Goal: Transaction & Acquisition: Book appointment/travel/reservation

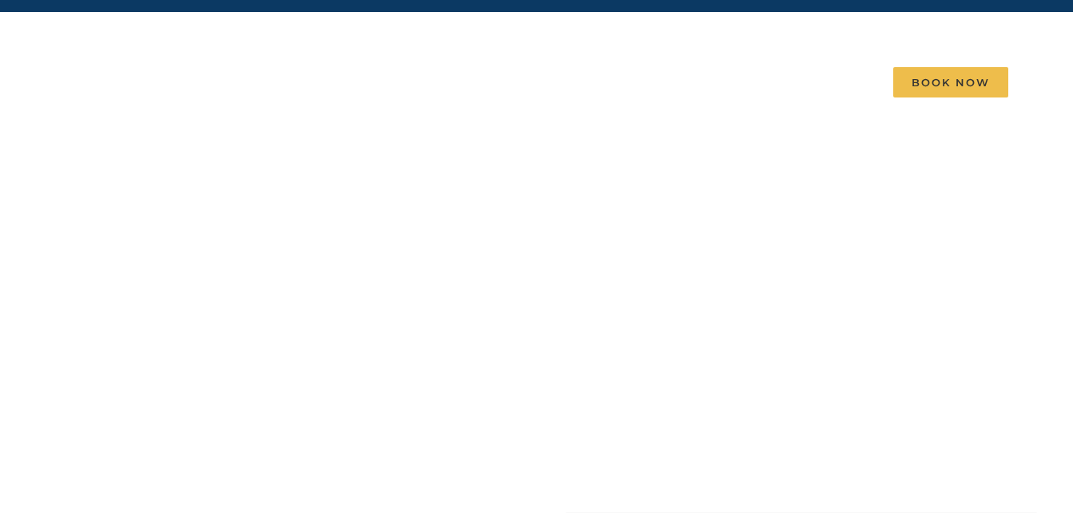
scroll to position [35, 0]
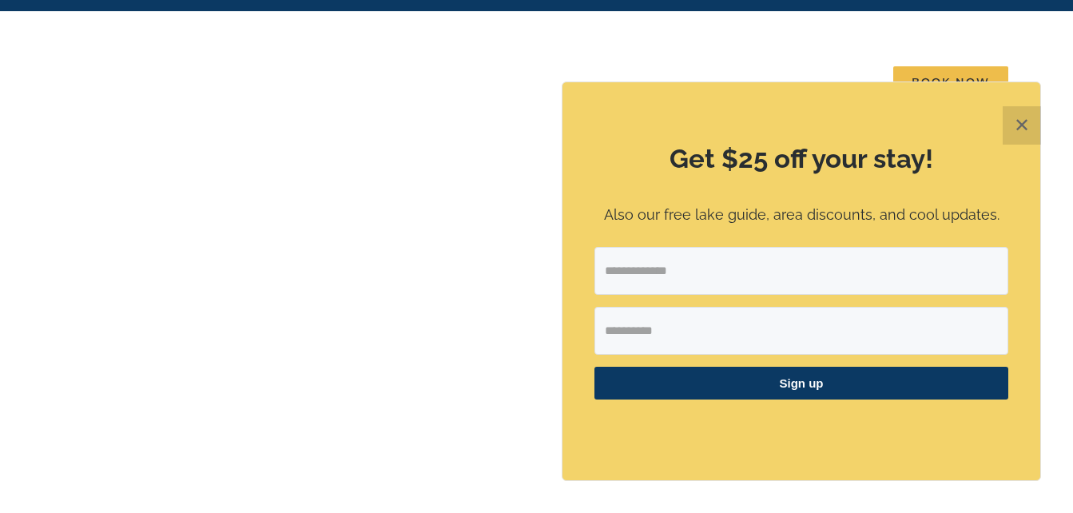
click at [1022, 128] on button "✕" at bounding box center [1022, 125] width 38 height 38
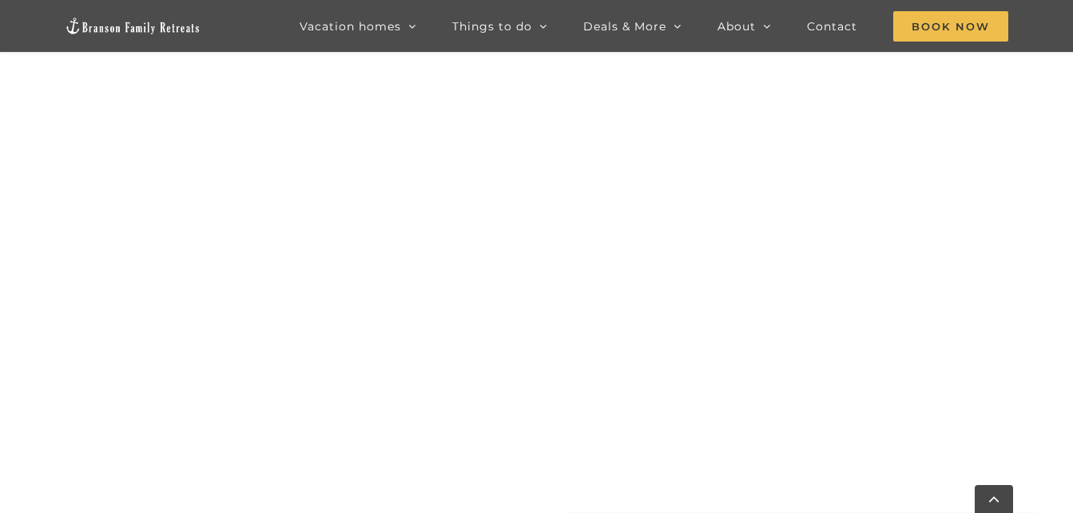
scroll to position [776, 0]
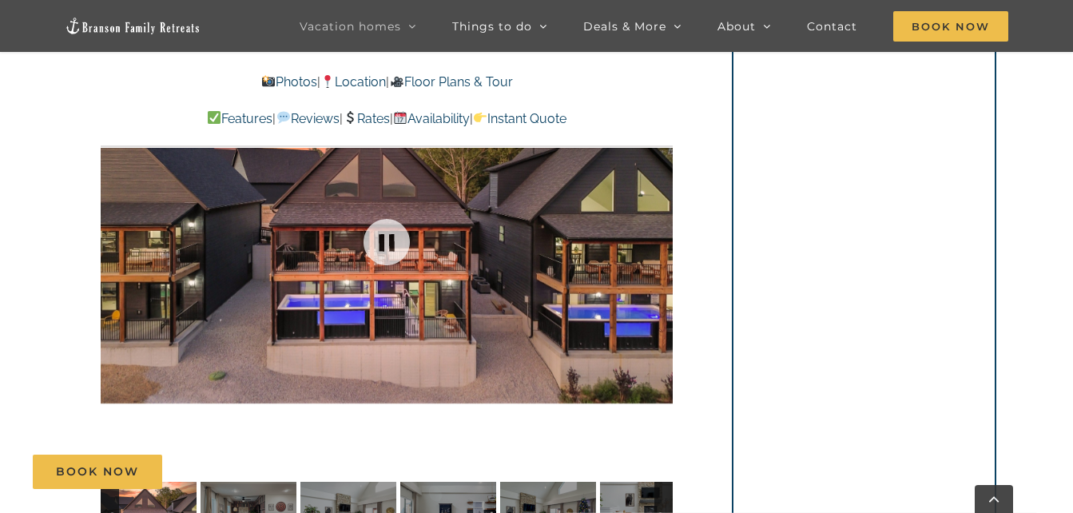
scroll to position [1080, 0]
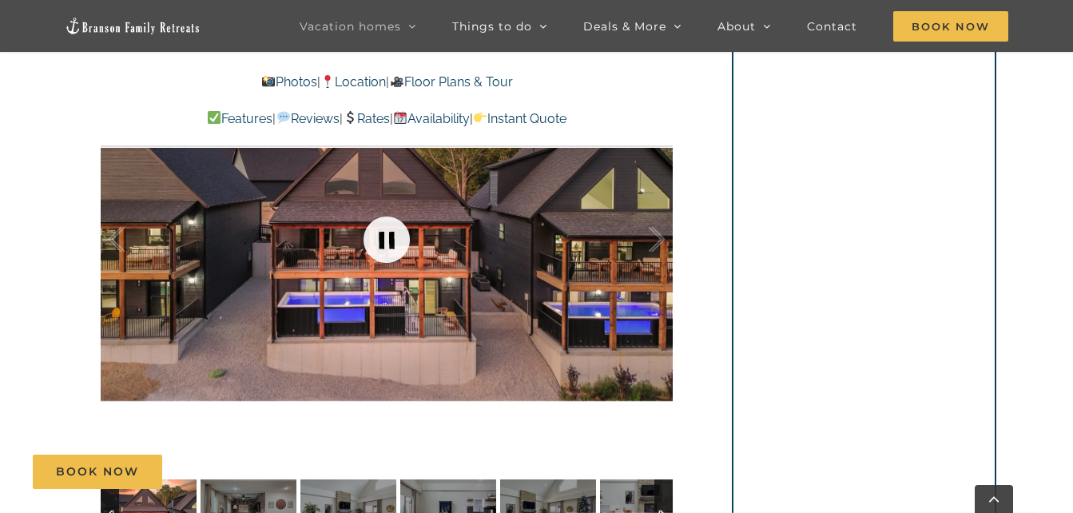
click at [385, 245] on link at bounding box center [387, 240] width 64 height 64
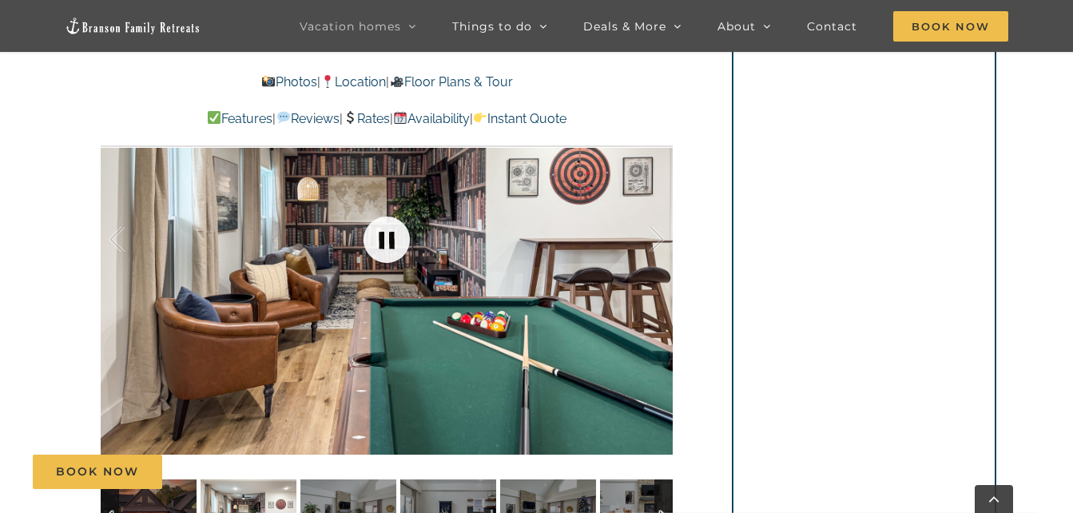
click at [385, 245] on link at bounding box center [387, 240] width 64 height 64
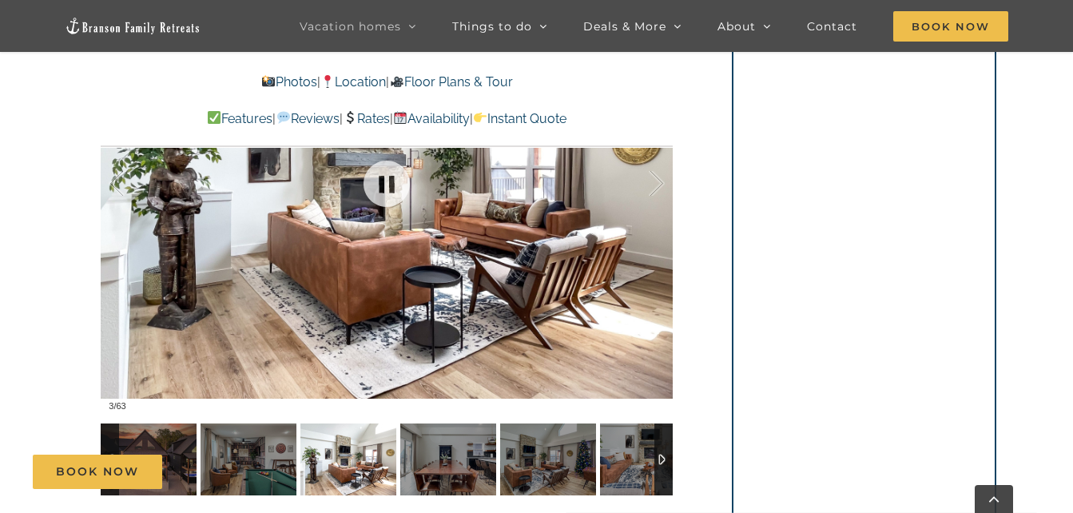
scroll to position [1136, 0]
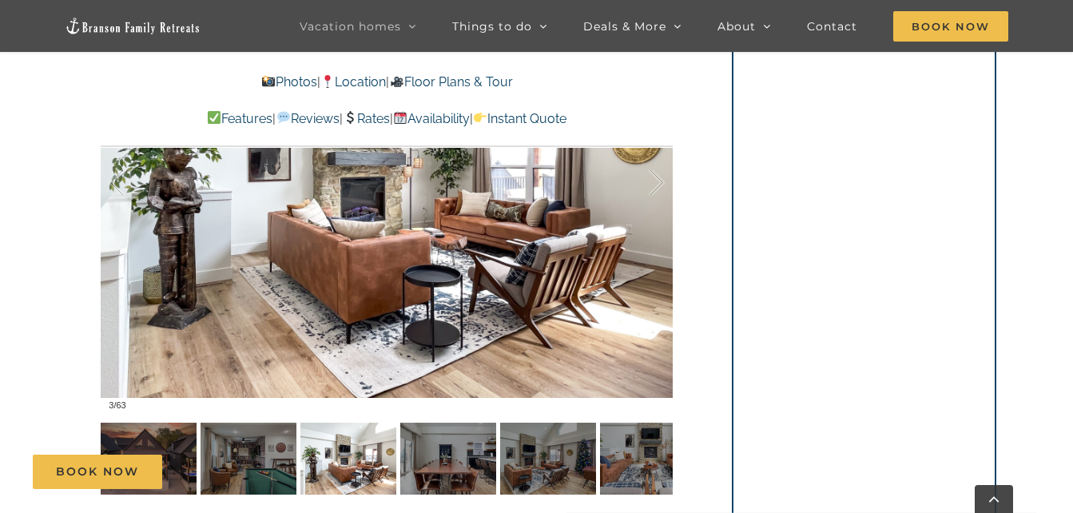
click at [440, 467] on div "Book Now" at bounding box center [549, 472] width 1032 height 34
click at [456, 466] on div "Book Now" at bounding box center [549, 472] width 1032 height 34
click at [376, 176] on link at bounding box center [387, 183] width 64 height 64
click at [495, 243] on div at bounding box center [387, 183] width 572 height 470
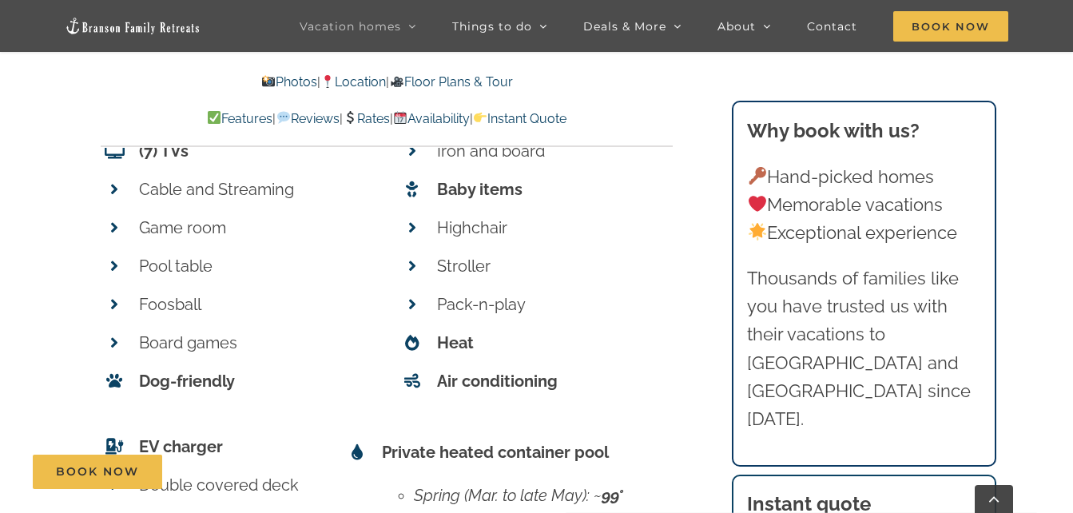
scroll to position [7272, 0]
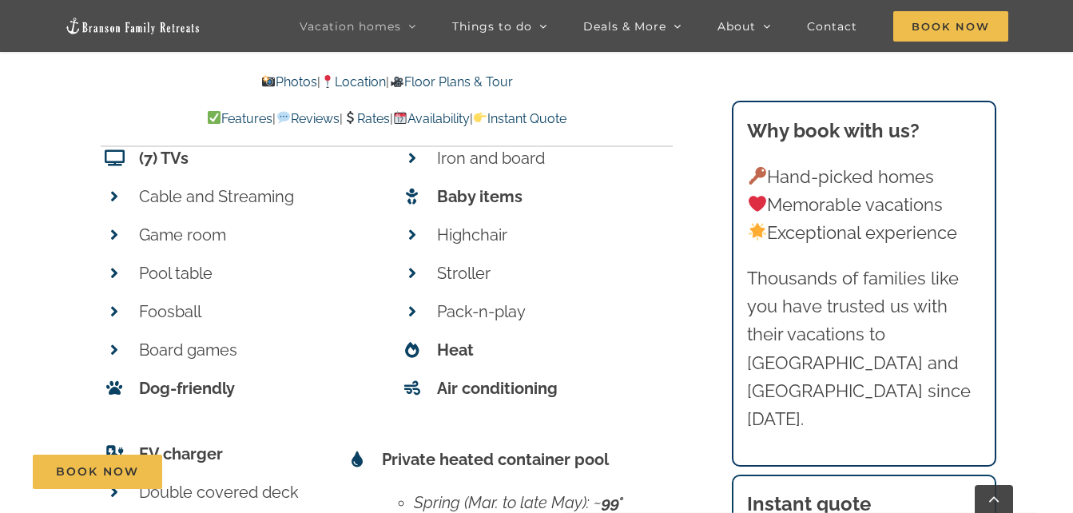
click at [346, 87] on link "Location" at bounding box center [353, 81] width 66 height 15
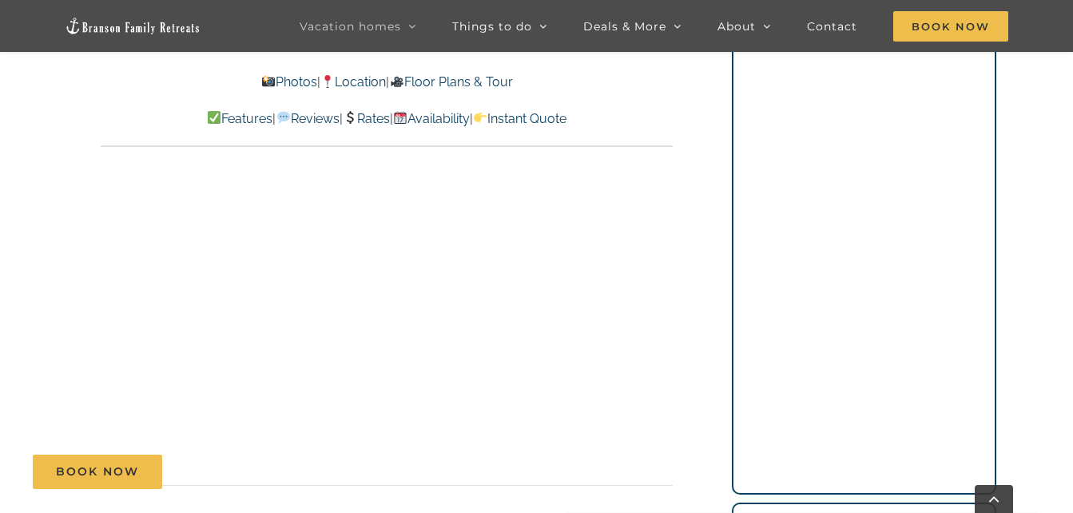
scroll to position [4309, 0]
click at [691, 277] on div "Location: Rocky Shores These modern cabins have absolutely incredible lake view…" at bounding box center [388, 305] width 636 height 2055
click at [691, 277] on div "Location: Rocky Shores These modern cabins have absolutely incredible lake view…" at bounding box center [388, 304] width 636 height 2055
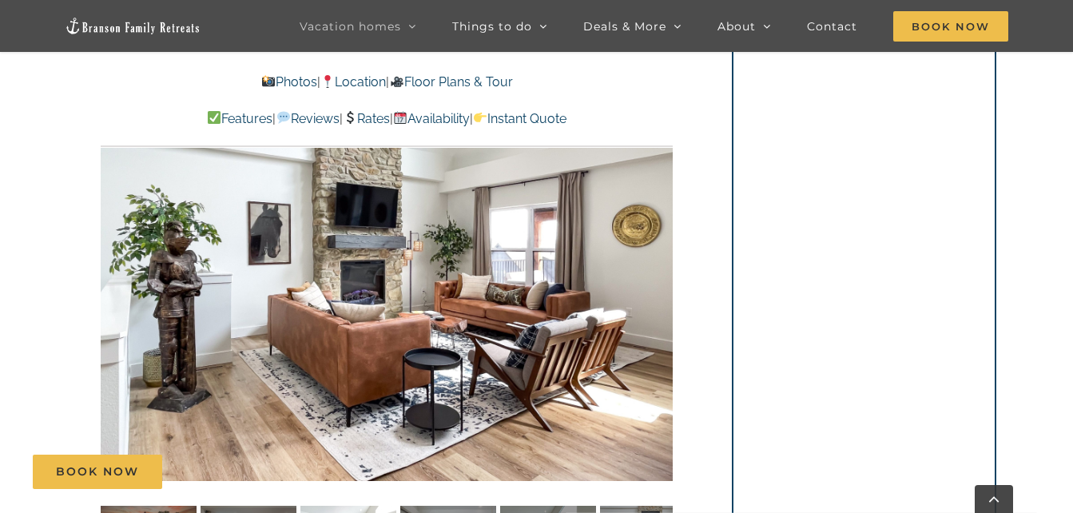
scroll to position [1037, 0]
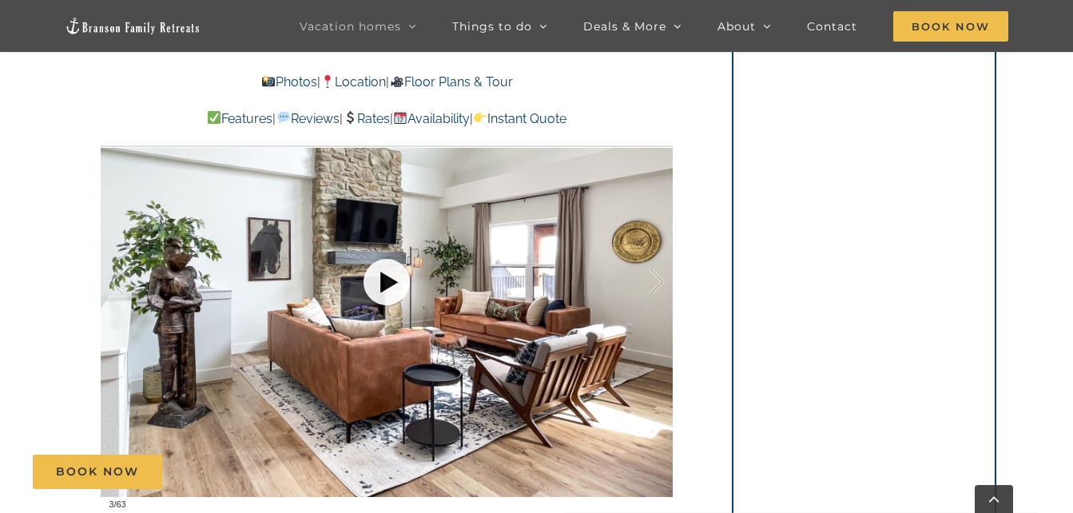
click at [368, 304] on link at bounding box center [387, 282] width 64 height 64
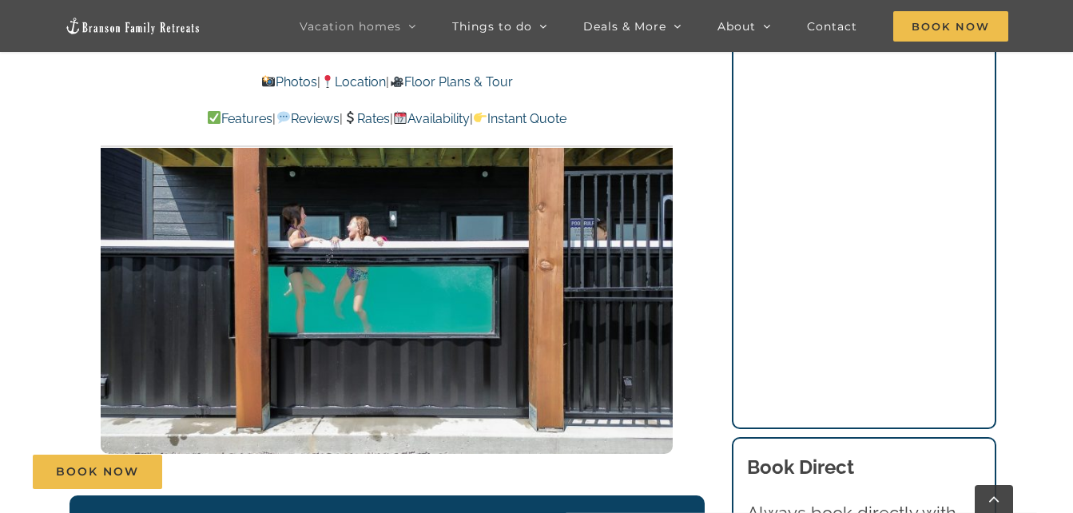
scroll to position [2650, 0]
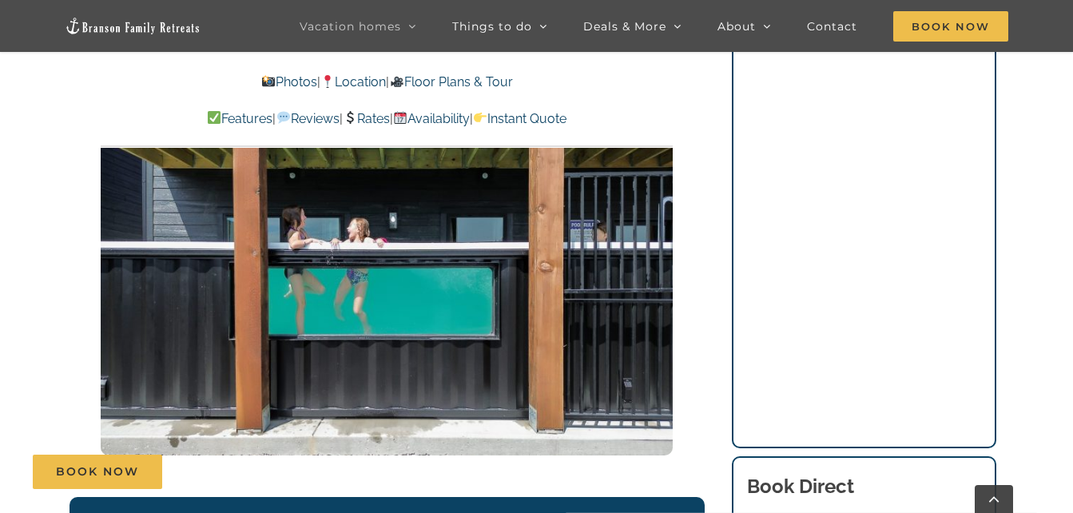
click at [501, 294] on img at bounding box center [387, 294] width 572 height 322
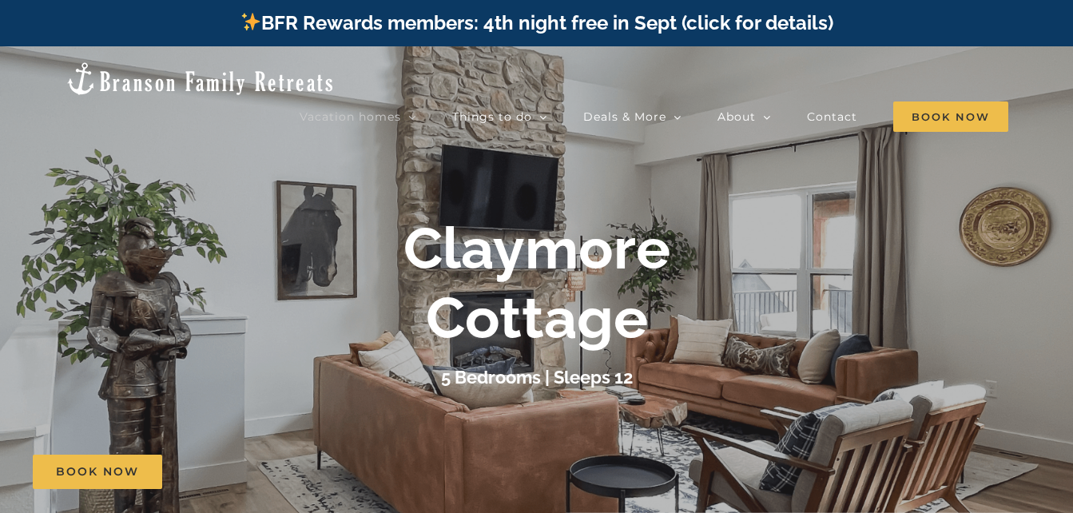
scroll to position [0, 0]
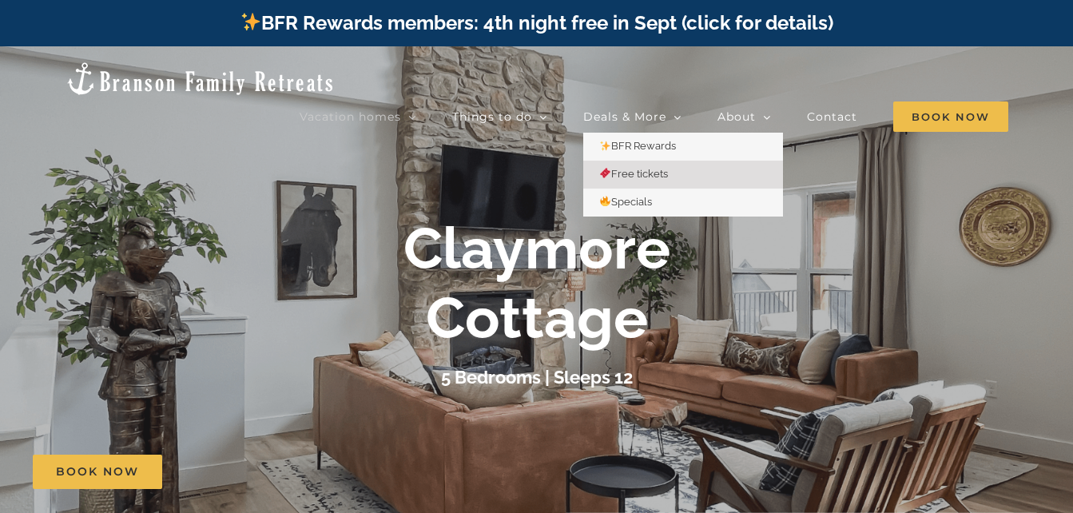
click at [654, 168] on span "Free tickets" at bounding box center [633, 174] width 69 height 12
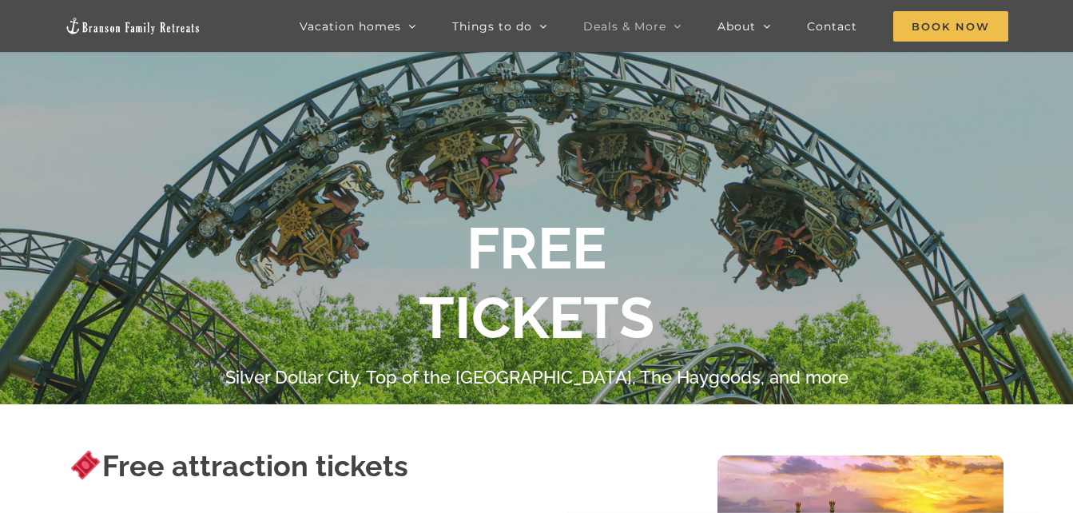
scroll to position [154, 0]
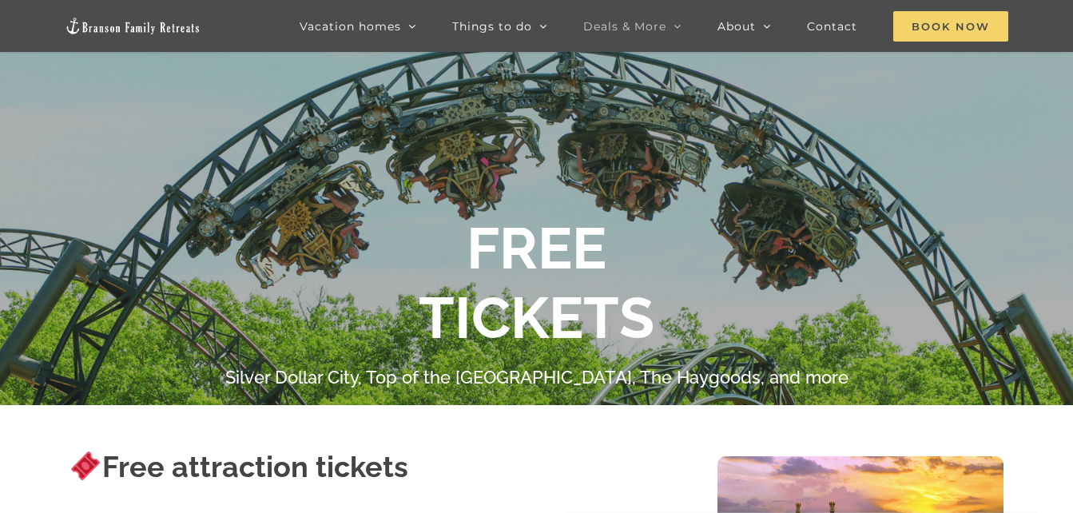
click at [960, 29] on span "Book Now" at bounding box center [950, 26] width 115 height 30
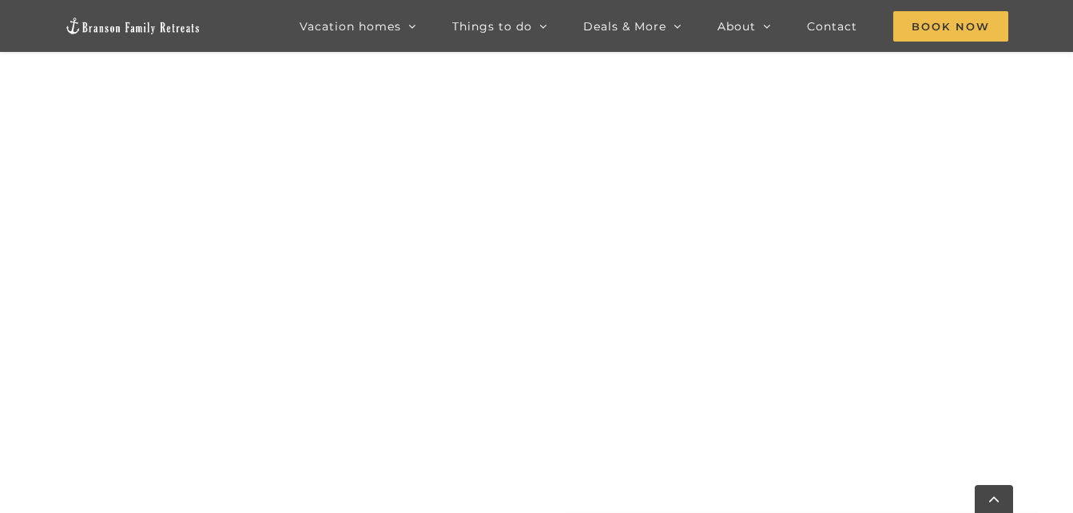
scroll to position [1039, 0]
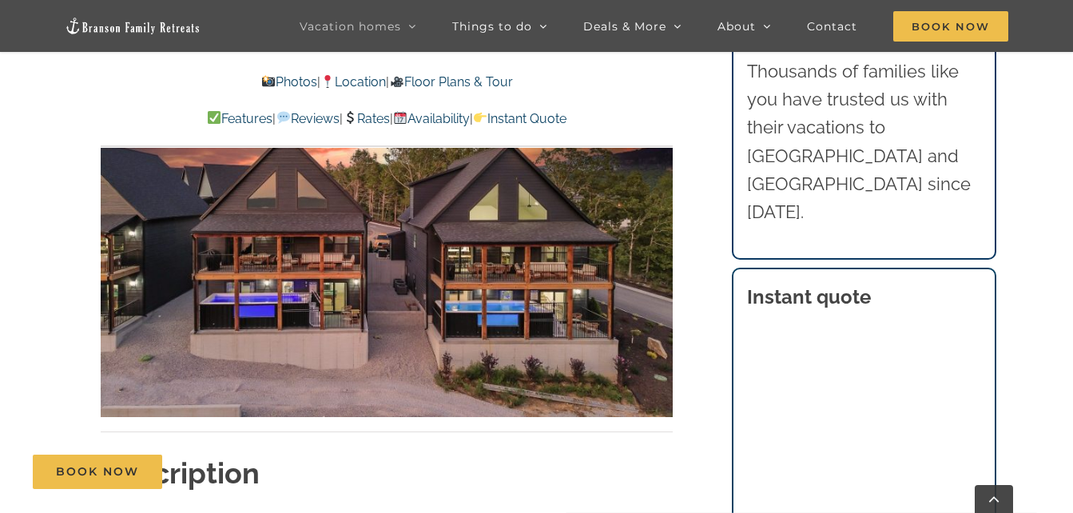
scroll to position [924, 0]
click at [644, 272] on img at bounding box center [387, 256] width 572 height 322
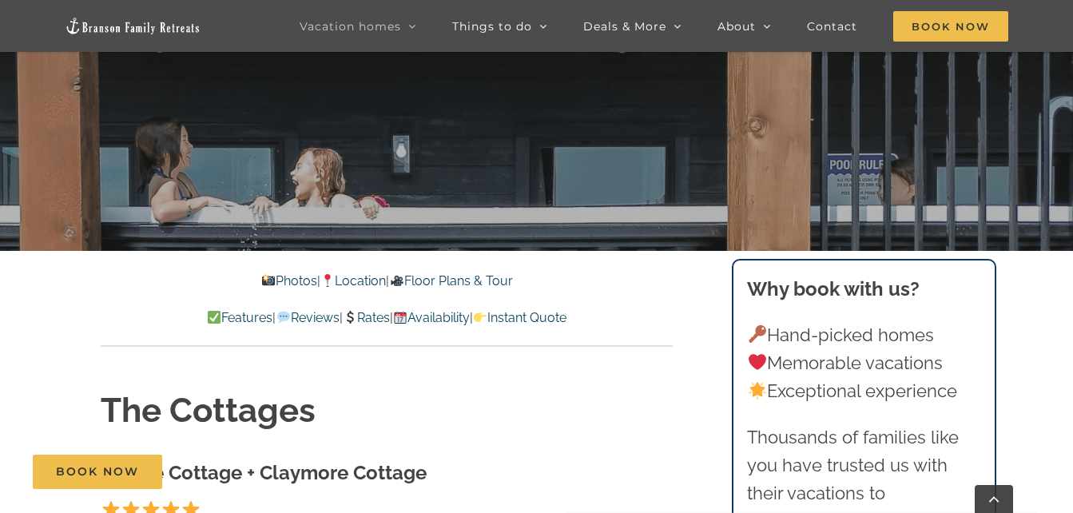
scroll to position [308, 0]
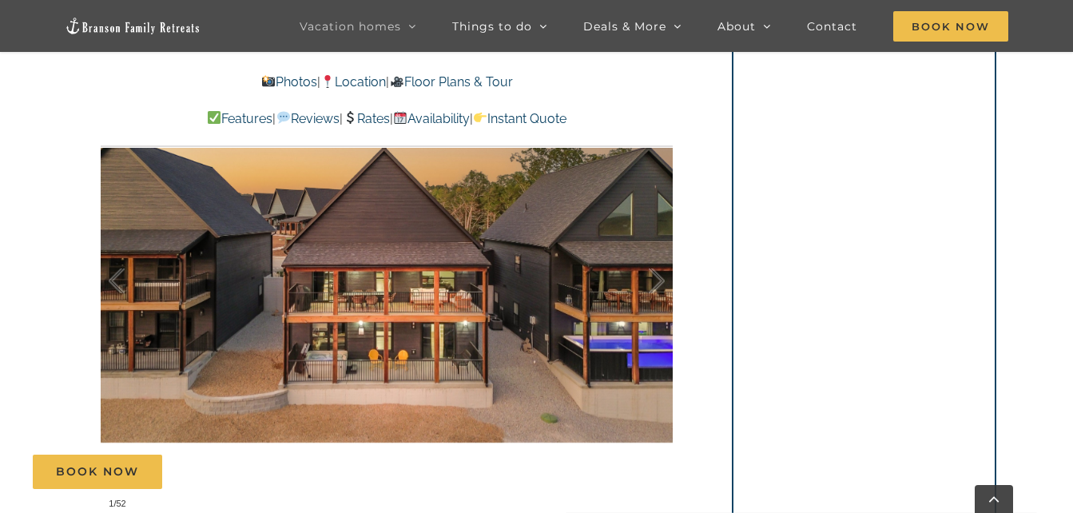
scroll to position [965, 0]
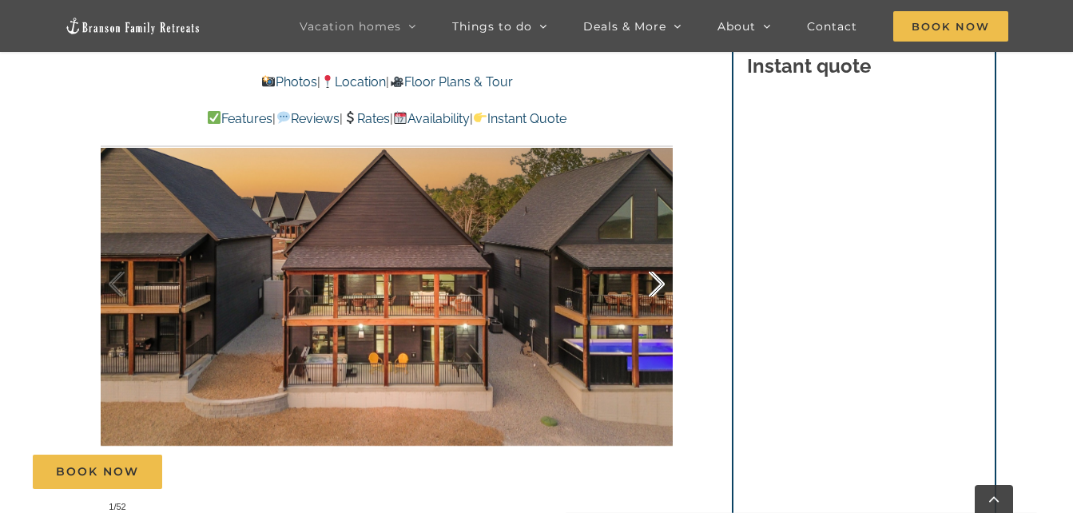
click at [655, 287] on div at bounding box center [640, 284] width 50 height 99
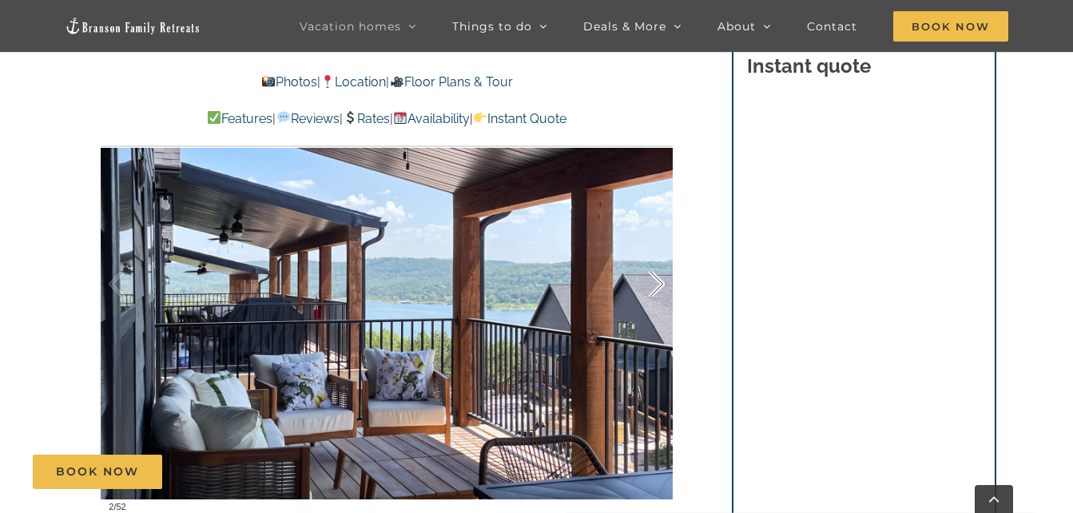
click at [655, 287] on div at bounding box center [640, 284] width 50 height 99
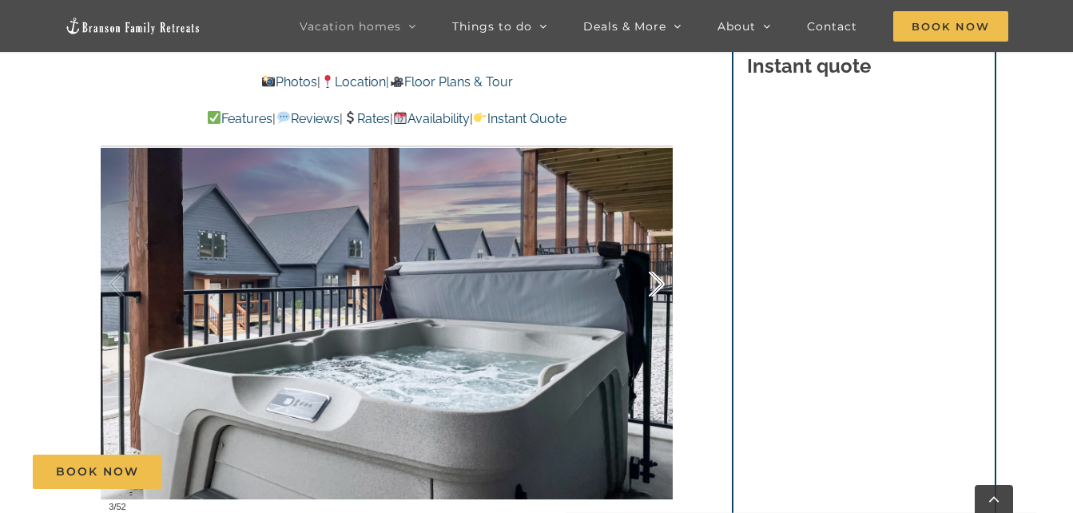
click at [655, 287] on div at bounding box center [640, 284] width 50 height 99
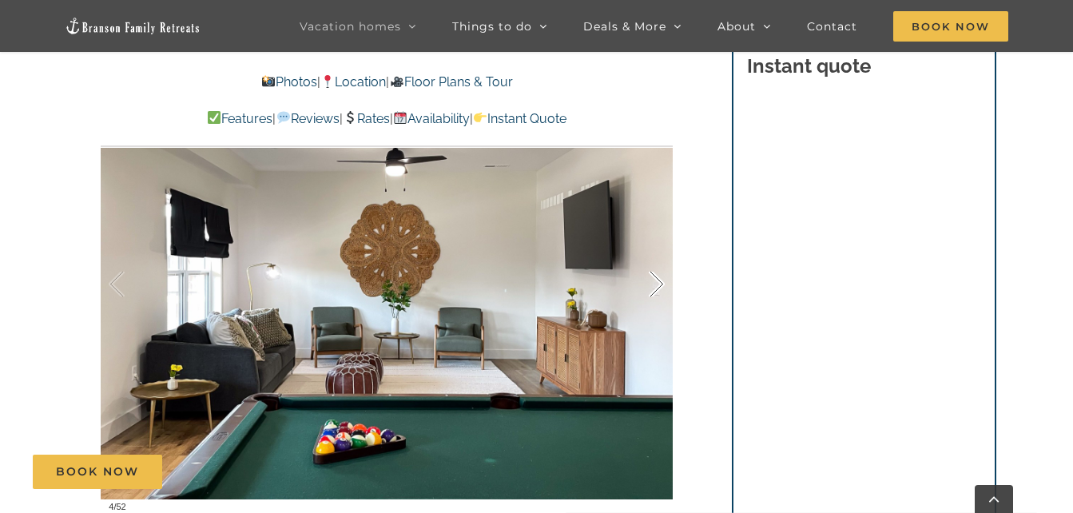
click at [655, 287] on div at bounding box center [640, 284] width 50 height 99
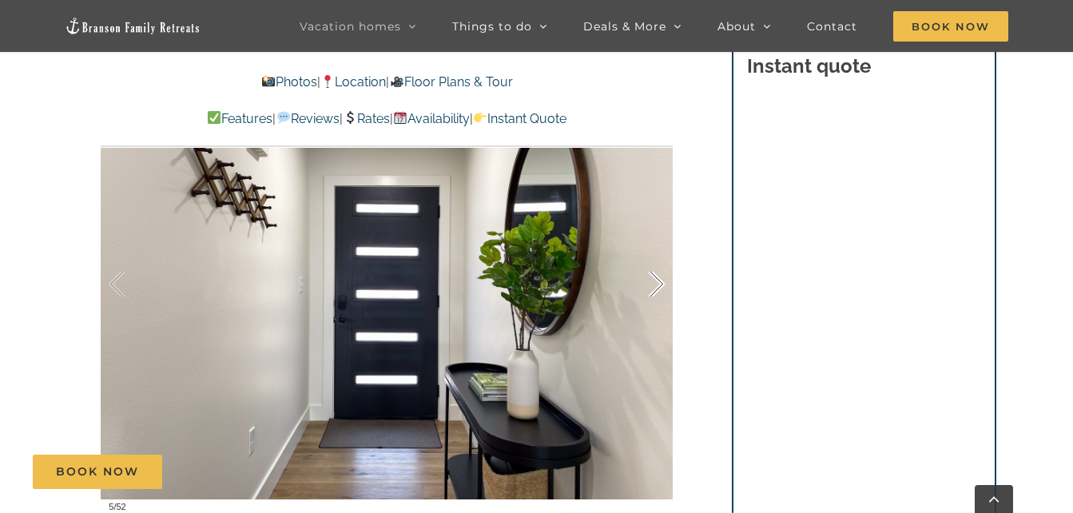
click at [655, 287] on div at bounding box center [640, 284] width 50 height 99
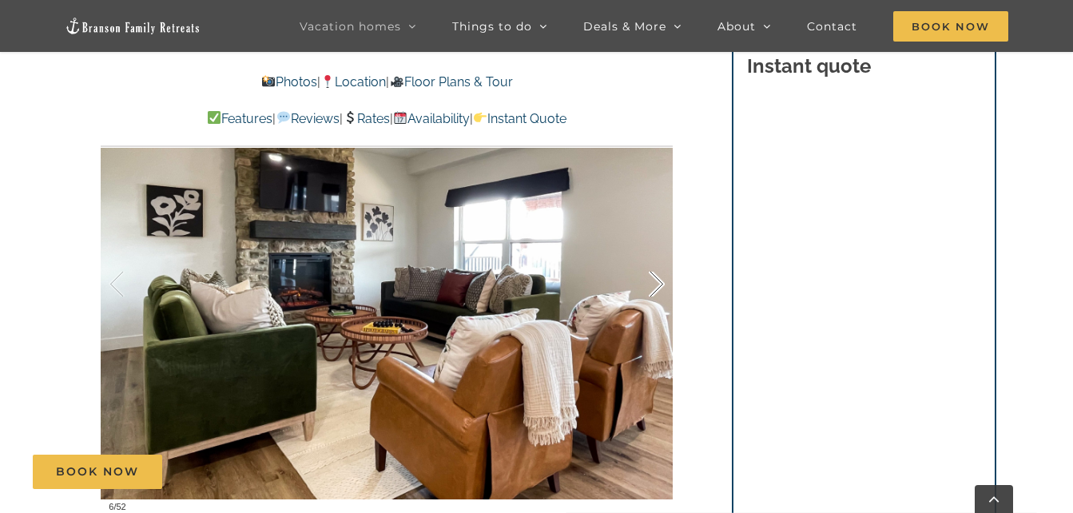
click at [655, 287] on div at bounding box center [640, 284] width 50 height 99
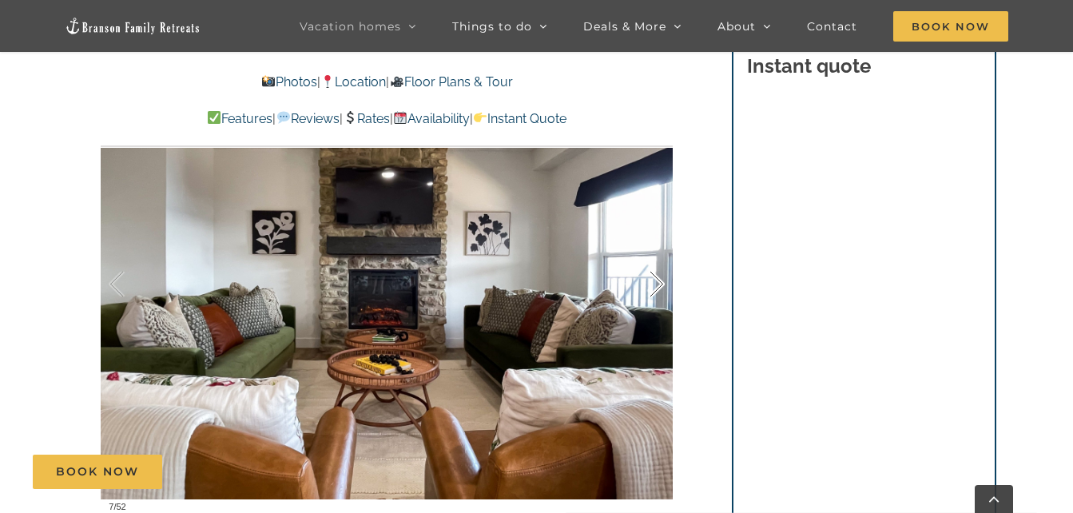
click at [655, 287] on div at bounding box center [640, 284] width 50 height 99
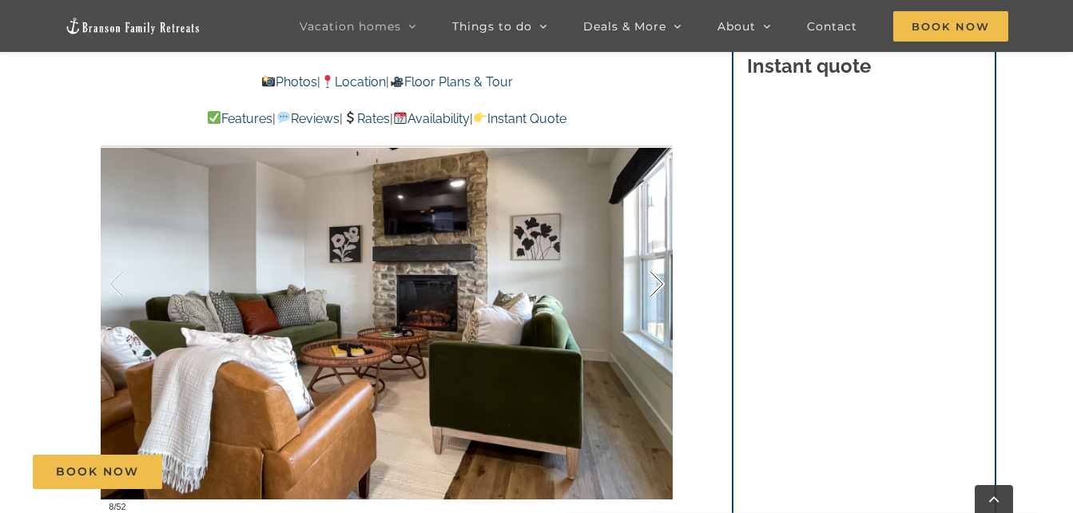
click at [655, 287] on div at bounding box center [640, 284] width 50 height 99
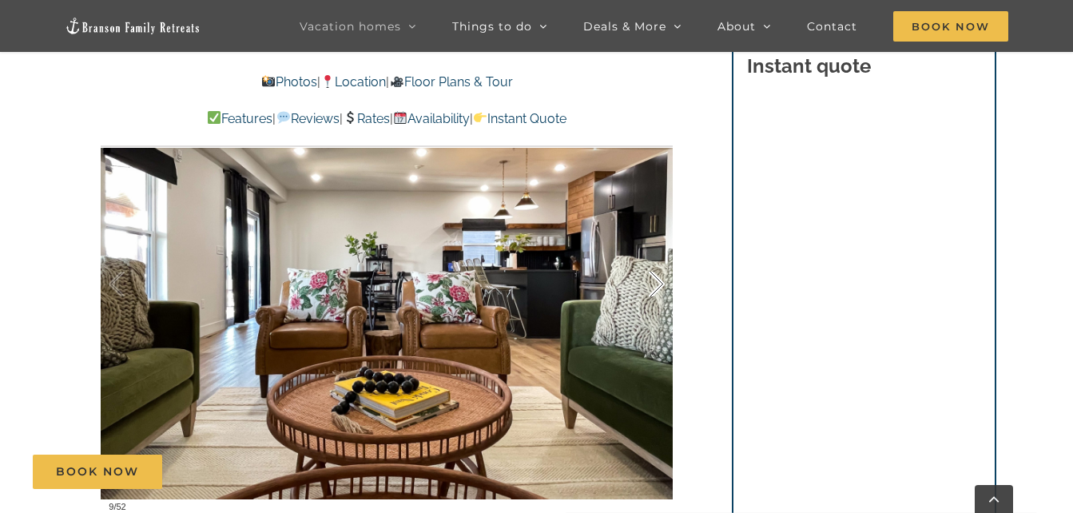
click at [655, 287] on div at bounding box center [640, 284] width 50 height 99
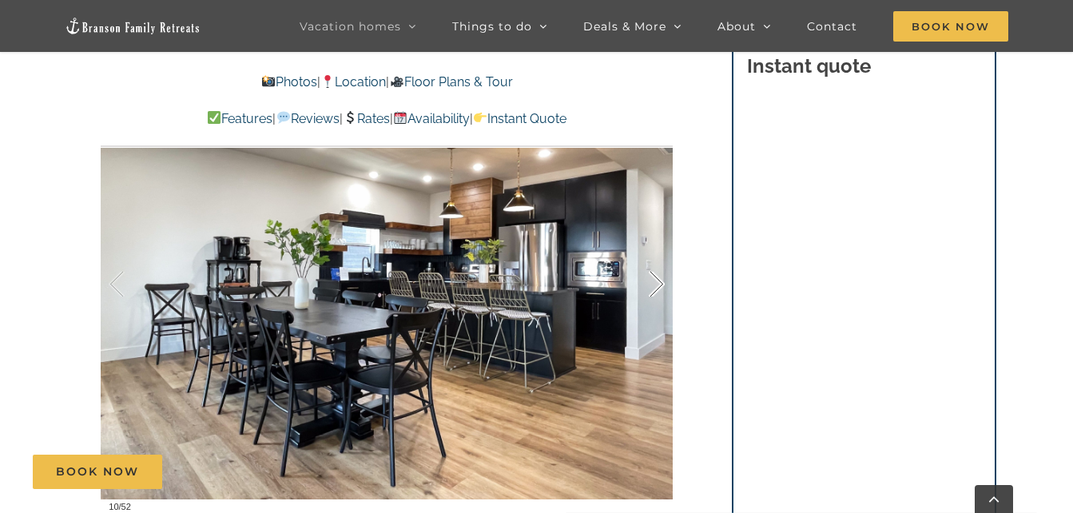
click at [655, 287] on div at bounding box center [640, 284] width 50 height 99
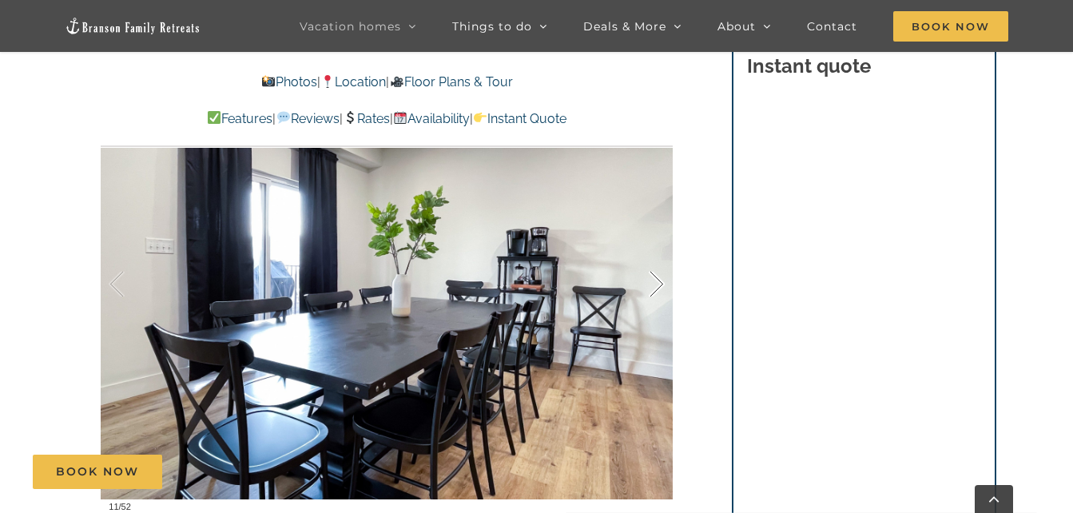
click at [655, 287] on div at bounding box center [640, 284] width 50 height 99
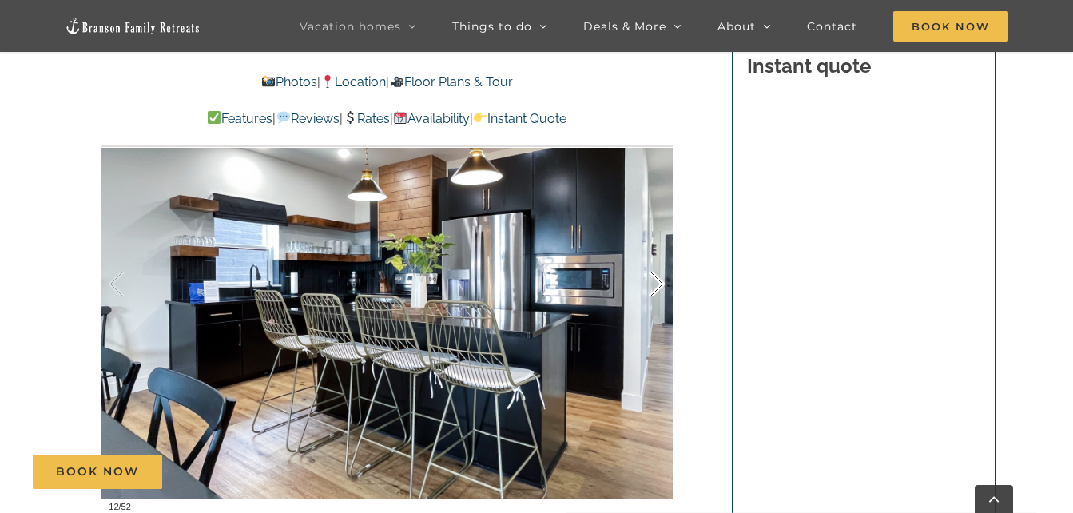
click at [655, 287] on div at bounding box center [640, 284] width 50 height 99
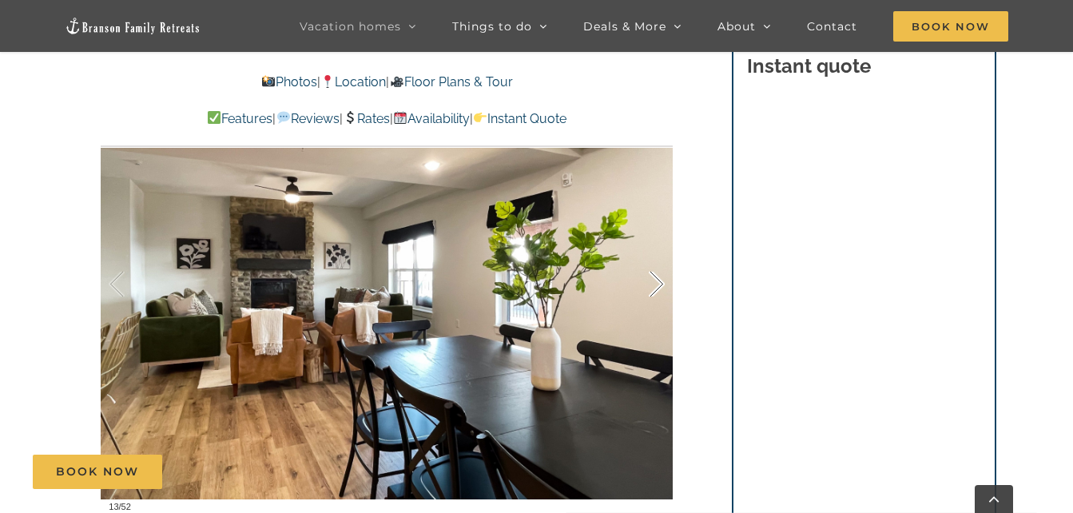
click at [655, 287] on div at bounding box center [640, 284] width 50 height 99
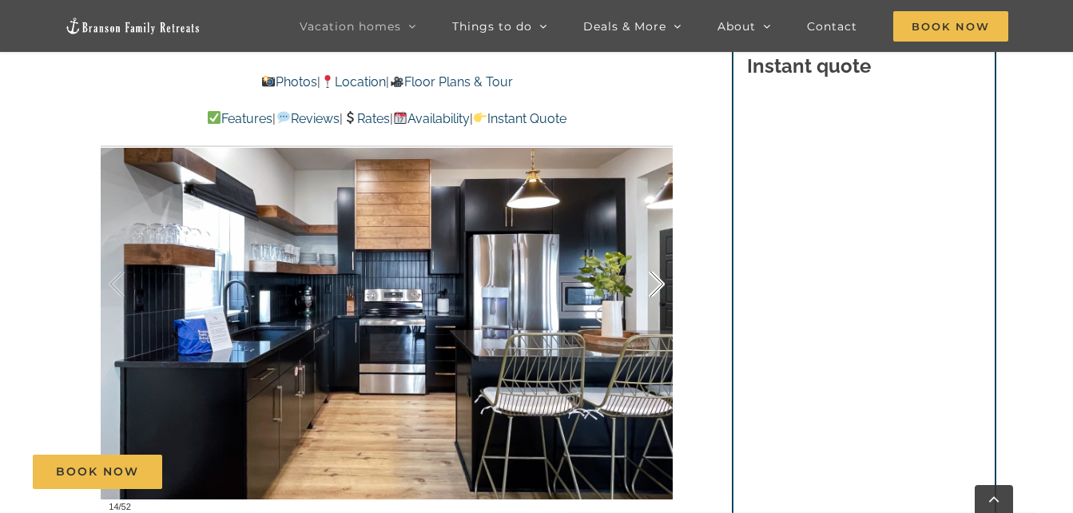
click at [655, 287] on div at bounding box center [640, 284] width 50 height 99
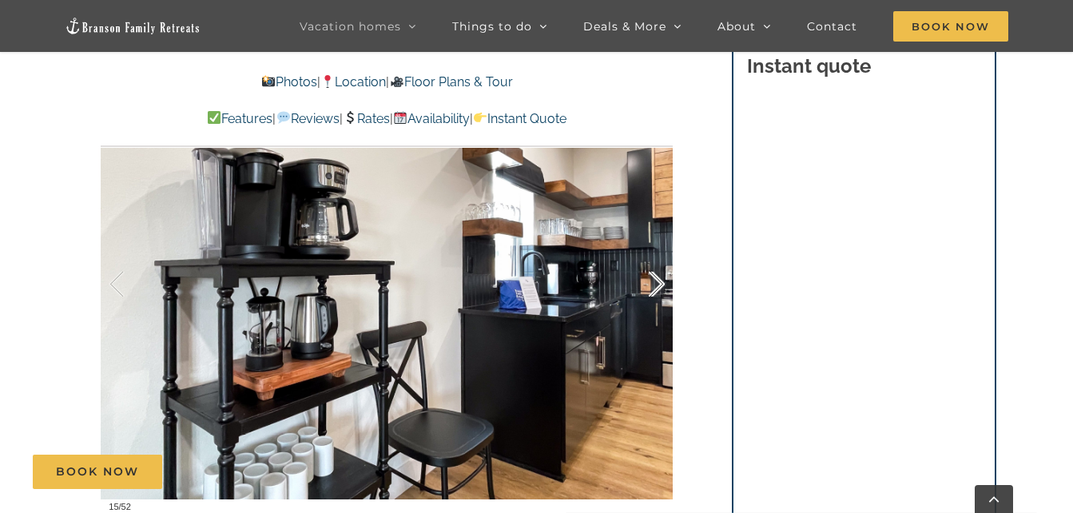
click at [655, 287] on div at bounding box center [640, 284] width 50 height 99
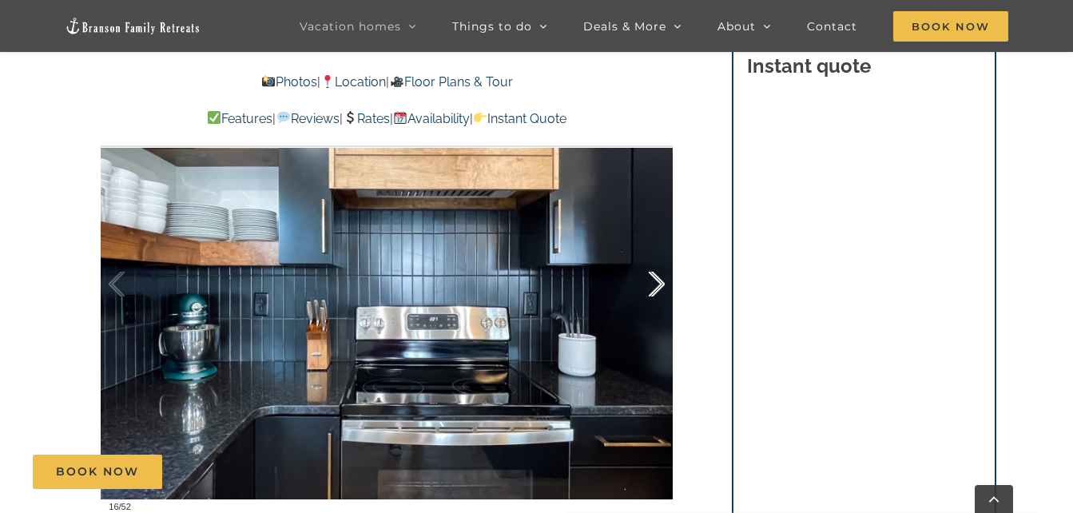
click at [655, 287] on div at bounding box center [640, 284] width 50 height 99
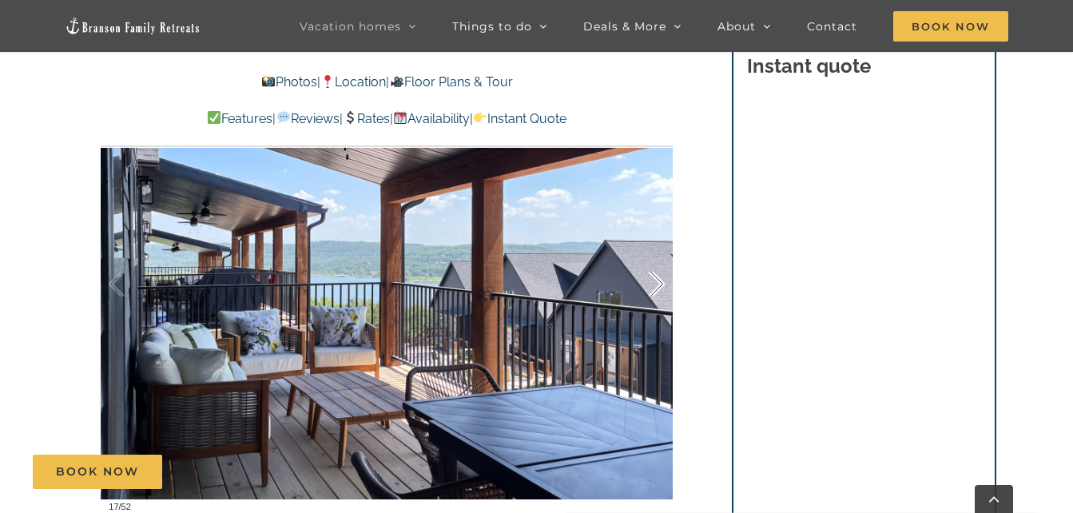
click at [655, 287] on div at bounding box center [640, 284] width 50 height 99
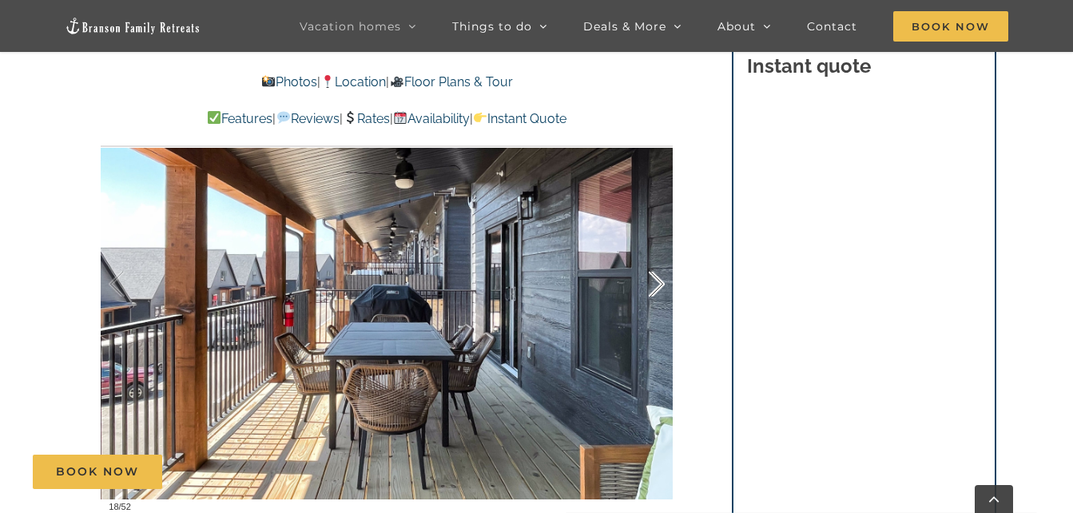
click at [655, 287] on div at bounding box center [640, 284] width 50 height 99
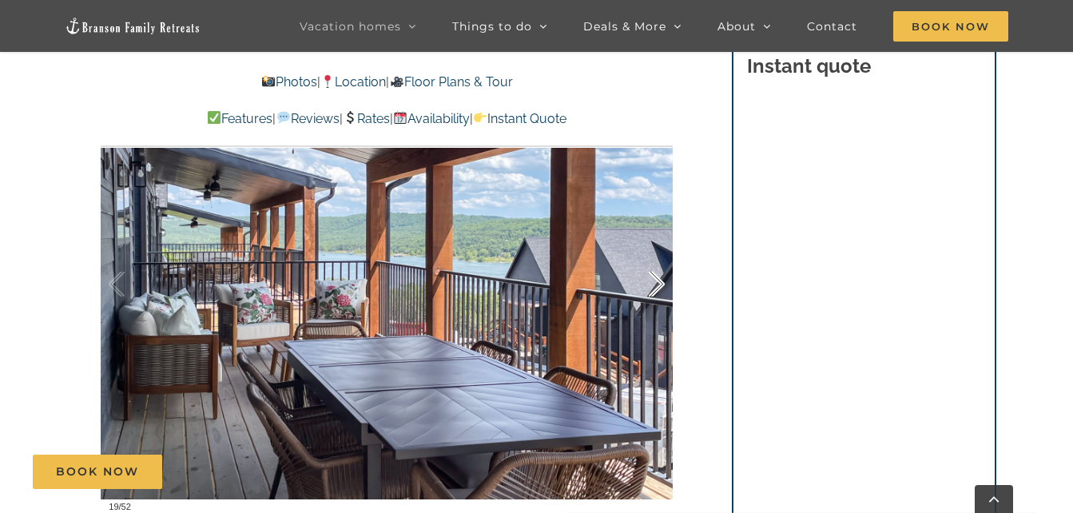
click at [655, 287] on div at bounding box center [640, 284] width 50 height 99
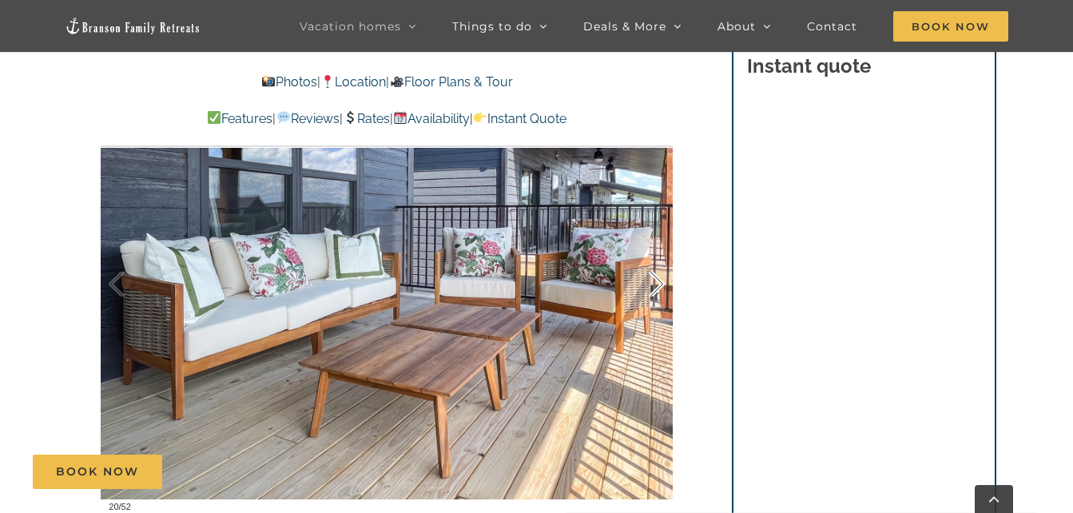
click at [655, 287] on div at bounding box center [640, 284] width 50 height 99
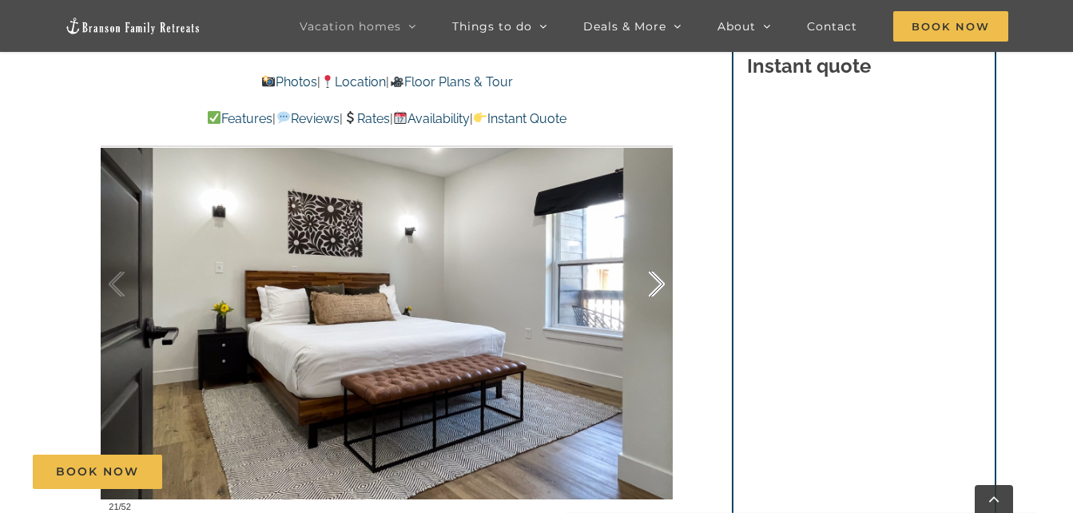
click at [655, 287] on div at bounding box center [640, 284] width 50 height 99
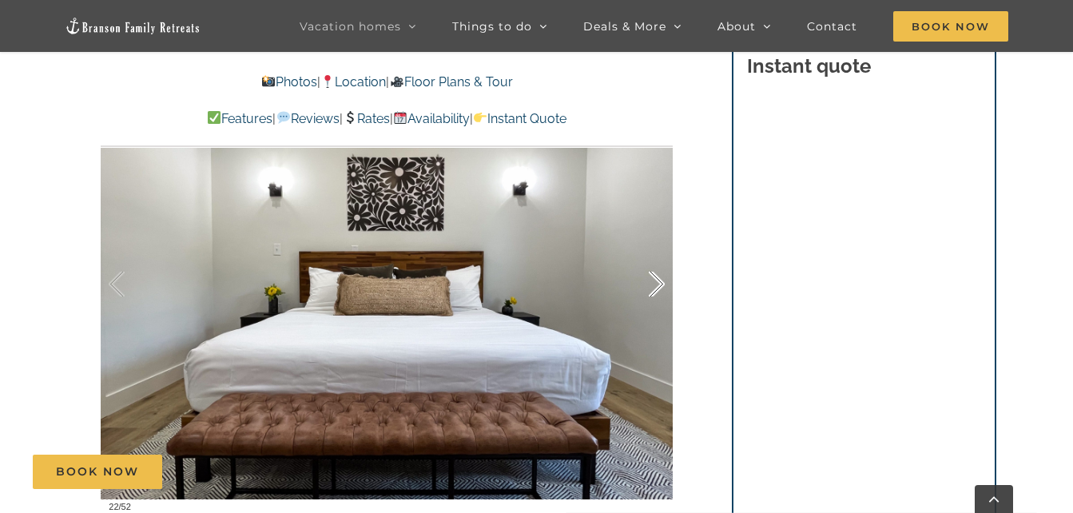
click at [655, 287] on div at bounding box center [640, 284] width 50 height 99
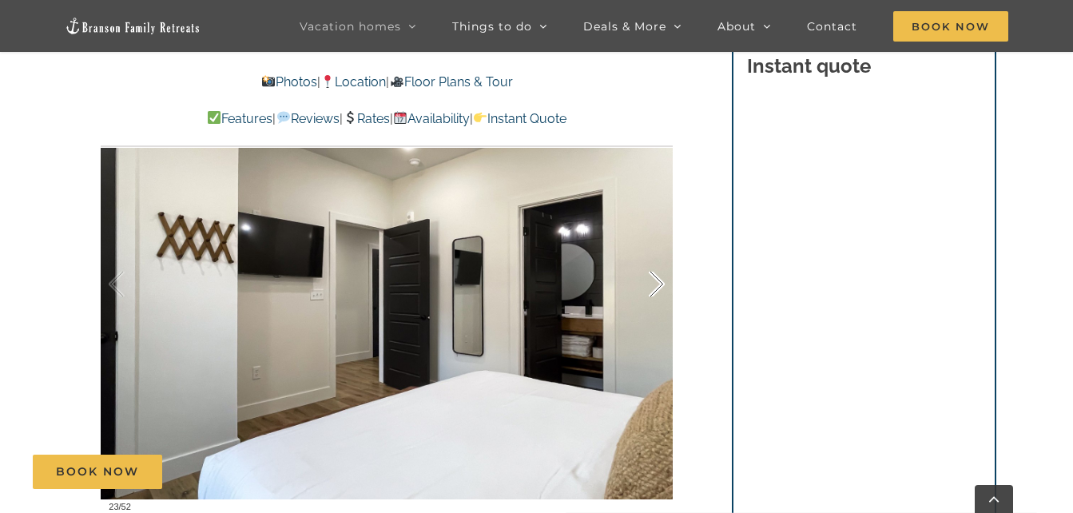
click at [655, 287] on div at bounding box center [640, 284] width 50 height 99
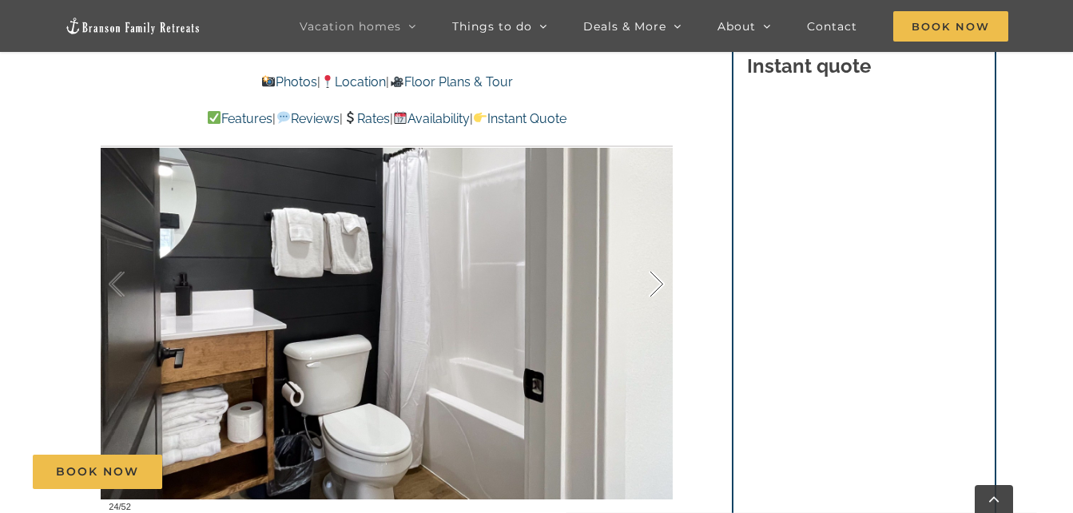
click at [655, 287] on div at bounding box center [640, 284] width 50 height 99
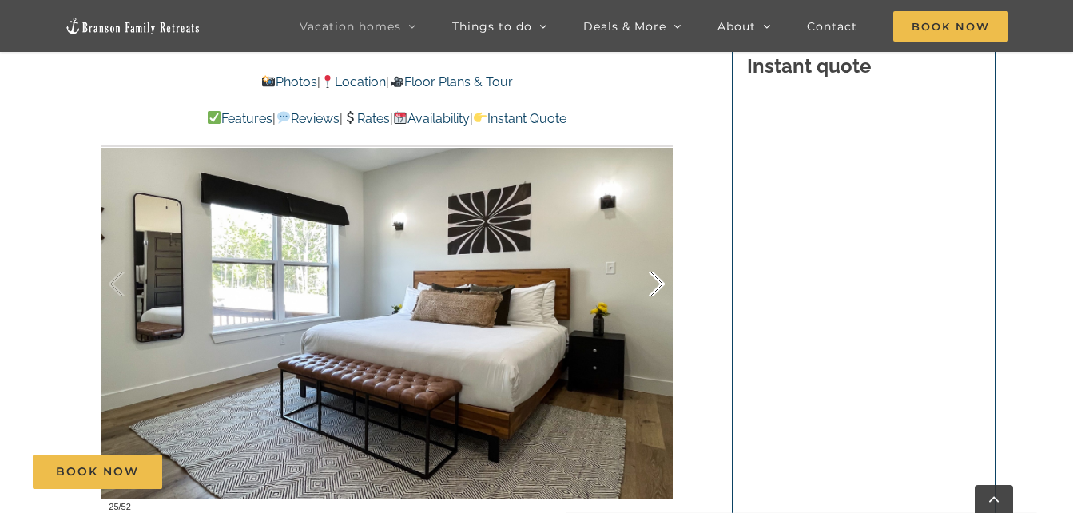
click at [655, 287] on div at bounding box center [640, 284] width 50 height 99
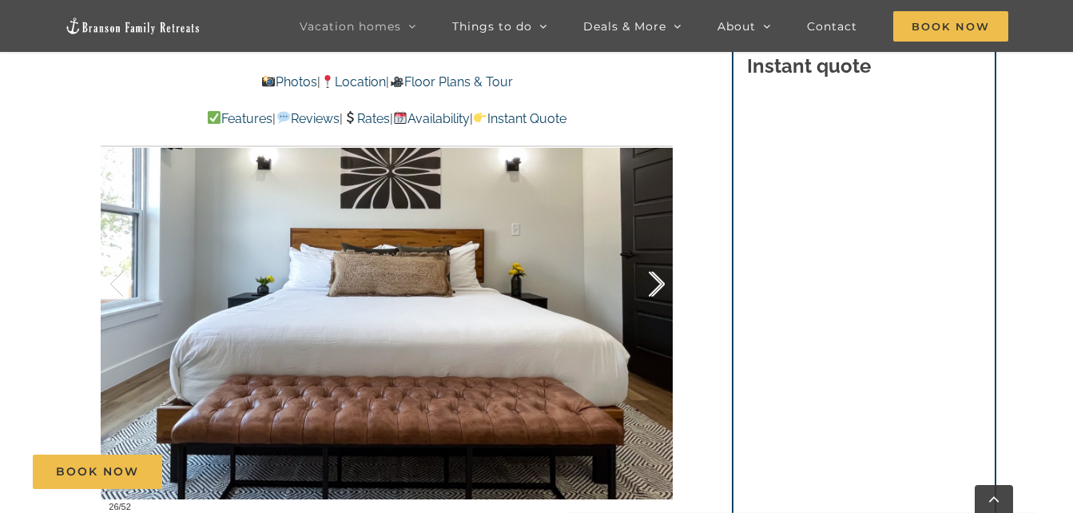
click at [655, 287] on div at bounding box center [640, 284] width 50 height 99
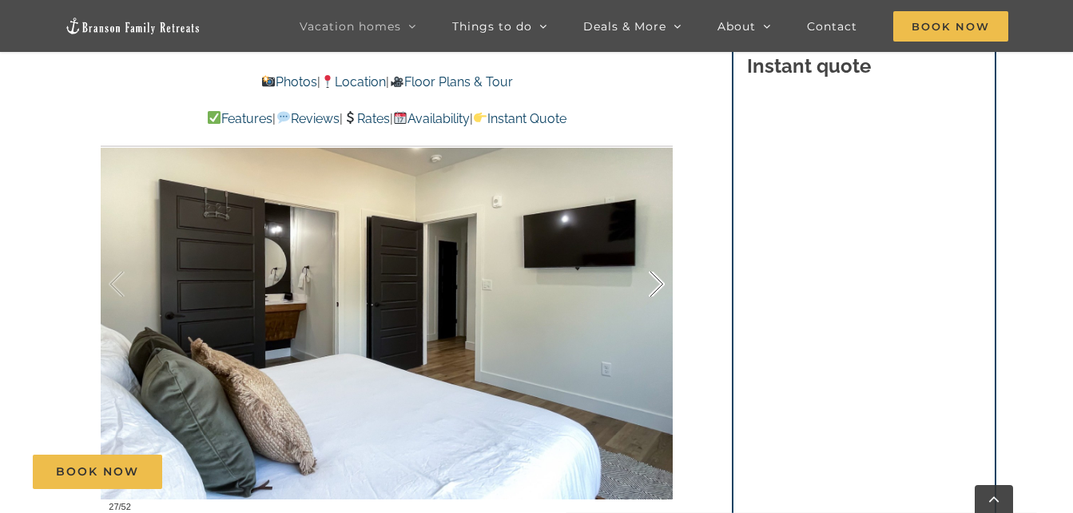
click at [655, 287] on div at bounding box center [640, 284] width 50 height 99
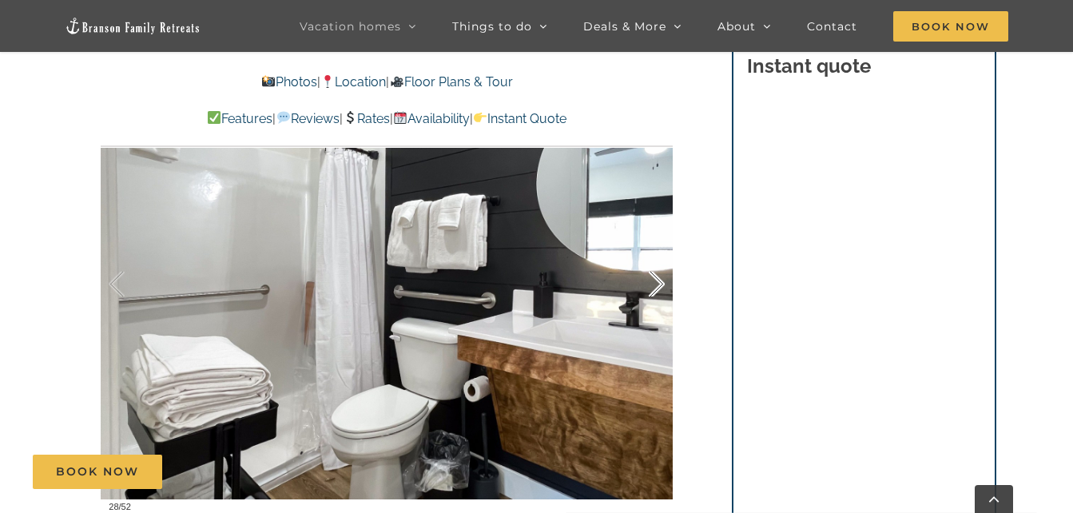
click at [655, 287] on div at bounding box center [640, 284] width 50 height 99
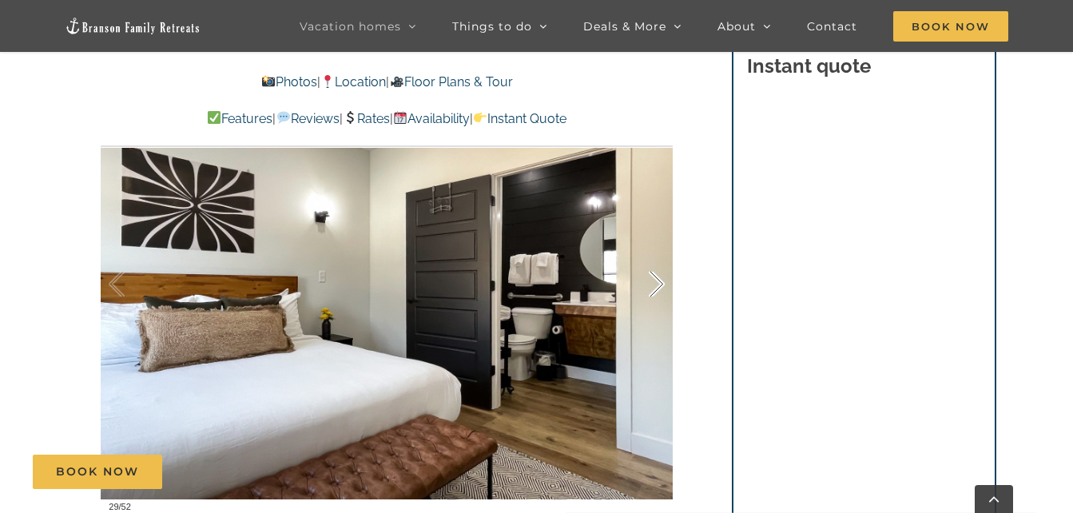
click at [655, 287] on div at bounding box center [640, 284] width 50 height 99
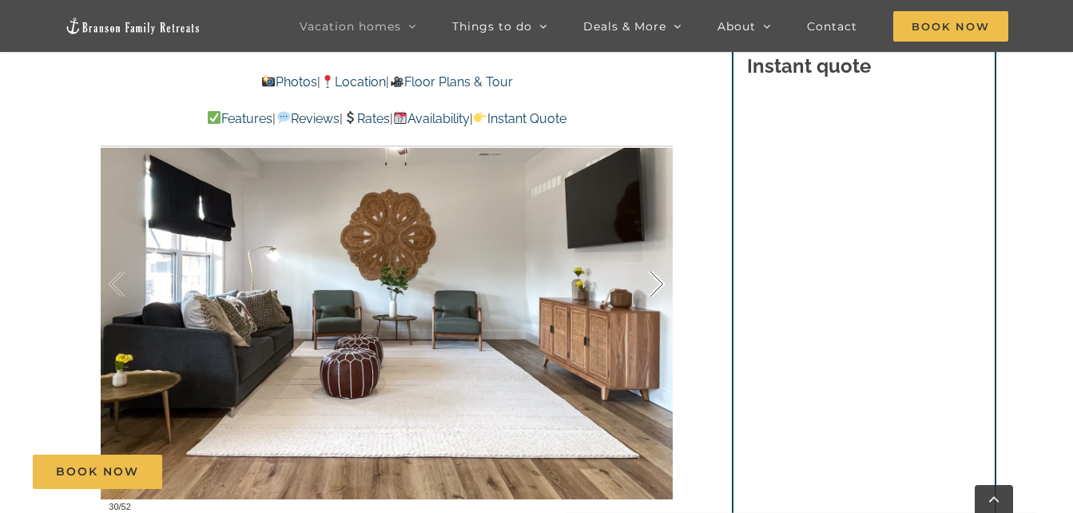
click at [655, 287] on div at bounding box center [640, 284] width 50 height 99
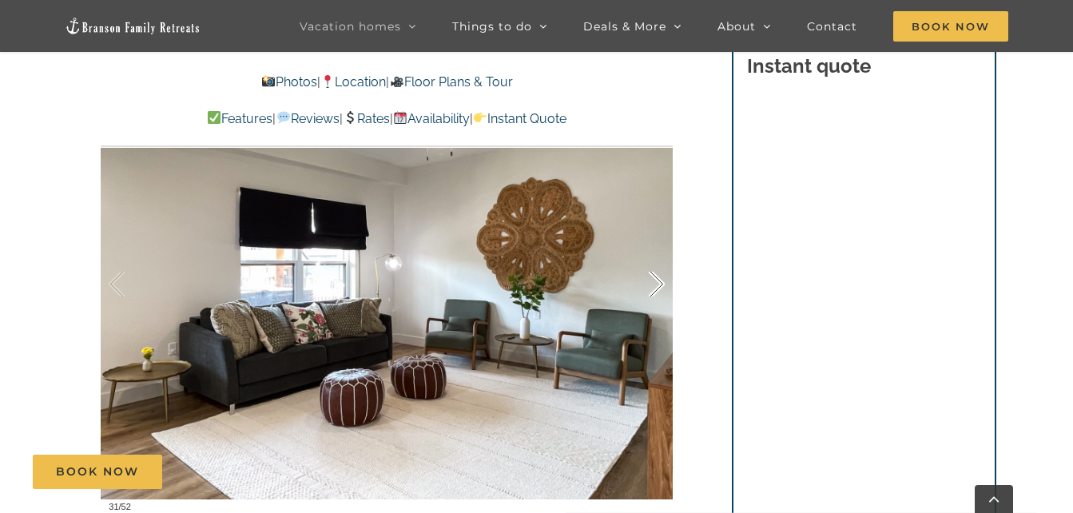
click at [655, 287] on div at bounding box center [640, 284] width 50 height 99
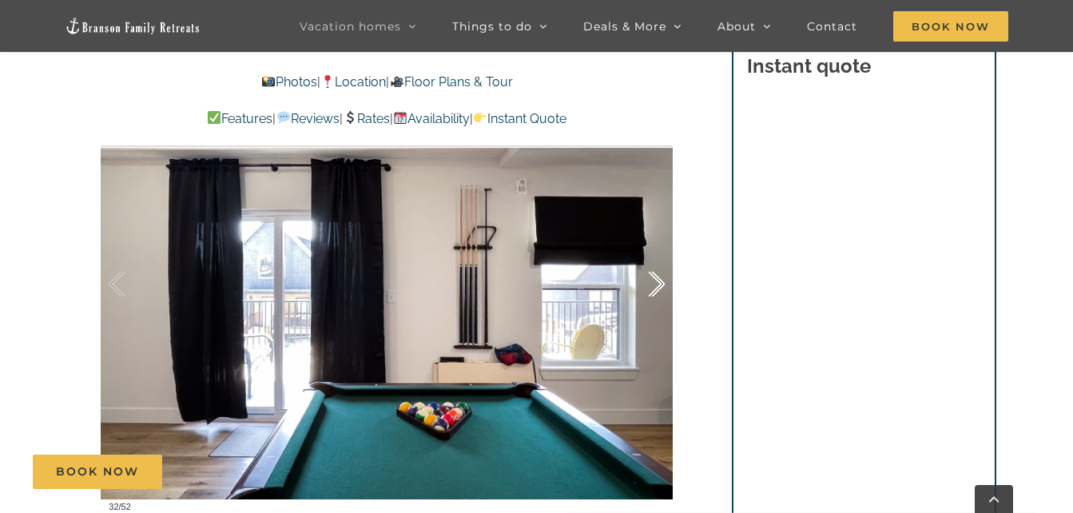
click at [655, 287] on div at bounding box center [640, 284] width 50 height 99
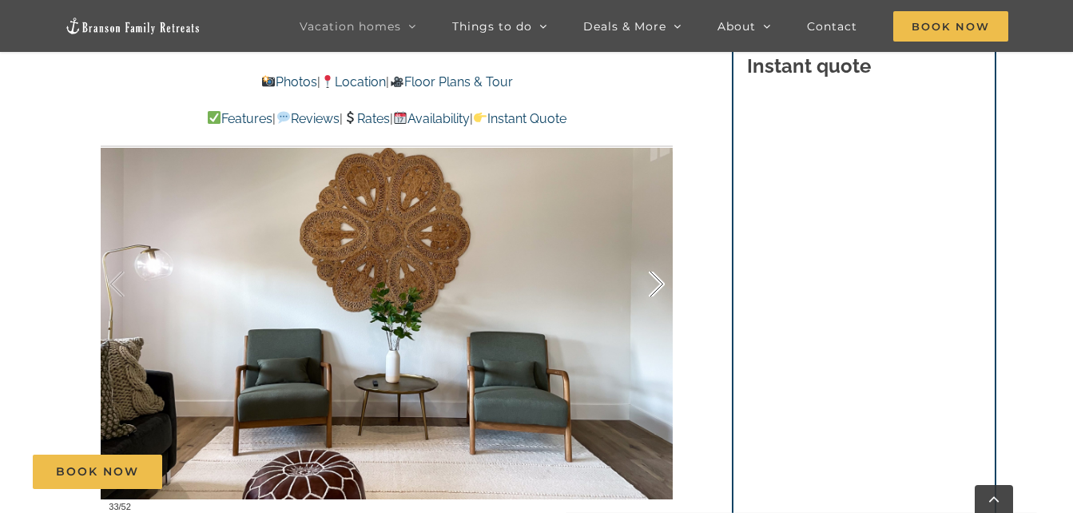
click at [655, 287] on div at bounding box center [640, 284] width 50 height 99
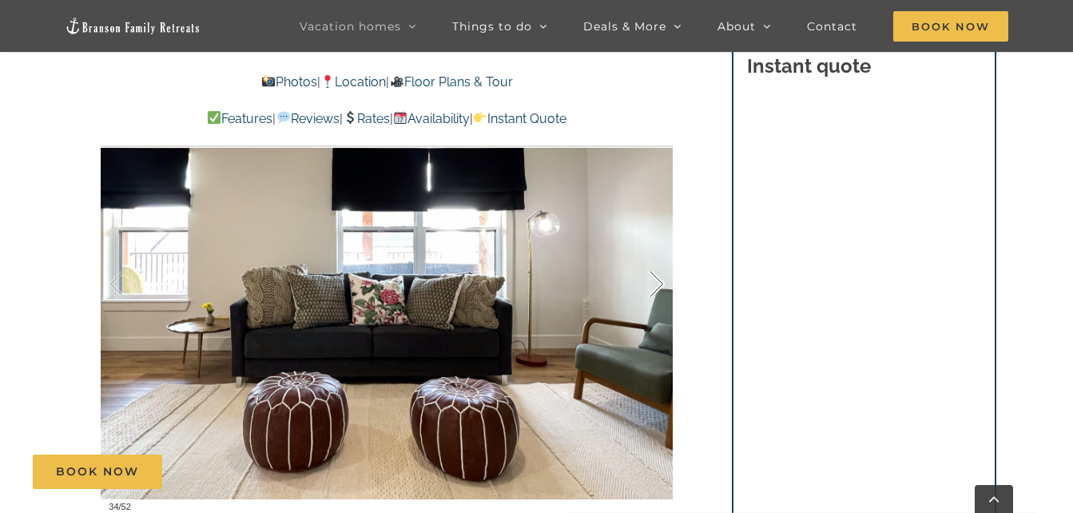
click at [655, 287] on div at bounding box center [640, 284] width 50 height 99
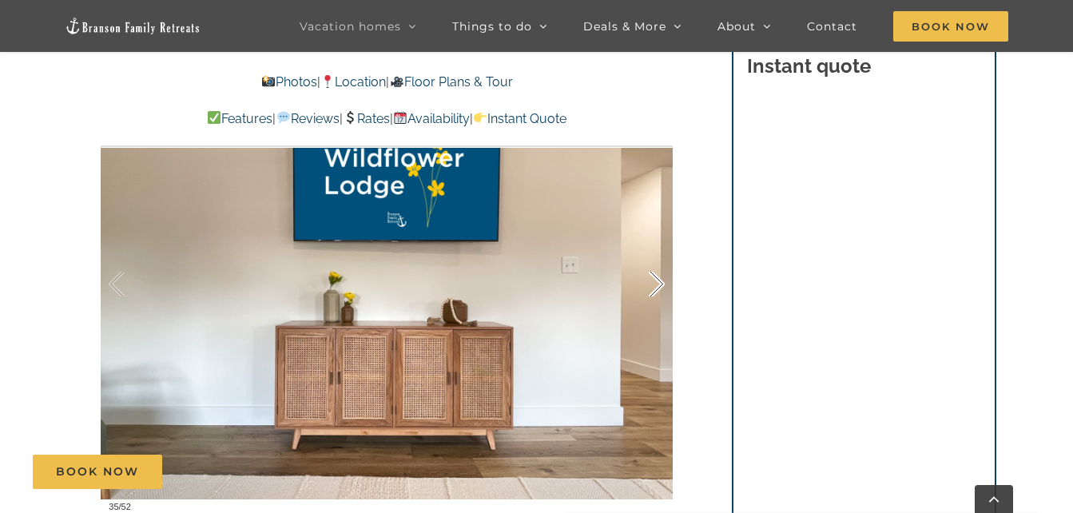
click at [655, 287] on div at bounding box center [640, 284] width 50 height 99
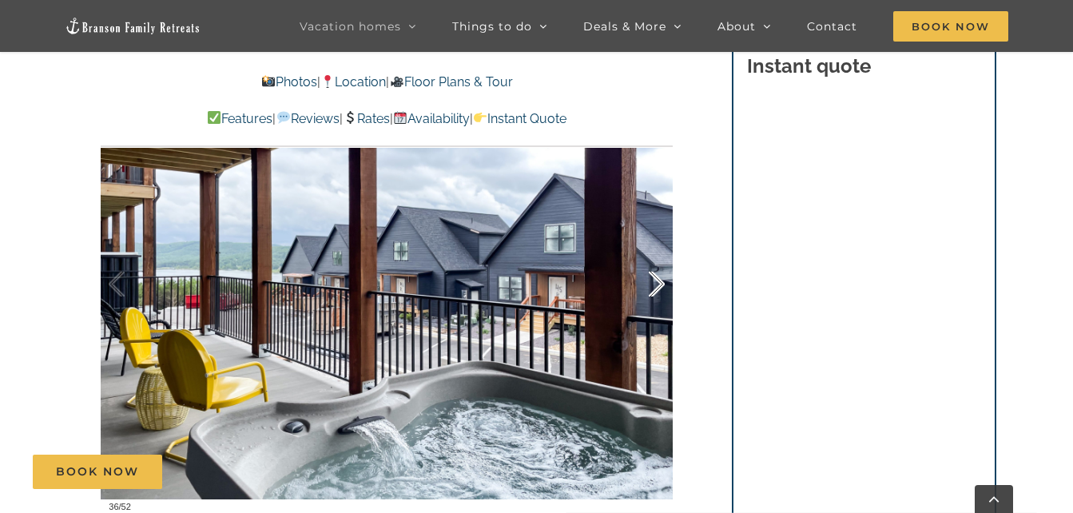
click at [655, 287] on div at bounding box center [640, 284] width 50 height 99
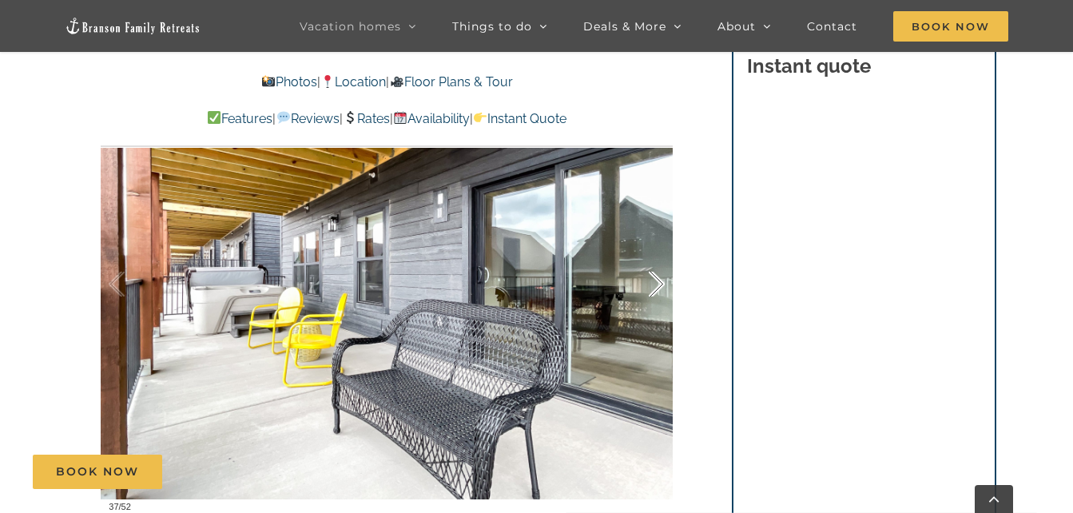
click at [655, 287] on div at bounding box center [640, 284] width 50 height 99
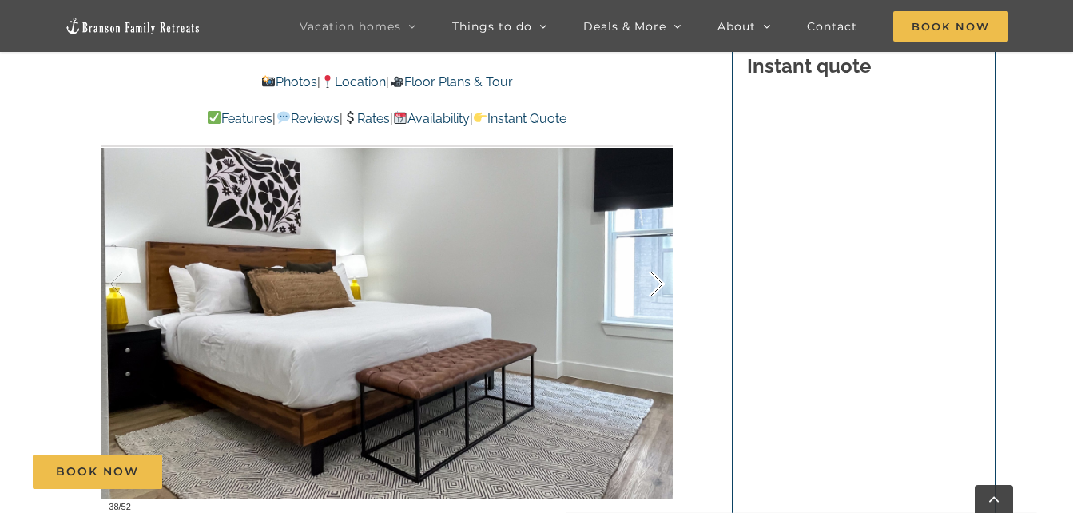
click at [655, 287] on div at bounding box center [640, 284] width 50 height 99
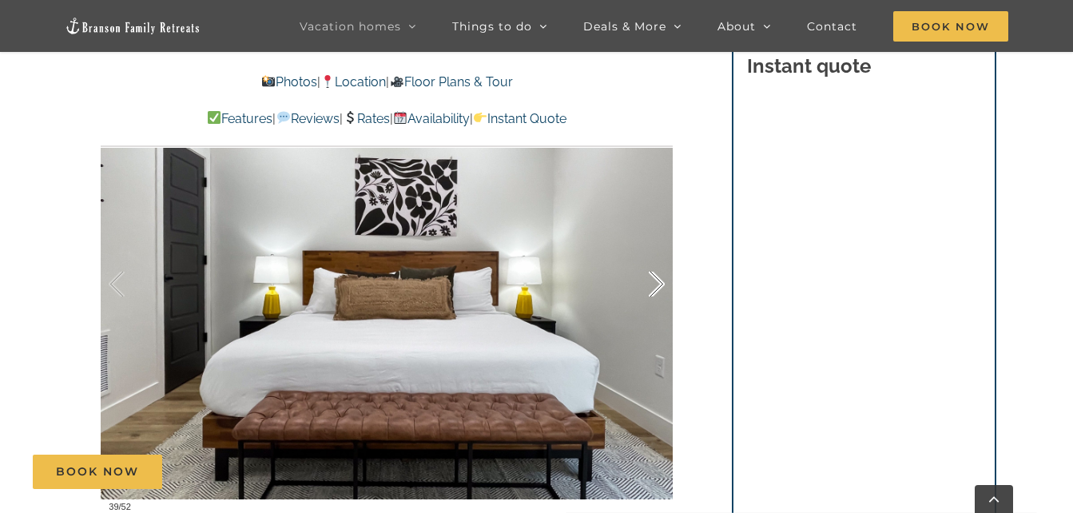
click at [655, 287] on div at bounding box center [640, 284] width 50 height 99
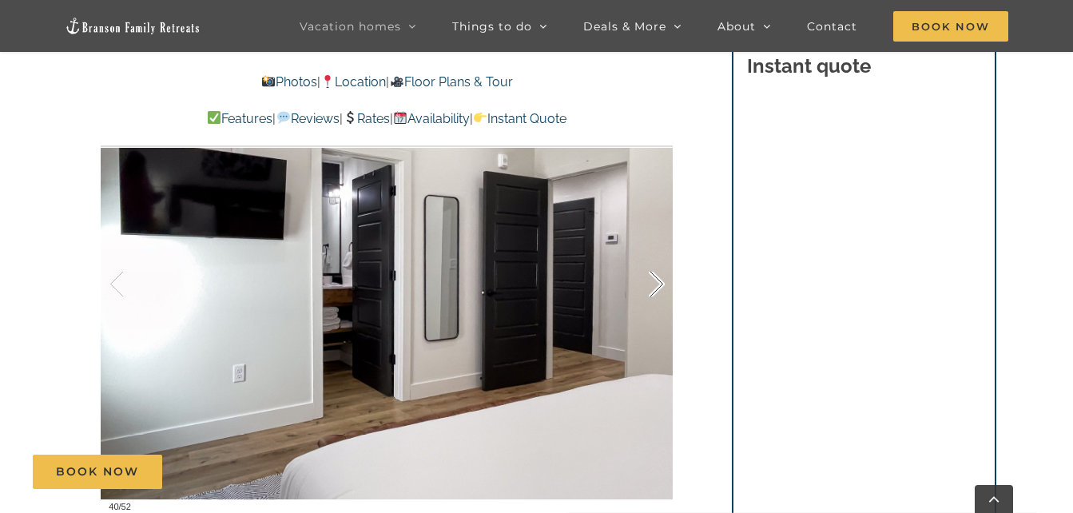
click at [655, 287] on div at bounding box center [640, 284] width 50 height 99
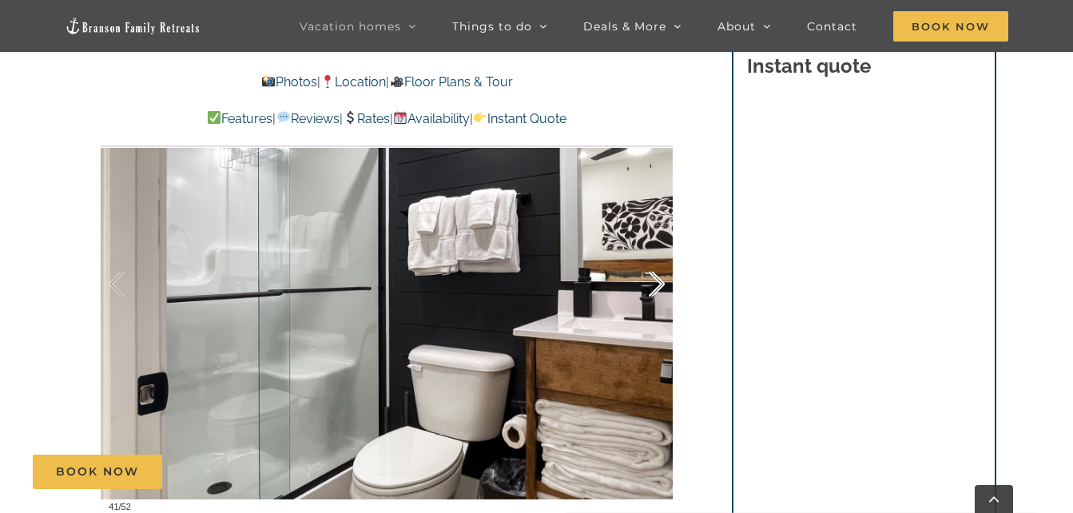
click at [655, 287] on div at bounding box center [640, 284] width 50 height 99
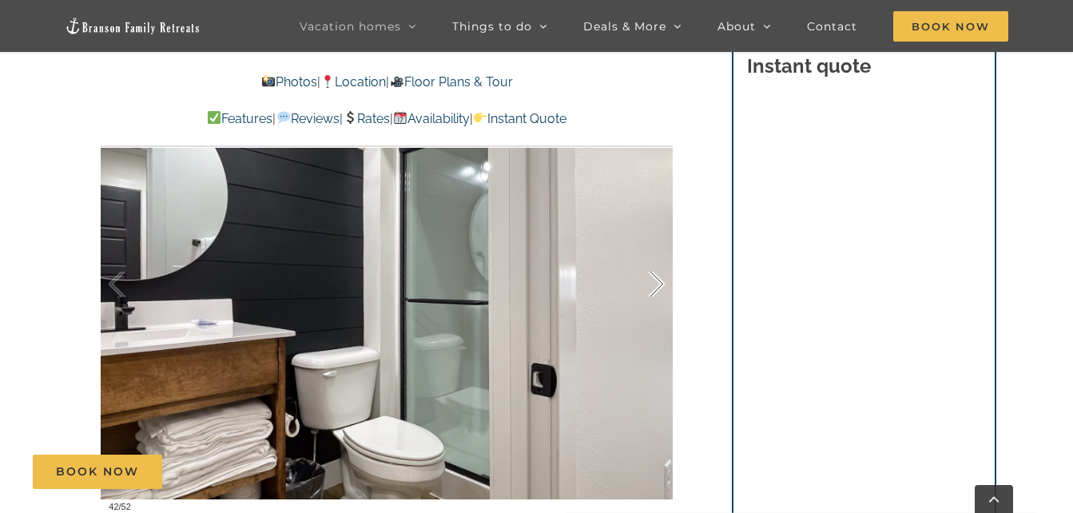
click at [655, 287] on div at bounding box center [640, 284] width 50 height 99
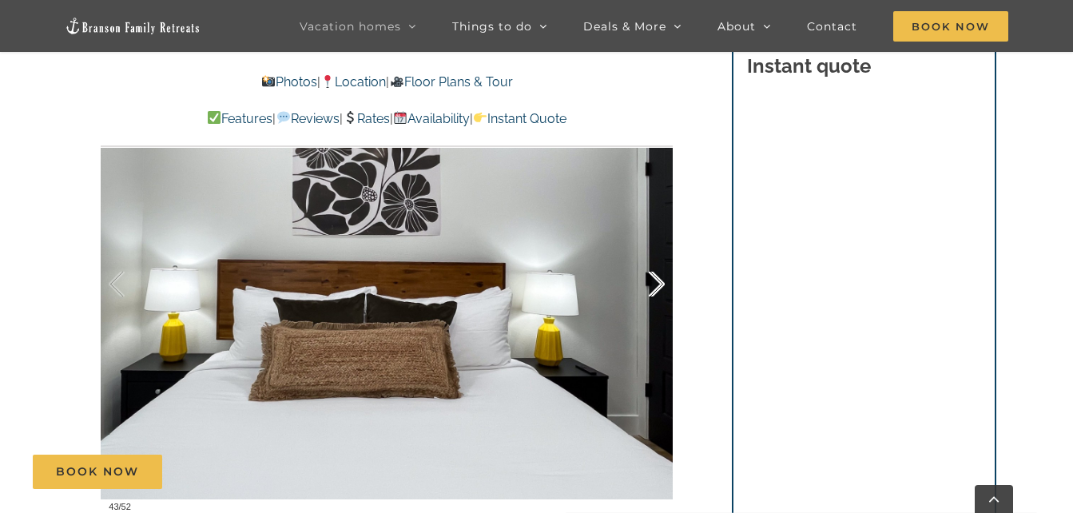
click at [655, 287] on div at bounding box center [640, 284] width 50 height 99
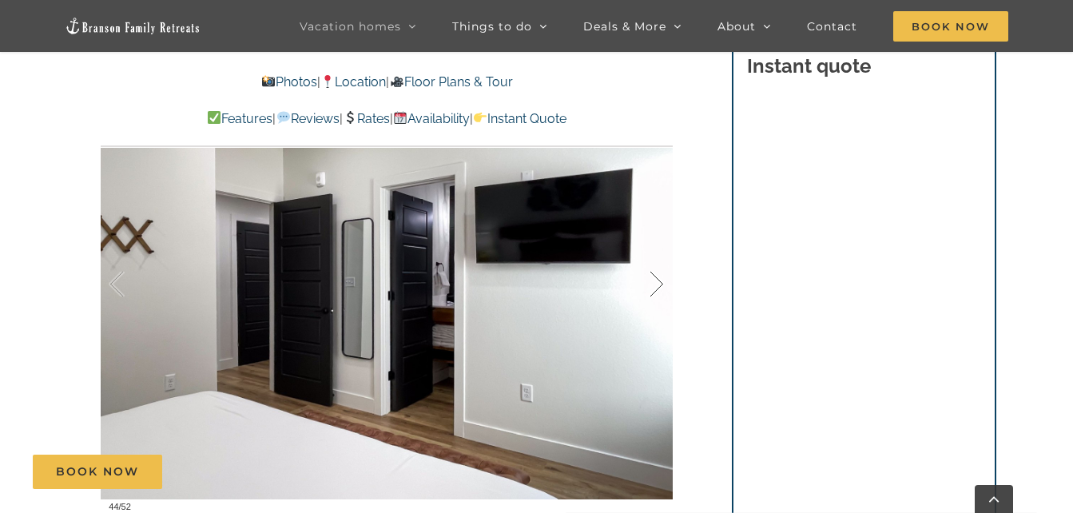
click at [655, 287] on div at bounding box center [640, 284] width 50 height 99
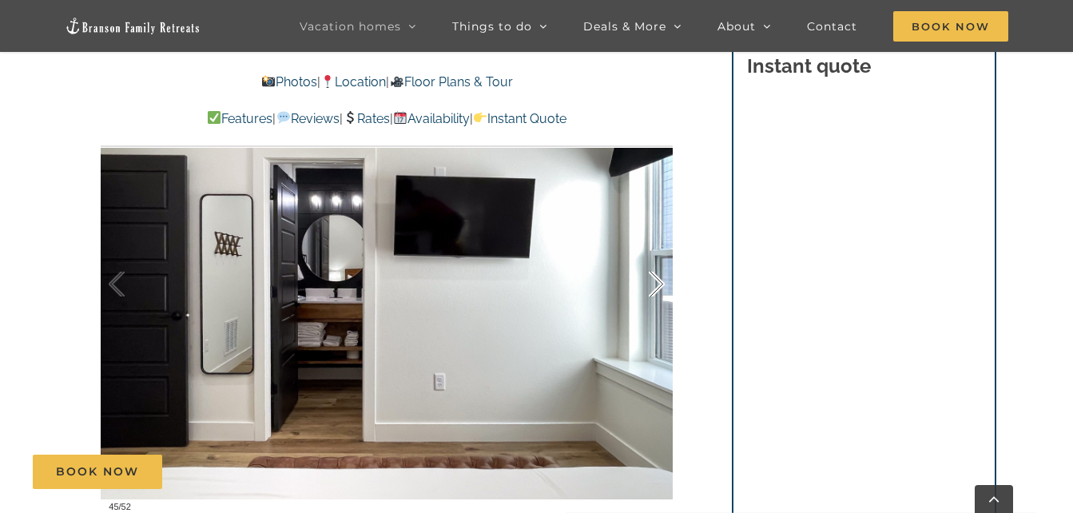
click at [655, 287] on div at bounding box center [640, 284] width 50 height 99
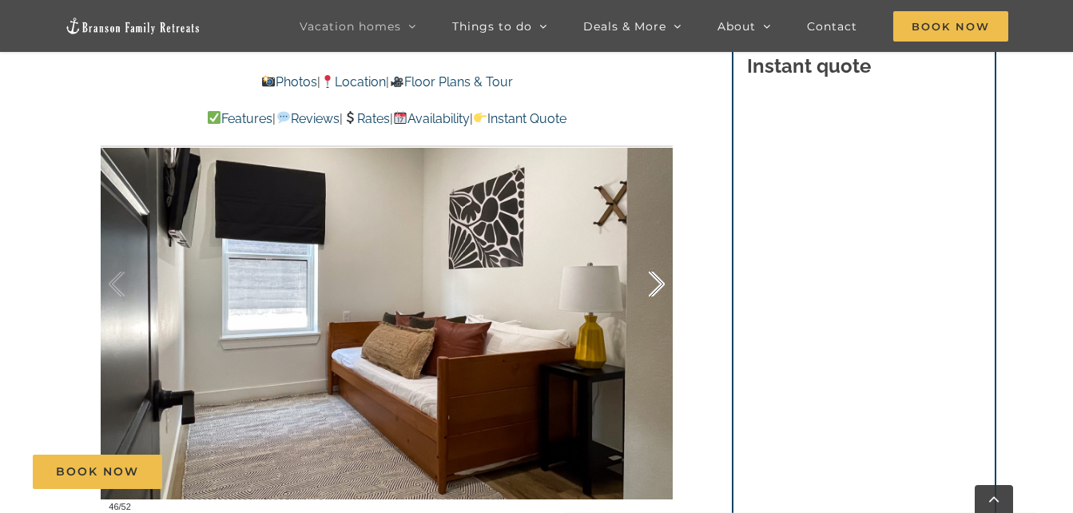
click at [655, 287] on div at bounding box center [640, 284] width 50 height 99
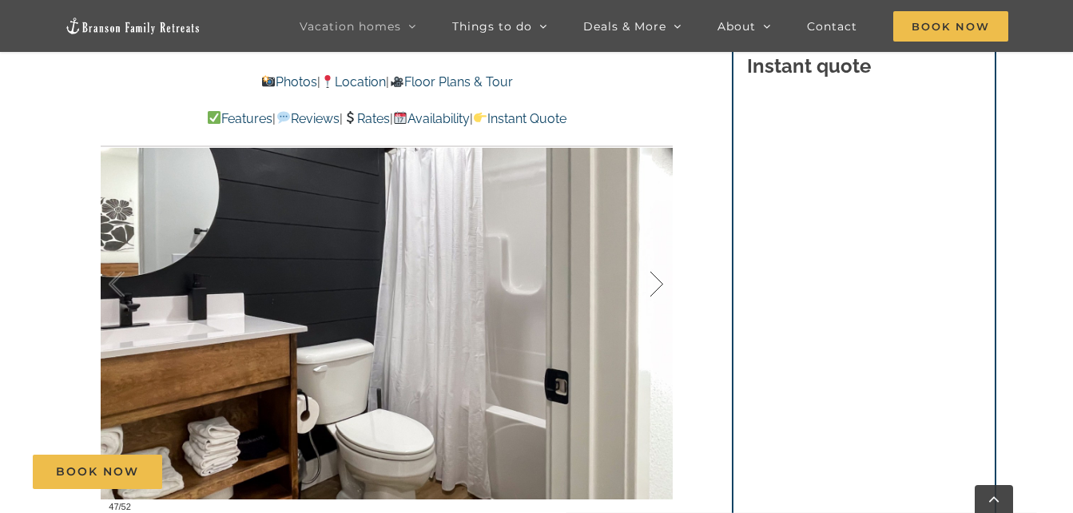
click at [655, 287] on div at bounding box center [640, 284] width 50 height 99
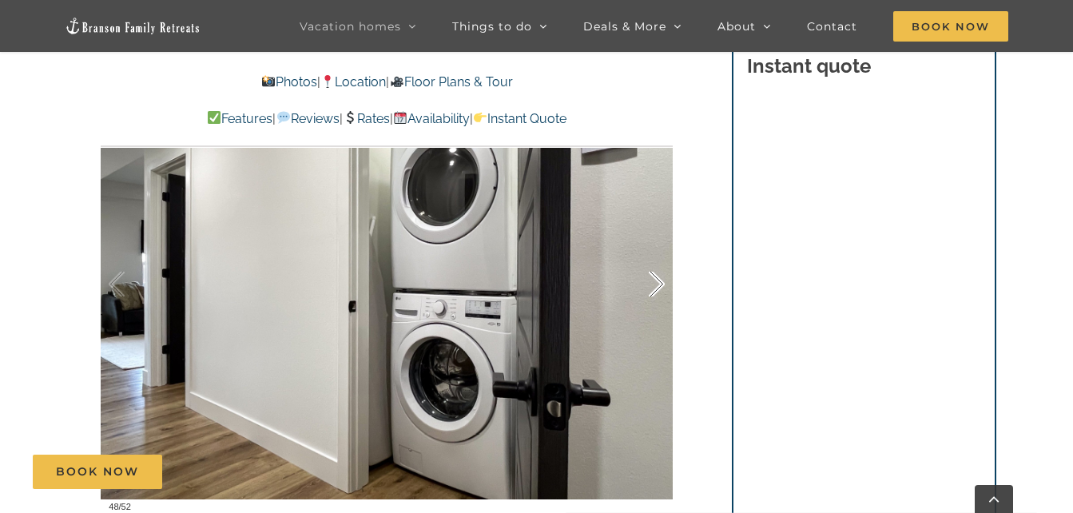
click at [655, 287] on div at bounding box center [640, 284] width 50 height 99
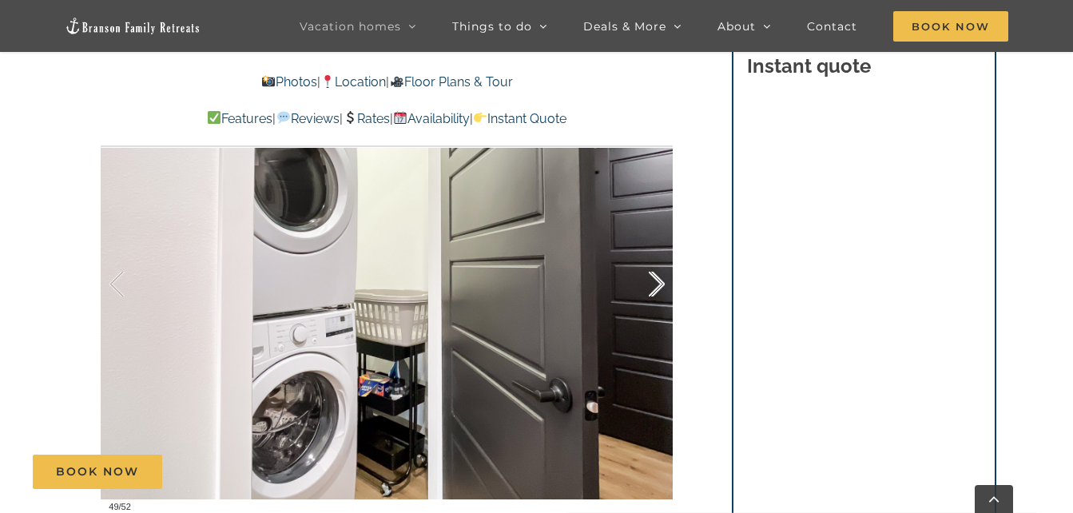
click at [655, 287] on div at bounding box center [640, 284] width 50 height 99
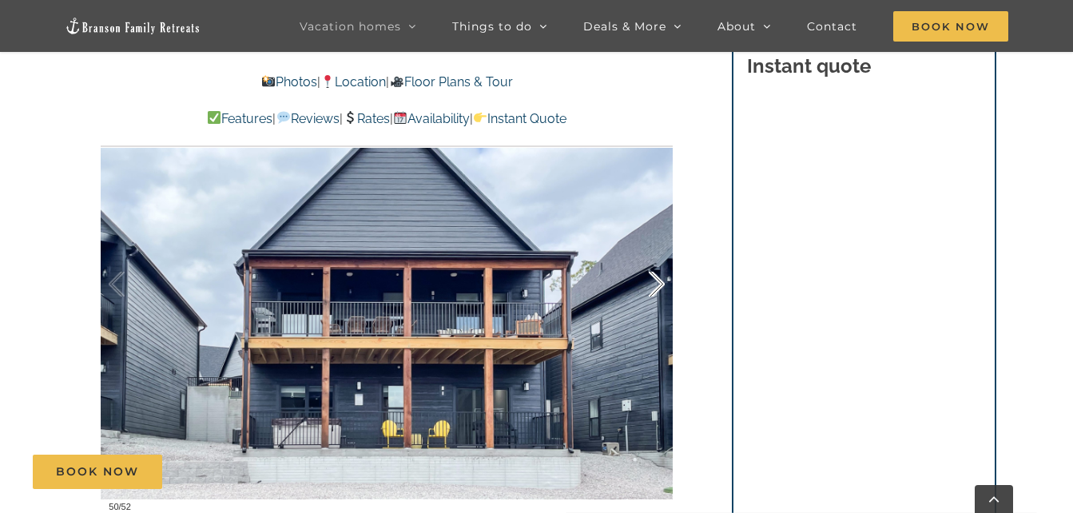
click at [655, 287] on div at bounding box center [640, 284] width 50 height 99
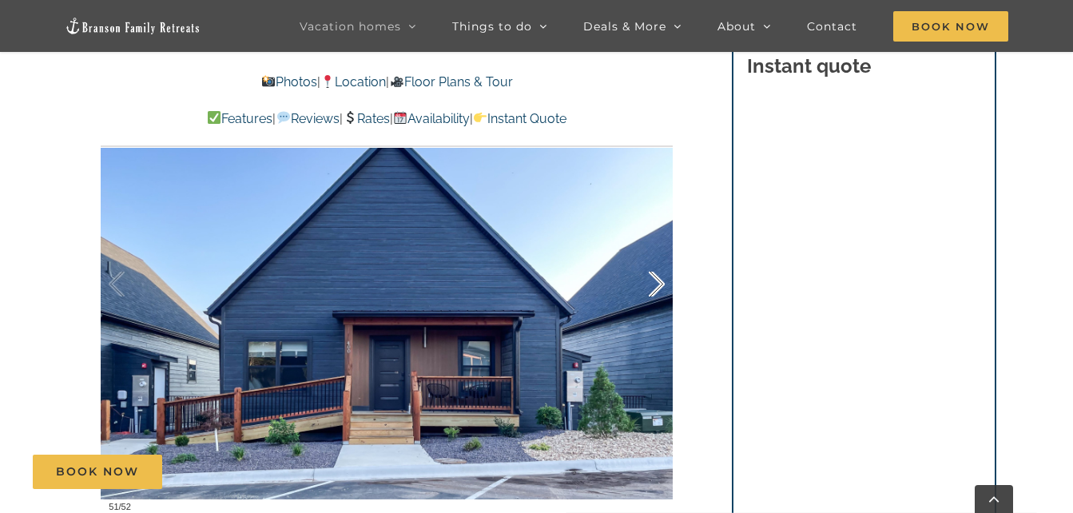
click at [655, 287] on div at bounding box center [640, 284] width 50 height 99
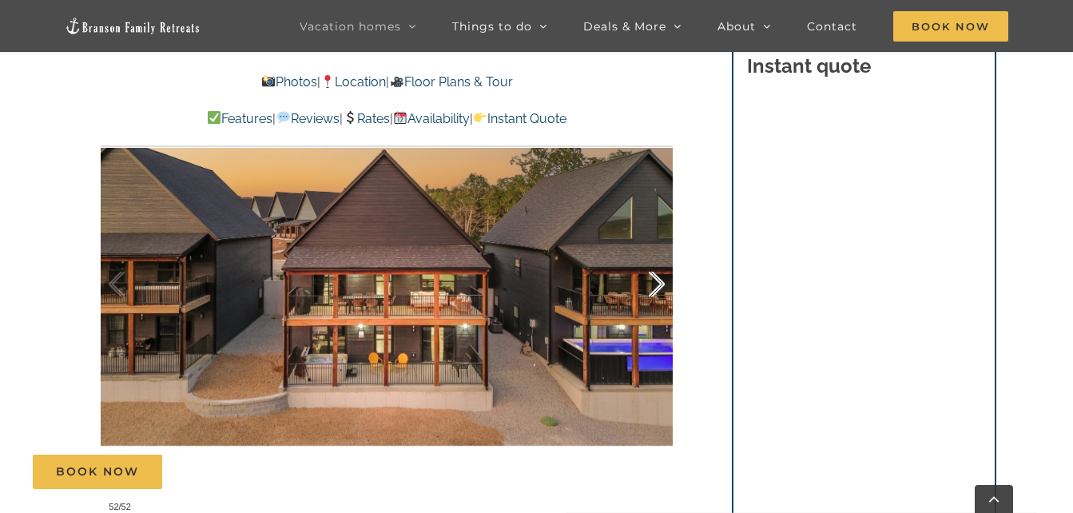
click at [655, 287] on div at bounding box center [640, 284] width 50 height 99
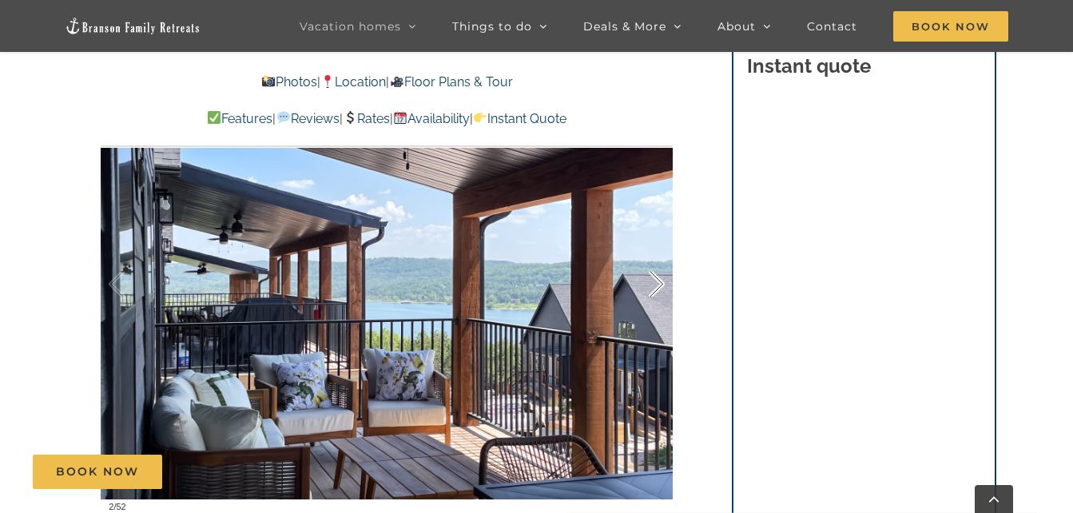
click at [655, 287] on div at bounding box center [640, 284] width 50 height 99
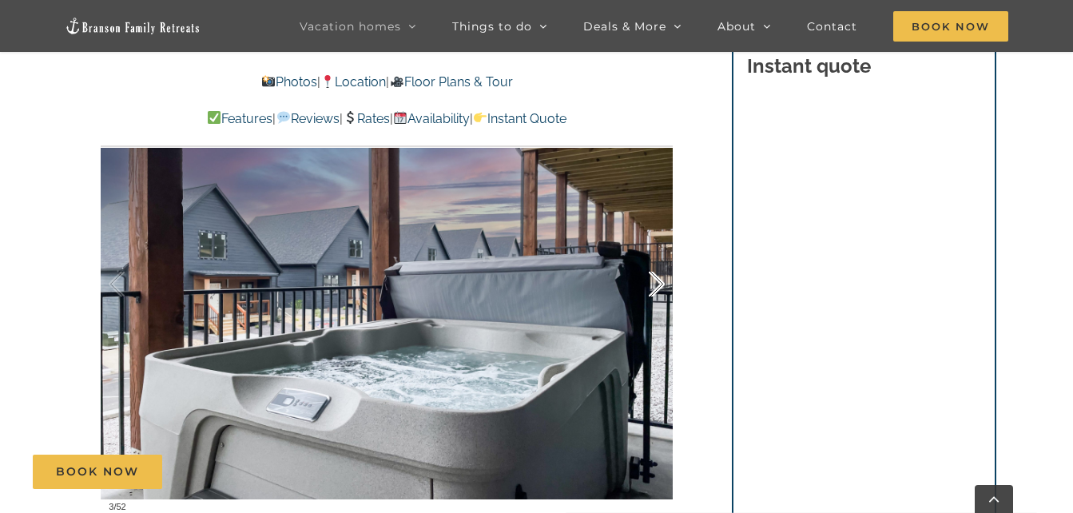
click at [655, 287] on div at bounding box center [640, 284] width 50 height 99
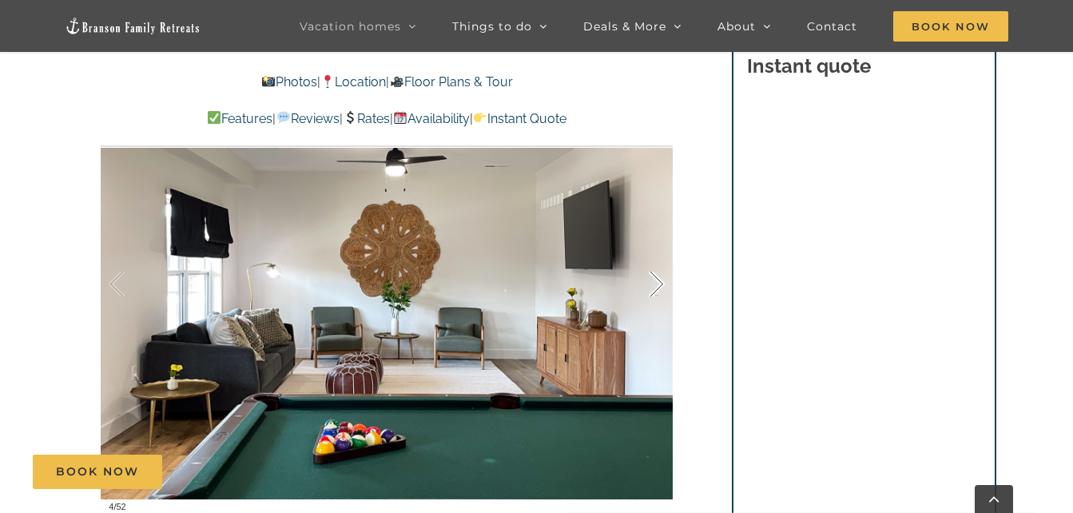
click at [655, 287] on div at bounding box center [640, 284] width 50 height 99
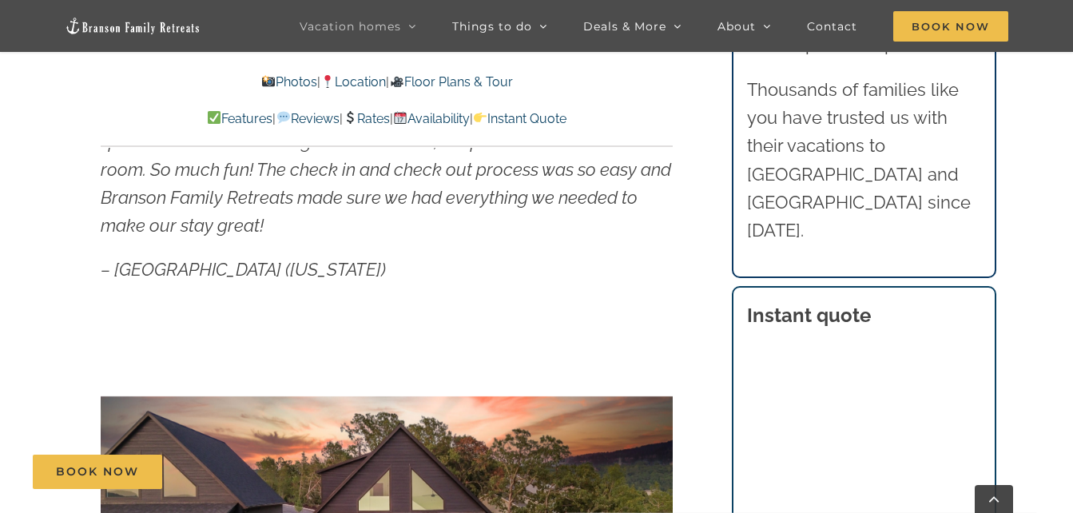
scroll to position [854, 0]
click at [798, 472] on div "Book Now" at bounding box center [549, 472] width 1032 height 34
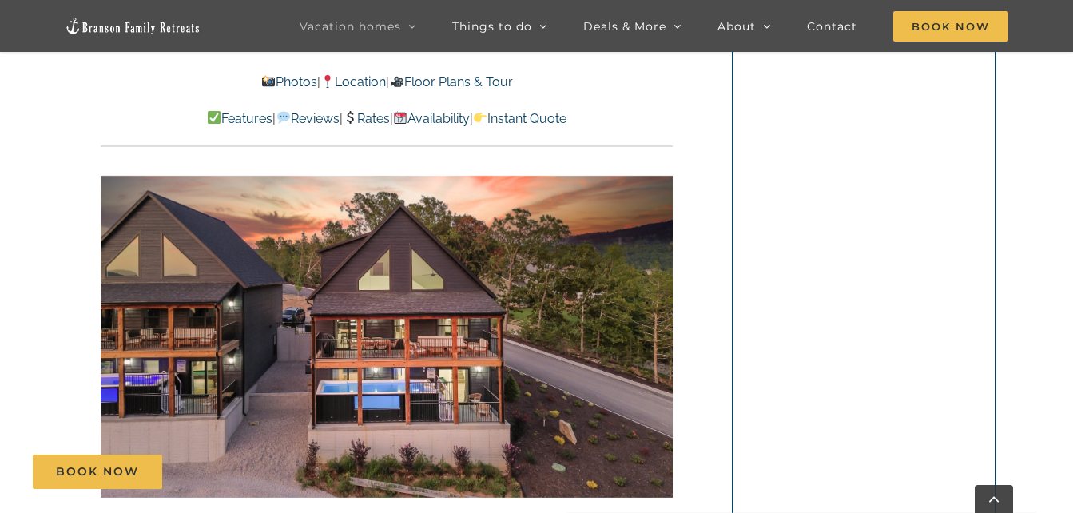
scroll to position [1144, 0]
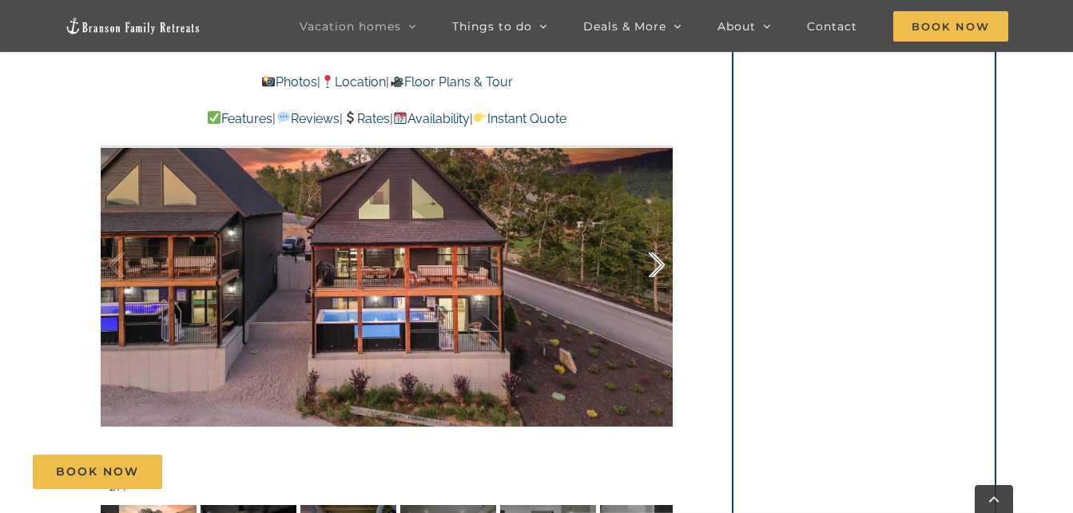
click at [658, 266] on div at bounding box center [640, 265] width 50 height 99
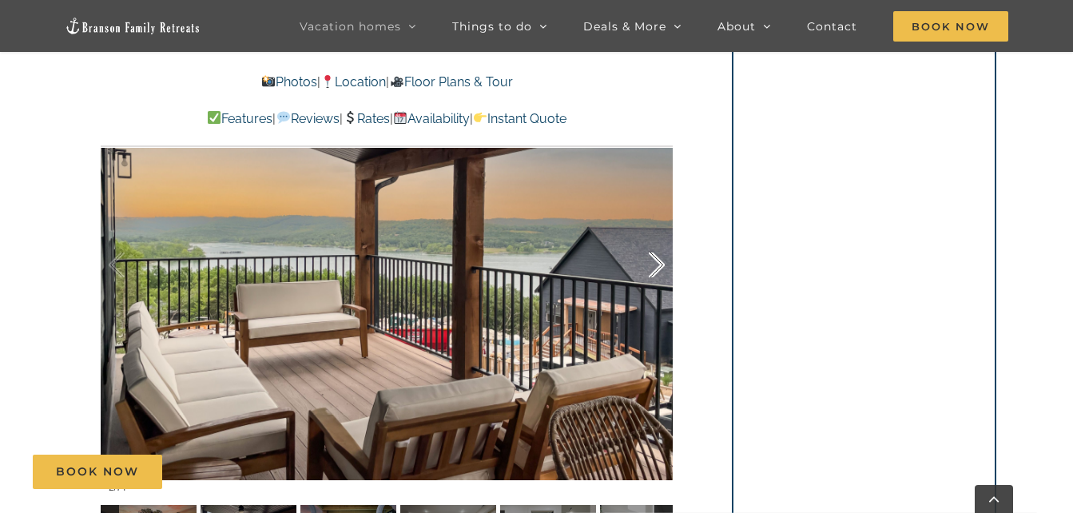
click at [658, 266] on div at bounding box center [640, 265] width 50 height 99
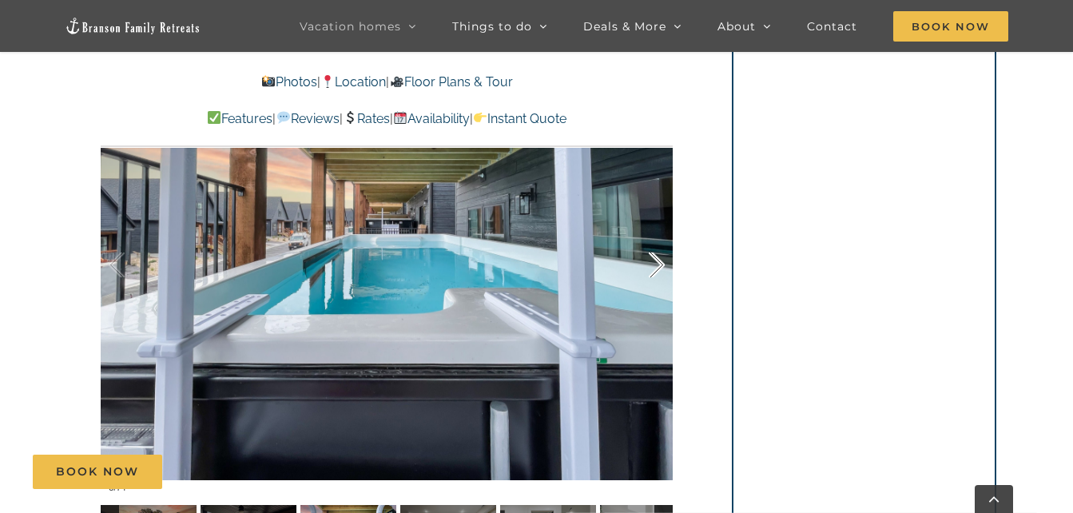
click at [658, 266] on div at bounding box center [640, 265] width 50 height 99
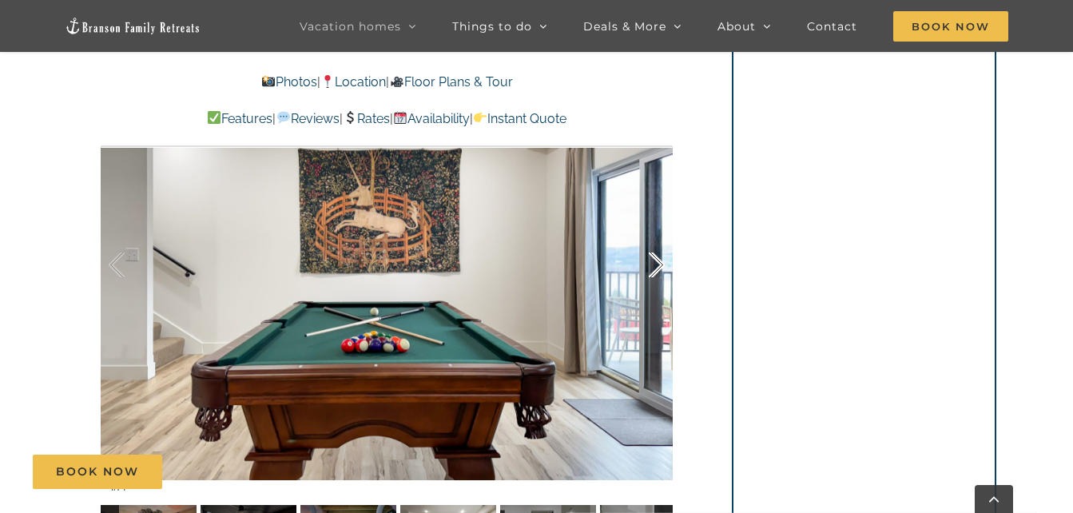
click at [658, 266] on div at bounding box center [640, 265] width 50 height 99
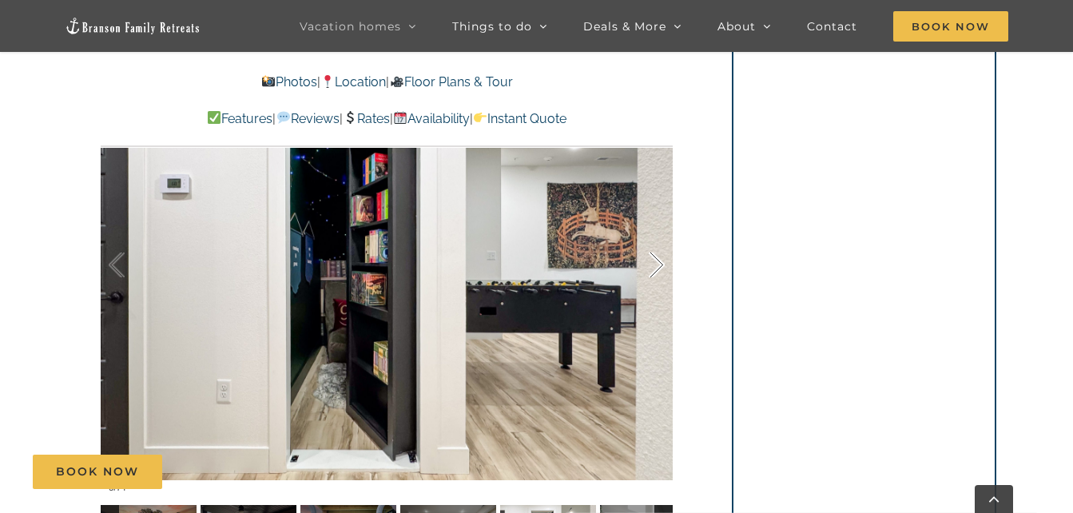
click at [658, 266] on div at bounding box center [640, 265] width 50 height 99
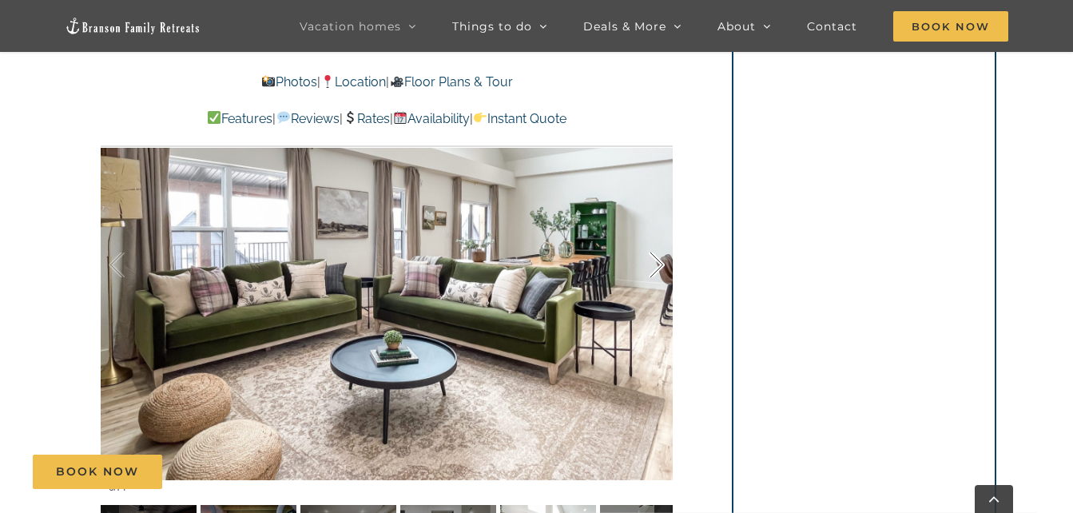
click at [658, 266] on div at bounding box center [640, 265] width 50 height 99
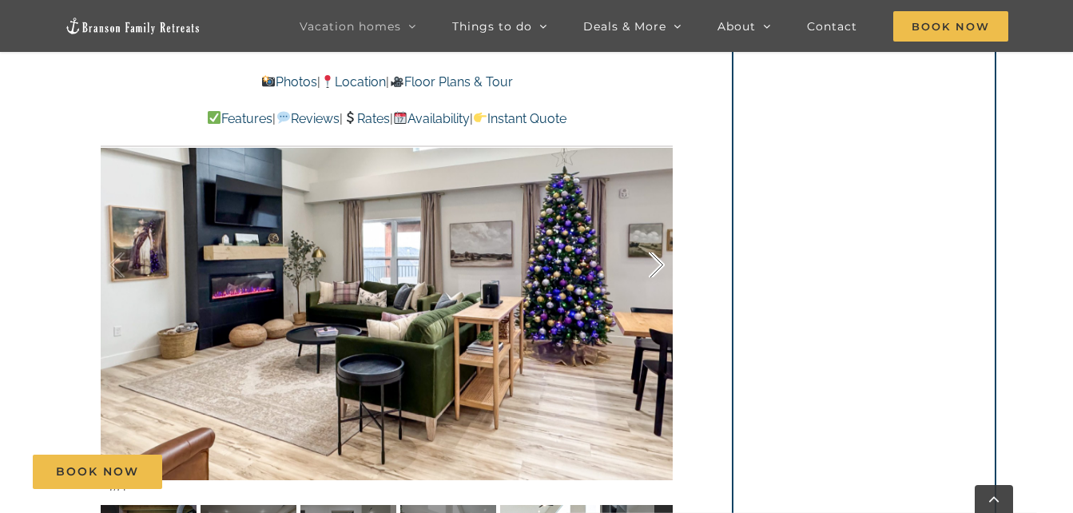
click at [658, 266] on div at bounding box center [640, 265] width 50 height 99
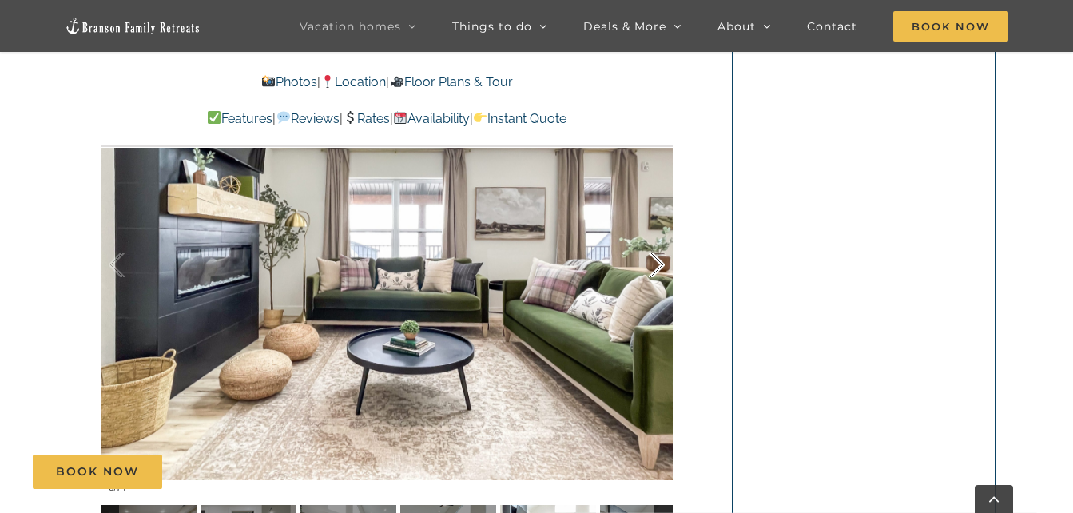
click at [658, 266] on div at bounding box center [640, 265] width 50 height 99
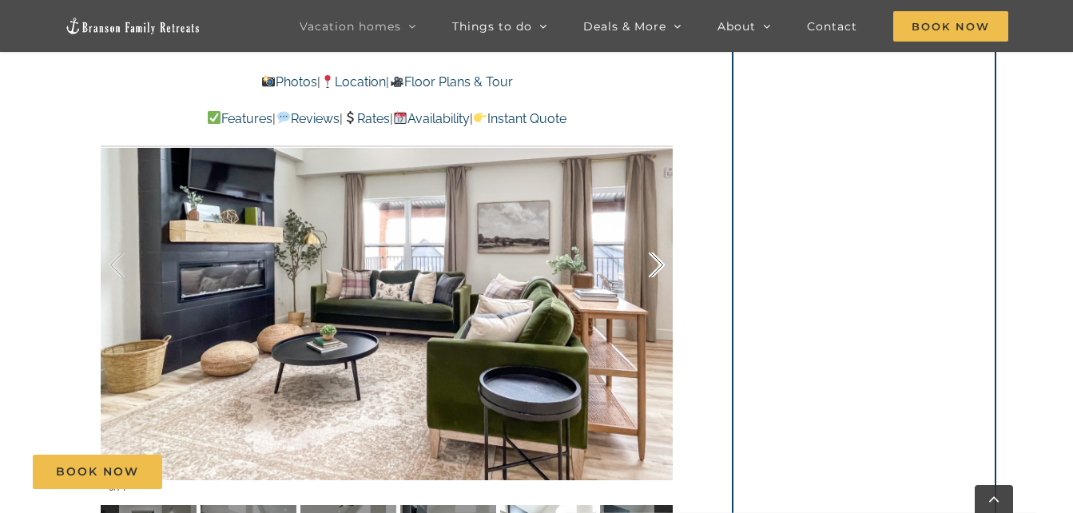
click at [658, 266] on div at bounding box center [640, 265] width 50 height 99
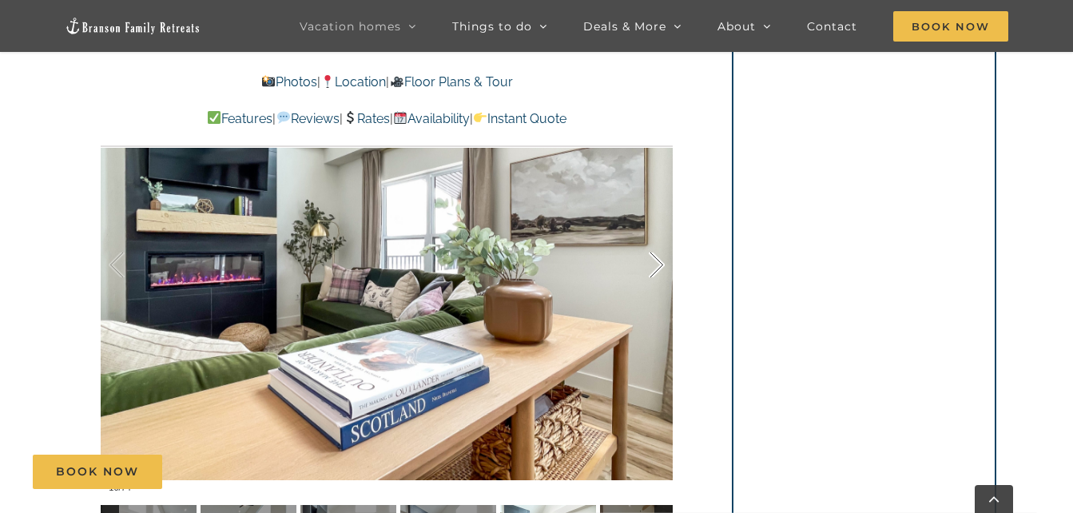
click at [658, 266] on div at bounding box center [640, 265] width 50 height 99
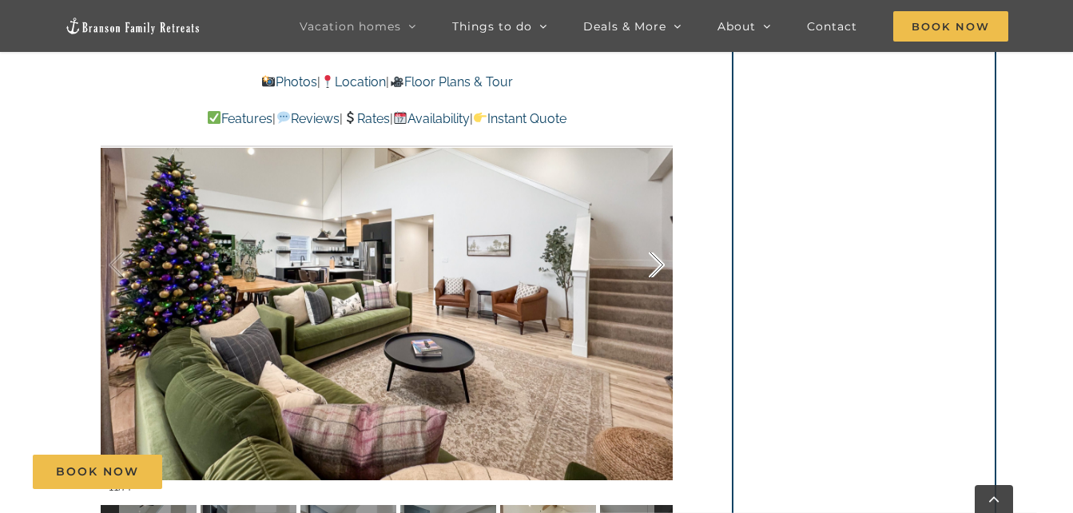
click at [658, 266] on div at bounding box center [640, 265] width 50 height 99
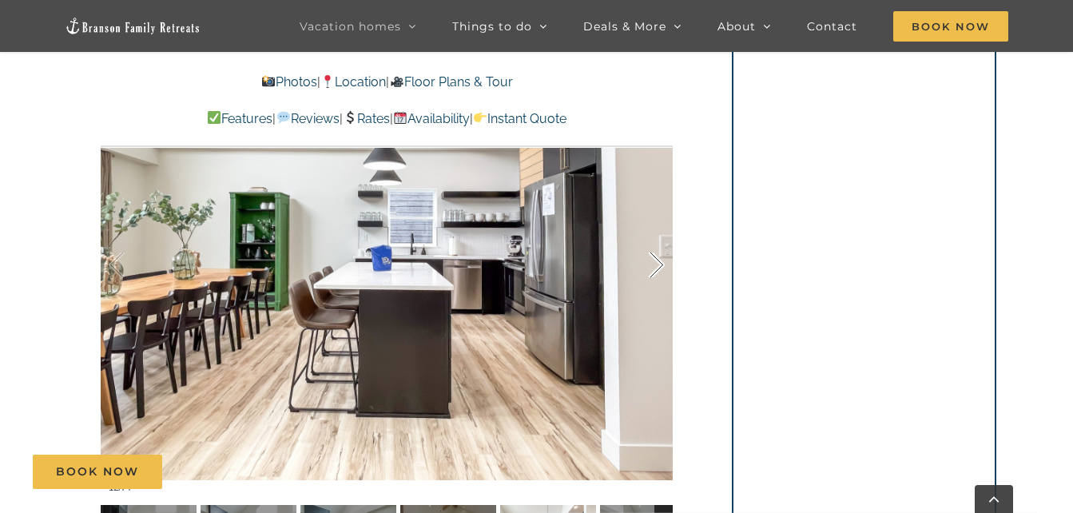
click at [658, 266] on div at bounding box center [640, 265] width 50 height 99
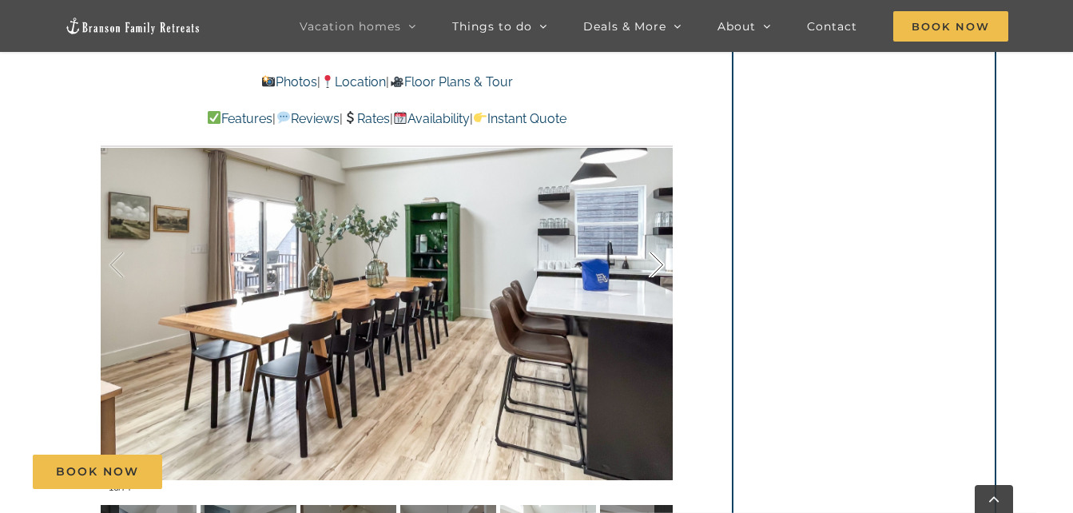
click at [658, 266] on div at bounding box center [640, 265] width 50 height 99
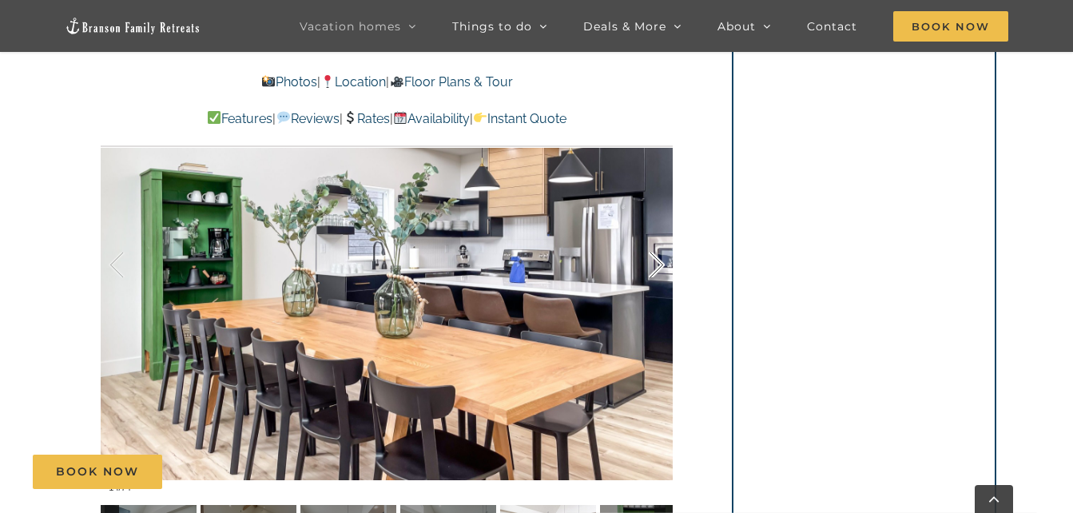
click at [658, 266] on div at bounding box center [640, 265] width 50 height 99
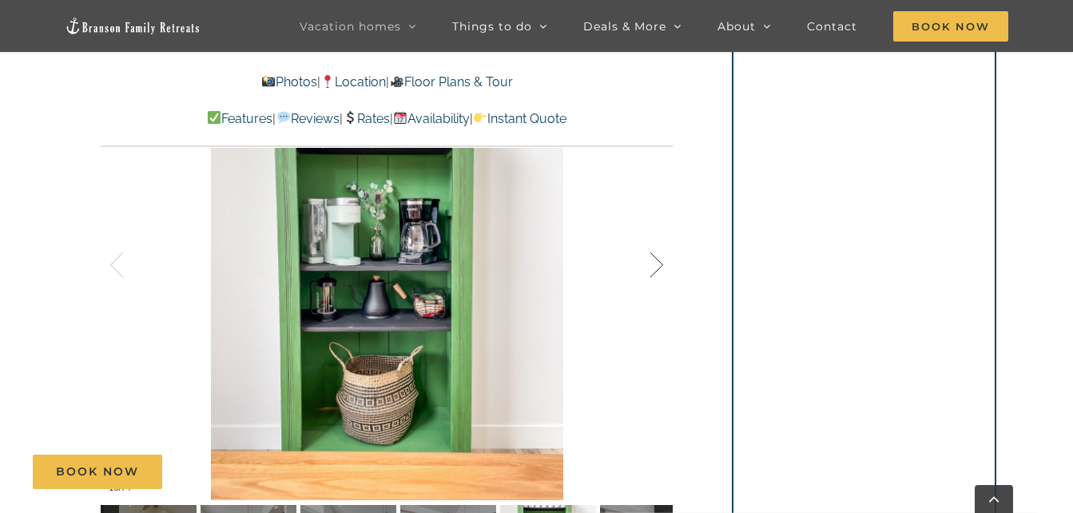
click at [658, 266] on div at bounding box center [640, 265] width 50 height 99
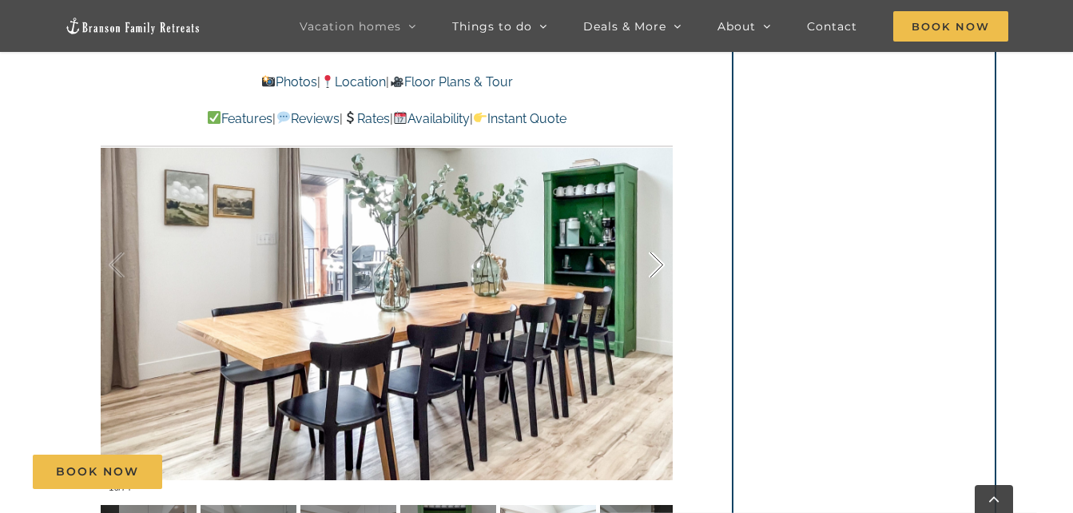
click at [658, 266] on div at bounding box center [640, 265] width 50 height 99
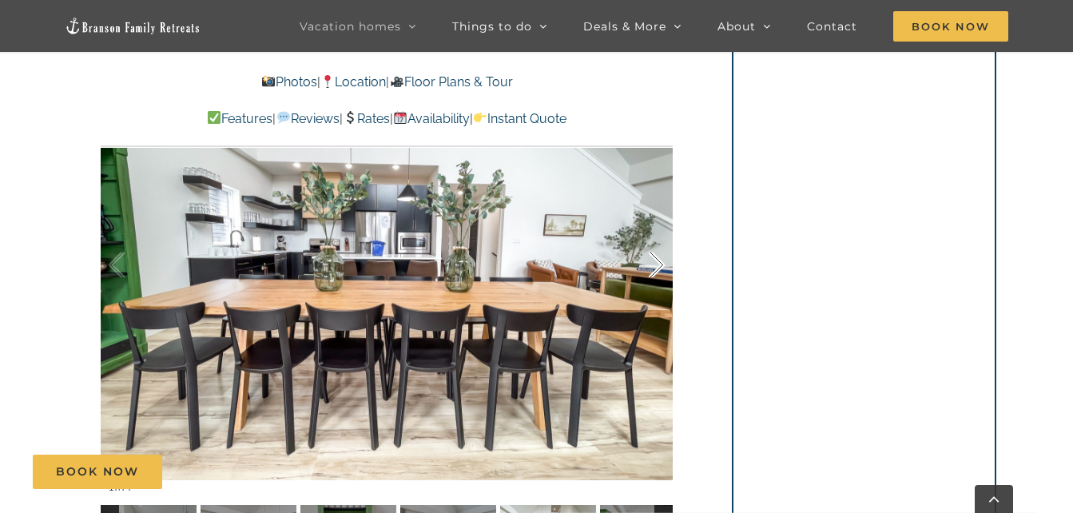
click at [658, 266] on div at bounding box center [640, 265] width 50 height 99
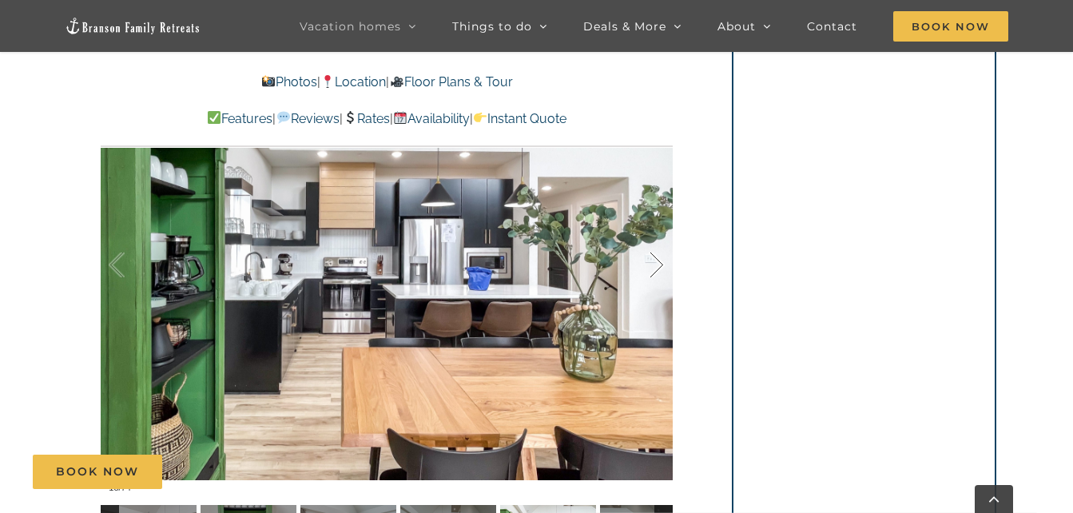
click at [658, 266] on div at bounding box center [640, 265] width 50 height 99
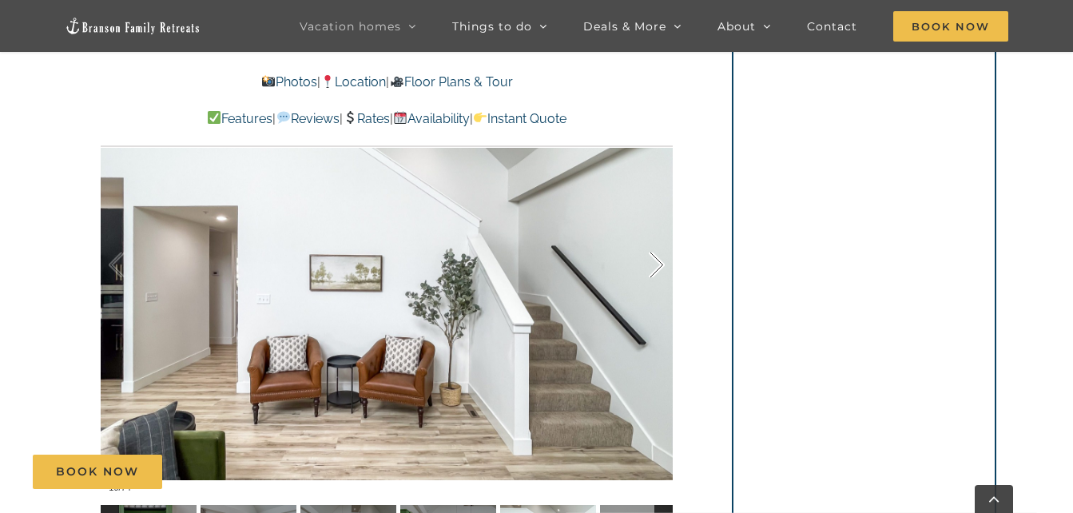
click at [658, 266] on div at bounding box center [640, 265] width 50 height 99
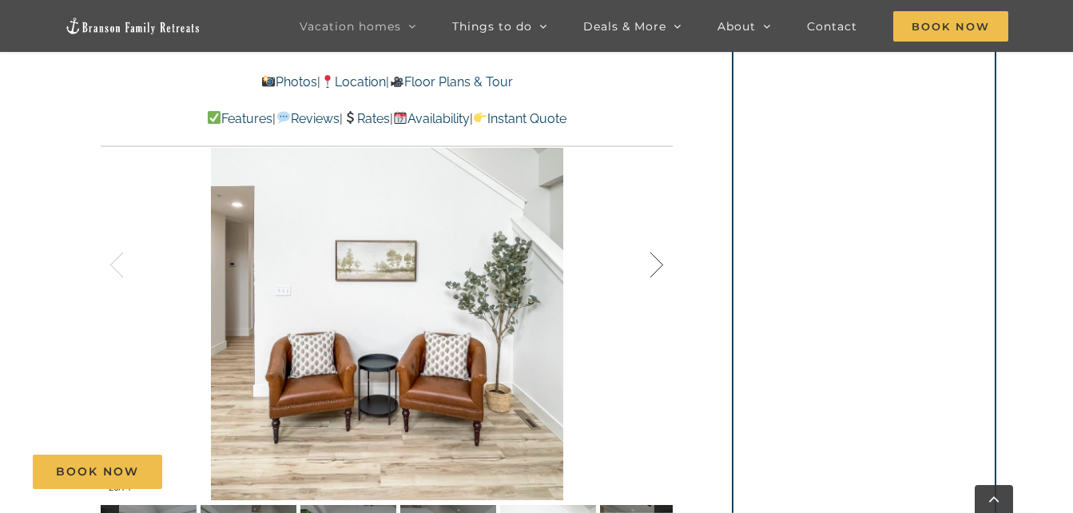
click at [658, 266] on div at bounding box center [640, 265] width 50 height 99
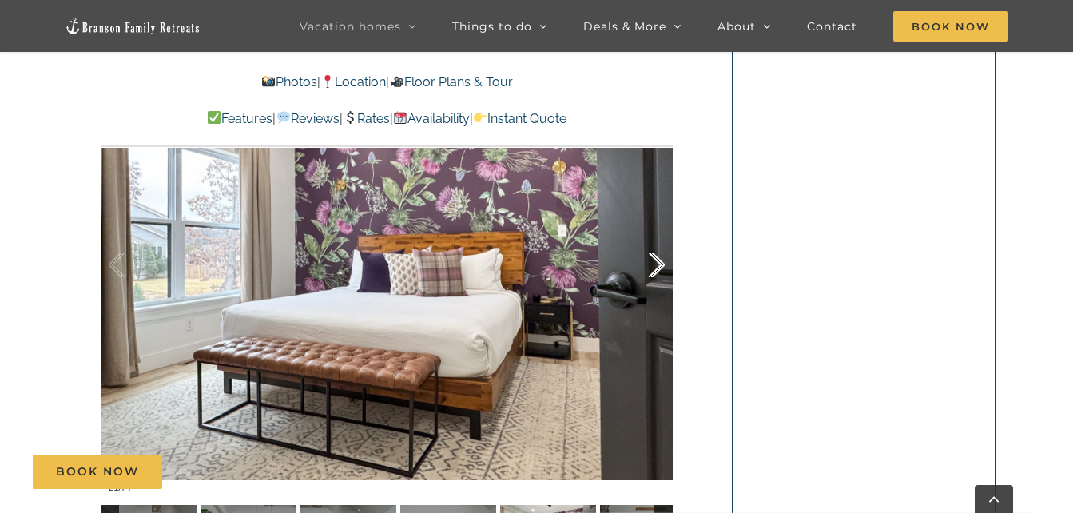
click at [658, 266] on div at bounding box center [640, 265] width 50 height 99
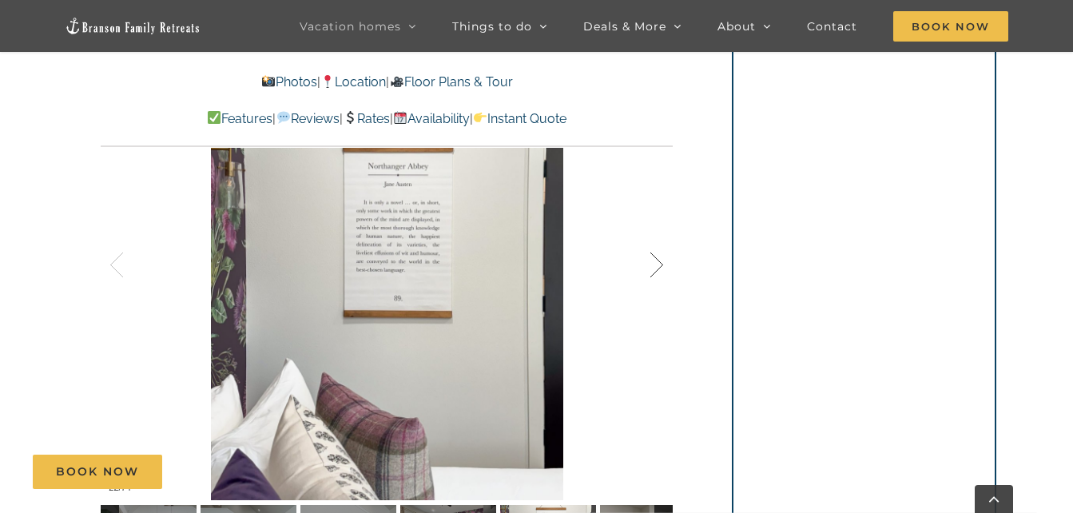
click at [658, 266] on div at bounding box center [640, 265] width 50 height 99
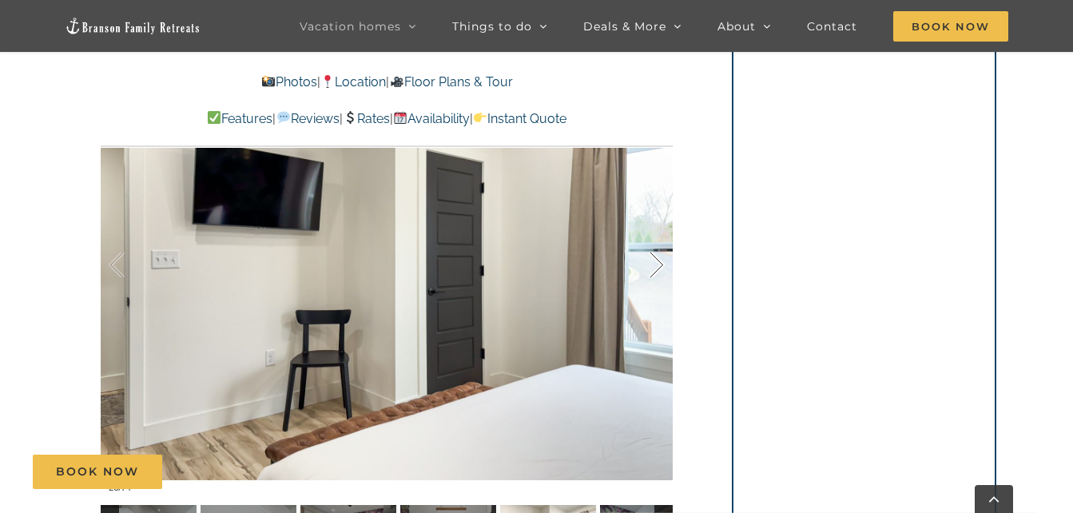
click at [658, 266] on div at bounding box center [640, 265] width 50 height 99
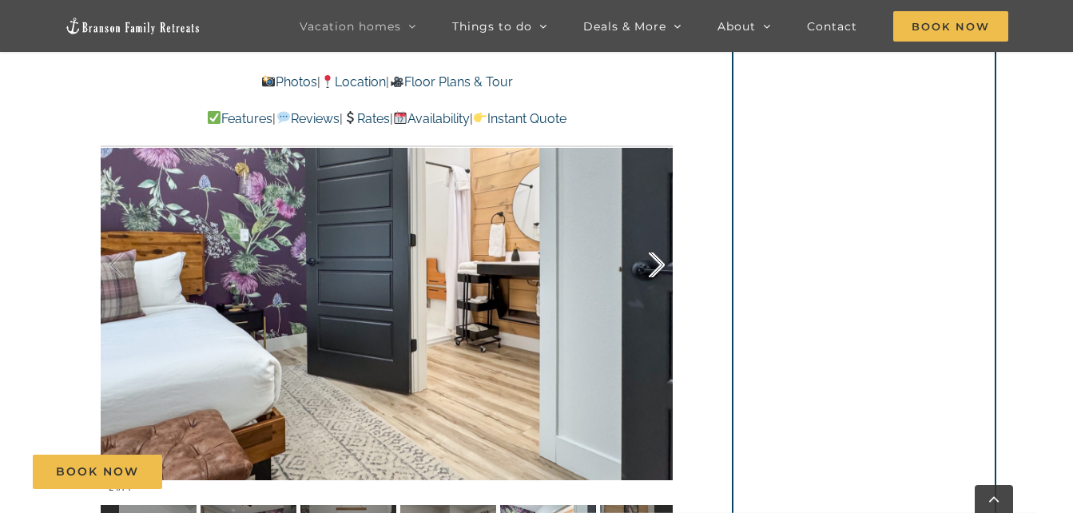
click at [658, 266] on div at bounding box center [640, 265] width 50 height 99
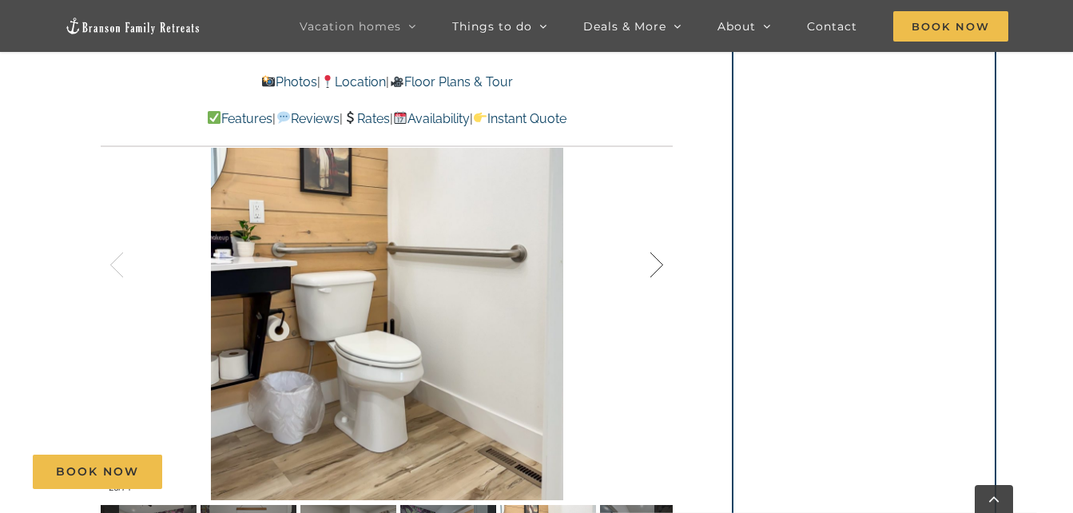
click at [658, 266] on div at bounding box center [640, 265] width 50 height 99
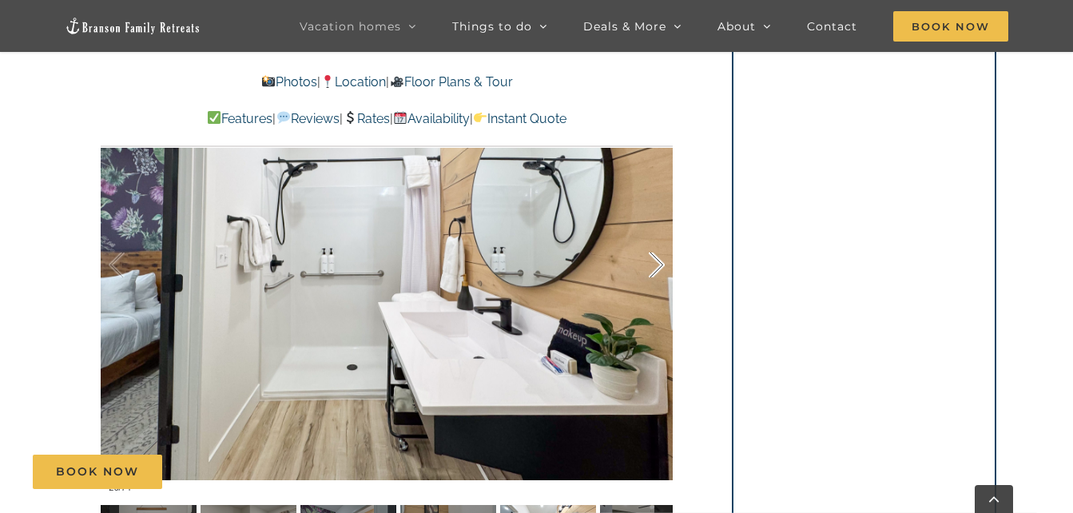
click at [658, 266] on div at bounding box center [640, 265] width 50 height 99
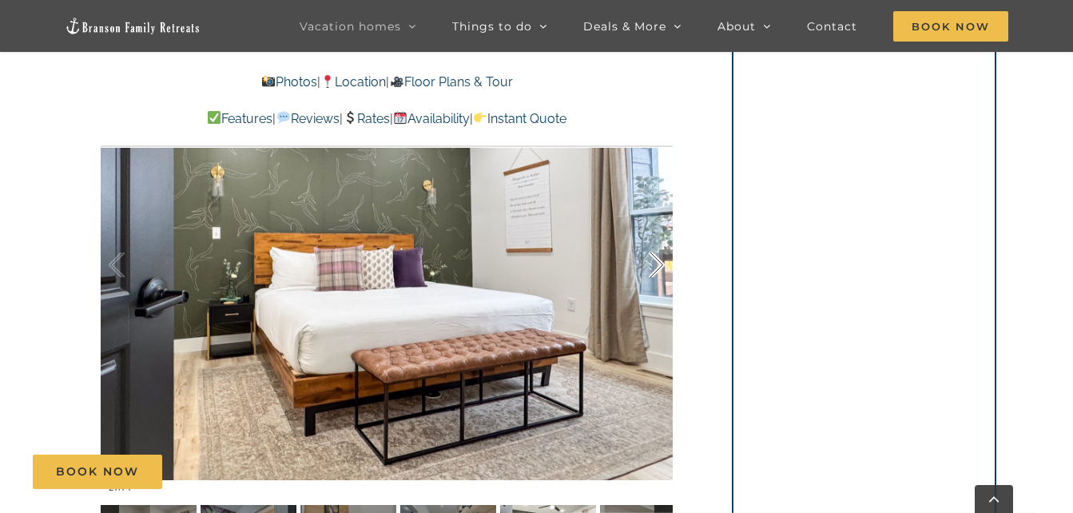
click at [658, 266] on div at bounding box center [640, 265] width 50 height 99
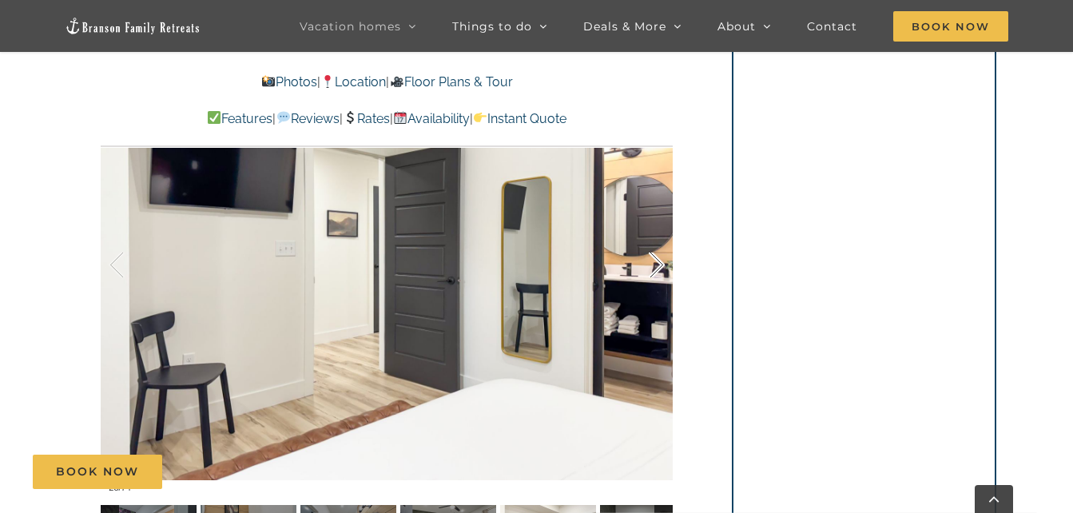
click at [658, 266] on div at bounding box center [640, 265] width 50 height 99
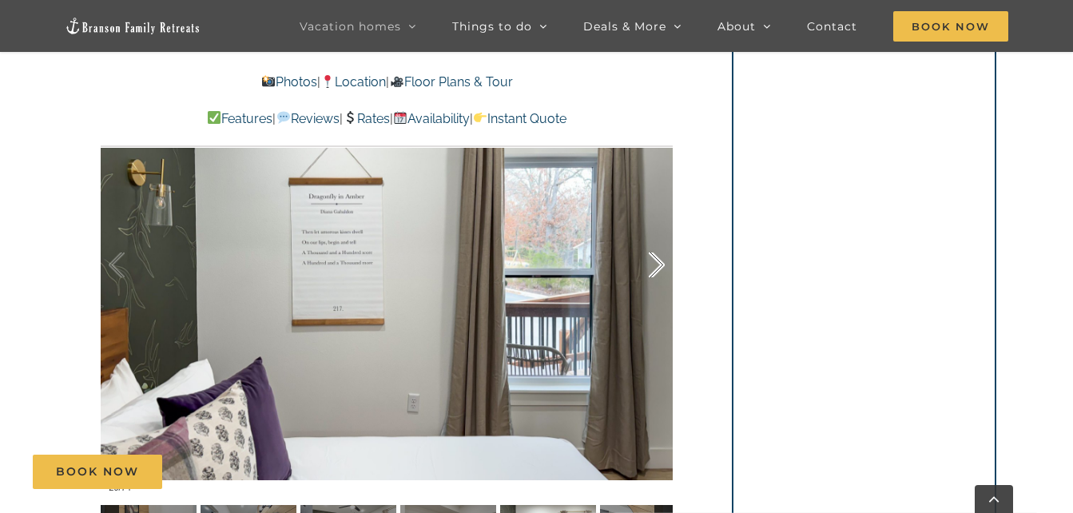
click at [658, 266] on div at bounding box center [640, 265] width 50 height 99
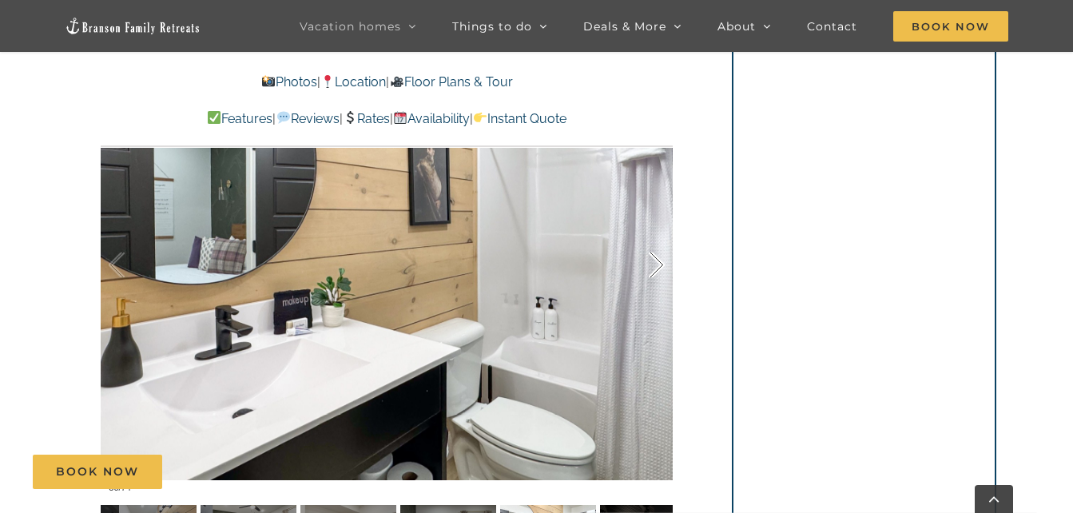
click at [658, 266] on div at bounding box center [640, 265] width 50 height 99
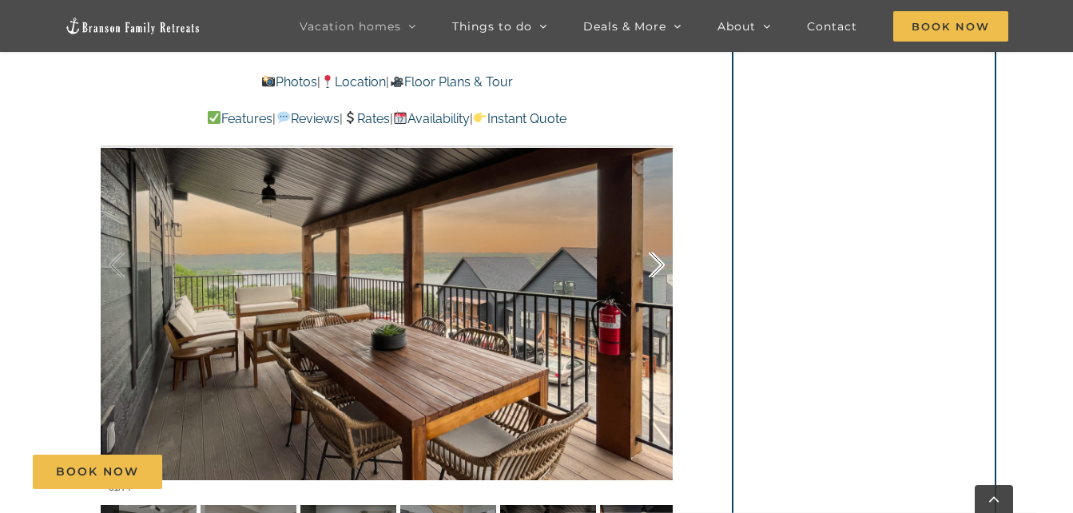
click at [658, 266] on div at bounding box center [640, 265] width 50 height 99
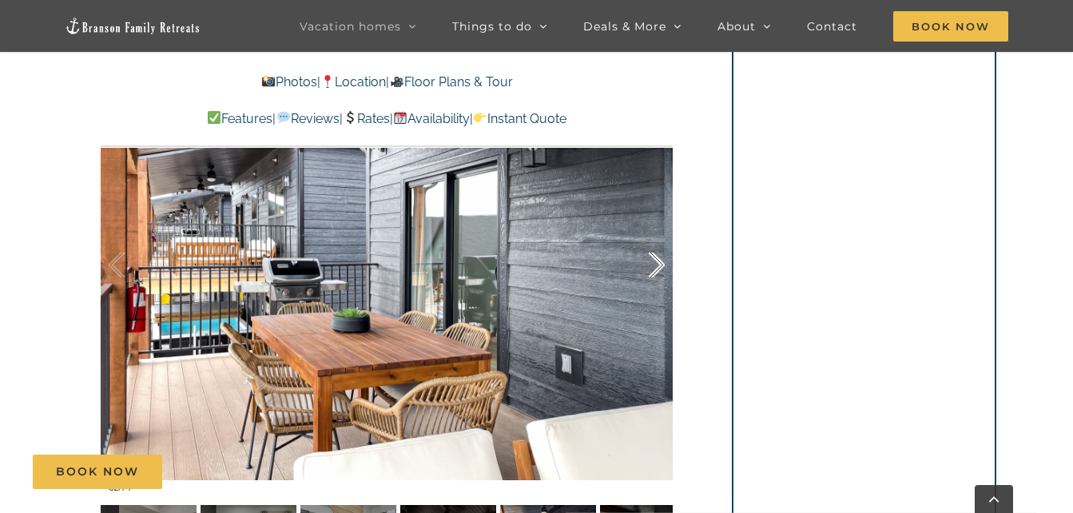
click at [658, 266] on div at bounding box center [640, 265] width 50 height 99
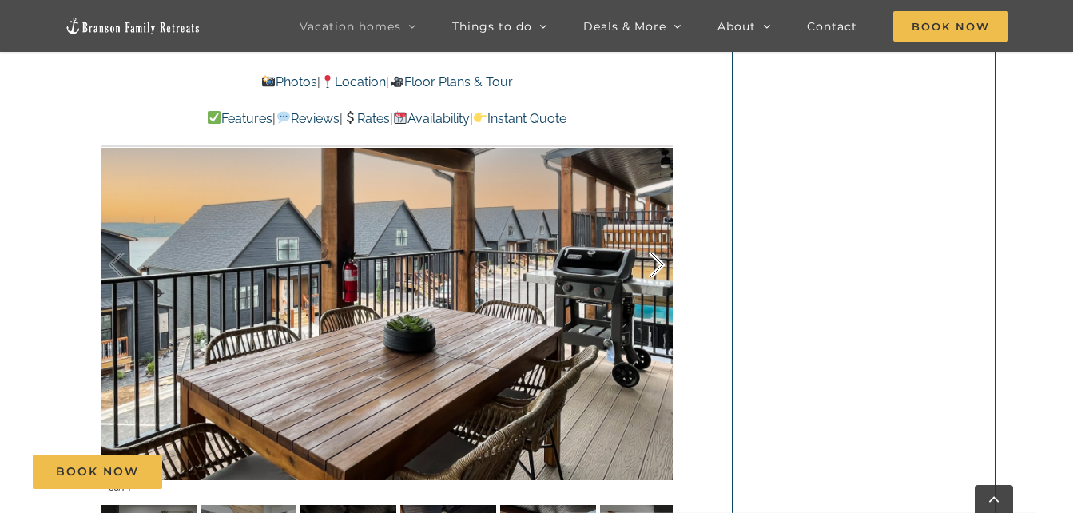
click at [658, 266] on div at bounding box center [640, 265] width 50 height 99
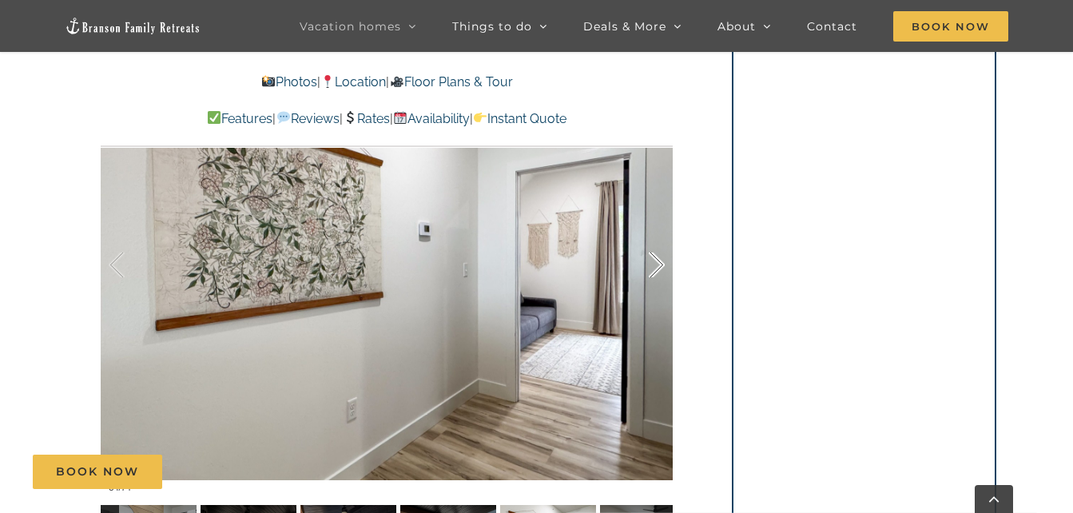
click at [658, 266] on div at bounding box center [640, 265] width 50 height 99
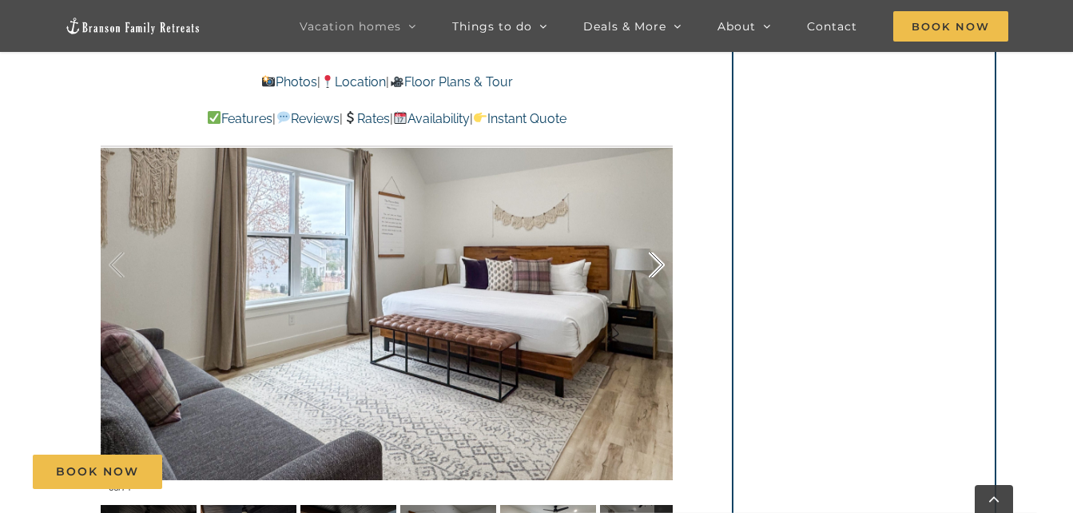
click at [658, 266] on div at bounding box center [640, 265] width 50 height 99
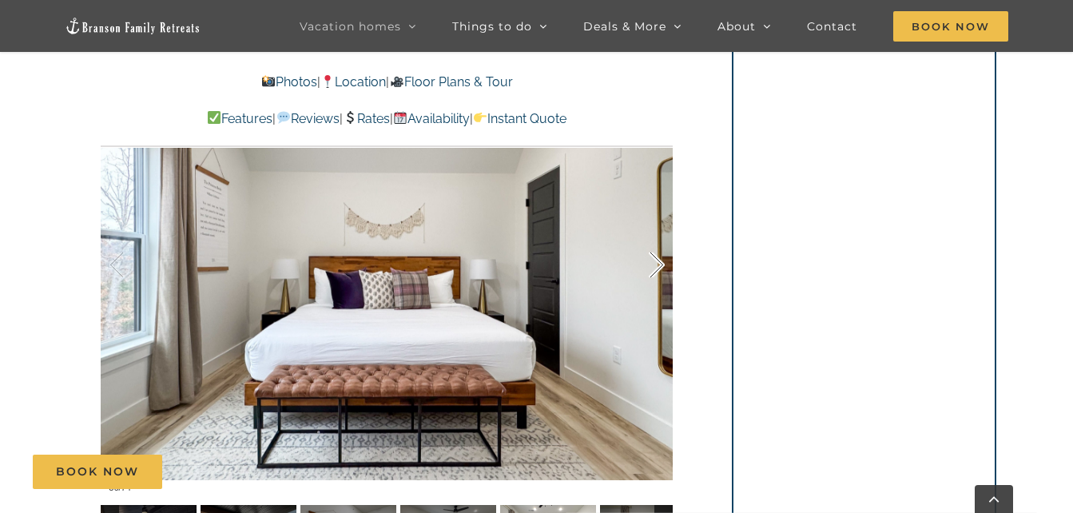
click at [658, 266] on div at bounding box center [640, 265] width 50 height 99
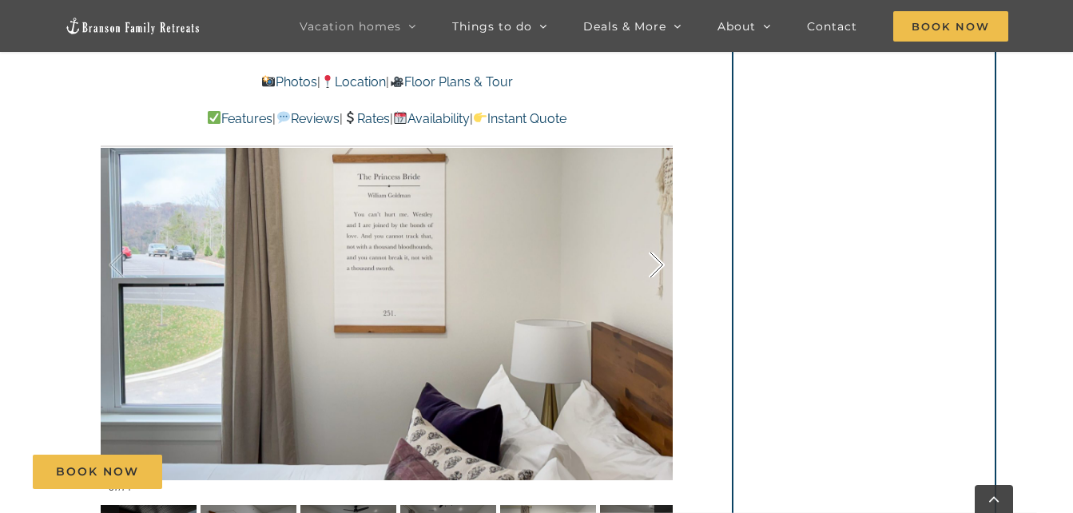
click at [658, 266] on div at bounding box center [640, 265] width 50 height 99
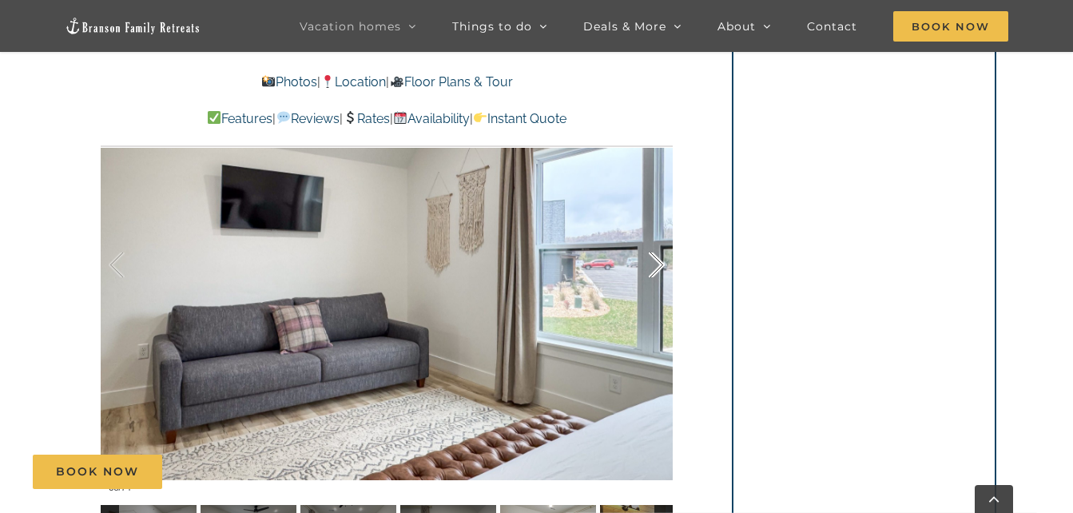
click at [658, 266] on div at bounding box center [640, 265] width 50 height 99
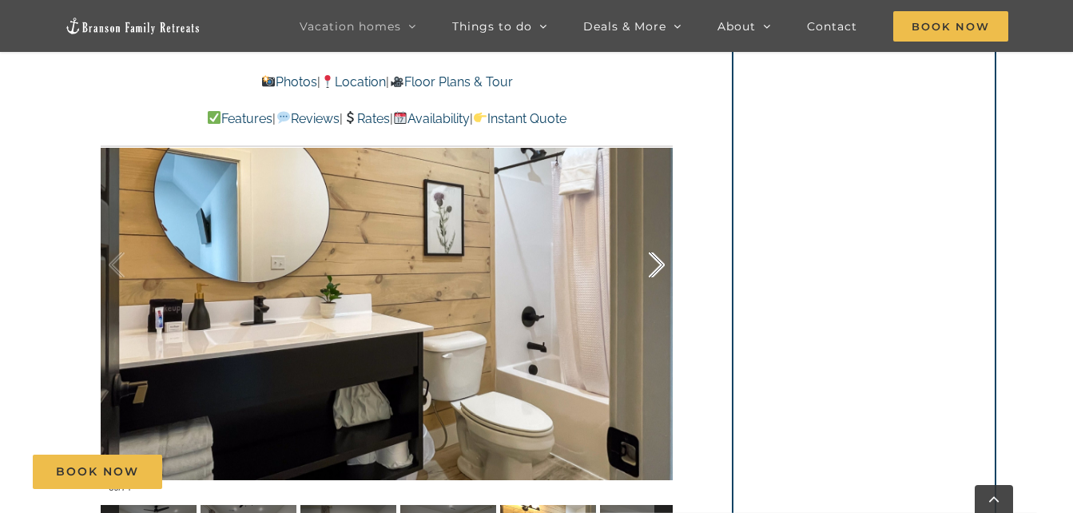
click at [658, 266] on div at bounding box center [640, 265] width 50 height 99
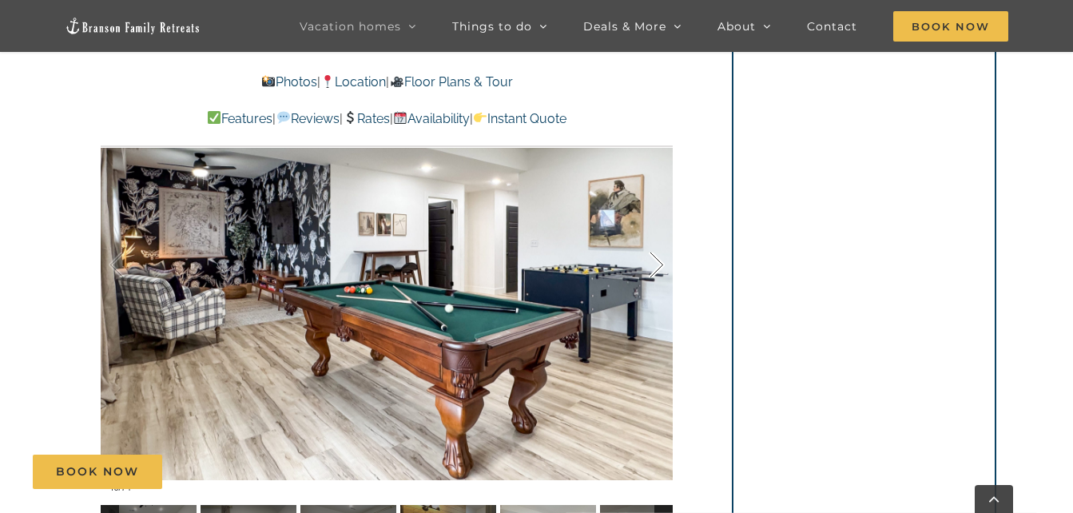
click at [658, 266] on div at bounding box center [640, 265] width 50 height 99
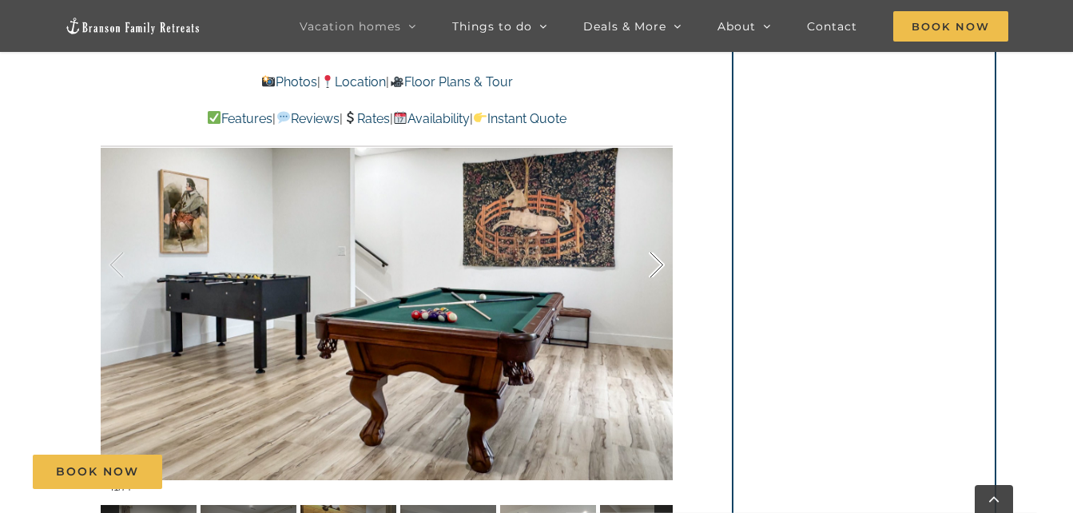
click at [658, 266] on div at bounding box center [640, 265] width 50 height 99
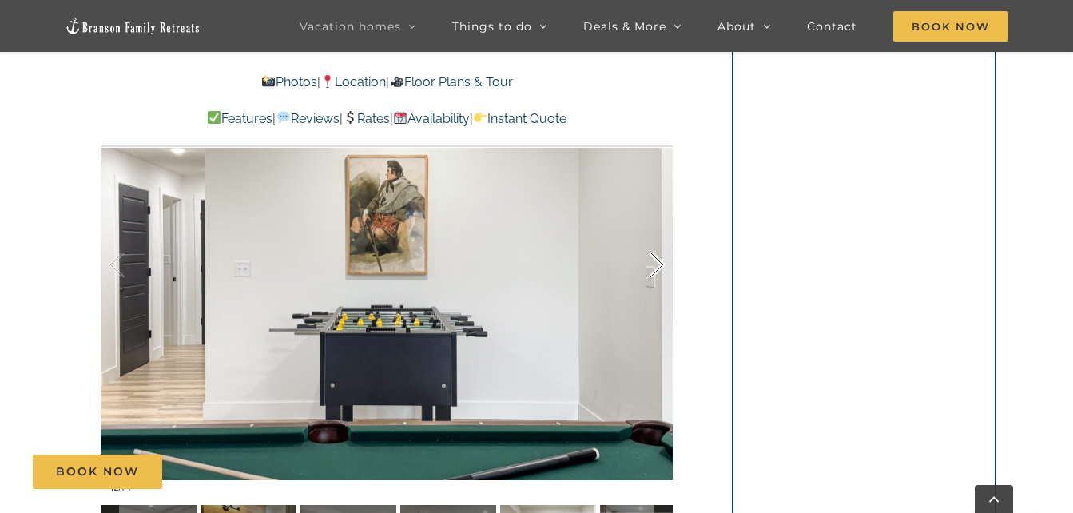
click at [658, 266] on div at bounding box center [640, 265] width 50 height 99
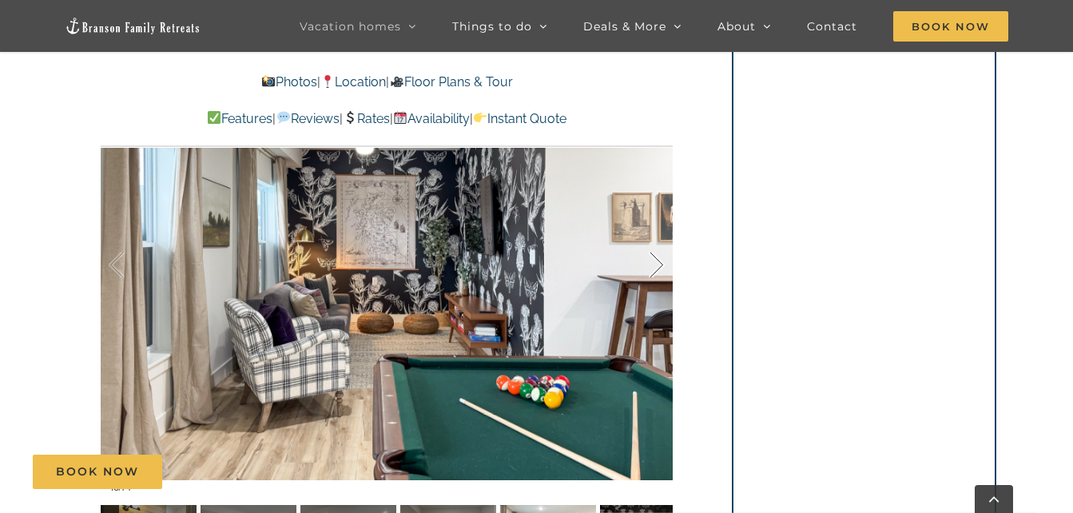
click at [658, 266] on div at bounding box center [640, 265] width 50 height 99
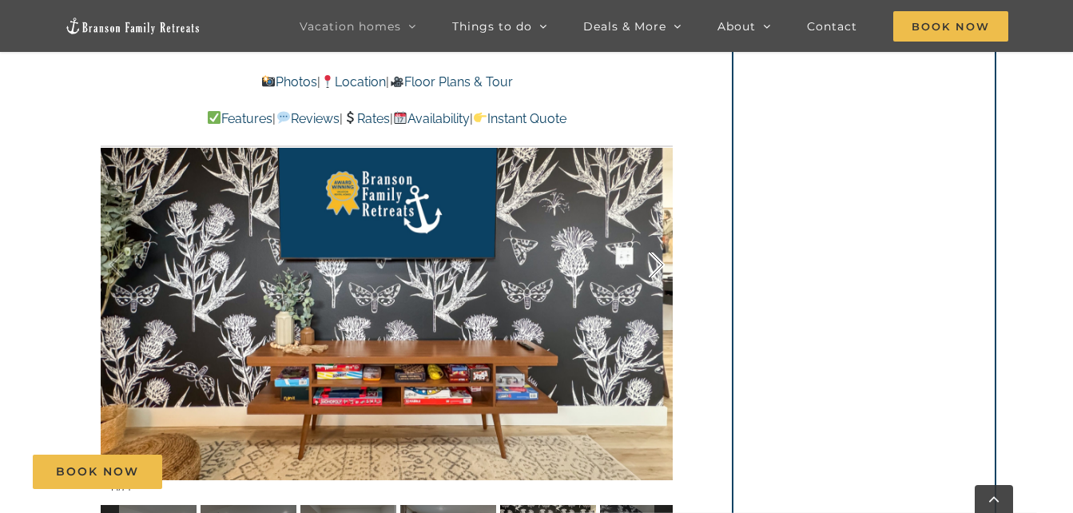
click at [658, 266] on div at bounding box center [640, 265] width 50 height 99
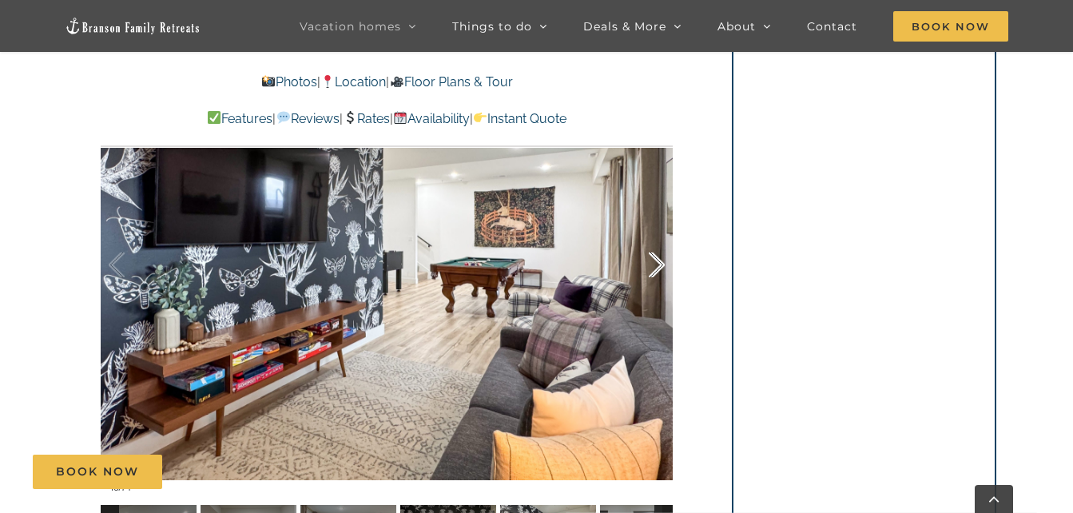
click at [658, 266] on div at bounding box center [640, 265] width 50 height 99
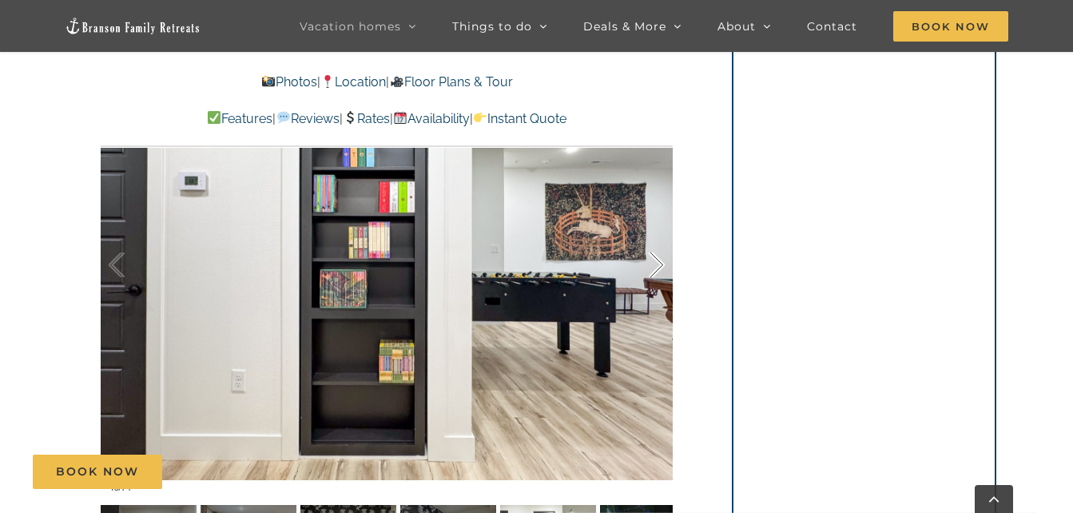
click at [658, 266] on div at bounding box center [640, 265] width 50 height 99
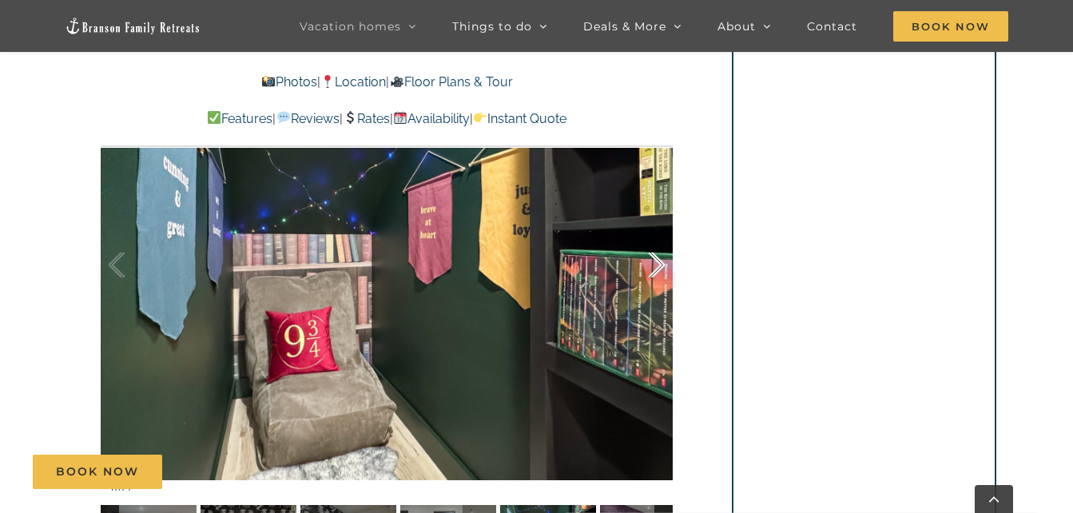
click at [658, 266] on div at bounding box center [640, 265] width 50 height 99
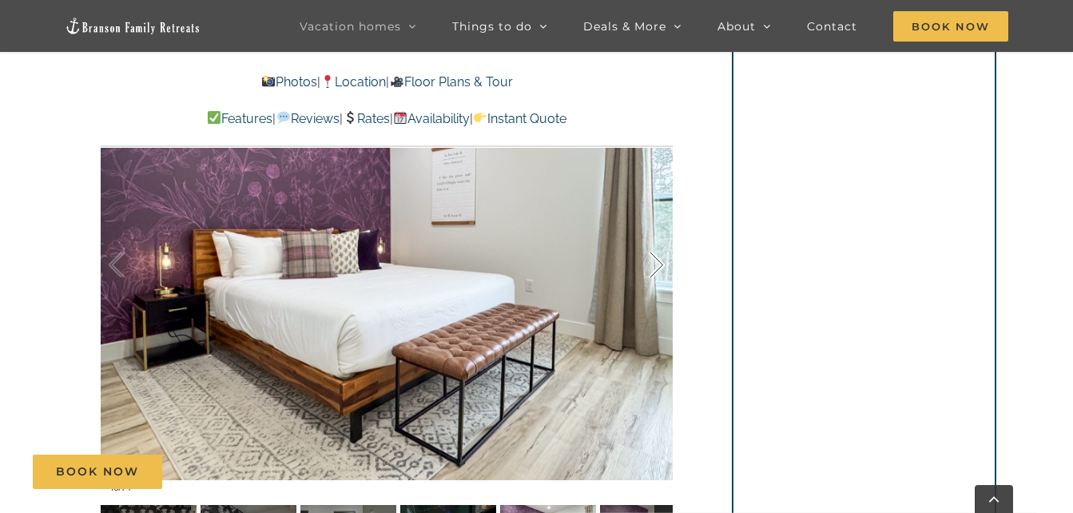
click at [658, 266] on div at bounding box center [640, 265] width 50 height 99
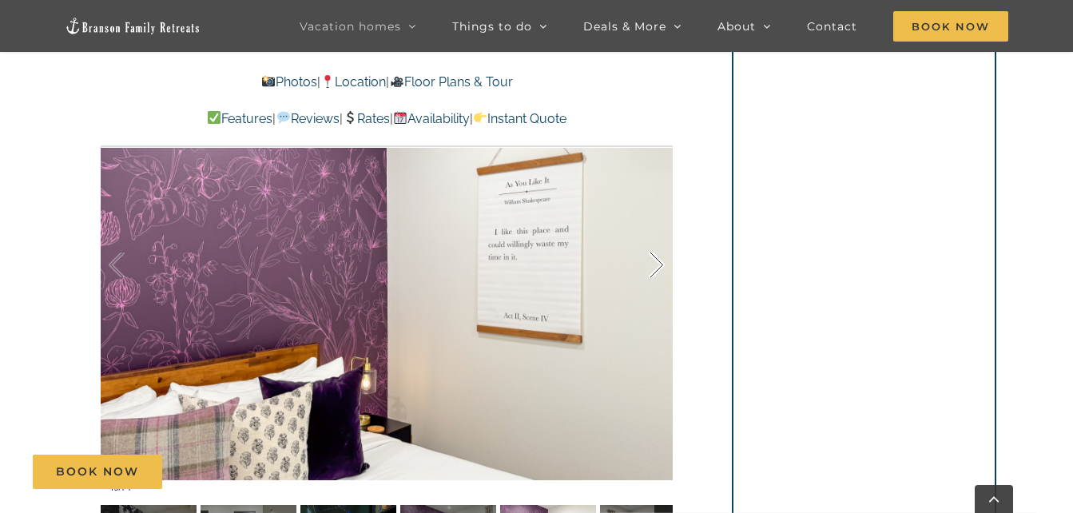
click at [658, 266] on div at bounding box center [640, 265] width 50 height 99
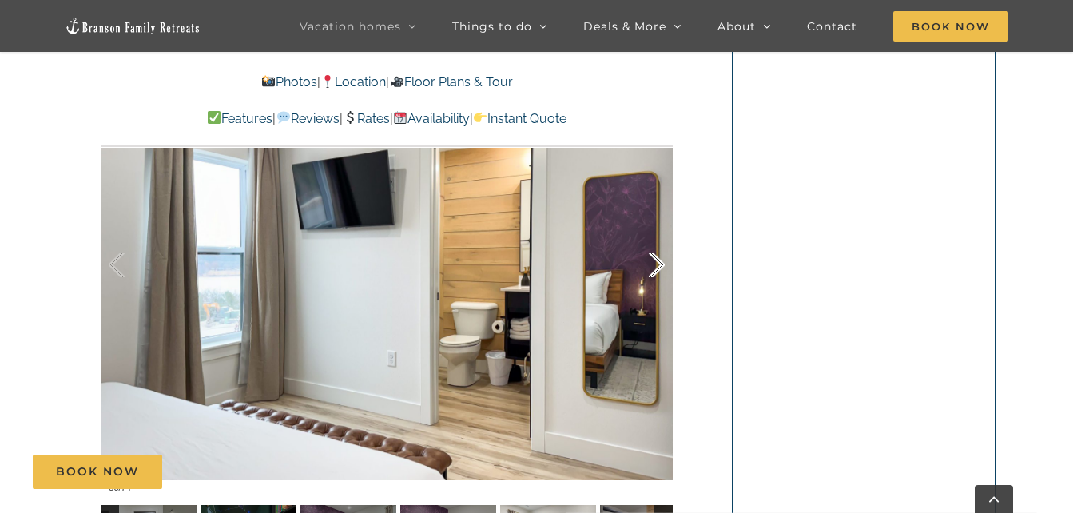
click at [658, 266] on div at bounding box center [640, 265] width 50 height 99
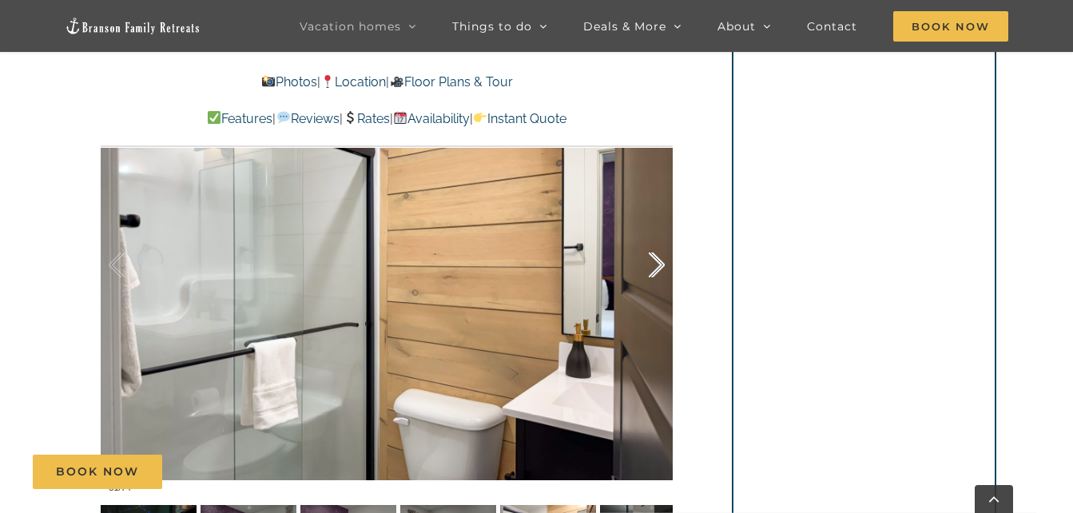
click at [658, 266] on div at bounding box center [640, 265] width 50 height 99
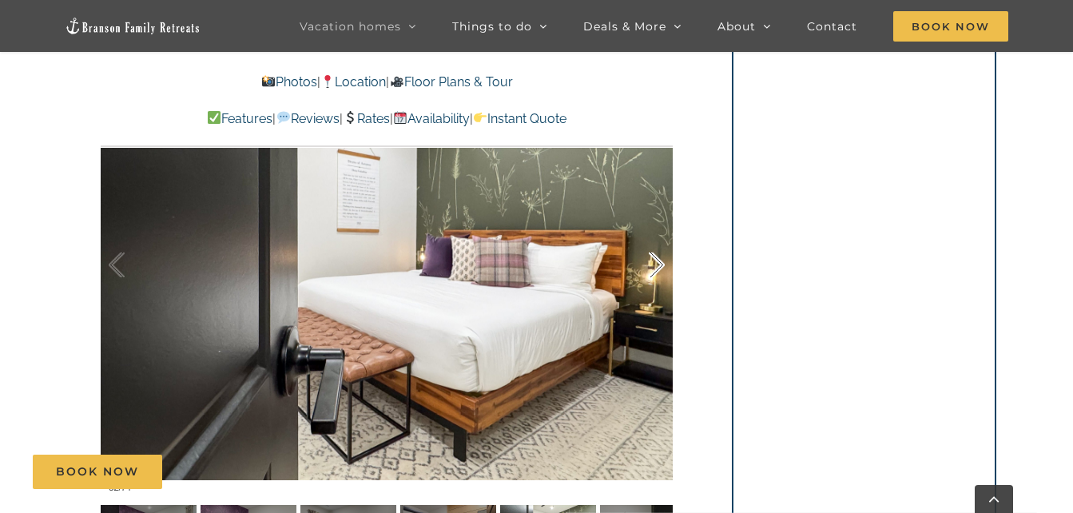
click at [658, 266] on div at bounding box center [640, 265] width 50 height 99
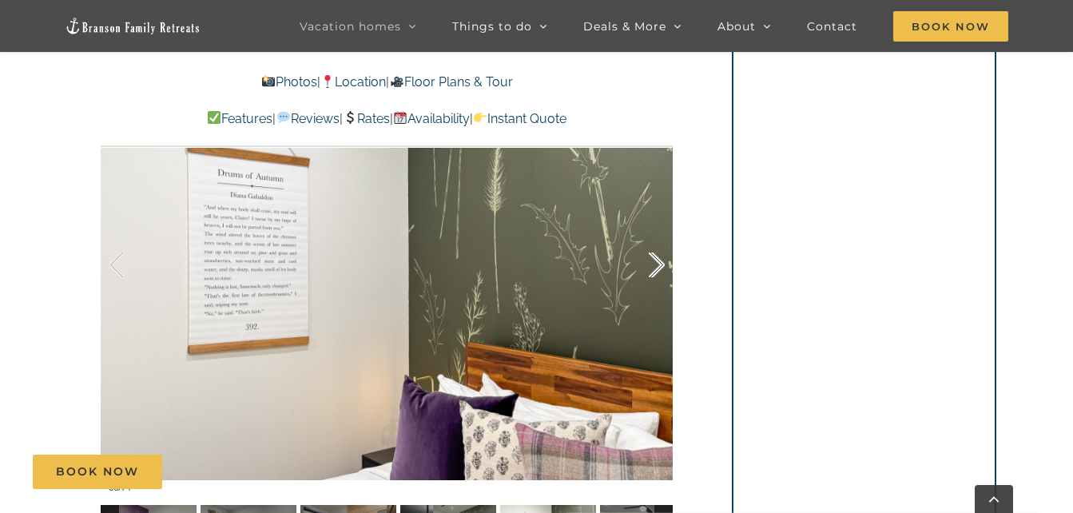
click at [658, 266] on div at bounding box center [640, 265] width 50 height 99
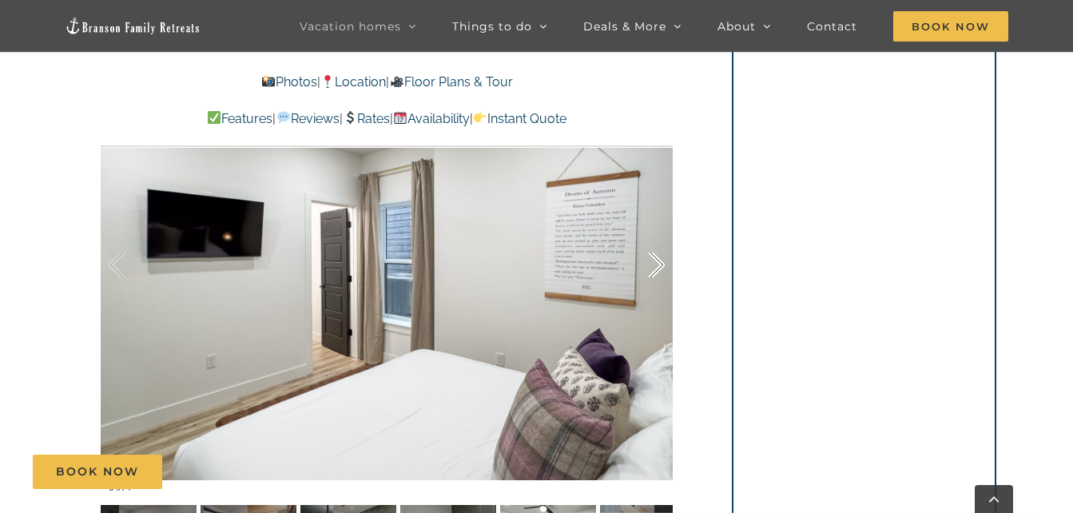
click at [658, 266] on div at bounding box center [640, 265] width 50 height 99
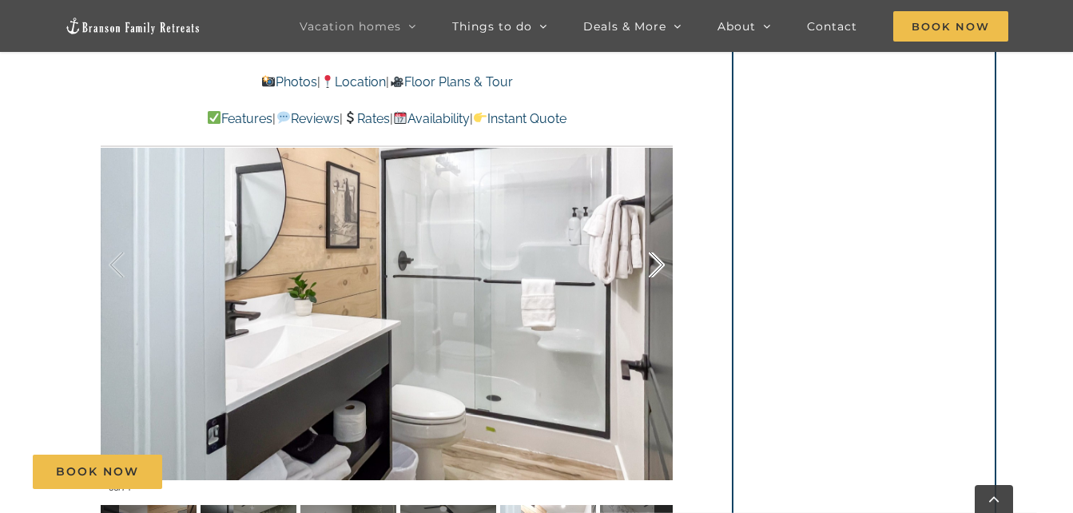
click at [658, 266] on div at bounding box center [640, 265] width 50 height 99
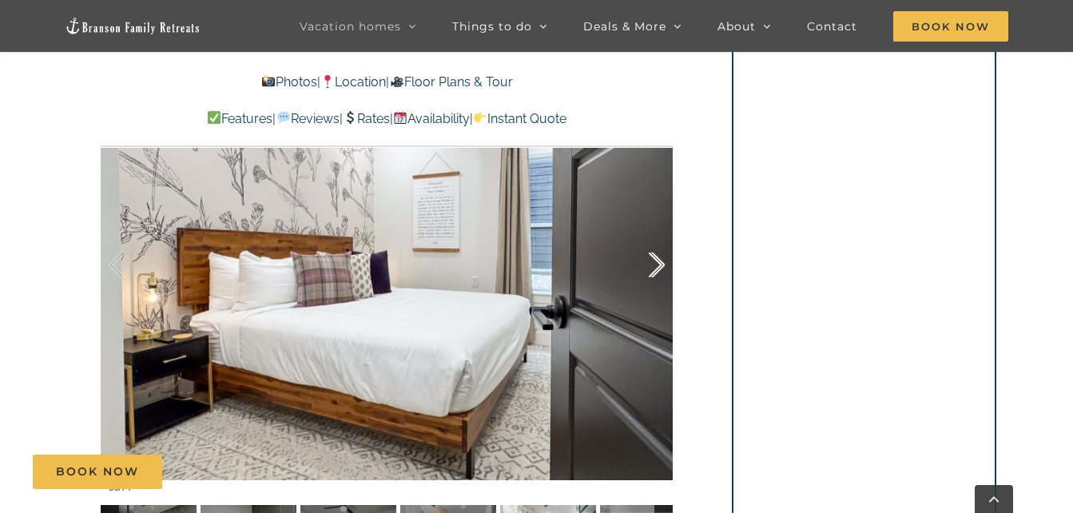
click at [658, 266] on div at bounding box center [640, 265] width 50 height 99
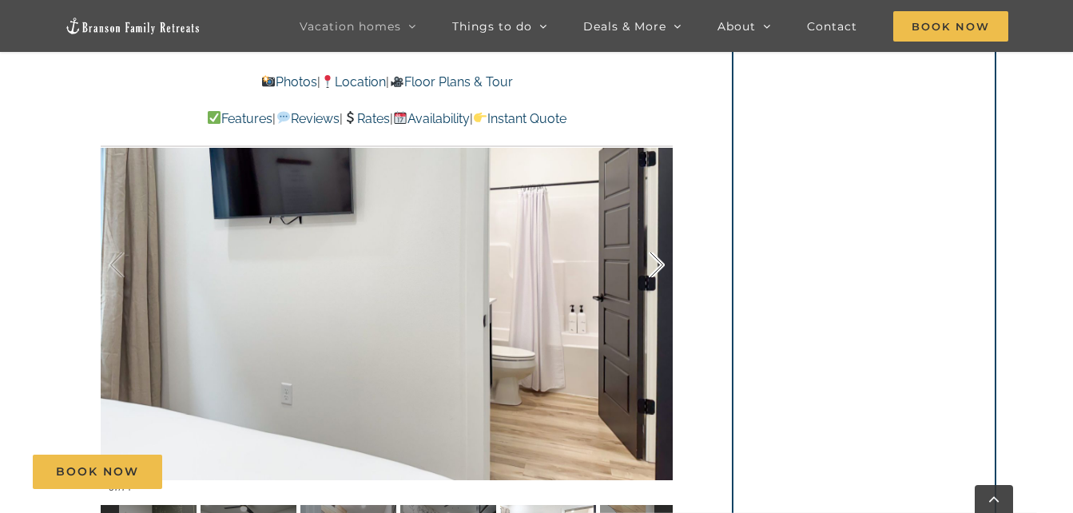
click at [658, 266] on div at bounding box center [640, 265] width 50 height 99
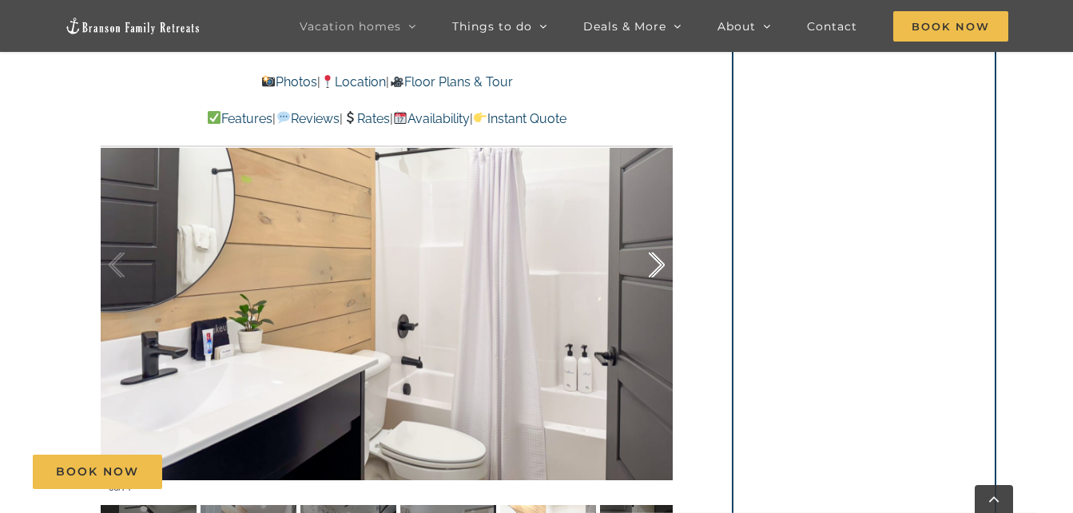
click at [658, 266] on div at bounding box center [640, 265] width 50 height 99
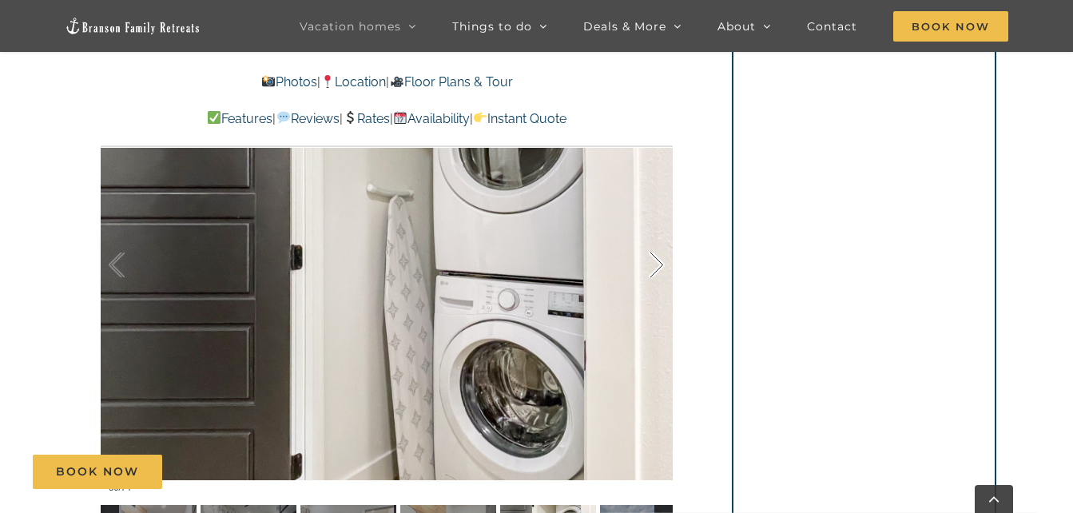
click at [658, 266] on div at bounding box center [640, 265] width 50 height 99
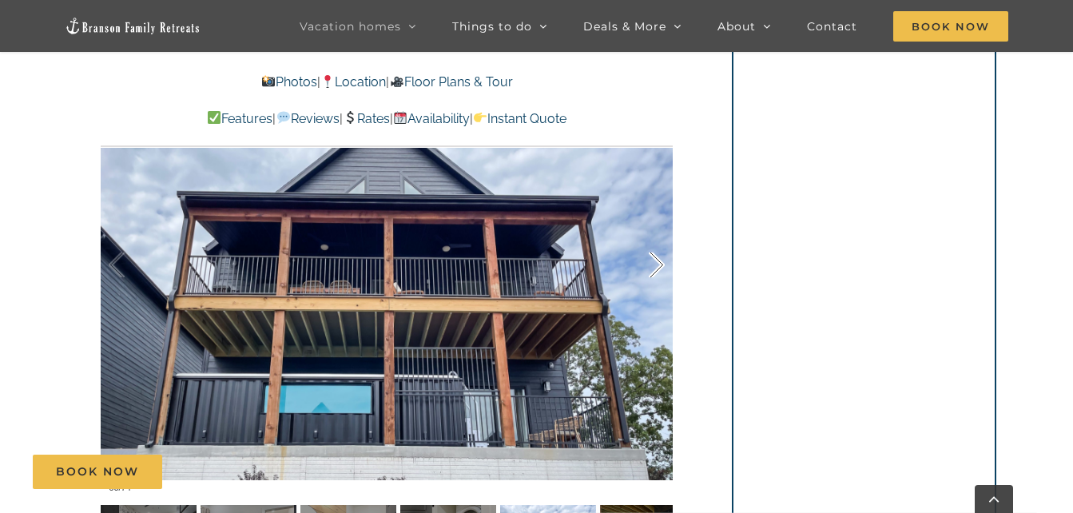
click at [658, 266] on div at bounding box center [640, 265] width 50 height 99
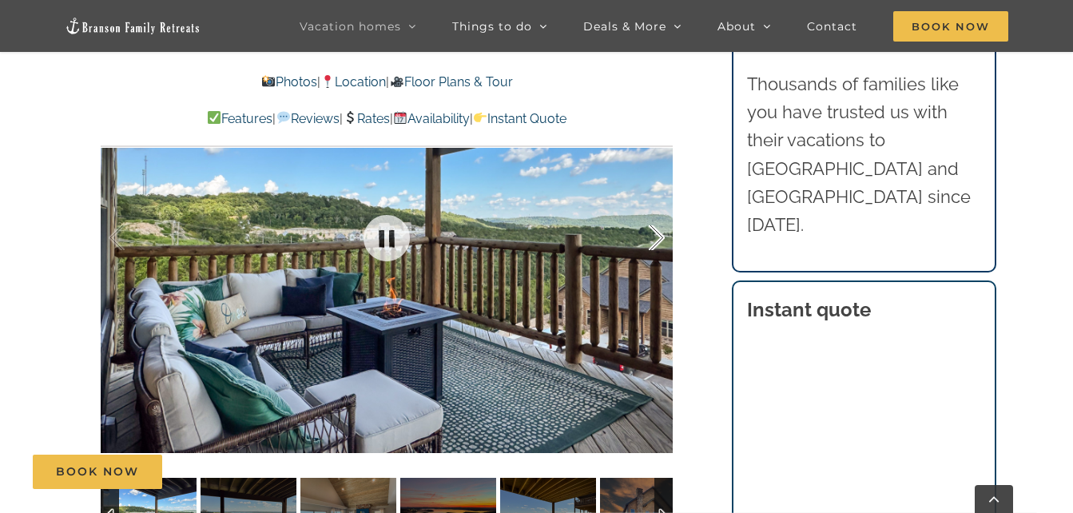
scroll to position [1105, 0]
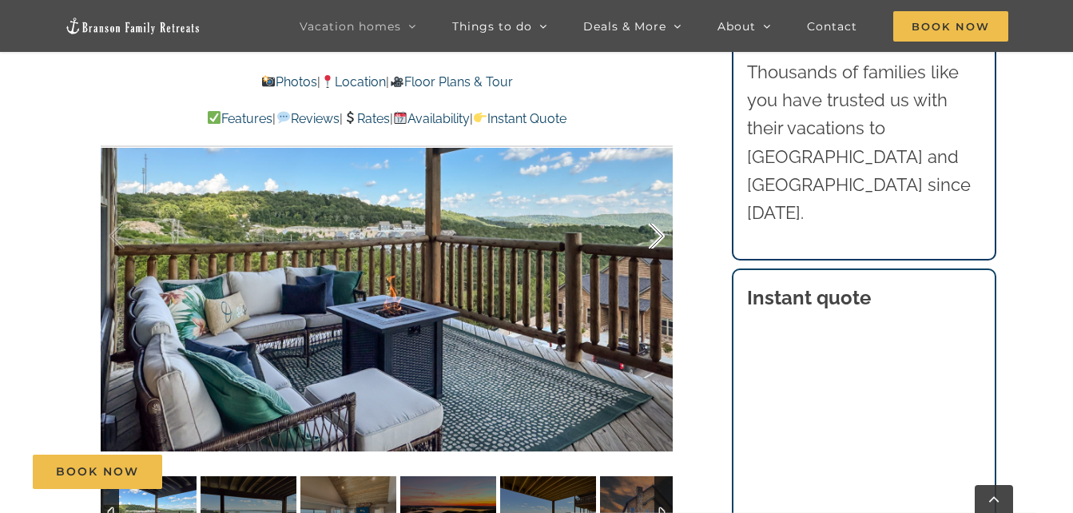
click at [658, 205] on div at bounding box center [640, 236] width 50 height 99
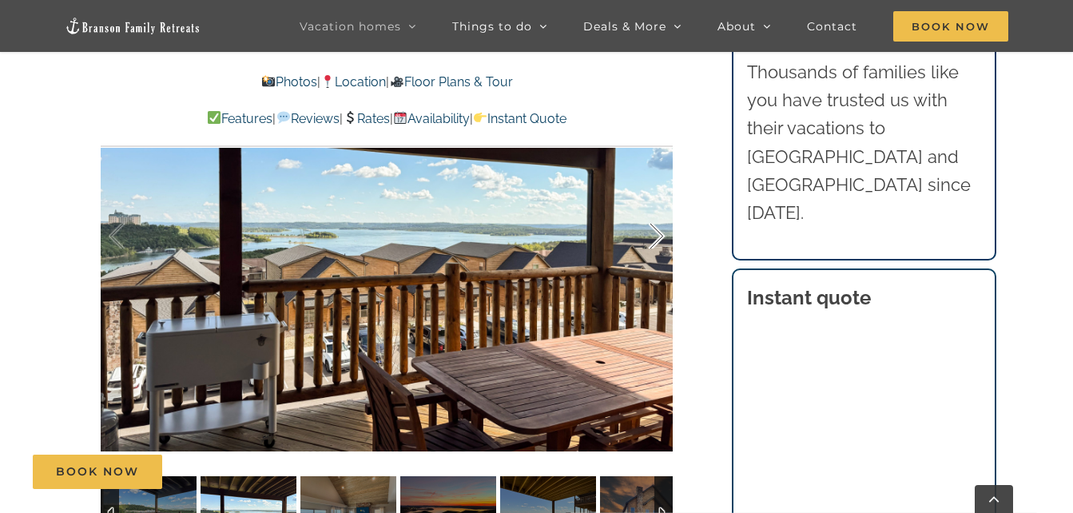
click at [658, 205] on div at bounding box center [640, 236] width 50 height 99
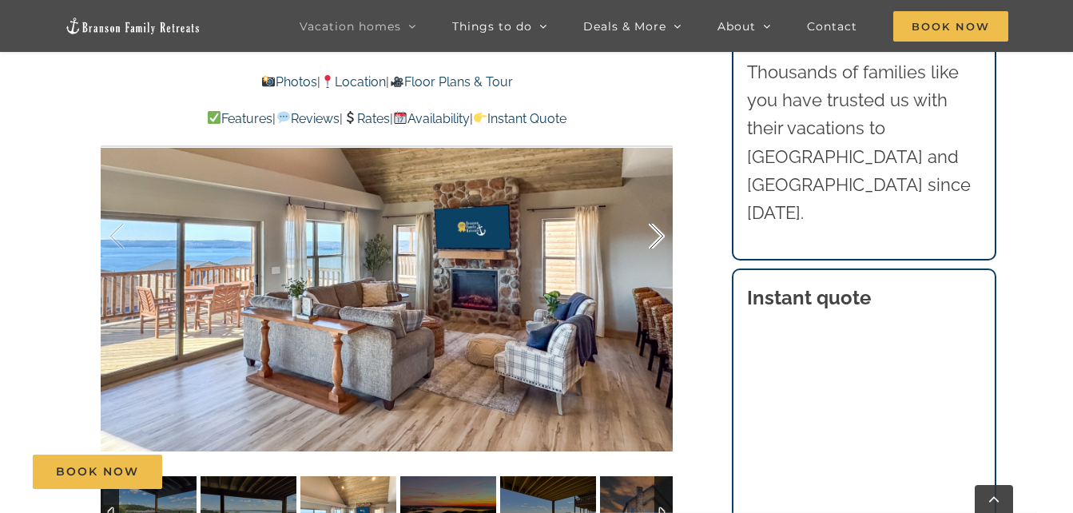
click at [658, 205] on div at bounding box center [640, 236] width 50 height 99
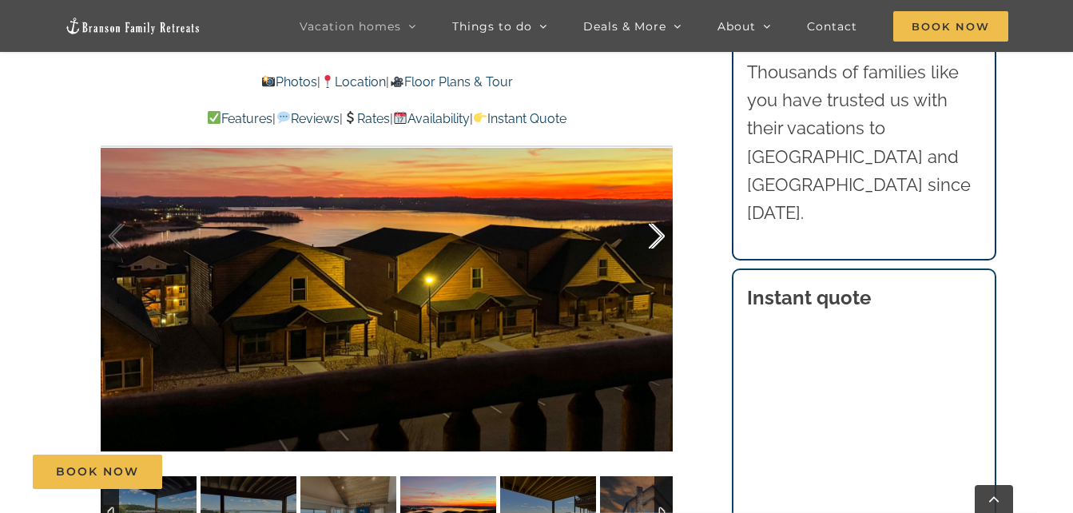
click at [658, 205] on div at bounding box center [640, 236] width 50 height 99
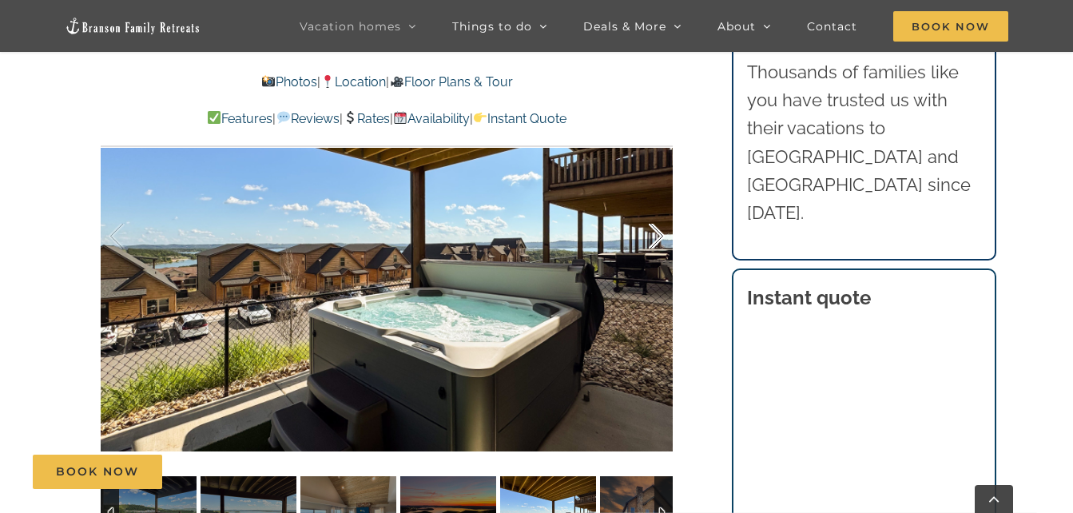
click at [658, 205] on div at bounding box center [640, 236] width 50 height 99
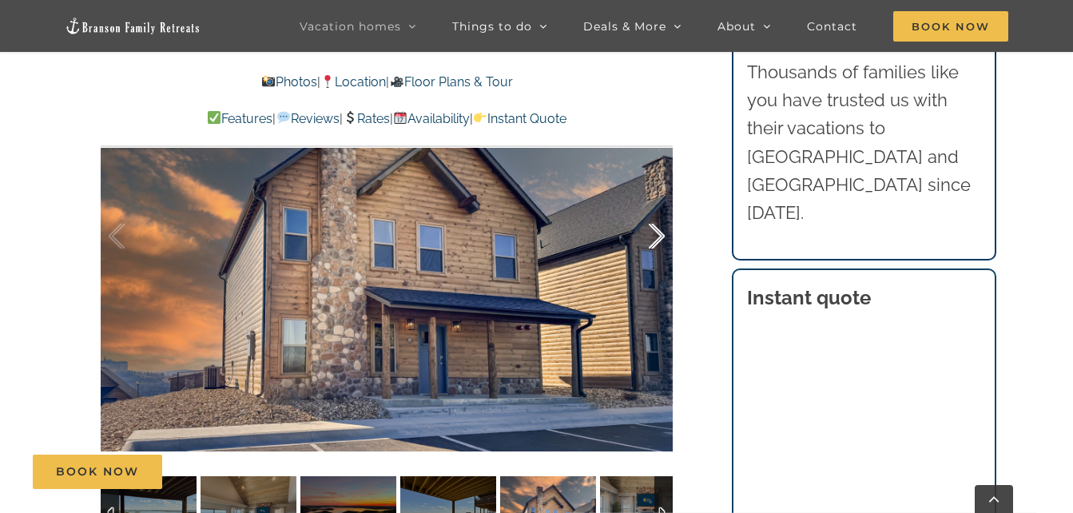
click at [658, 205] on div at bounding box center [640, 236] width 50 height 99
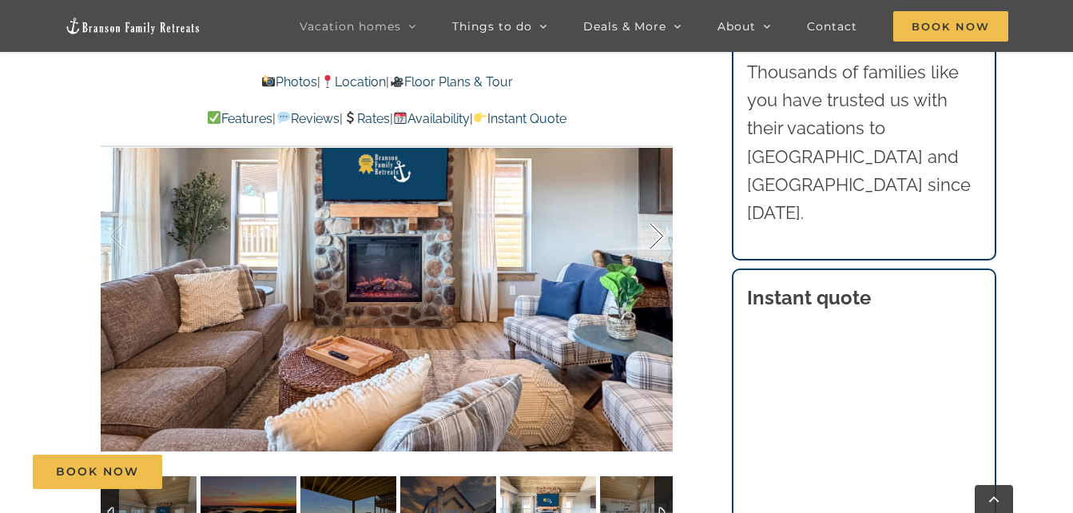
click at [658, 205] on div at bounding box center [640, 236] width 50 height 99
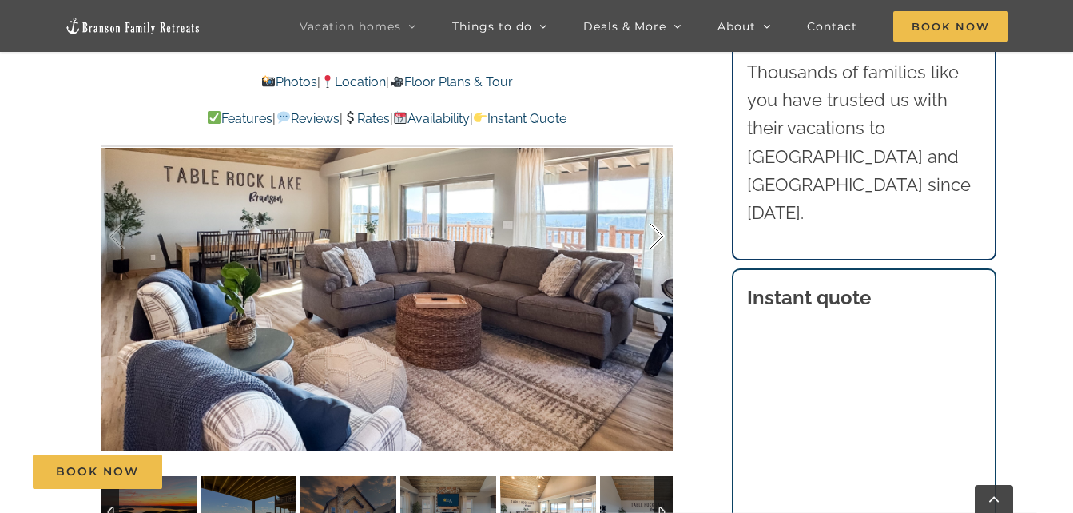
click at [658, 205] on div at bounding box center [640, 236] width 50 height 99
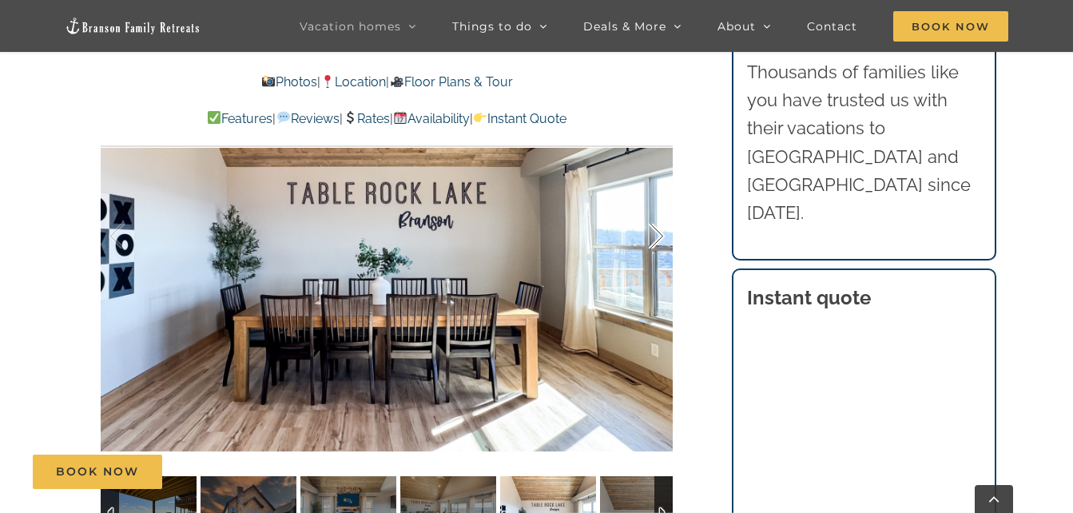
click at [658, 205] on div at bounding box center [640, 236] width 50 height 99
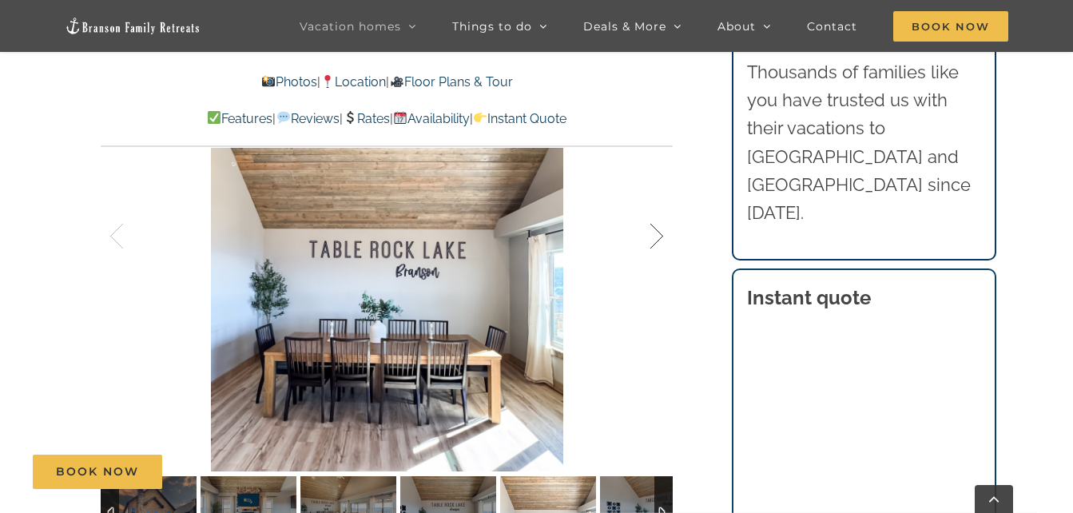
click at [658, 205] on div at bounding box center [640, 236] width 50 height 99
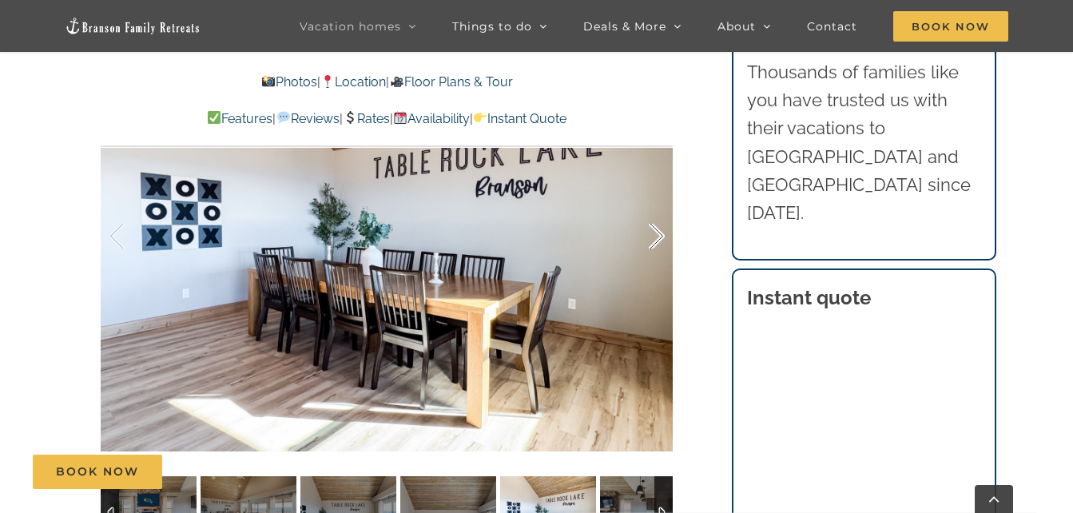
click at [658, 205] on div at bounding box center [640, 236] width 50 height 99
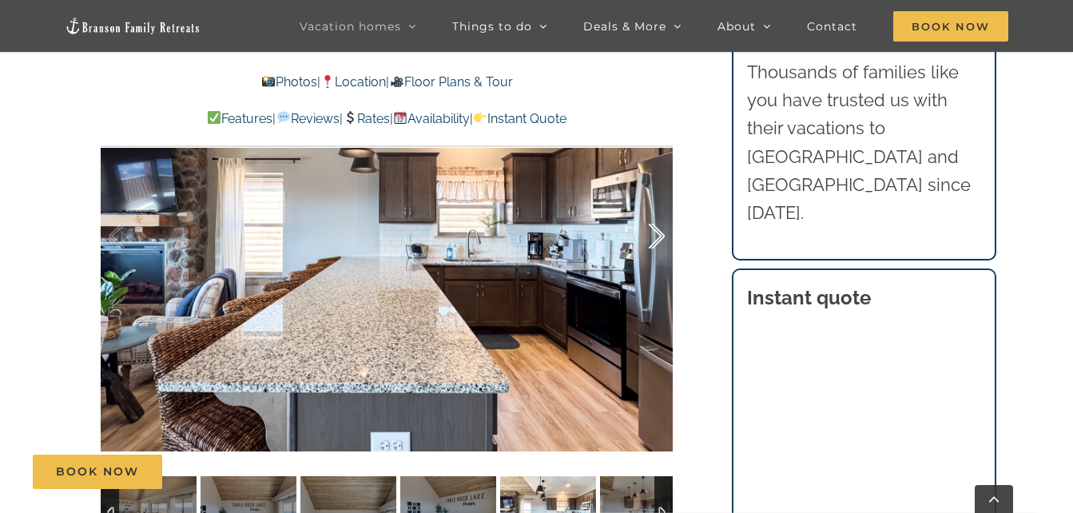
click at [658, 205] on div at bounding box center [640, 236] width 50 height 99
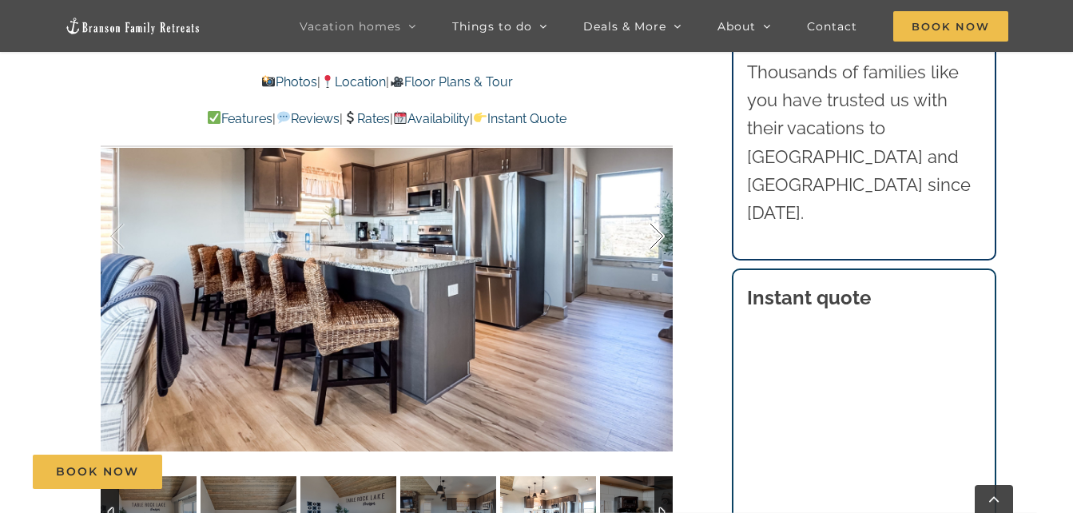
click at [658, 205] on div at bounding box center [640, 236] width 50 height 99
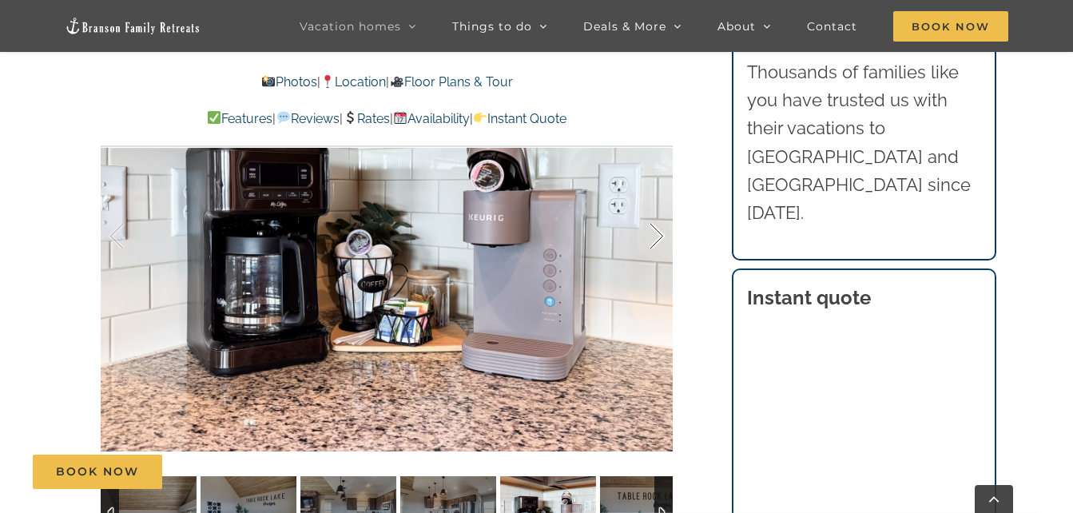
click at [658, 205] on div at bounding box center [640, 236] width 50 height 99
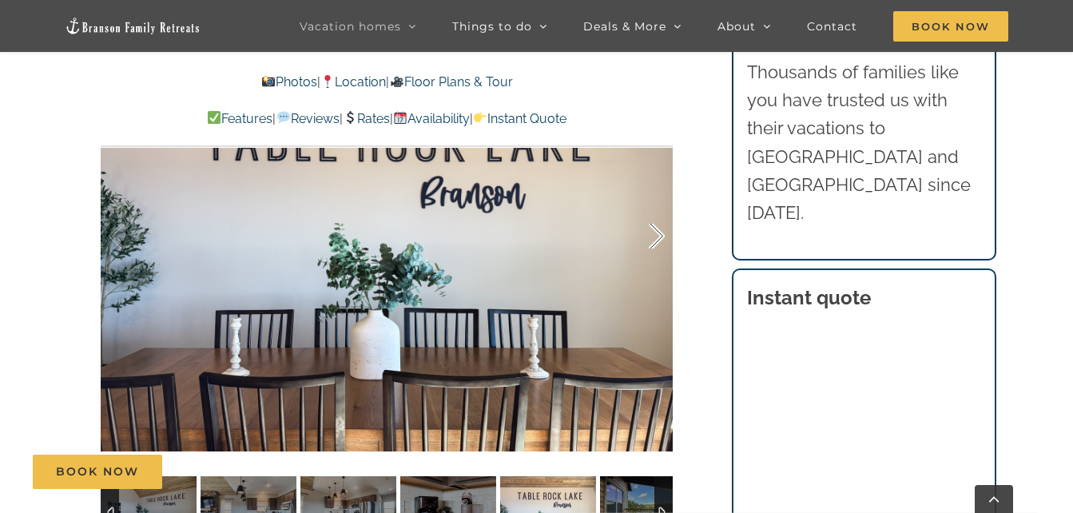
click at [658, 205] on div at bounding box center [640, 236] width 50 height 99
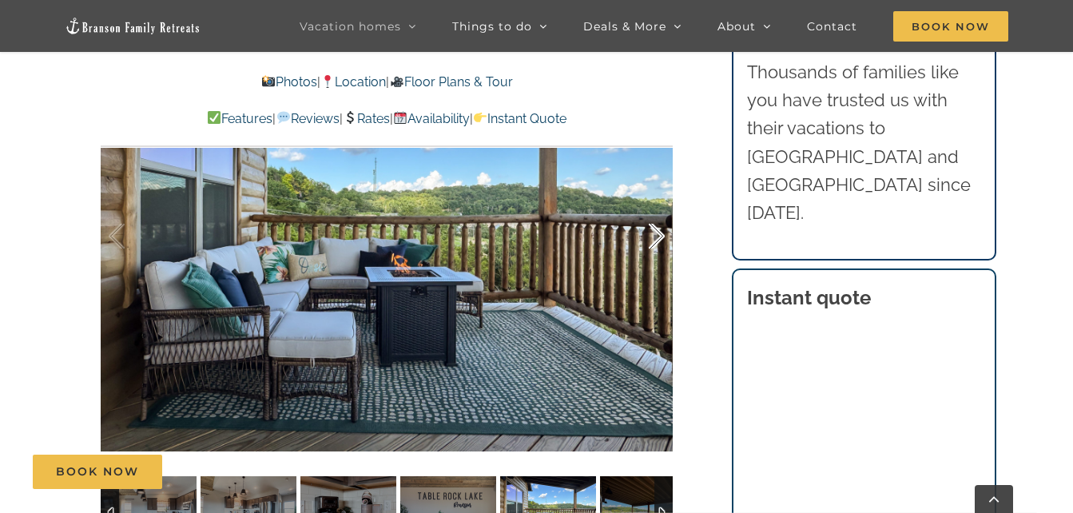
click at [658, 205] on div at bounding box center [640, 236] width 50 height 99
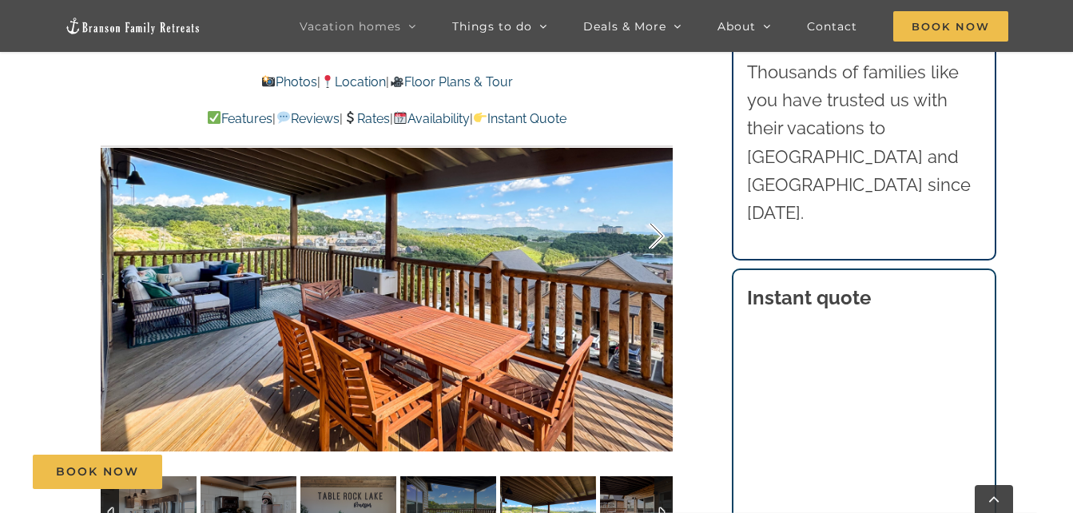
click at [658, 205] on div at bounding box center [640, 236] width 50 height 99
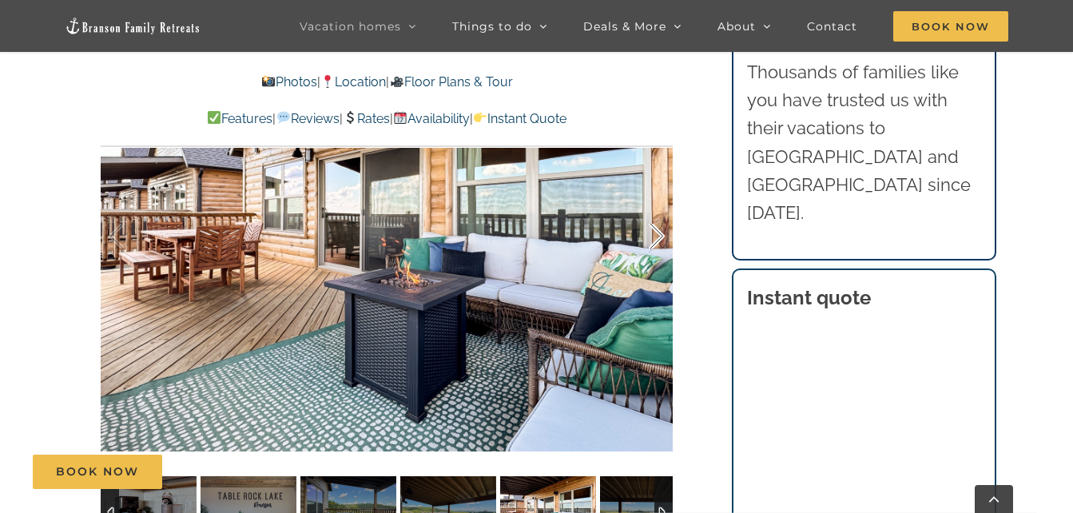
click at [658, 205] on div at bounding box center [640, 236] width 50 height 99
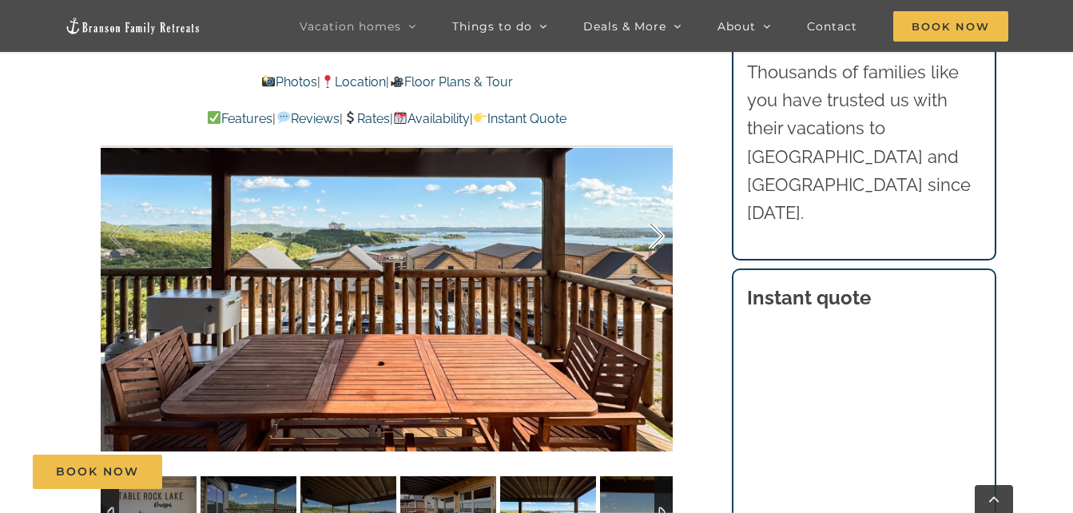
click at [658, 205] on div at bounding box center [640, 236] width 50 height 99
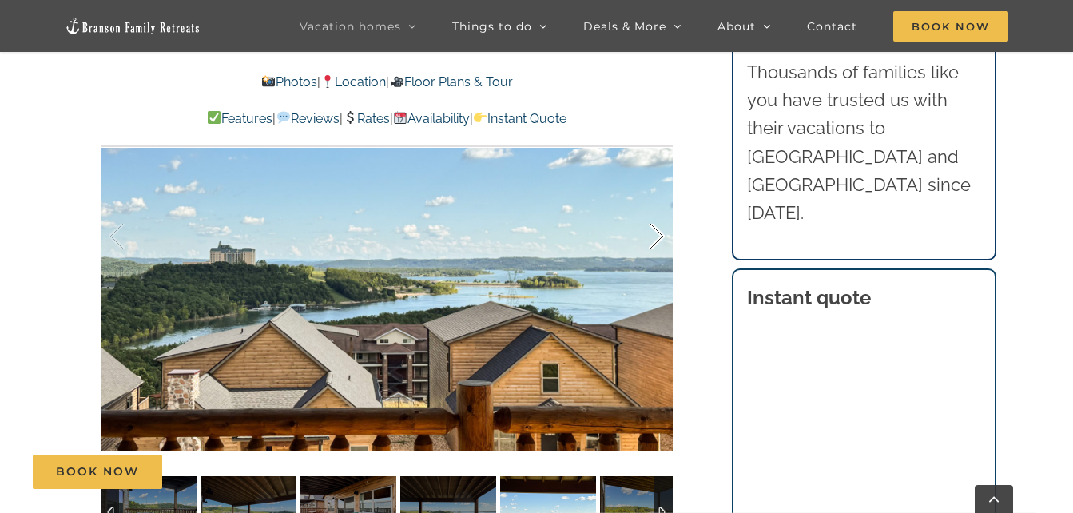
click at [658, 205] on div at bounding box center [640, 236] width 50 height 99
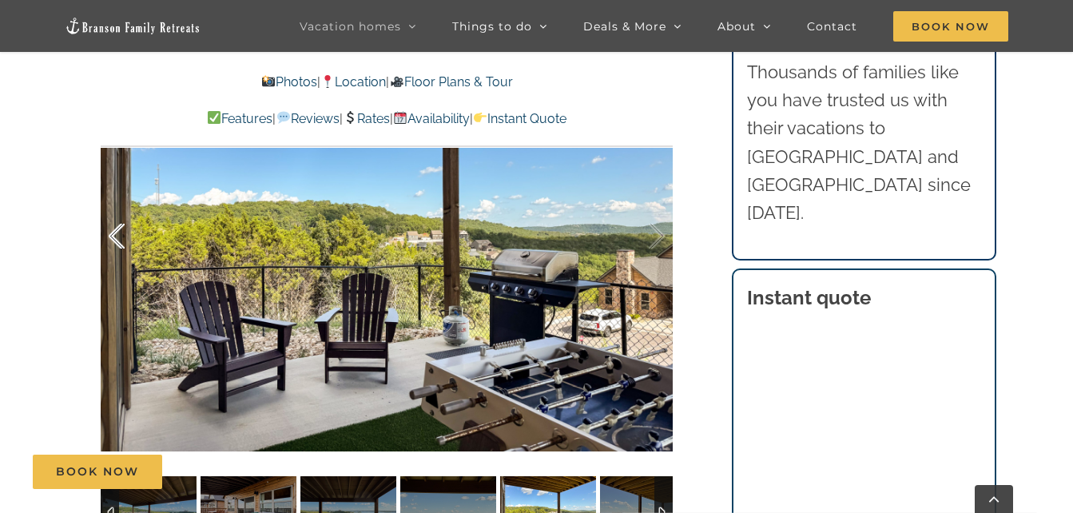
click at [125, 208] on div at bounding box center [134, 236] width 50 height 99
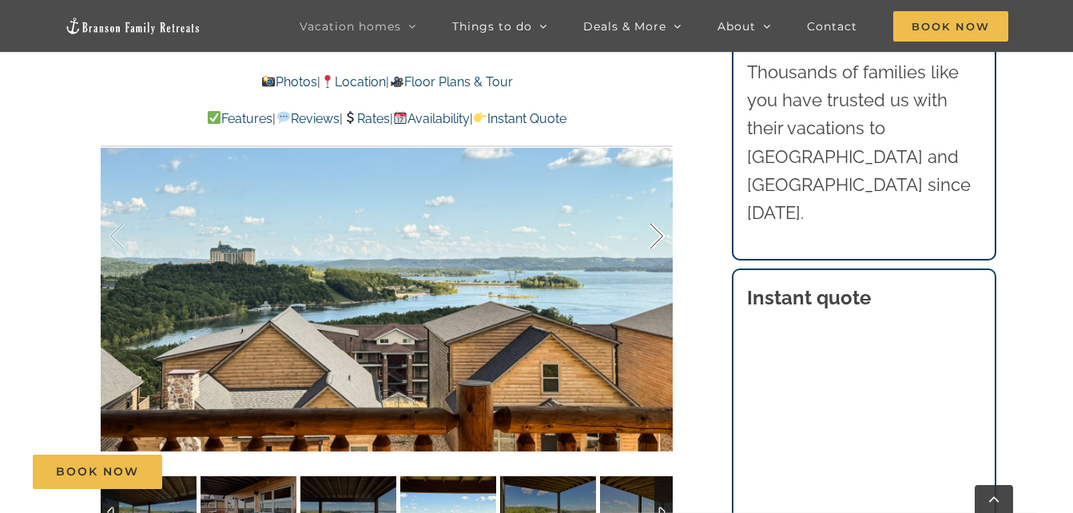
click at [659, 213] on div at bounding box center [640, 236] width 50 height 99
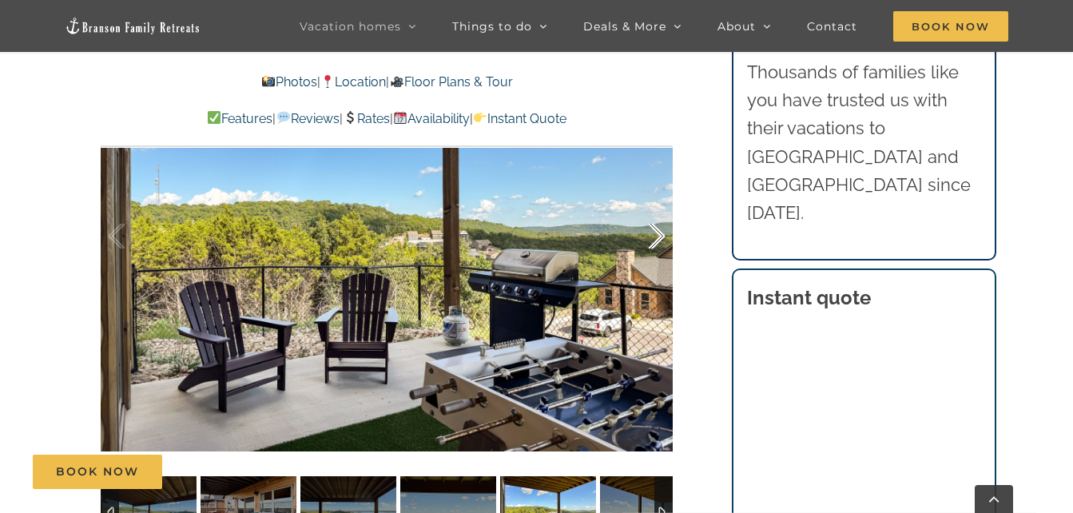
click at [659, 213] on div at bounding box center [640, 236] width 50 height 99
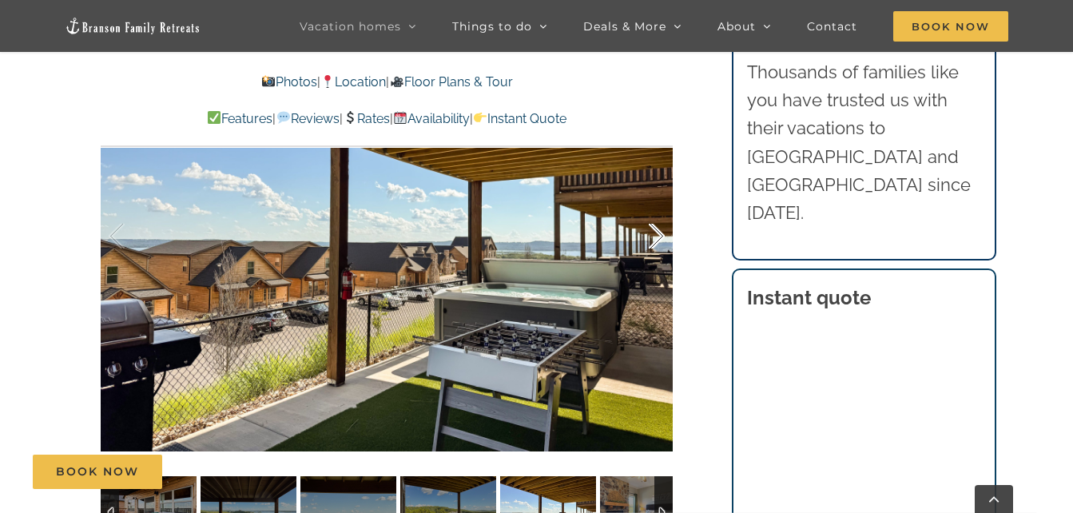
click at [659, 213] on div at bounding box center [640, 236] width 50 height 99
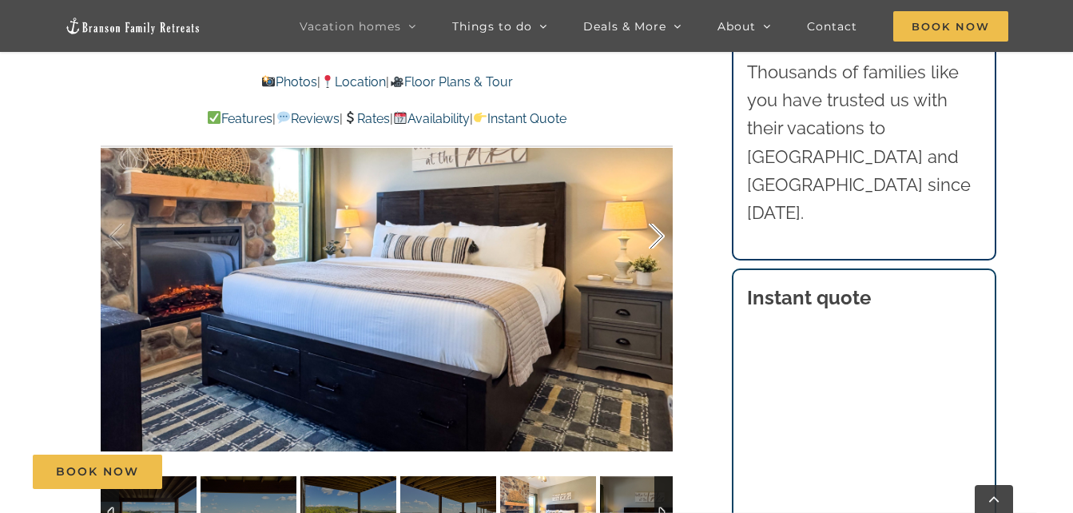
click at [659, 213] on div at bounding box center [640, 236] width 50 height 99
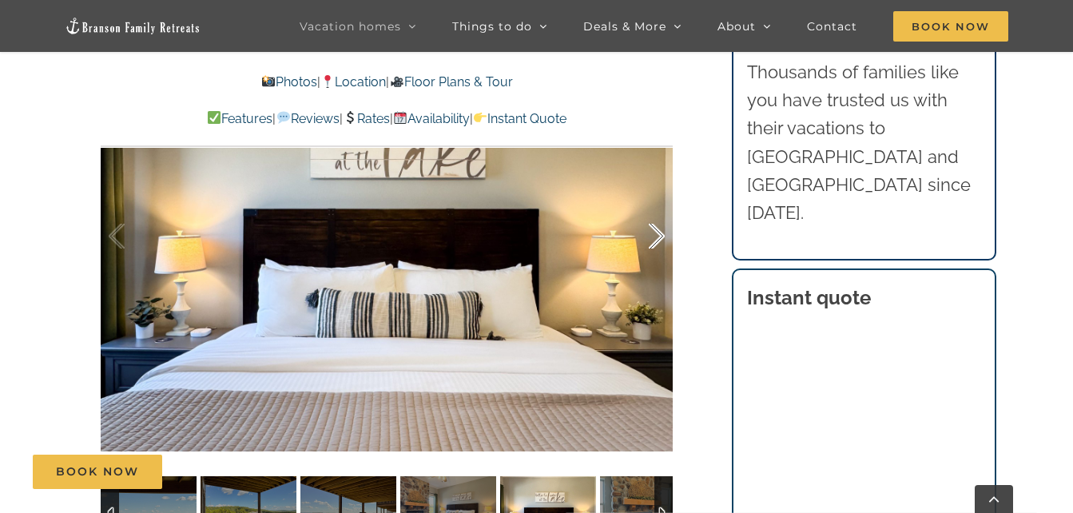
click at [659, 213] on div at bounding box center [640, 236] width 50 height 99
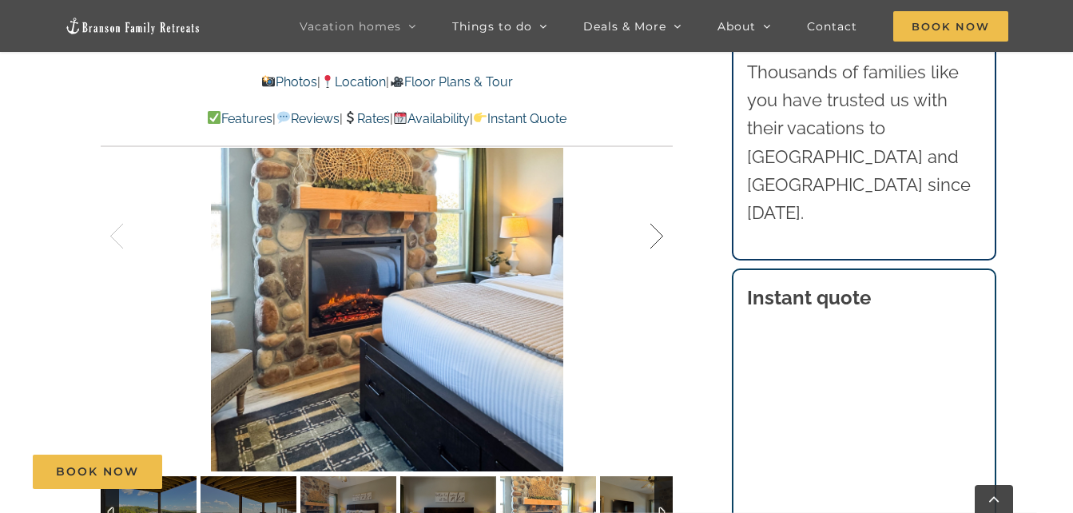
click at [659, 213] on div at bounding box center [640, 236] width 50 height 99
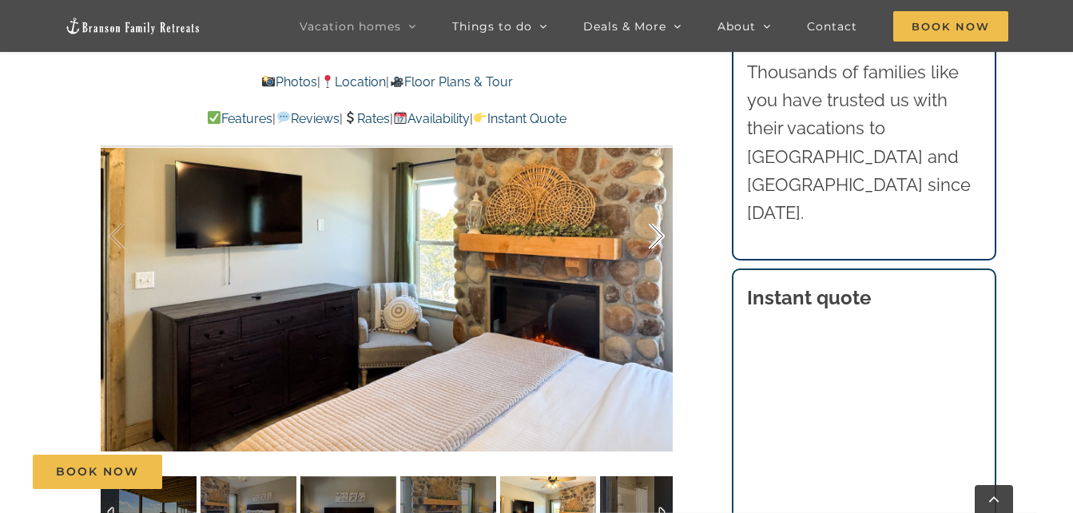
click at [659, 213] on div at bounding box center [640, 236] width 50 height 99
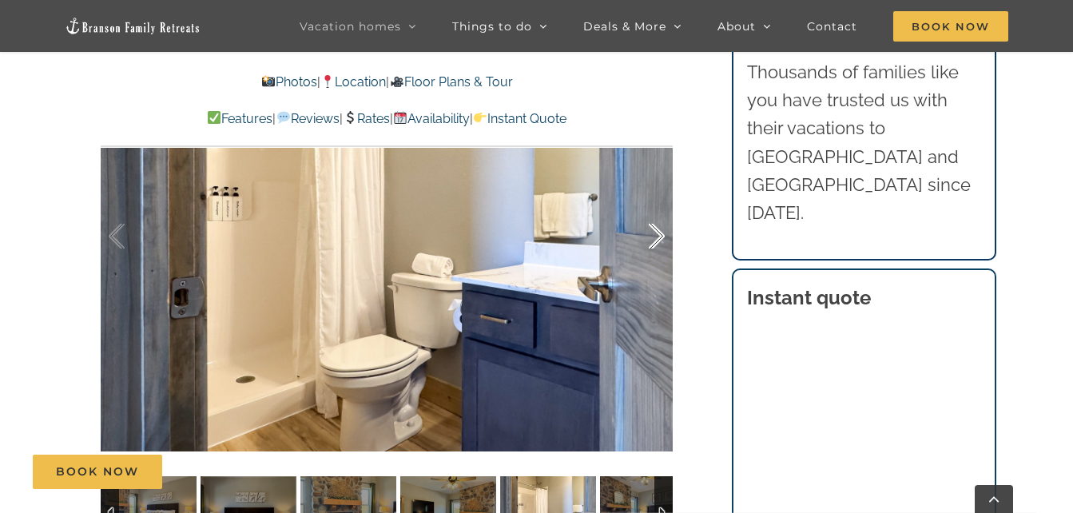
click at [659, 213] on div at bounding box center [640, 236] width 50 height 99
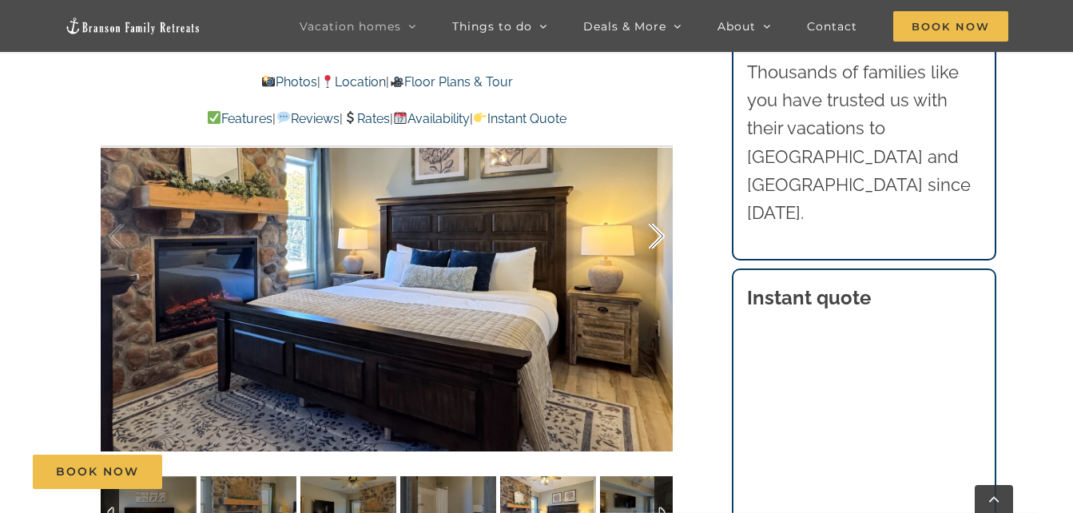
click at [659, 213] on div at bounding box center [640, 236] width 50 height 99
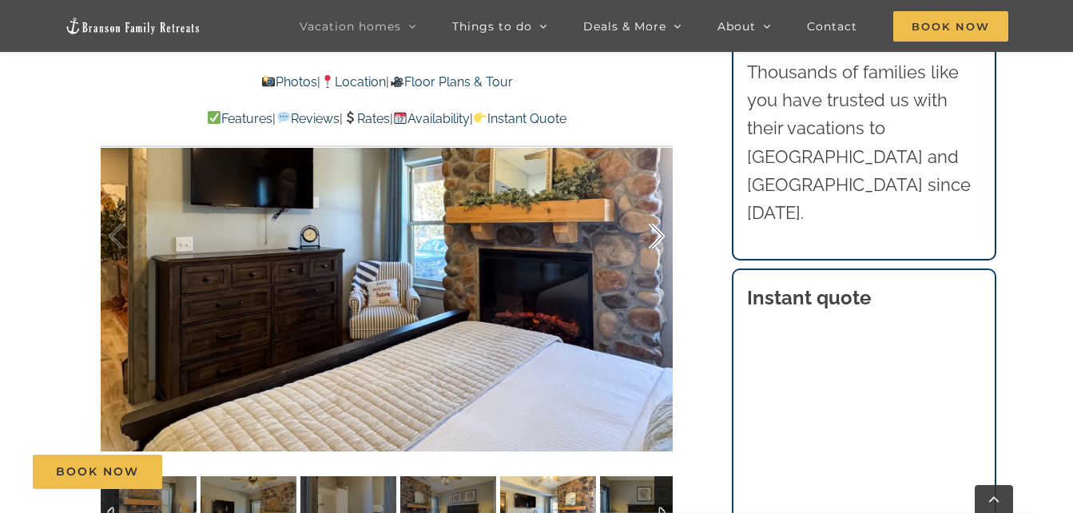
click at [659, 213] on div at bounding box center [640, 236] width 50 height 99
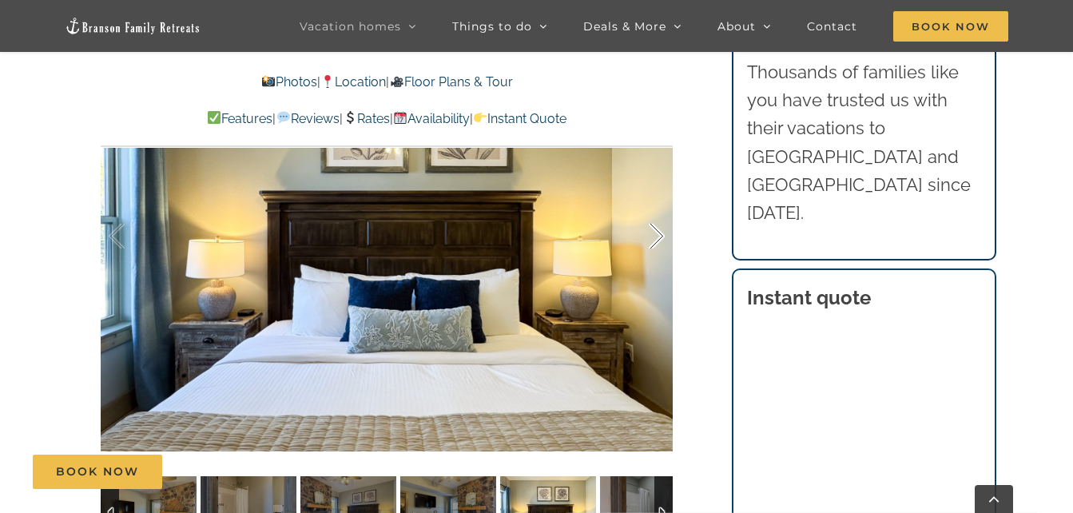
click at [659, 213] on div at bounding box center [640, 236] width 50 height 99
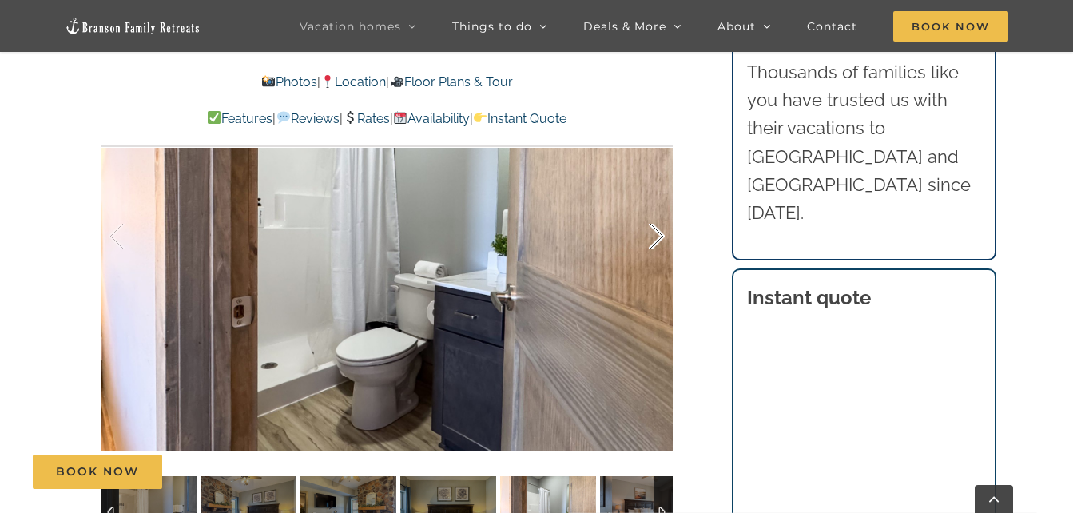
click at [659, 213] on div at bounding box center [640, 236] width 50 height 99
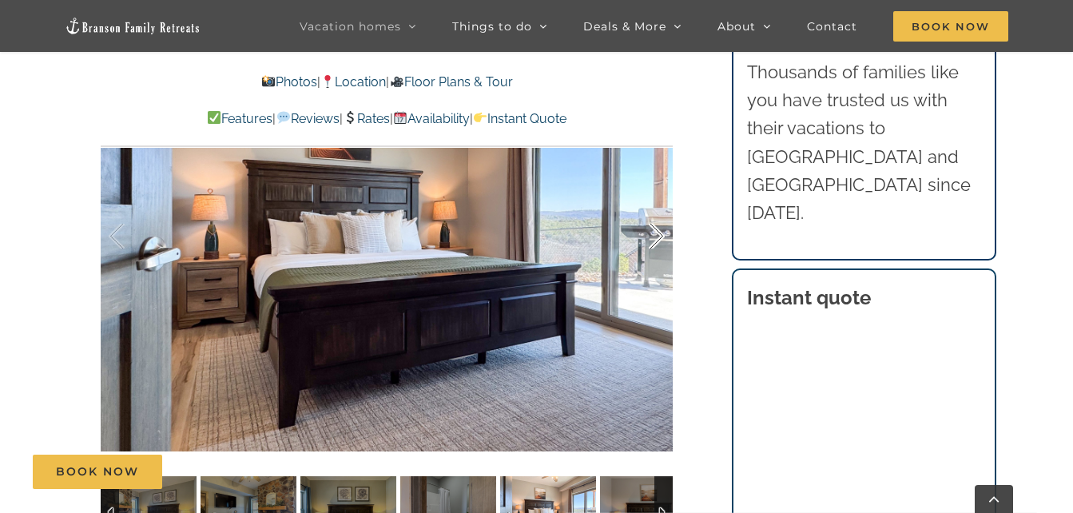
click at [659, 213] on div at bounding box center [640, 236] width 50 height 99
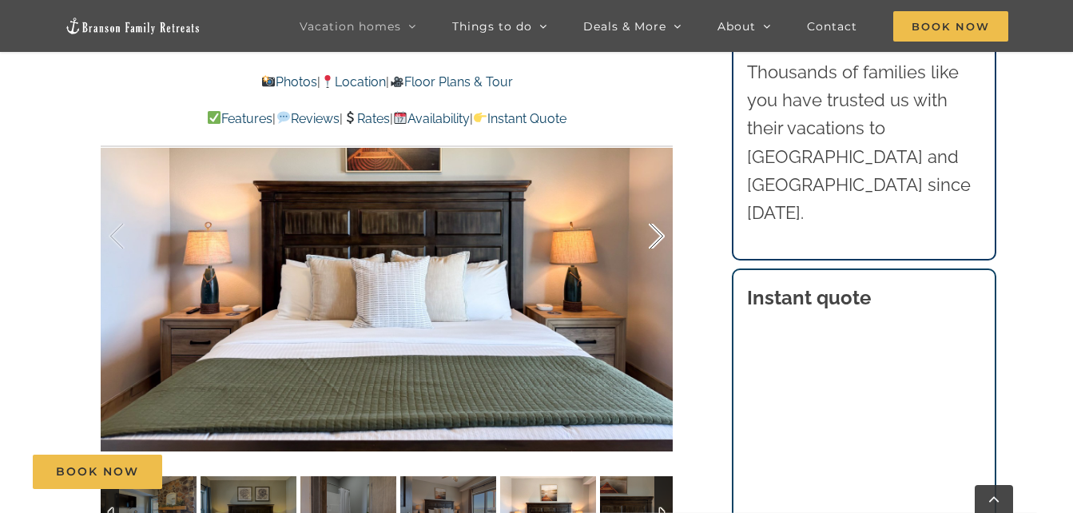
click at [659, 213] on div at bounding box center [640, 236] width 50 height 99
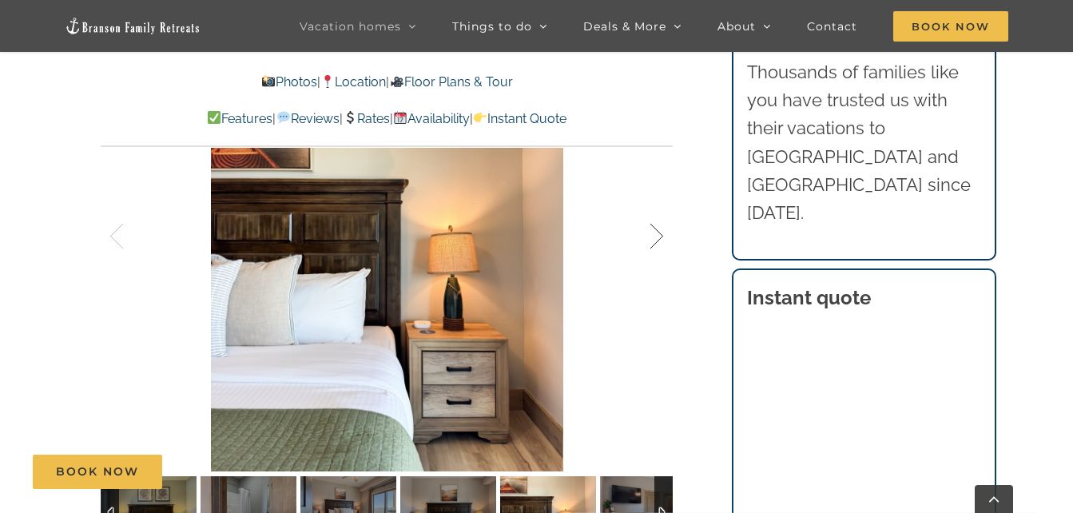
click at [659, 213] on div at bounding box center [640, 236] width 50 height 99
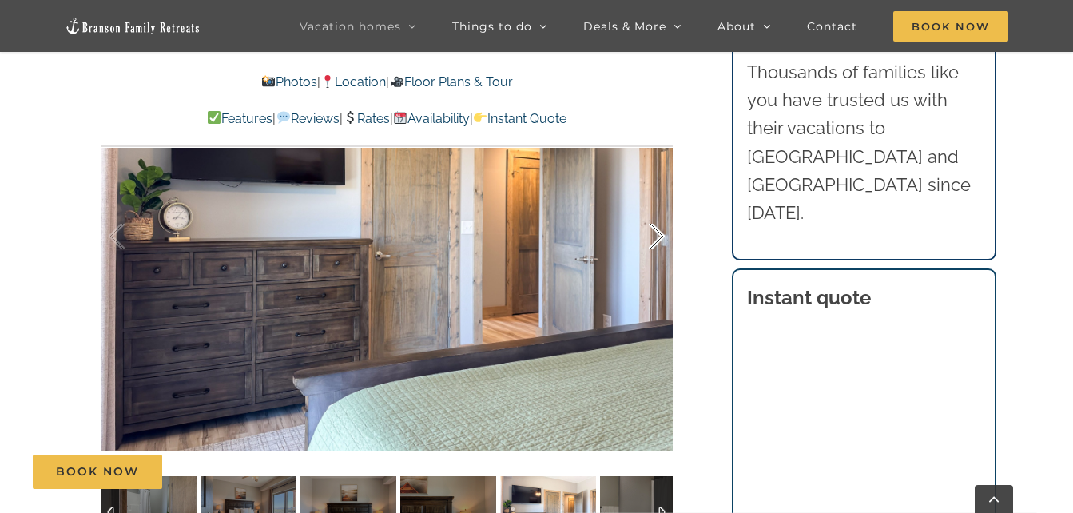
click at [659, 213] on div at bounding box center [640, 236] width 50 height 99
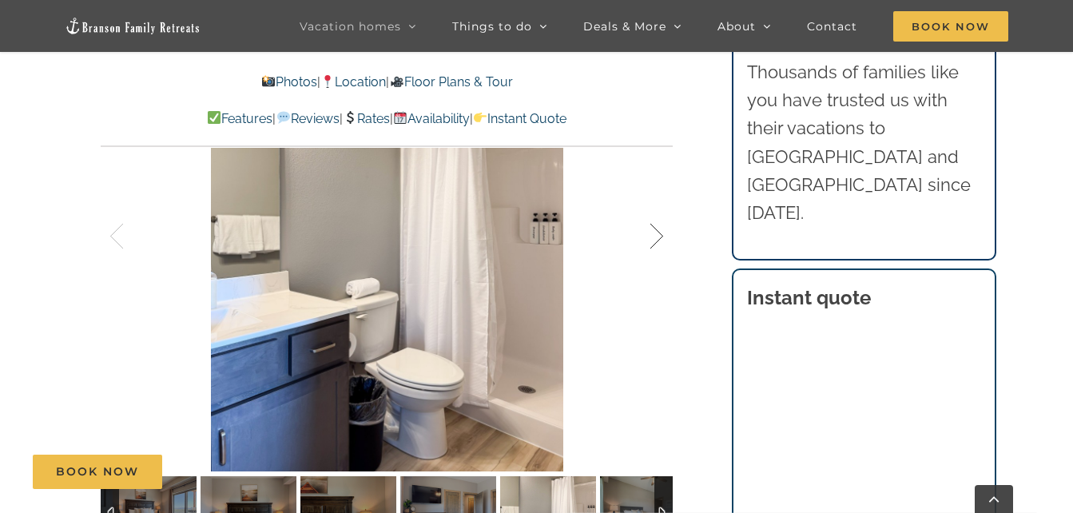
click at [659, 213] on div at bounding box center [640, 236] width 50 height 99
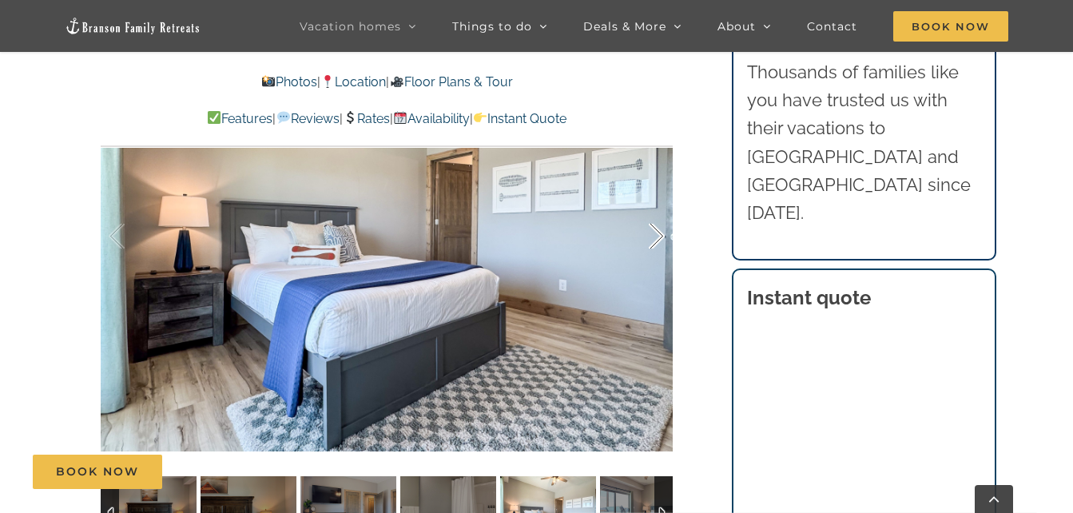
click at [659, 213] on div at bounding box center [640, 236] width 50 height 99
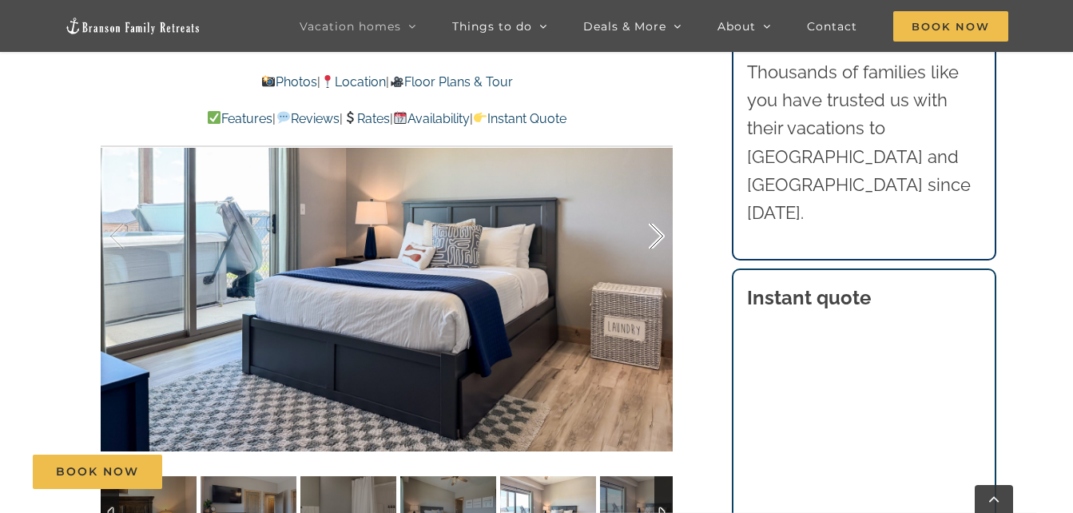
click at [659, 213] on div at bounding box center [640, 236] width 50 height 99
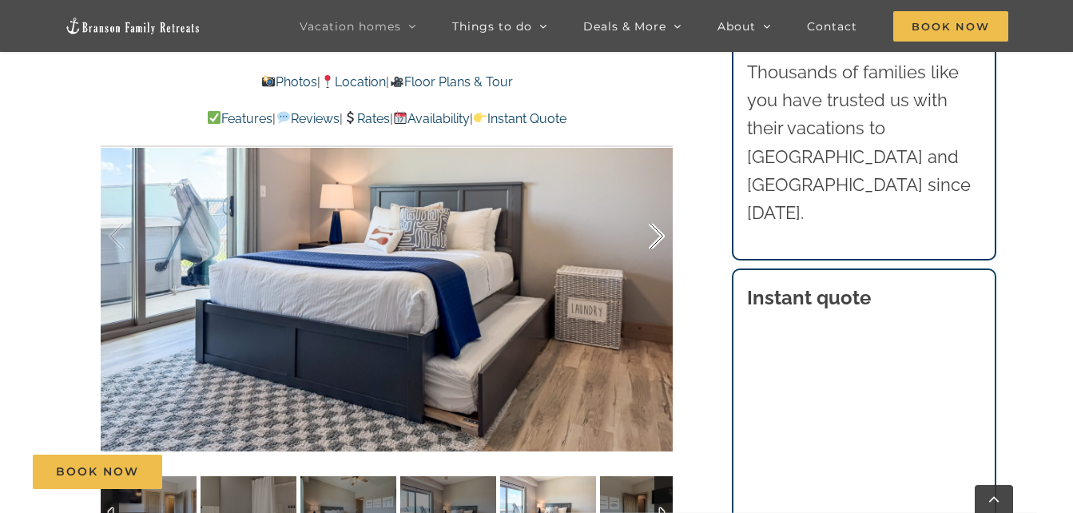
click at [659, 213] on div at bounding box center [640, 236] width 50 height 99
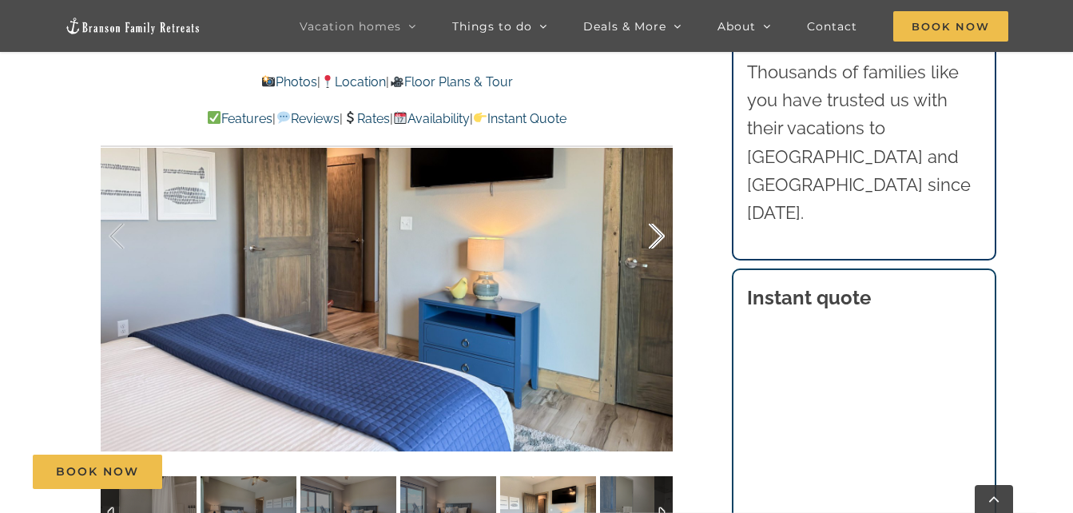
click at [659, 213] on div at bounding box center [640, 236] width 50 height 99
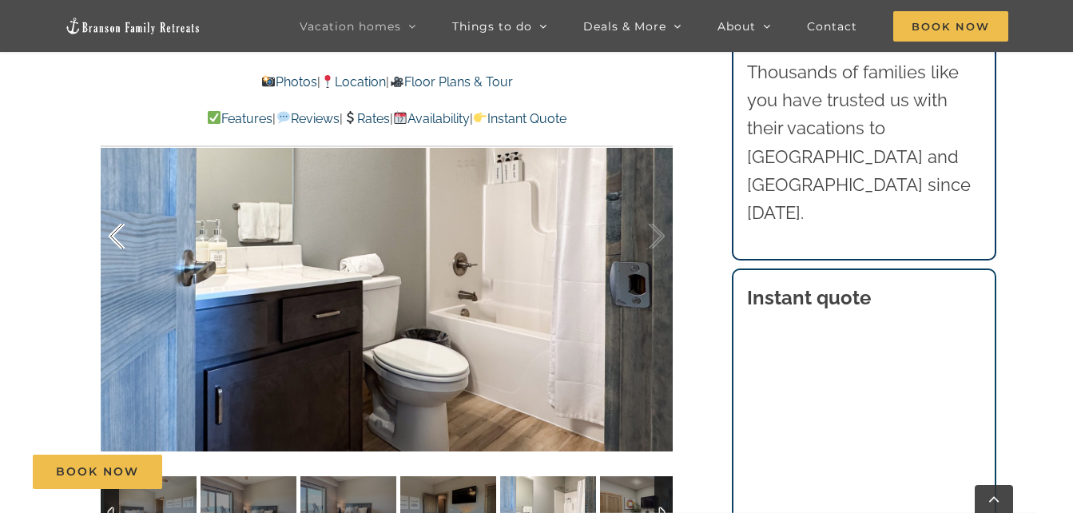
click at [117, 211] on div at bounding box center [134, 236] width 50 height 99
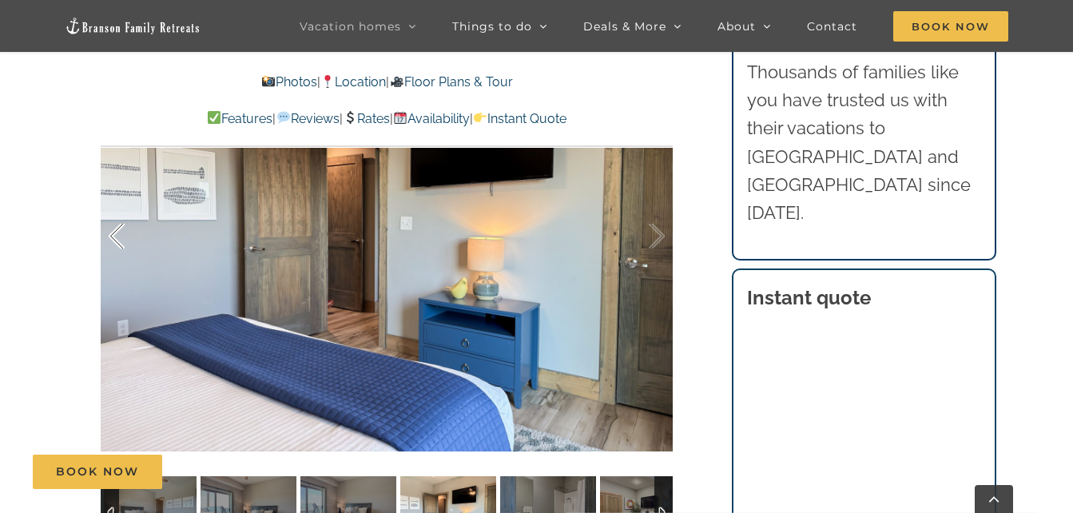
click at [117, 211] on div at bounding box center [134, 236] width 50 height 99
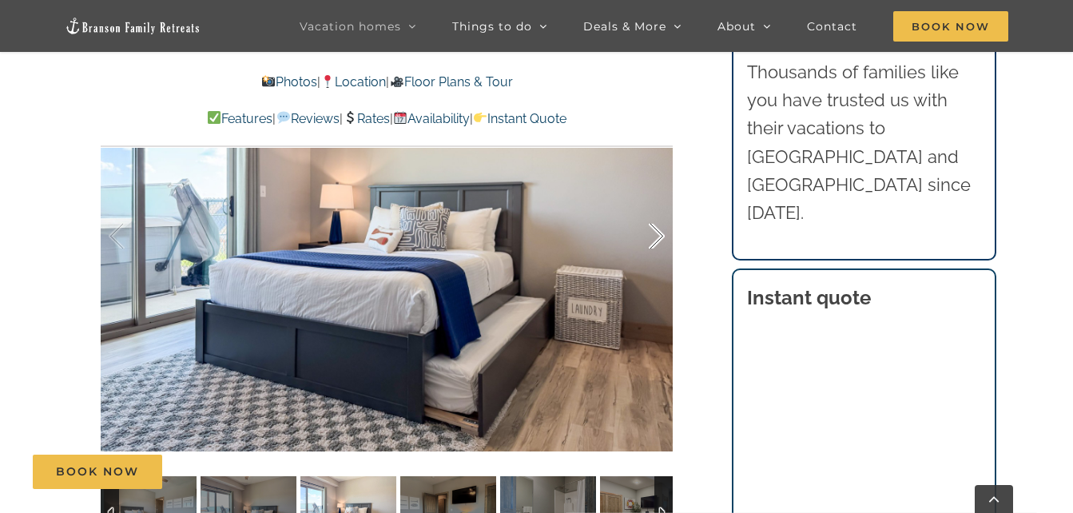
click at [654, 210] on div at bounding box center [640, 236] width 50 height 99
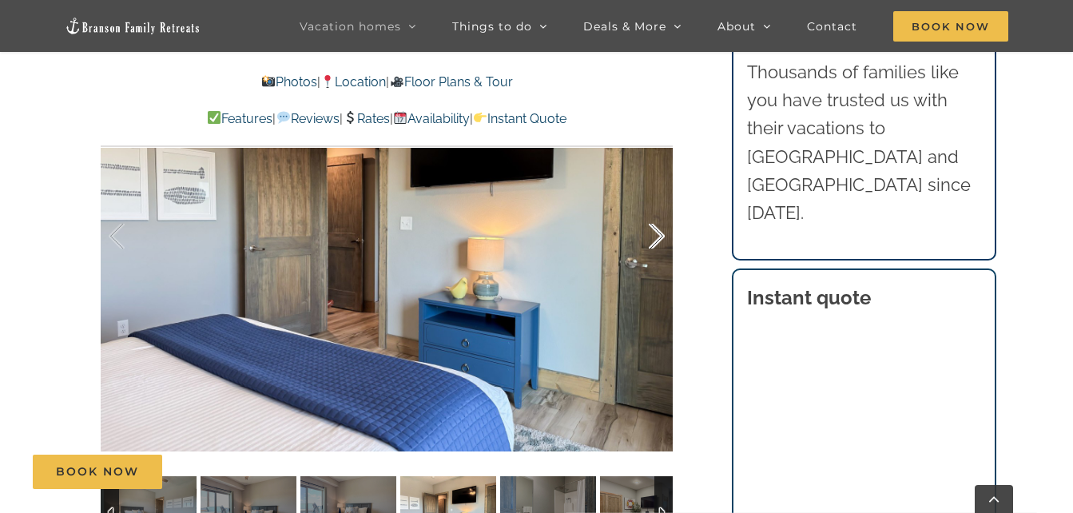
click at [654, 210] on div at bounding box center [640, 236] width 50 height 99
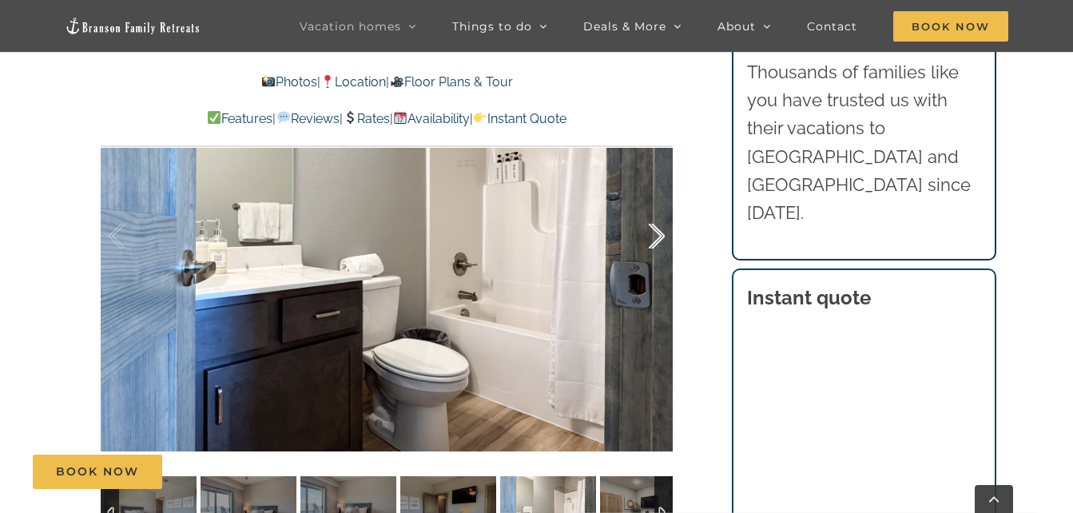
click at [654, 210] on div at bounding box center [640, 236] width 50 height 99
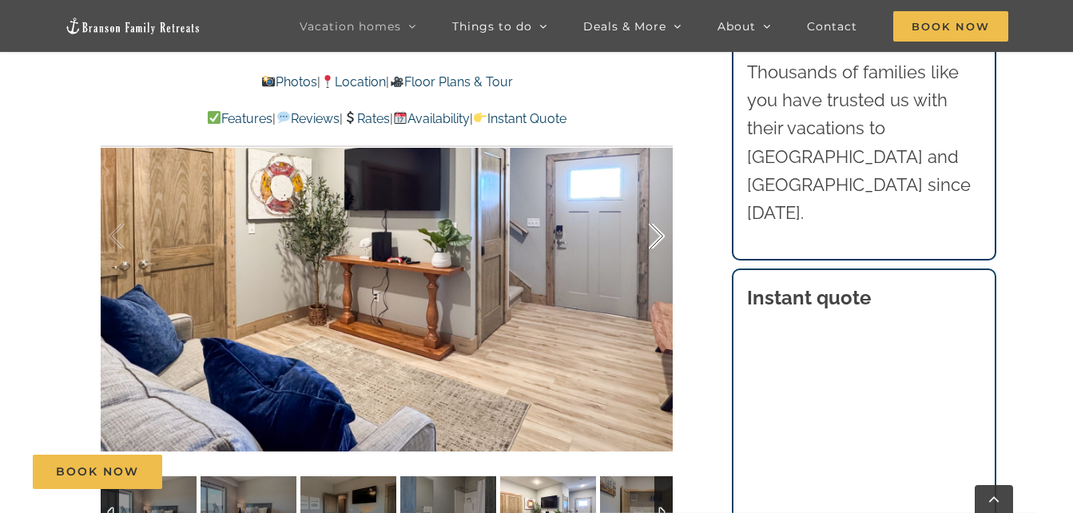
click at [654, 210] on div at bounding box center [640, 236] width 50 height 99
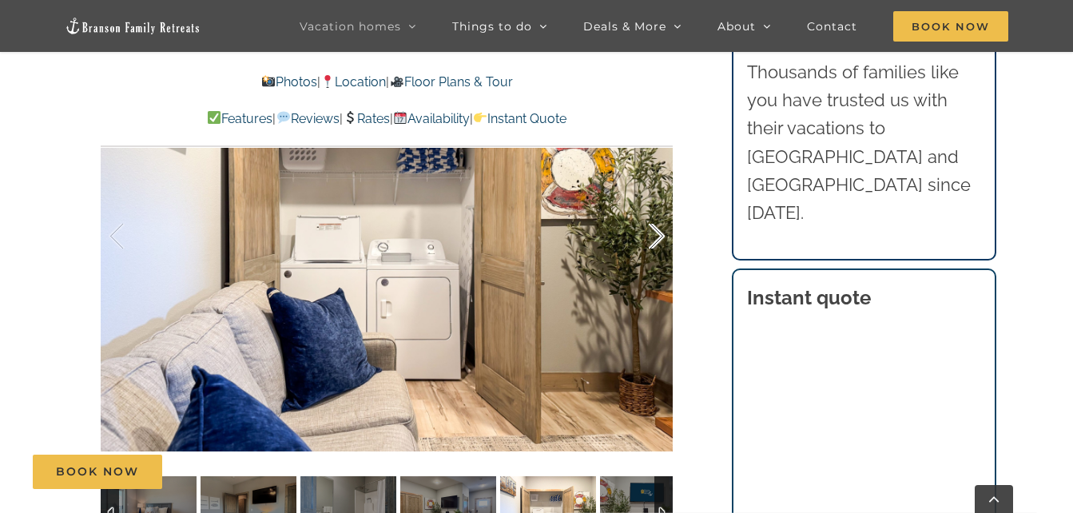
click at [654, 210] on div at bounding box center [640, 236] width 50 height 99
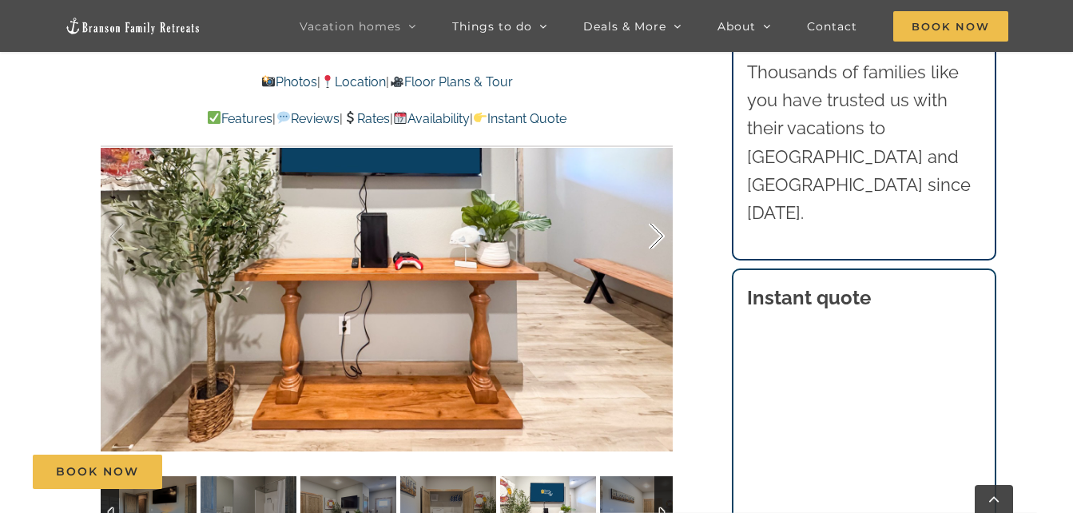
click at [654, 210] on div at bounding box center [640, 236] width 50 height 99
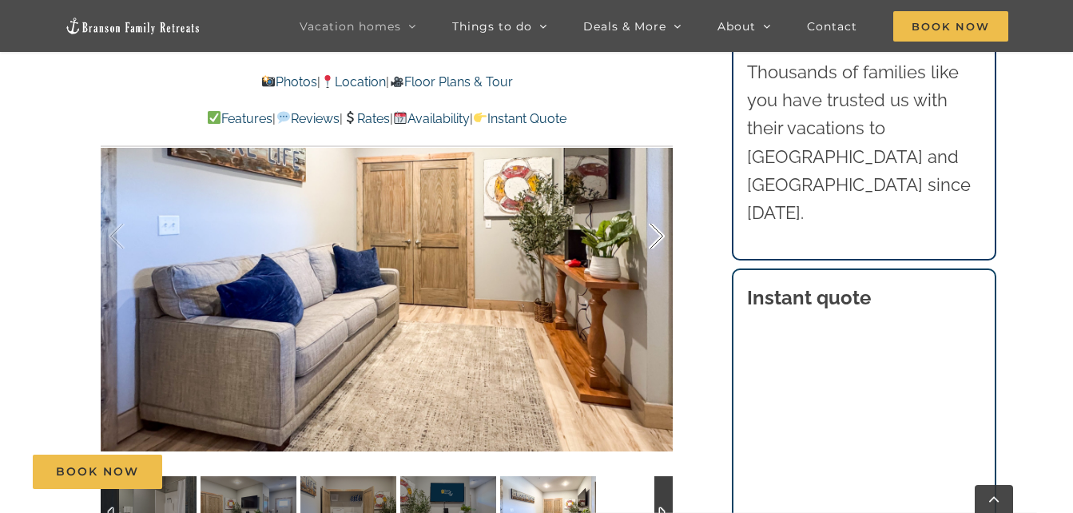
click at [654, 210] on div at bounding box center [640, 236] width 50 height 99
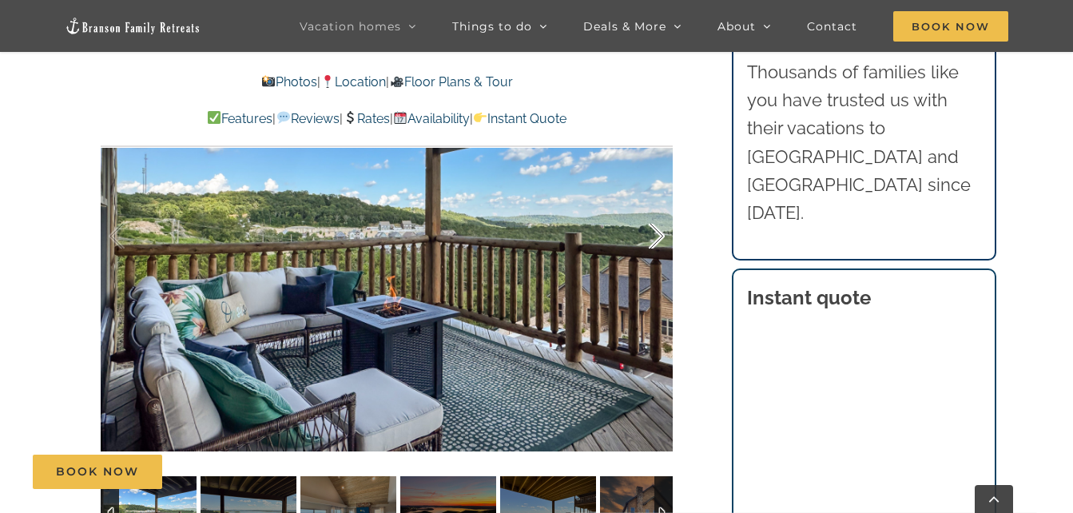
click at [654, 210] on div at bounding box center [640, 236] width 50 height 99
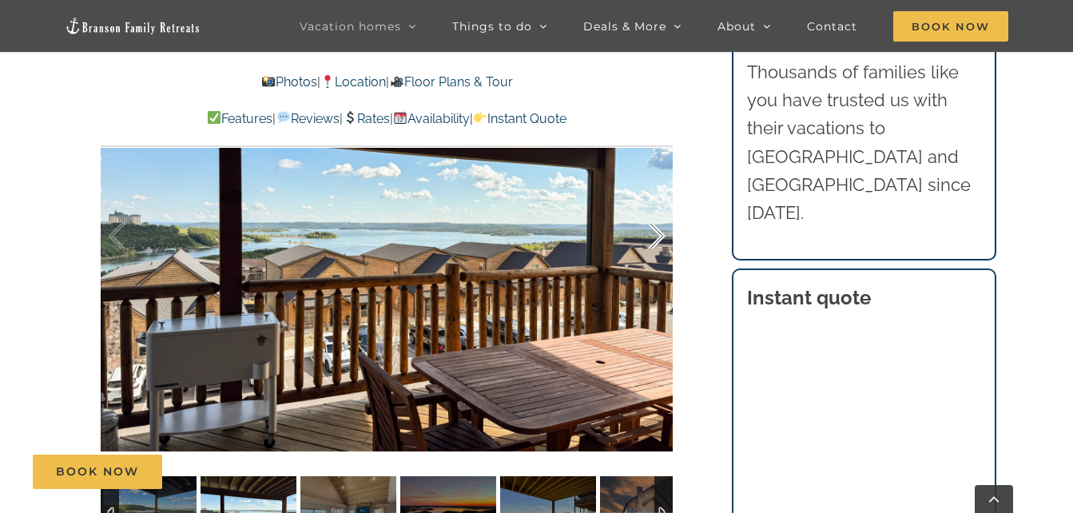
click at [654, 210] on div at bounding box center [640, 236] width 50 height 99
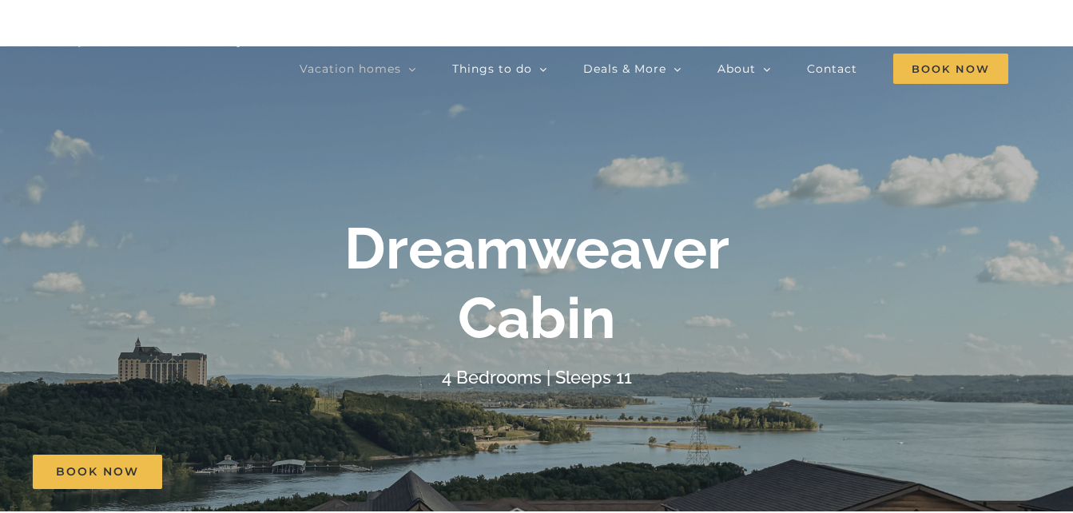
scroll to position [0, 0]
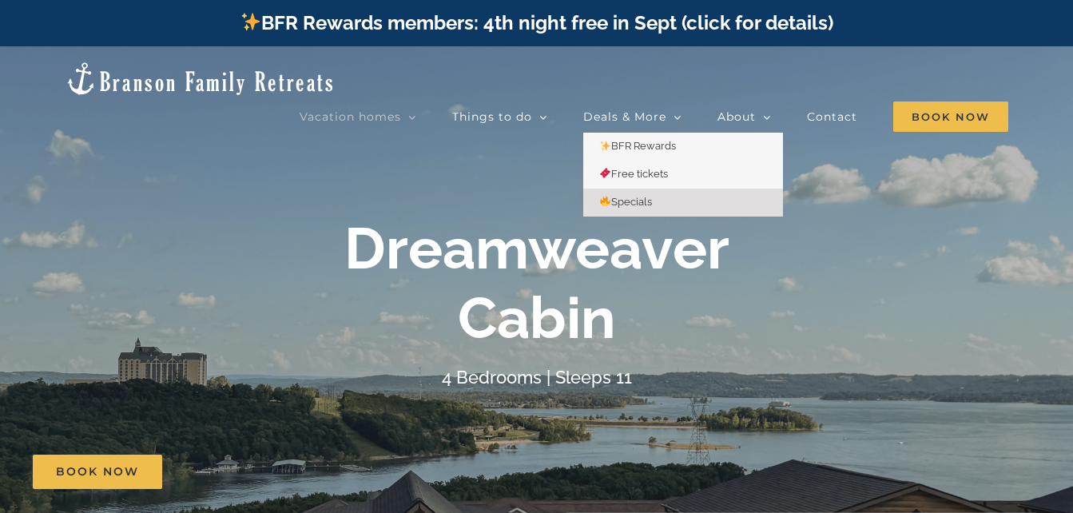
click at [625, 196] on span "Specials" at bounding box center [625, 202] width 53 height 12
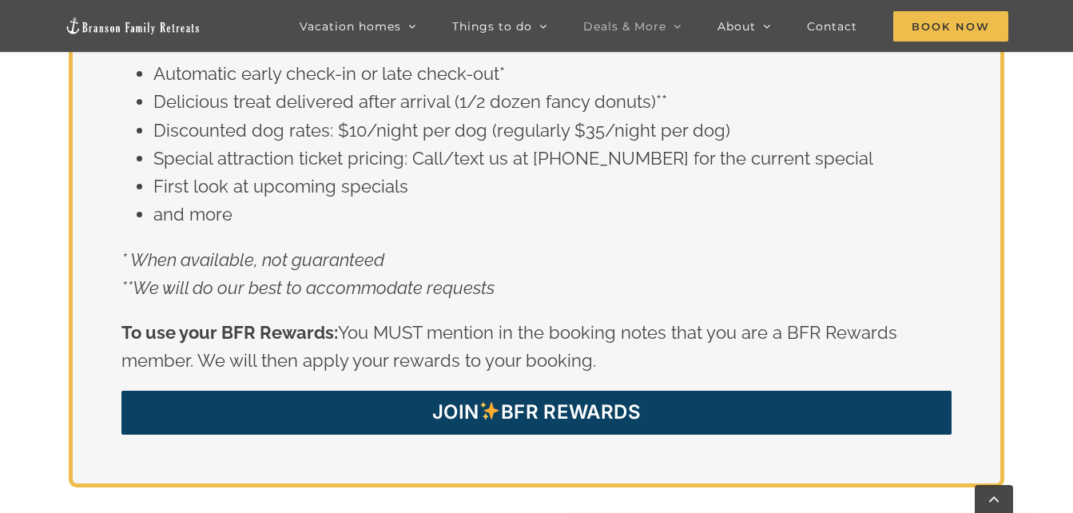
scroll to position [2955, 0]
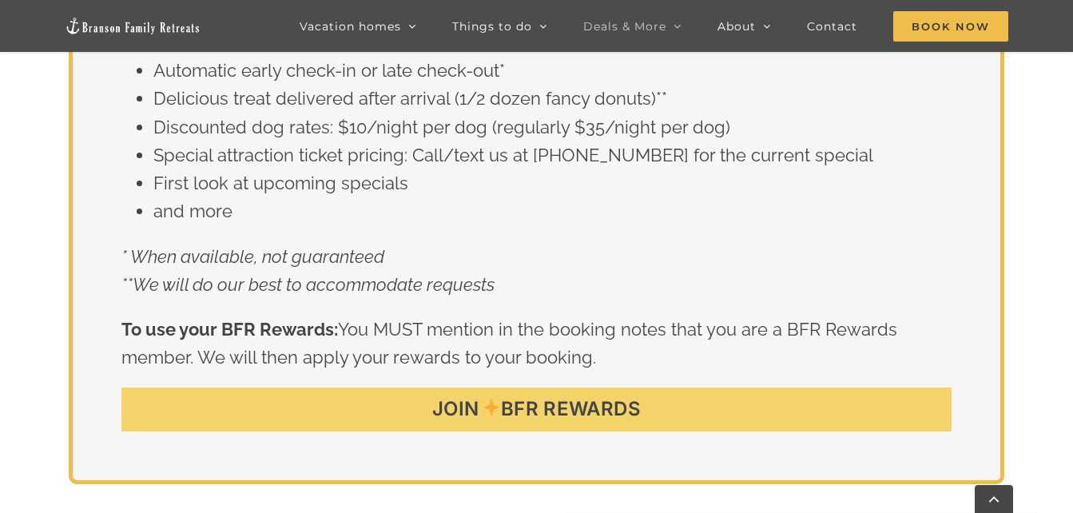
click at [543, 407] on span "JOIN BFR REWARDS" at bounding box center [536, 409] width 209 height 23
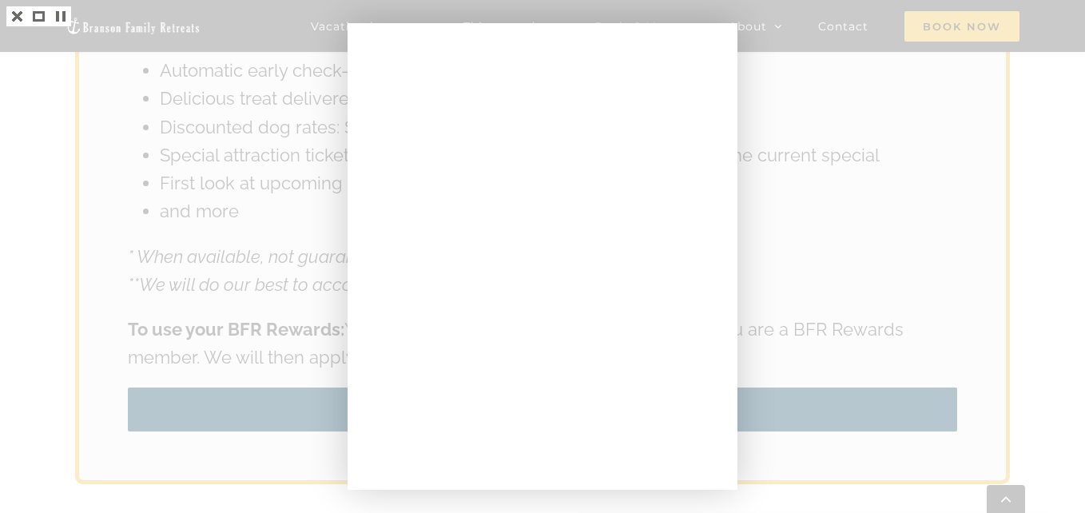
click at [841, 131] on div at bounding box center [542, 256] width 1085 height 513
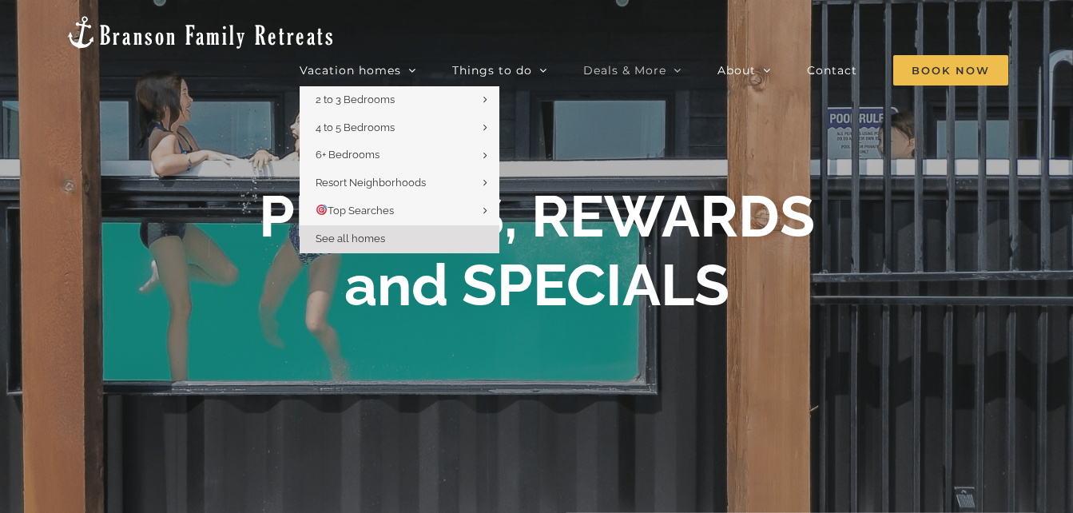
click at [342, 233] on span "See all homes" at bounding box center [351, 239] width 70 height 12
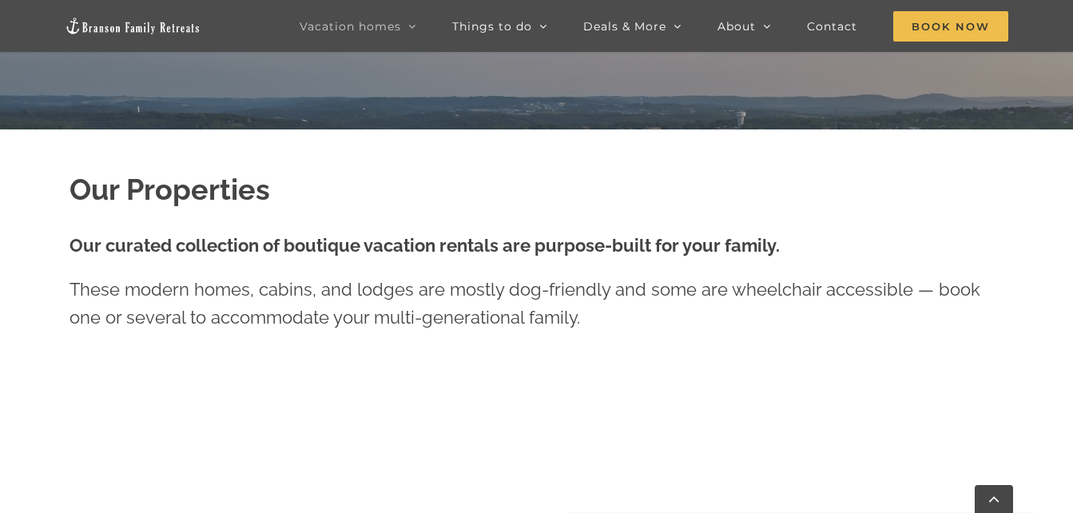
scroll to position [431, 0]
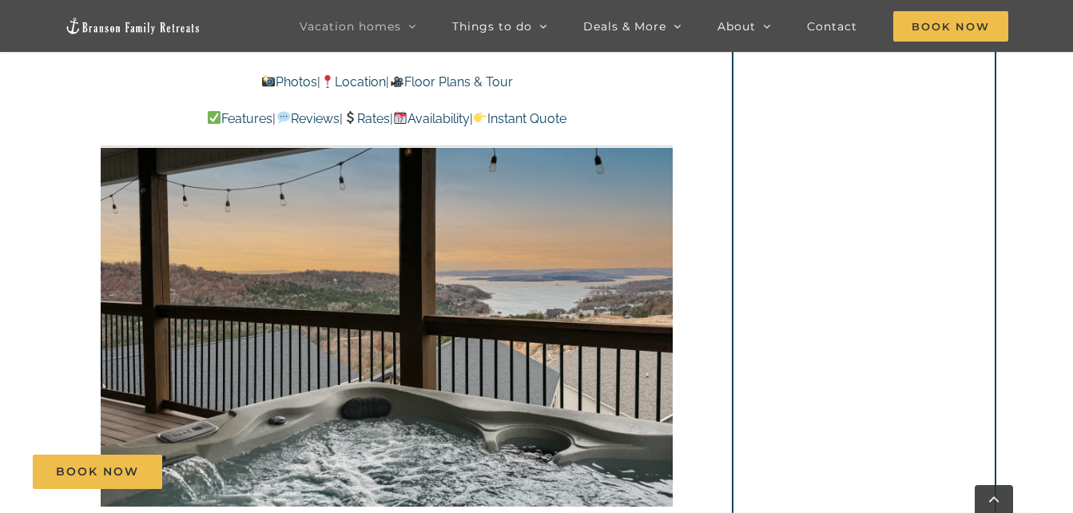
scroll to position [1016, 0]
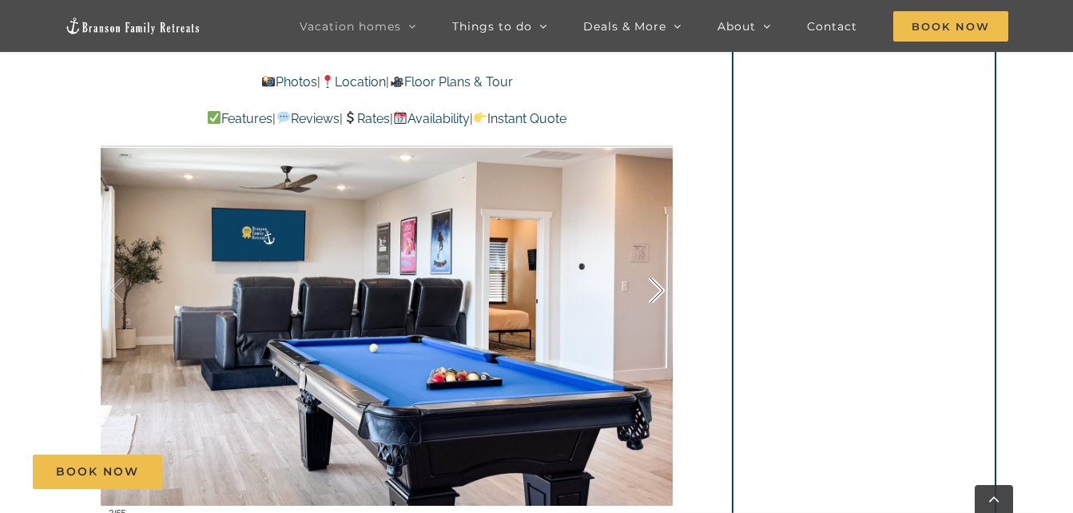
click at [658, 286] on div at bounding box center [640, 290] width 50 height 99
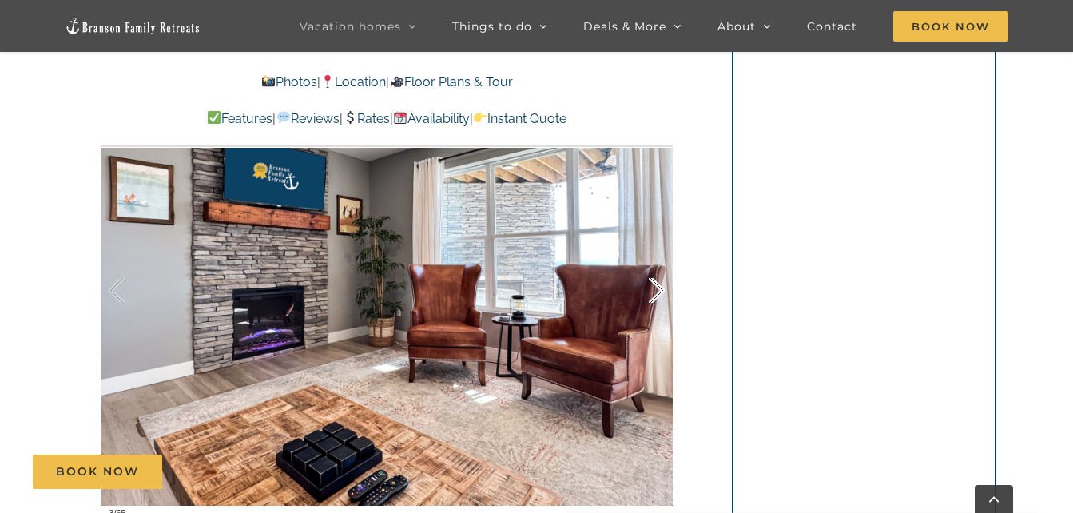
click at [658, 286] on div at bounding box center [640, 290] width 50 height 99
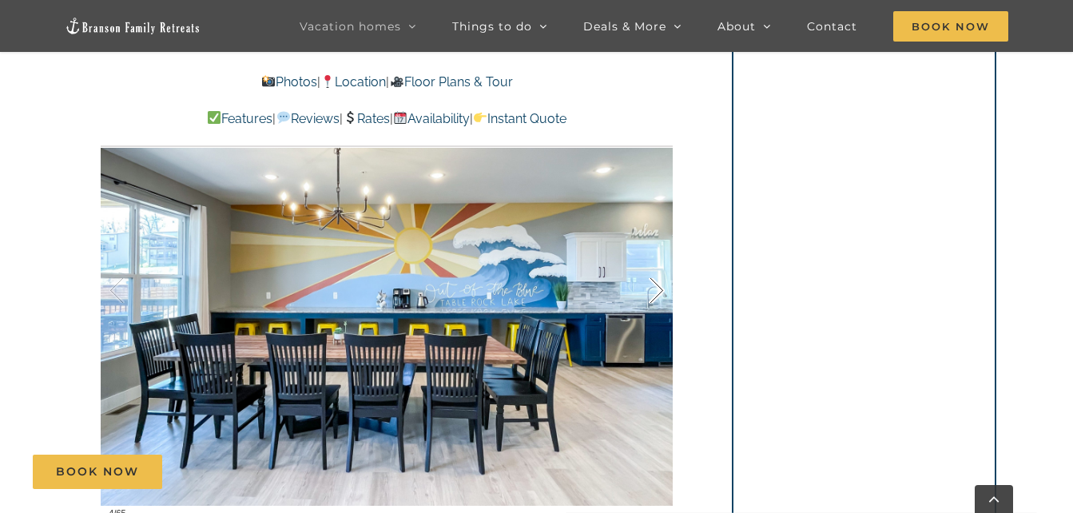
click at [658, 286] on div at bounding box center [640, 290] width 50 height 99
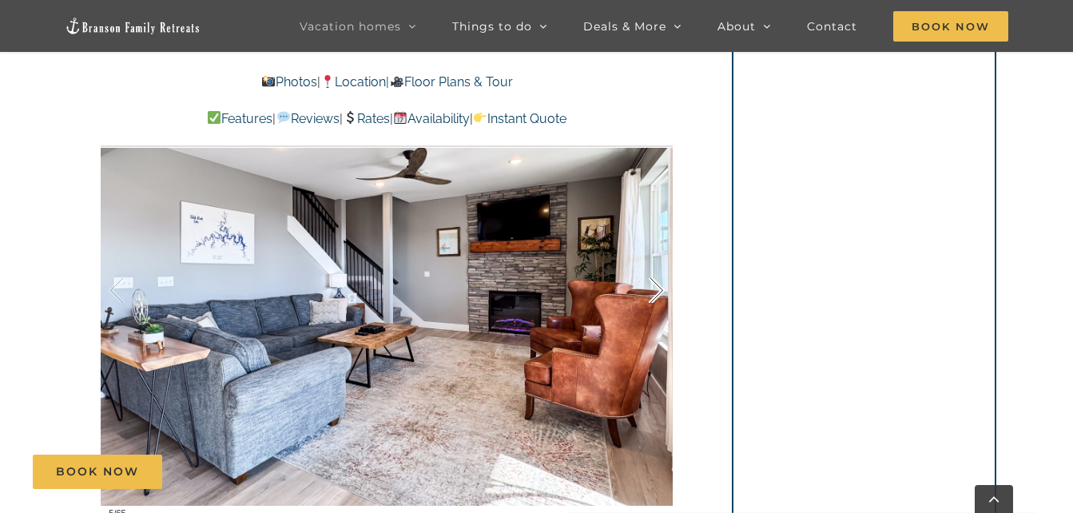
click at [658, 286] on div at bounding box center [640, 290] width 50 height 99
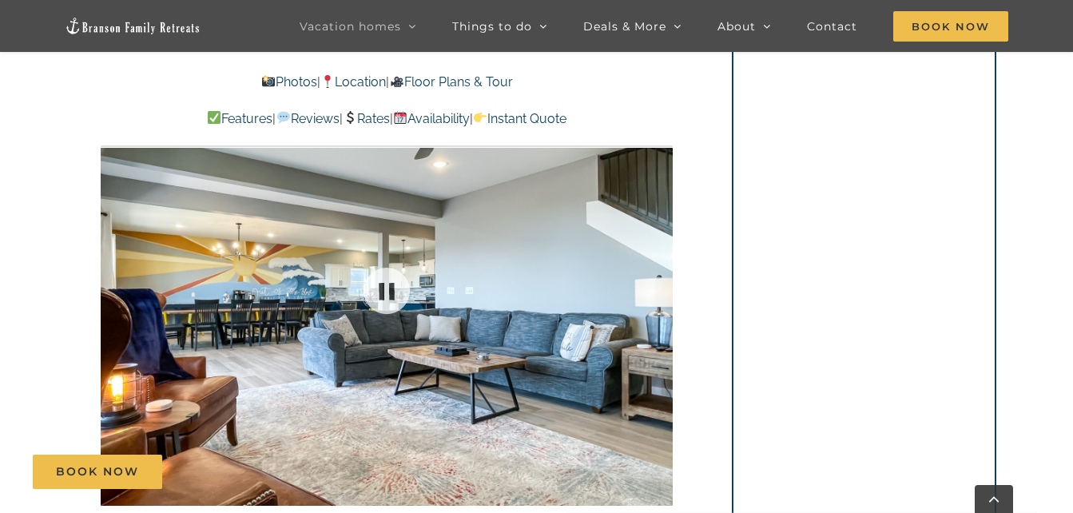
click at [658, 286] on div "6 / 65" at bounding box center [387, 291] width 572 height 470
click at [655, 283] on div at bounding box center [640, 290] width 50 height 99
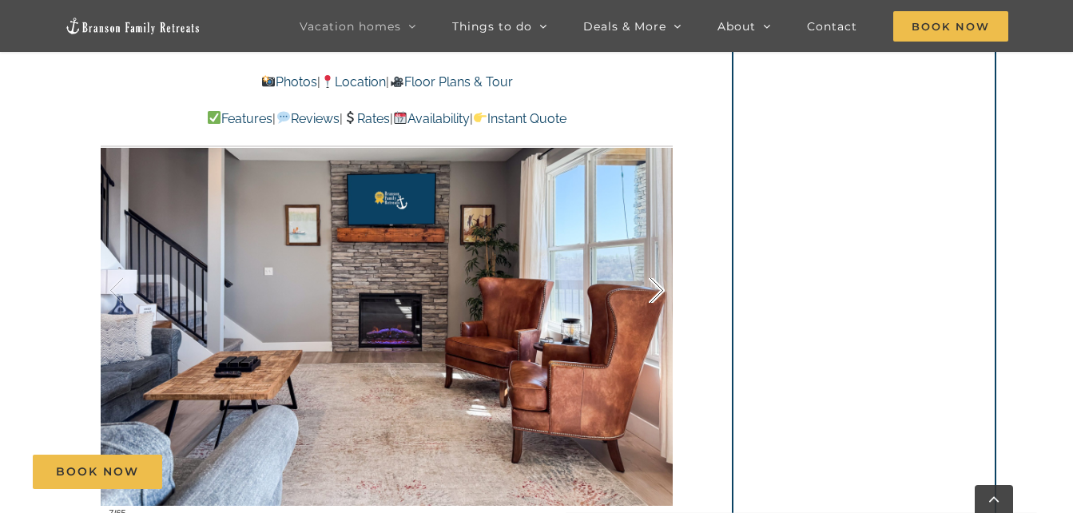
click at [655, 283] on div at bounding box center [640, 290] width 50 height 99
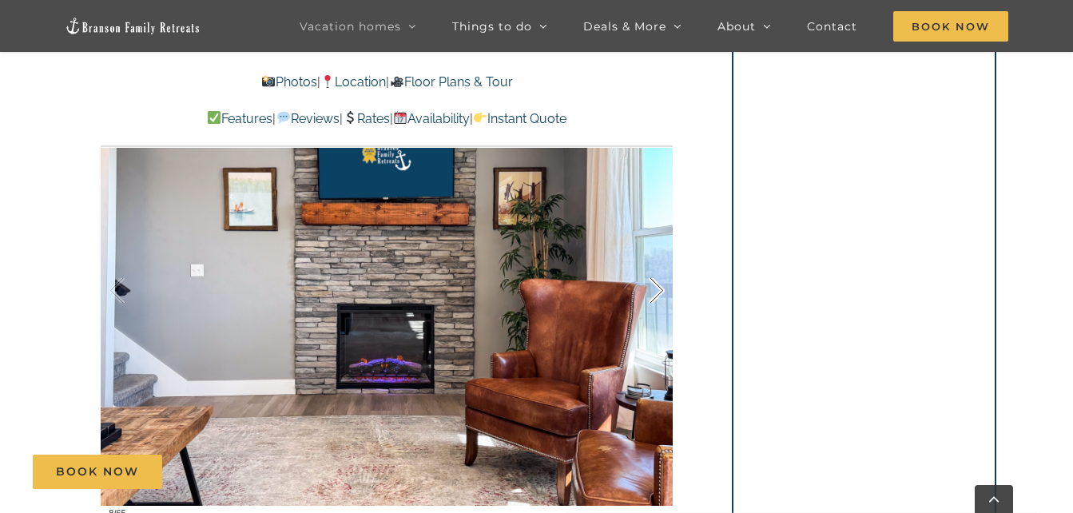
click at [655, 283] on div at bounding box center [640, 290] width 50 height 99
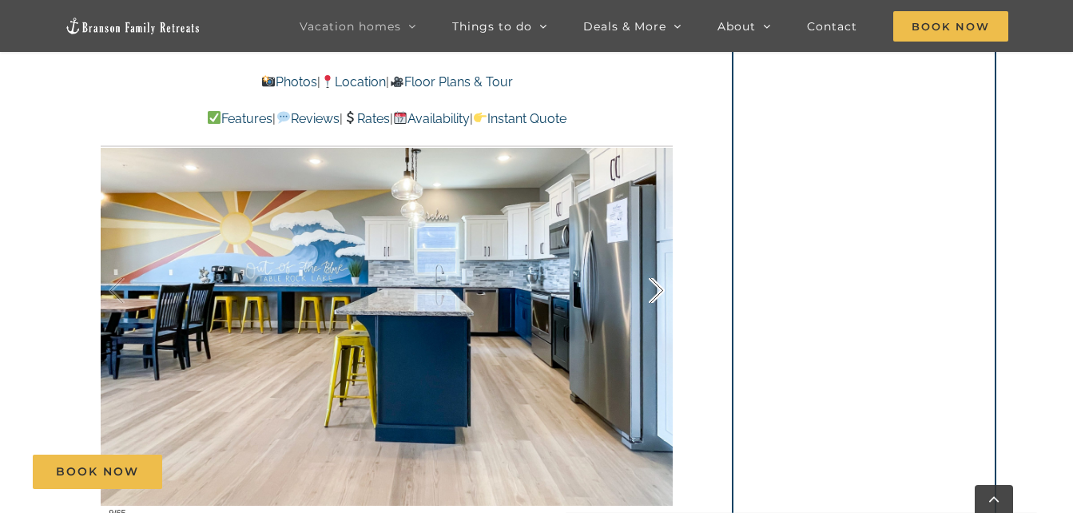
click at [655, 283] on div at bounding box center [640, 290] width 50 height 99
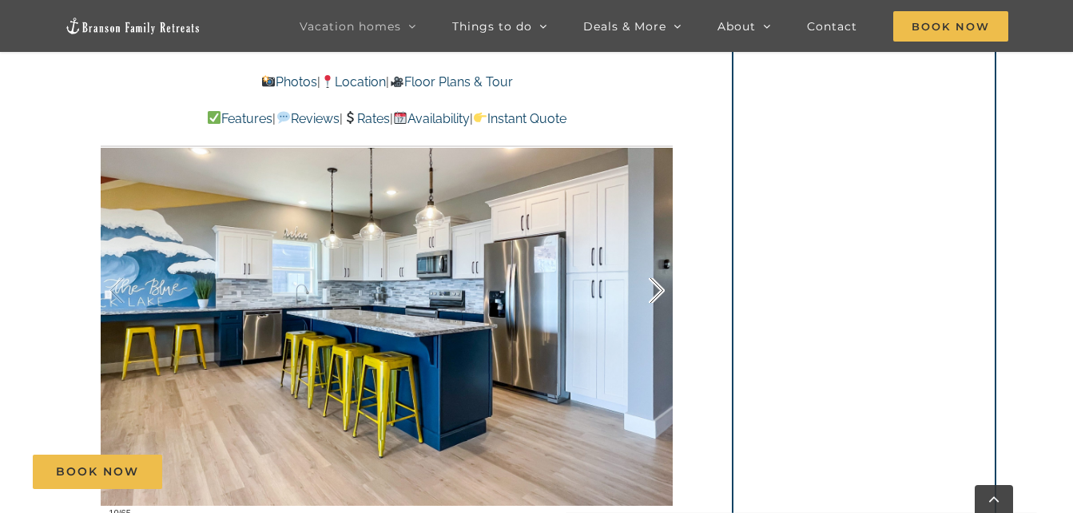
click at [655, 283] on div at bounding box center [640, 290] width 50 height 99
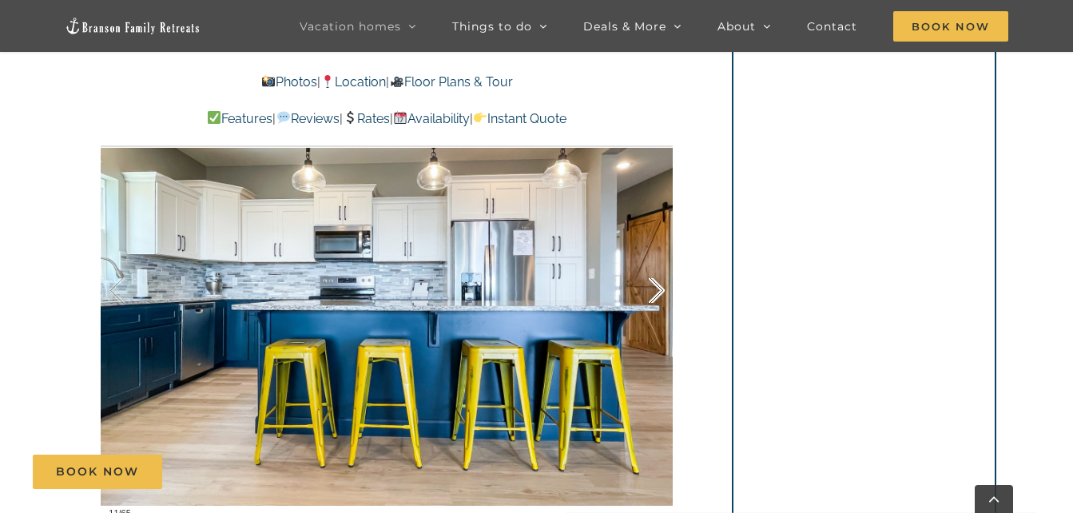
click at [655, 283] on div at bounding box center [640, 290] width 50 height 99
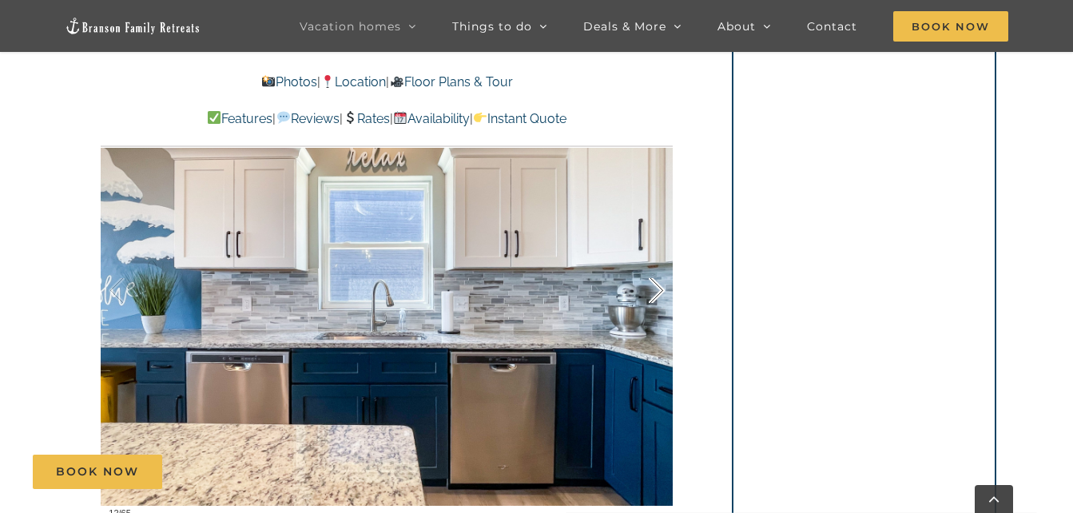
click at [655, 283] on div at bounding box center [640, 290] width 50 height 99
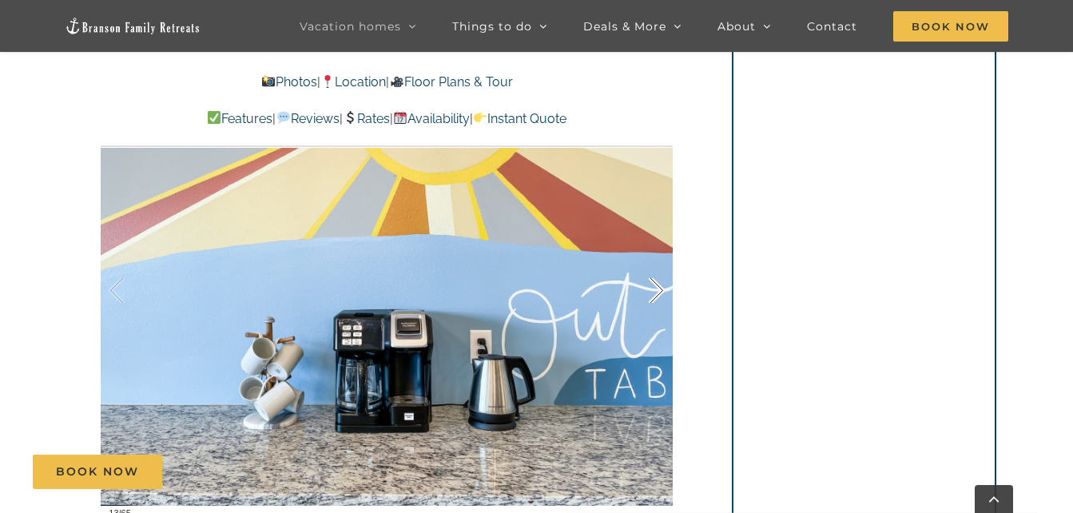
click at [655, 283] on div at bounding box center [640, 290] width 50 height 99
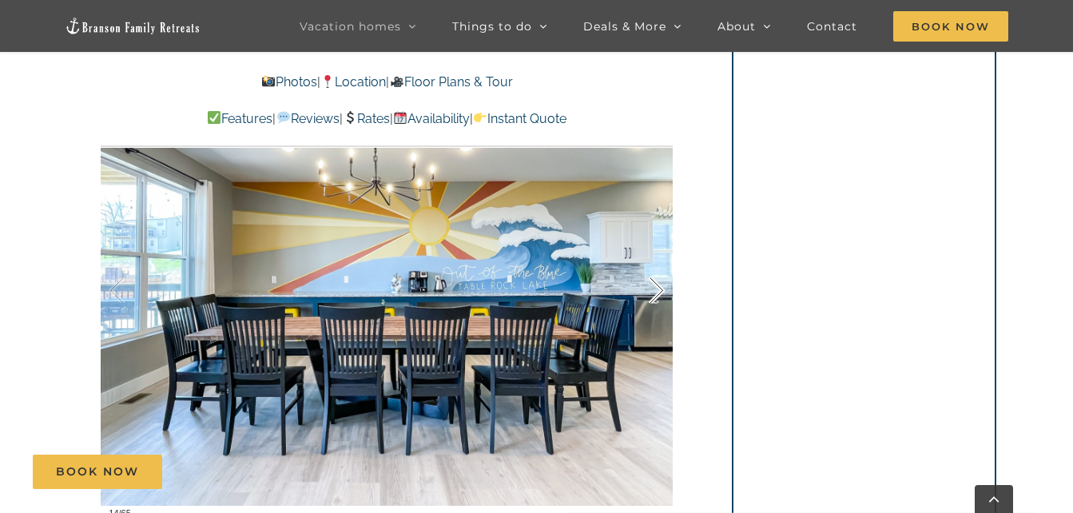
click at [655, 283] on div at bounding box center [640, 290] width 50 height 99
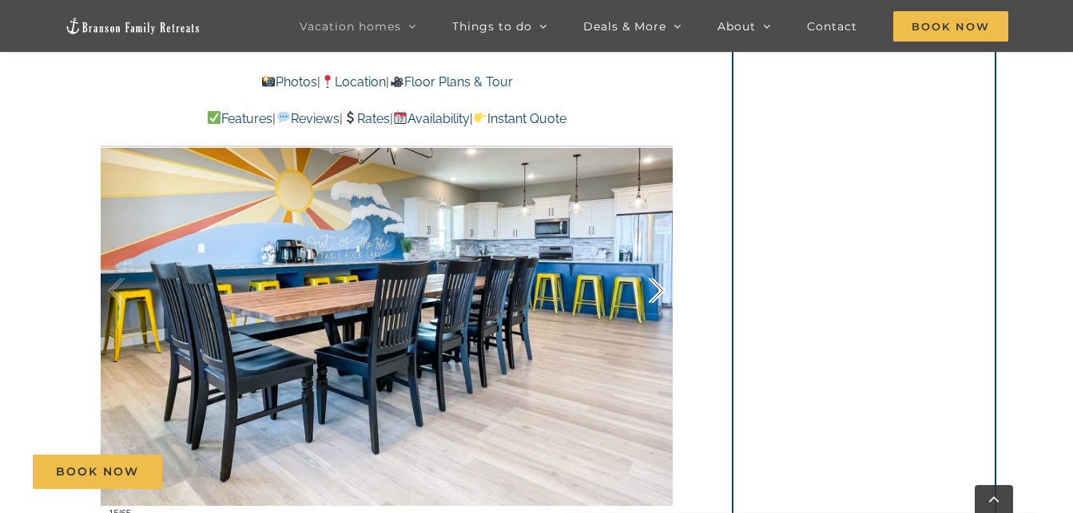
click at [655, 283] on div at bounding box center [640, 290] width 50 height 99
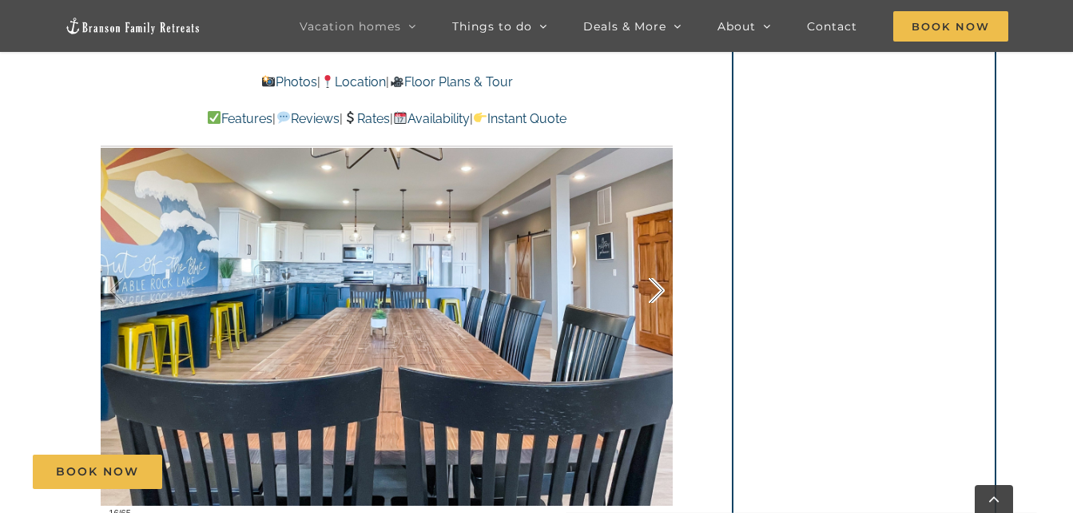
click at [655, 283] on div at bounding box center [640, 290] width 50 height 99
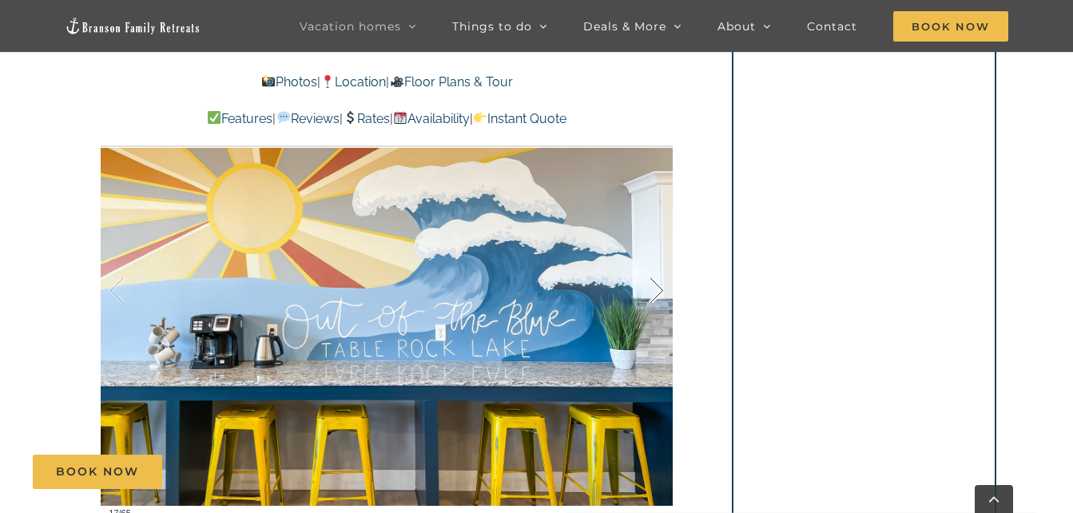
click at [655, 283] on div at bounding box center [640, 290] width 50 height 99
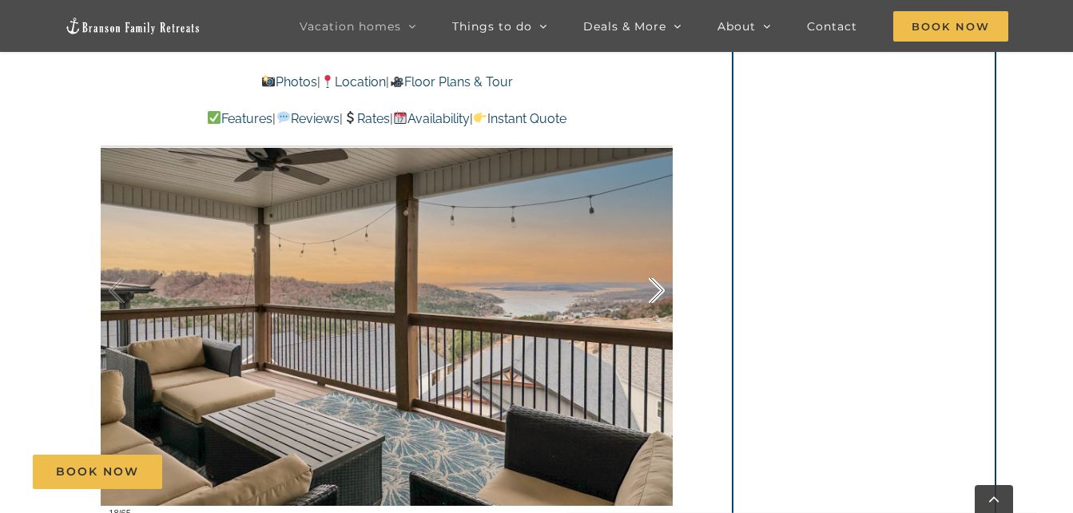
click at [655, 283] on div at bounding box center [640, 290] width 50 height 99
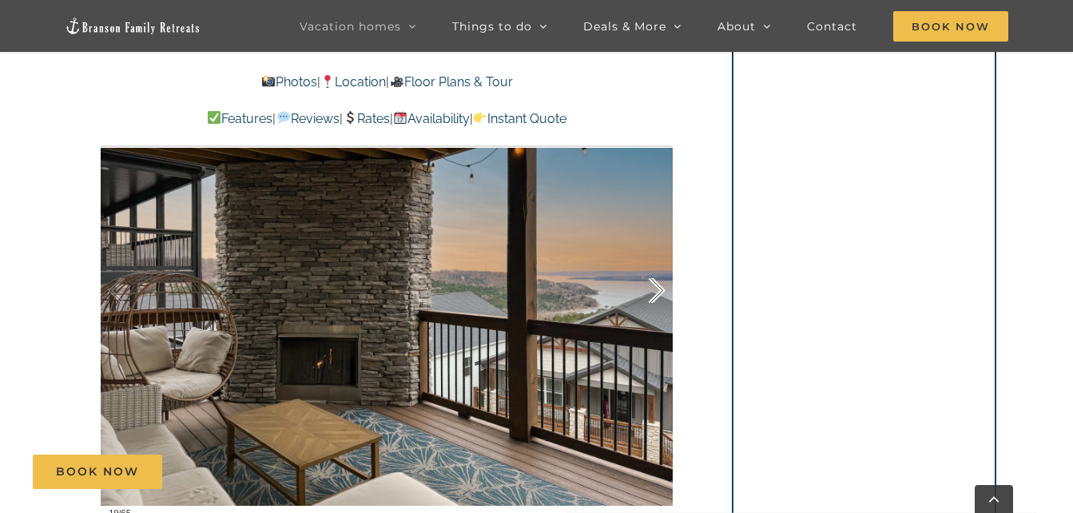
click at [655, 283] on div at bounding box center [640, 290] width 50 height 99
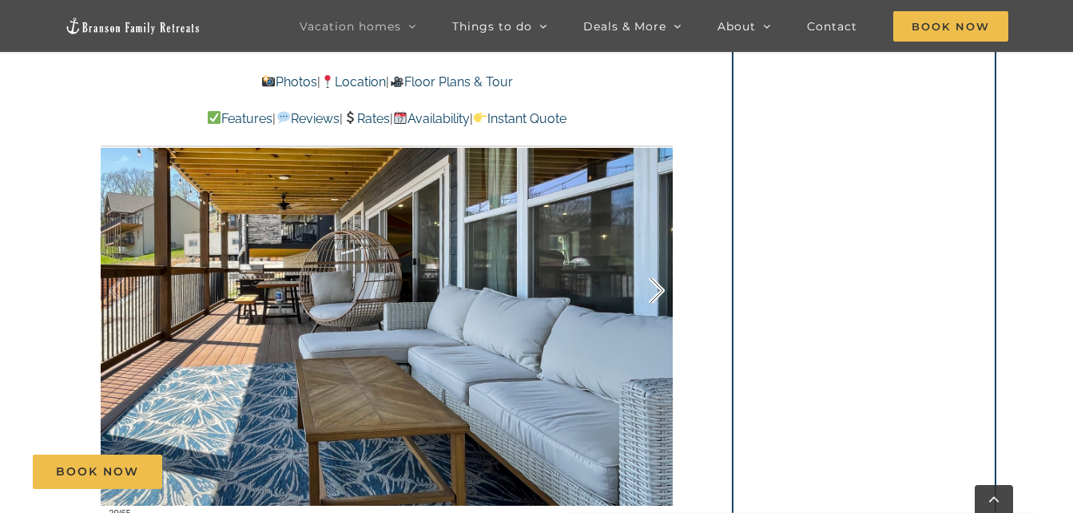
click at [655, 283] on div at bounding box center [640, 290] width 50 height 99
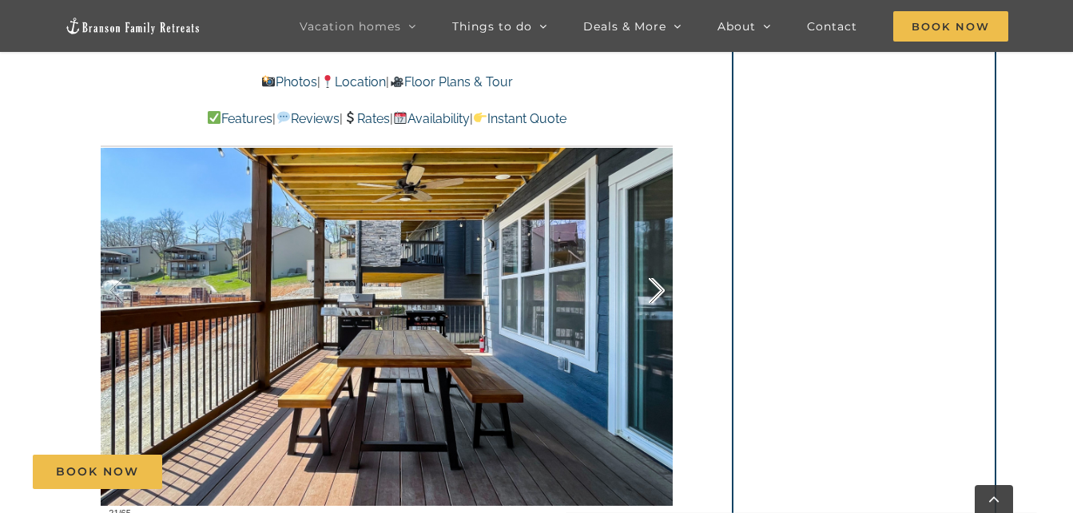
click at [655, 283] on div at bounding box center [640, 290] width 50 height 99
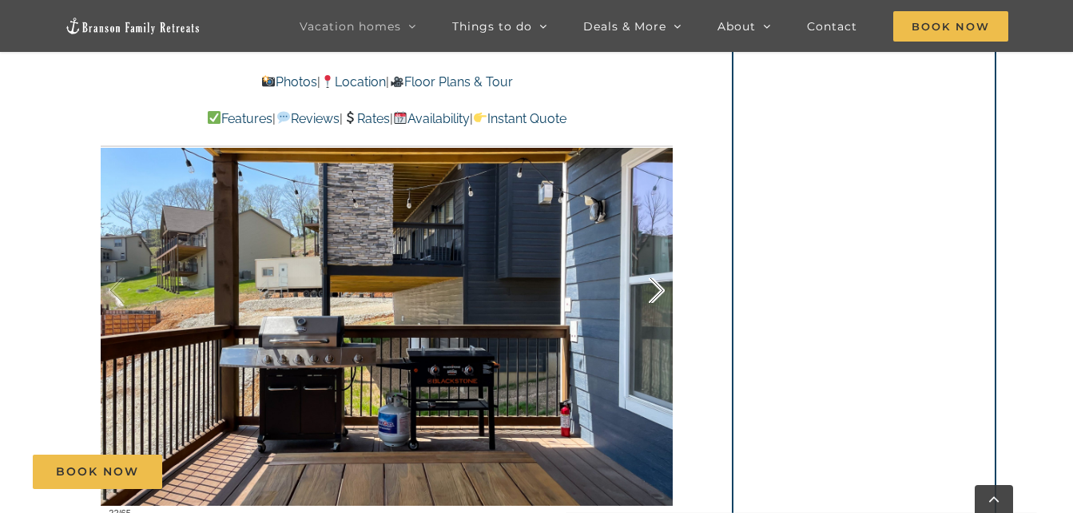
click at [655, 283] on div at bounding box center [640, 290] width 50 height 99
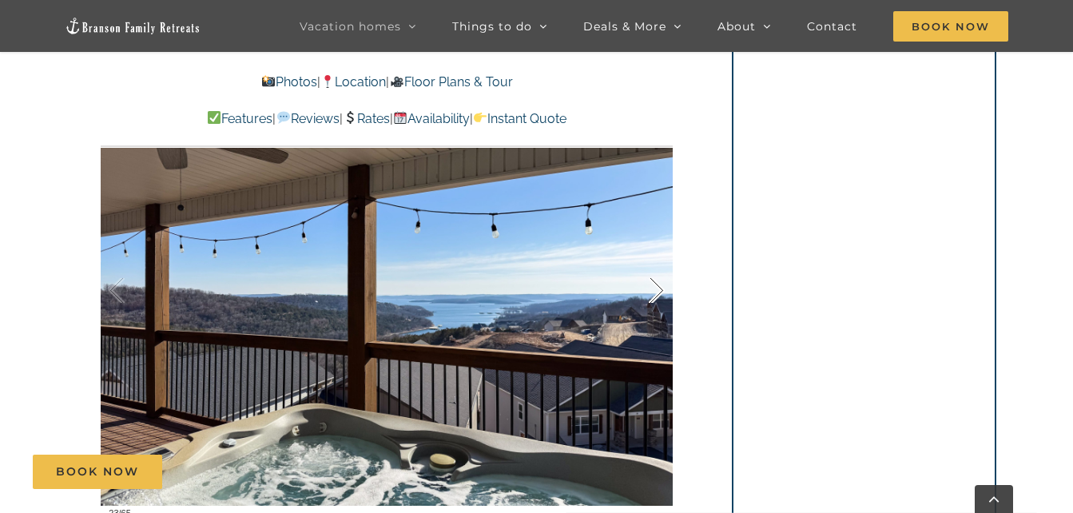
click at [655, 283] on div at bounding box center [640, 290] width 50 height 99
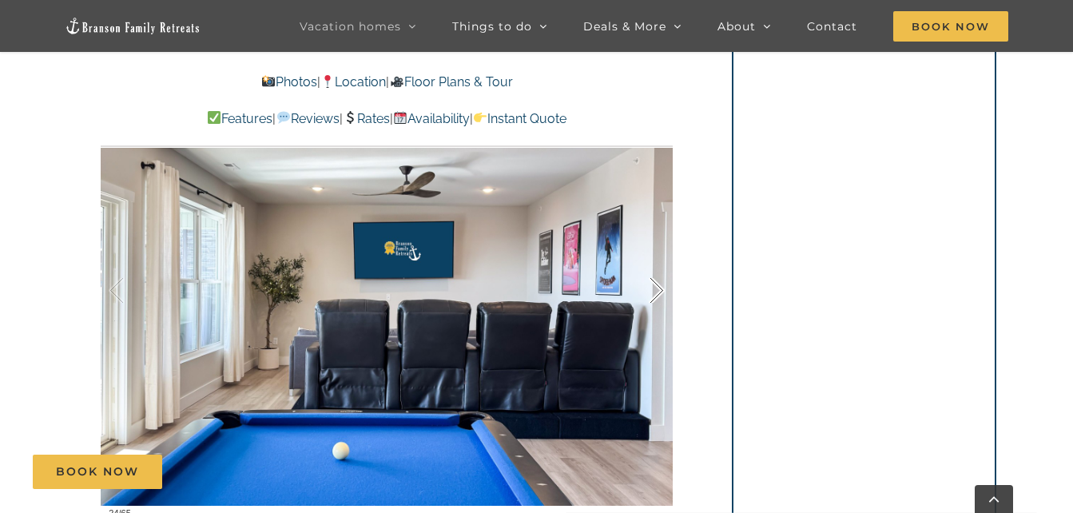
click at [655, 283] on div at bounding box center [640, 290] width 50 height 99
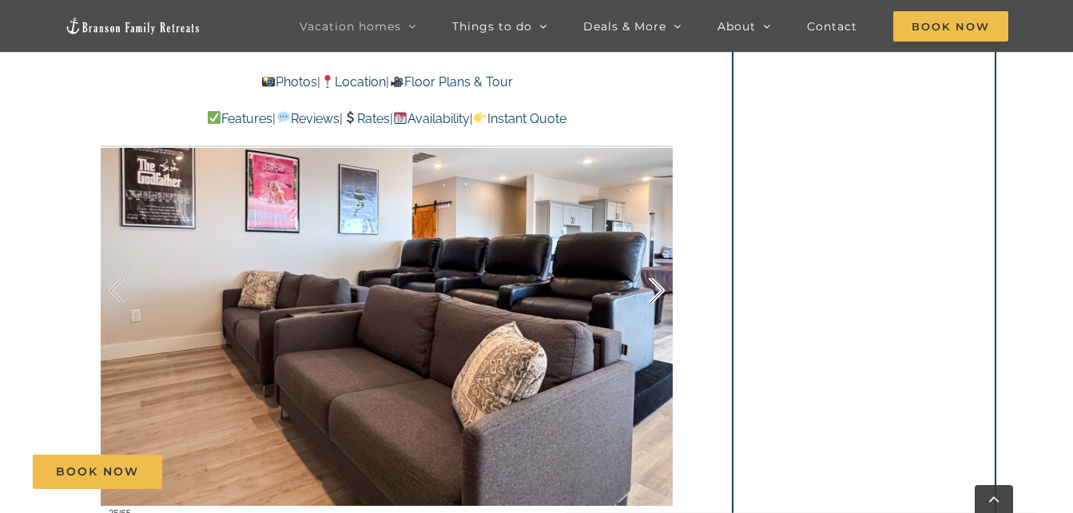
click at [655, 283] on div at bounding box center [640, 290] width 50 height 99
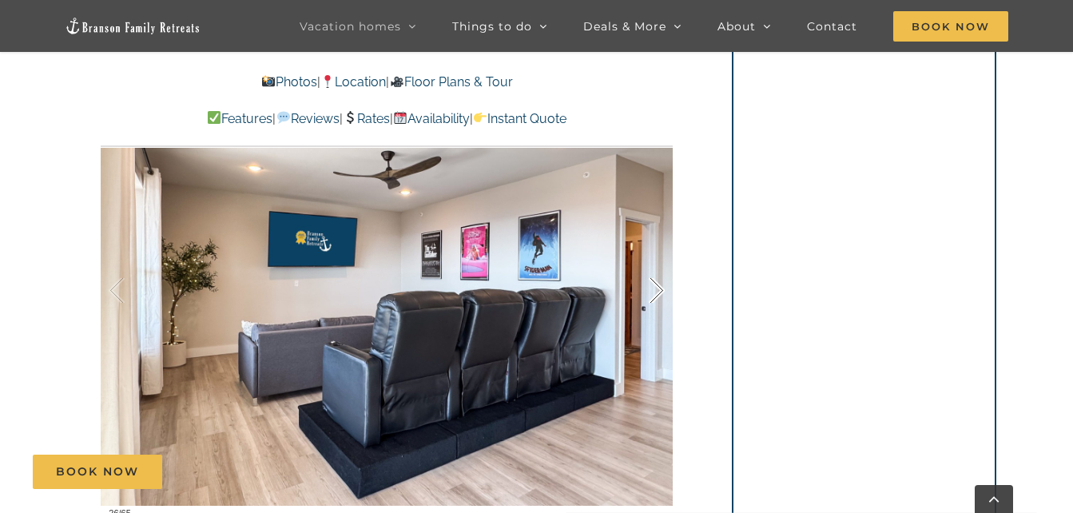
click at [655, 283] on div at bounding box center [640, 290] width 50 height 99
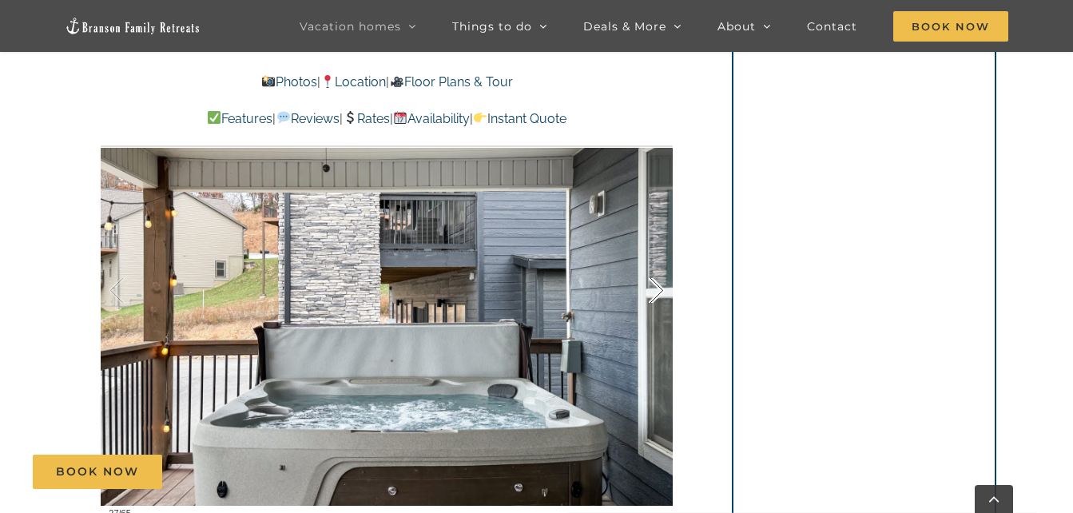
click at [655, 283] on div at bounding box center [640, 290] width 50 height 99
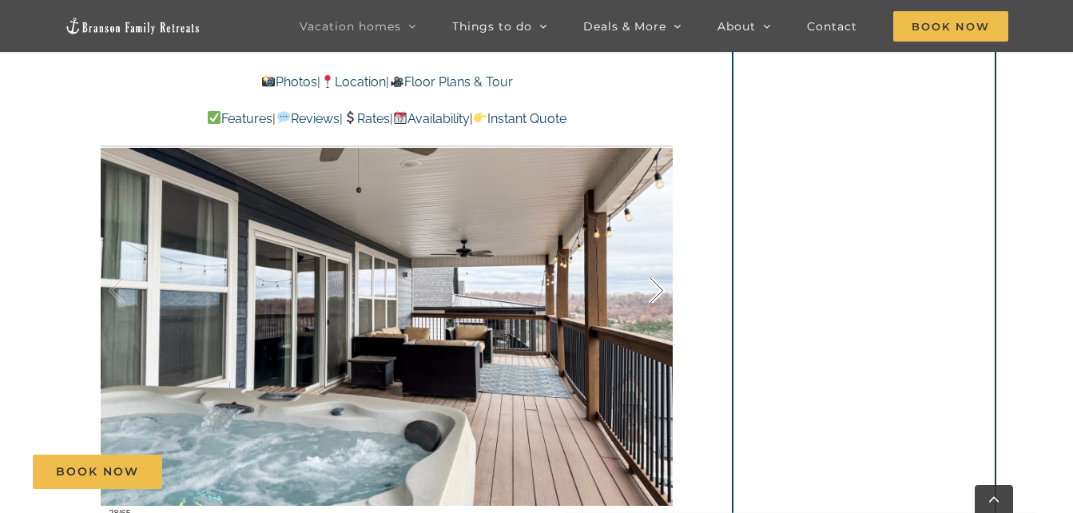
click at [655, 283] on div at bounding box center [640, 290] width 50 height 99
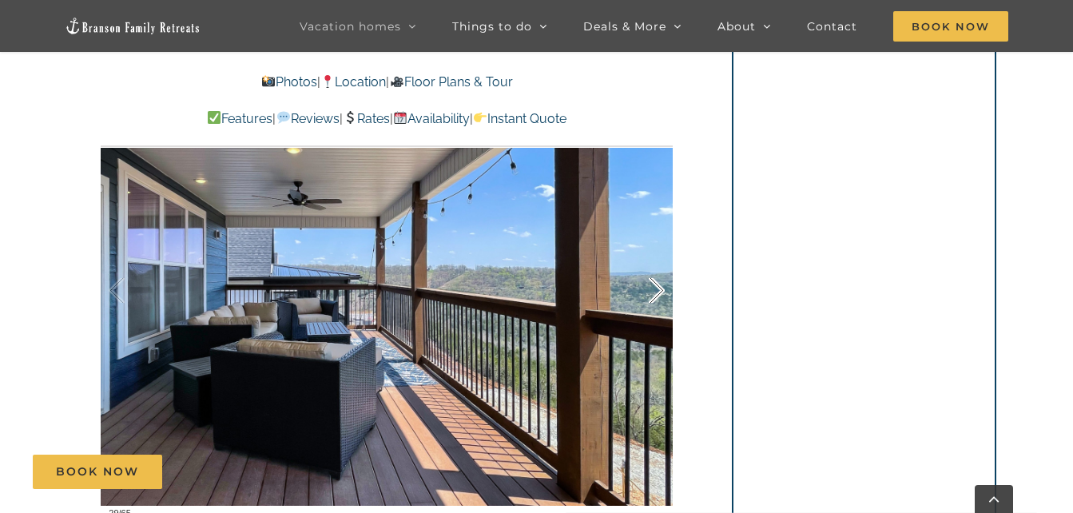
click at [655, 283] on div at bounding box center [640, 290] width 50 height 99
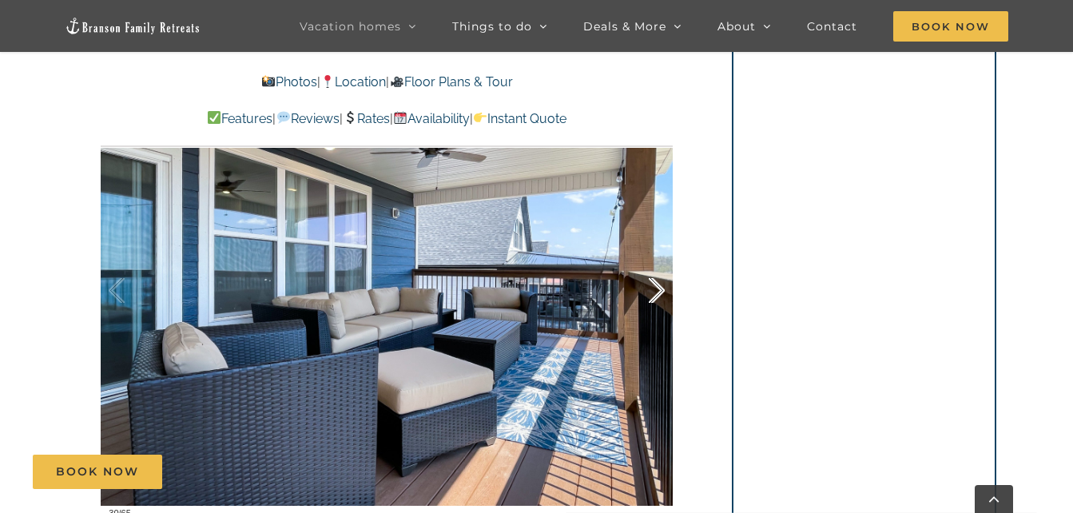
click at [655, 283] on div at bounding box center [640, 290] width 50 height 99
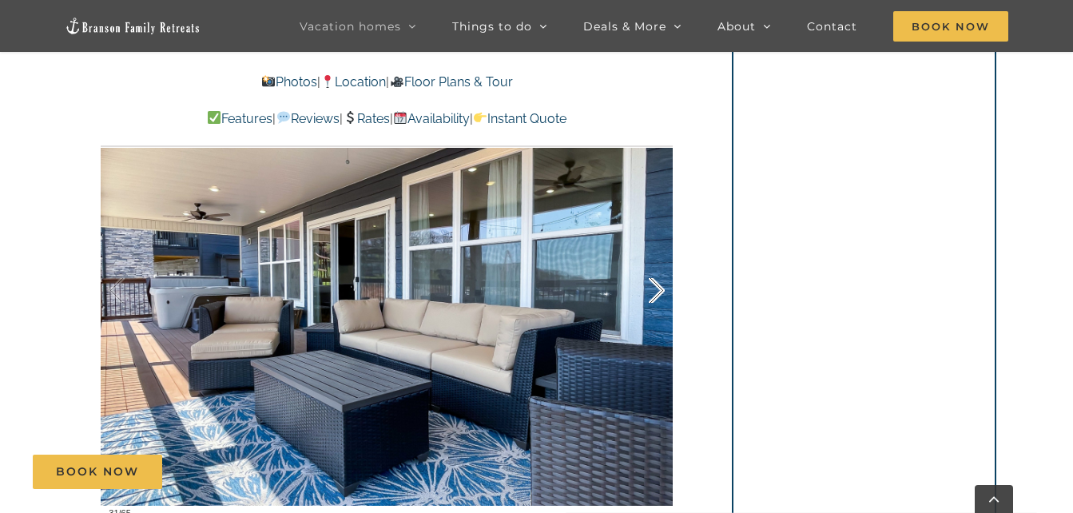
click at [655, 283] on div at bounding box center [640, 290] width 50 height 99
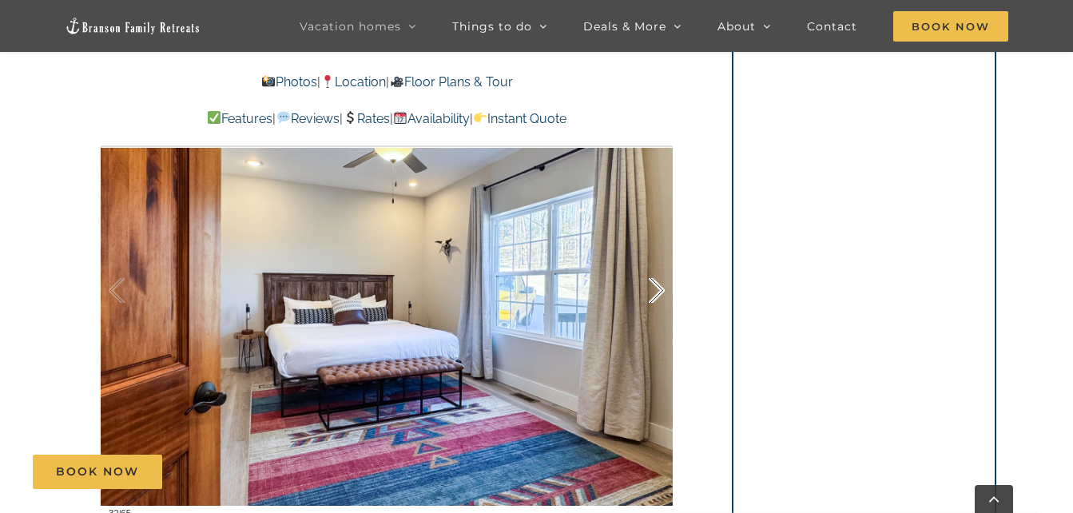
click at [655, 283] on div at bounding box center [640, 290] width 50 height 99
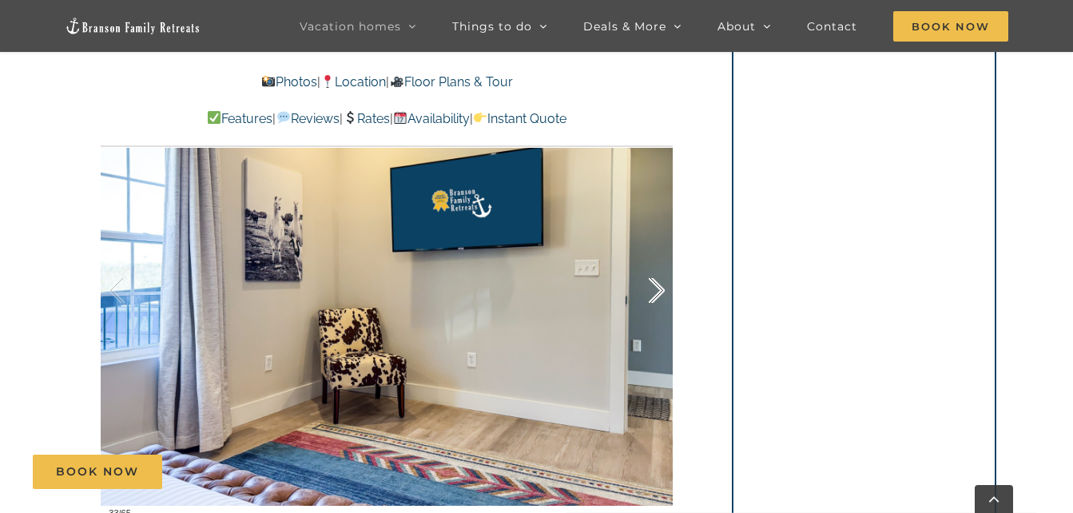
click at [655, 283] on div at bounding box center [640, 290] width 50 height 99
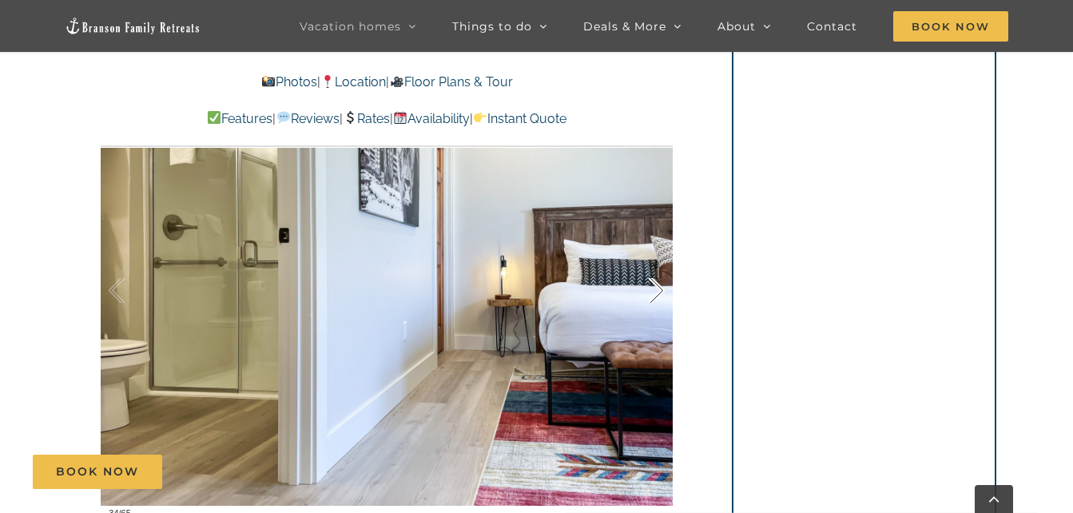
click at [655, 283] on div at bounding box center [640, 290] width 50 height 99
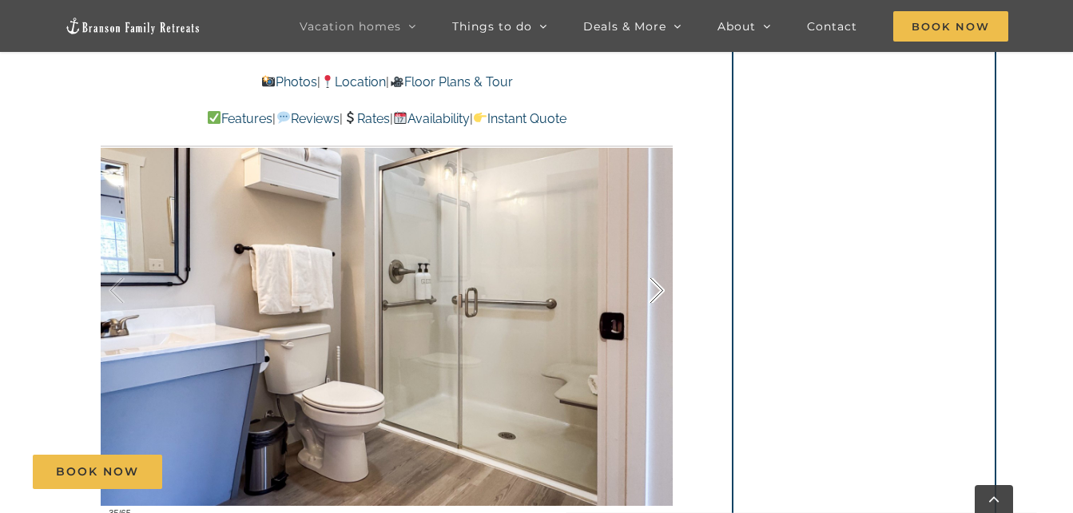
click at [655, 283] on div at bounding box center [640, 290] width 50 height 99
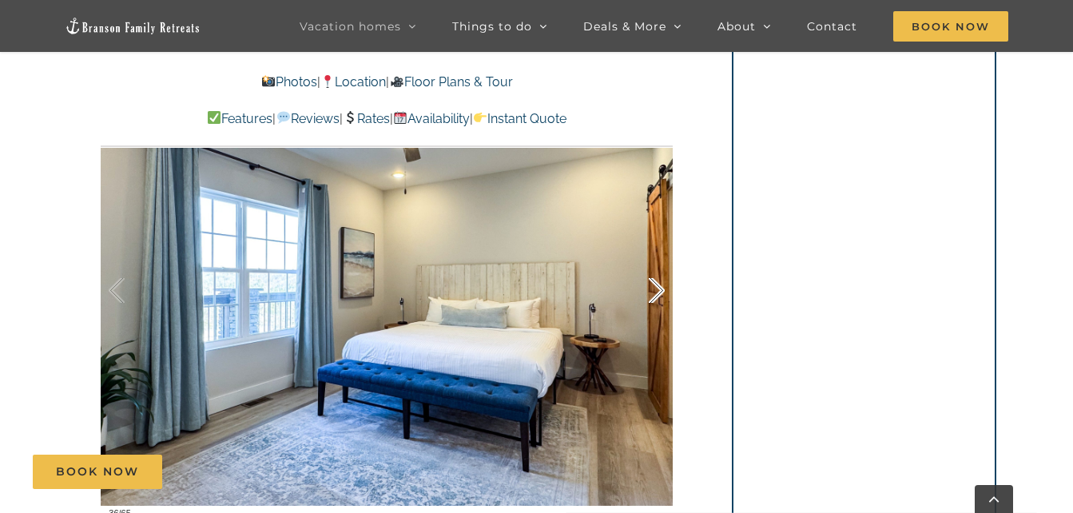
click at [655, 283] on div at bounding box center [640, 290] width 50 height 99
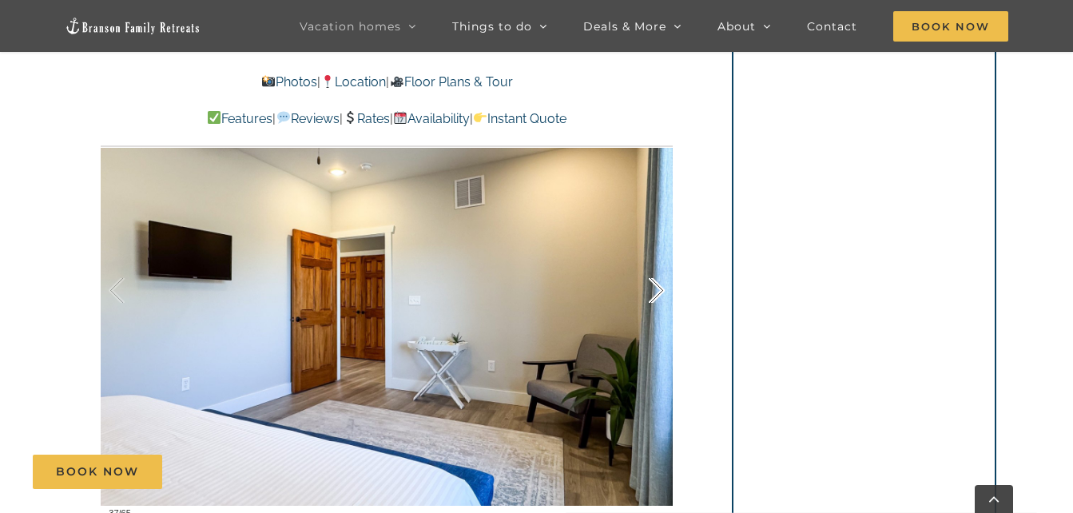
click at [655, 283] on div at bounding box center [640, 290] width 50 height 99
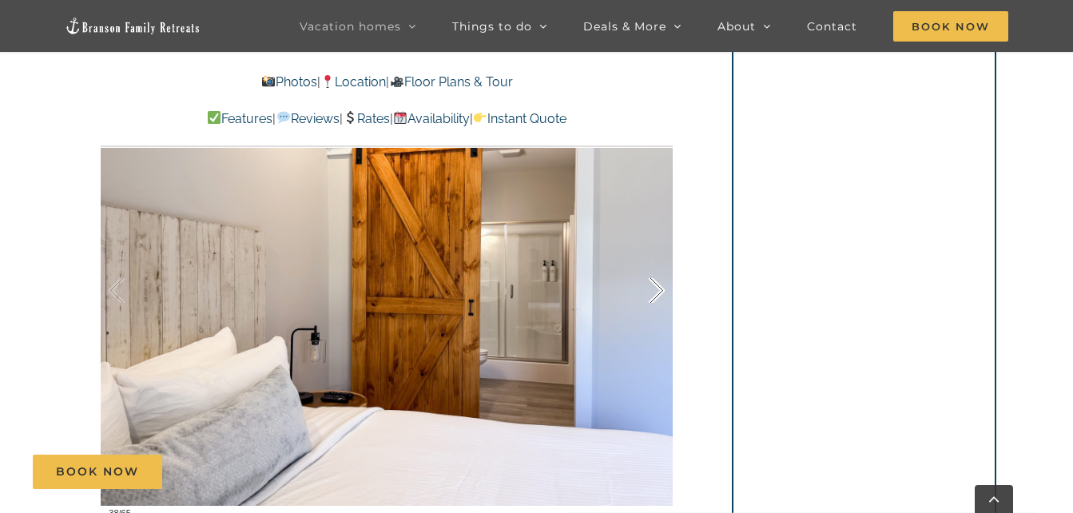
click at [655, 283] on div at bounding box center [640, 290] width 50 height 99
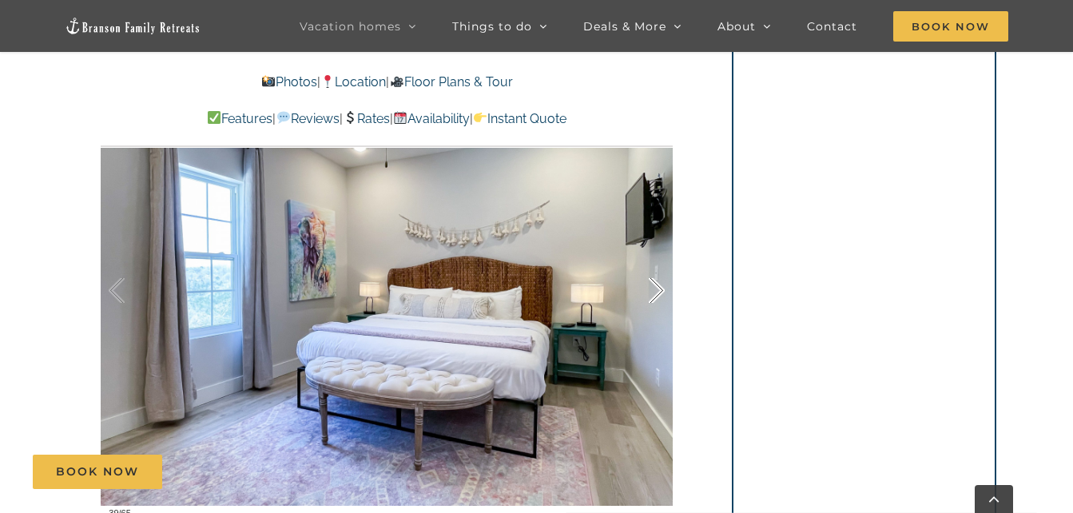
click at [655, 283] on div at bounding box center [640, 290] width 50 height 99
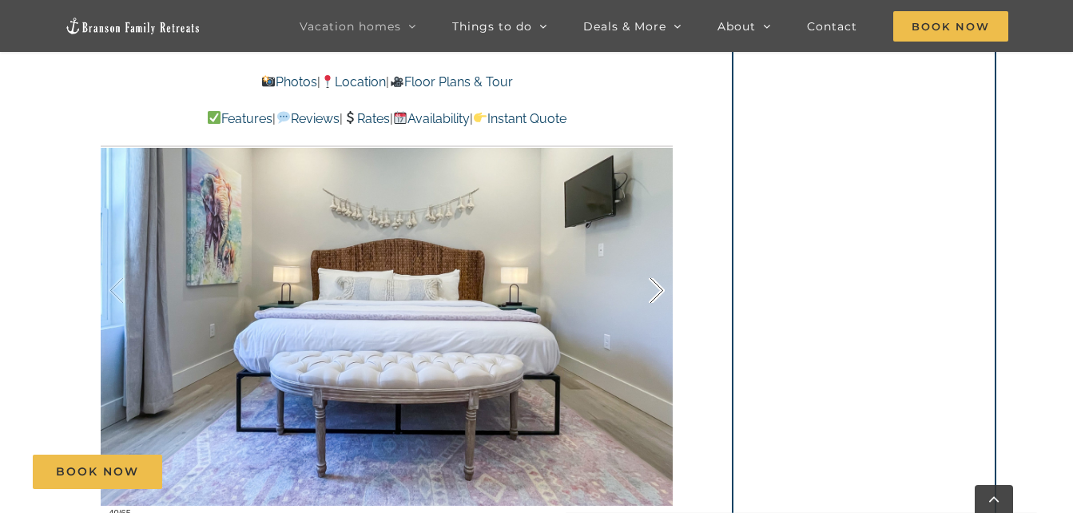
click at [655, 283] on div at bounding box center [640, 290] width 50 height 99
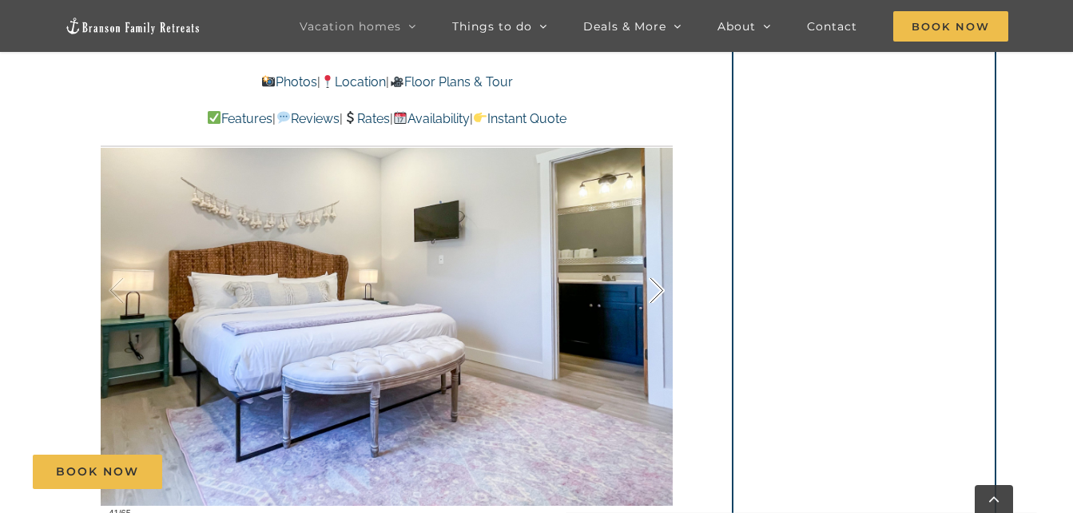
click at [655, 283] on div at bounding box center [640, 290] width 50 height 99
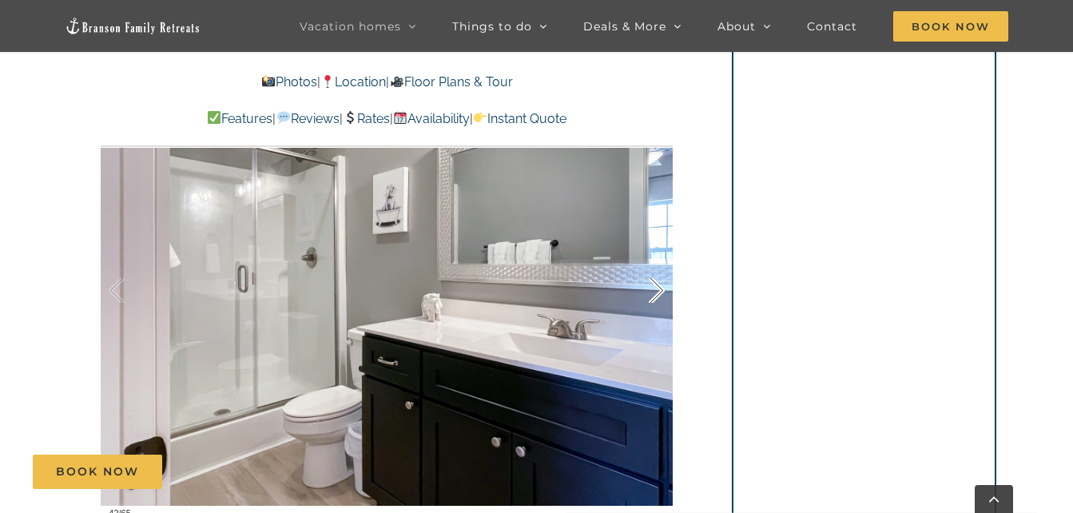
click at [655, 283] on div at bounding box center [640, 290] width 50 height 99
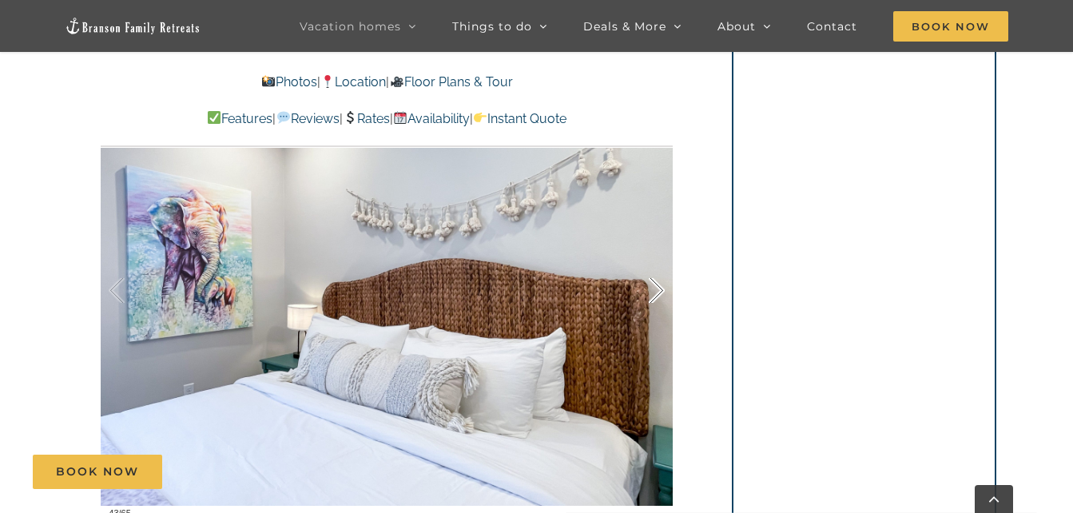
click at [655, 283] on div at bounding box center [640, 290] width 50 height 99
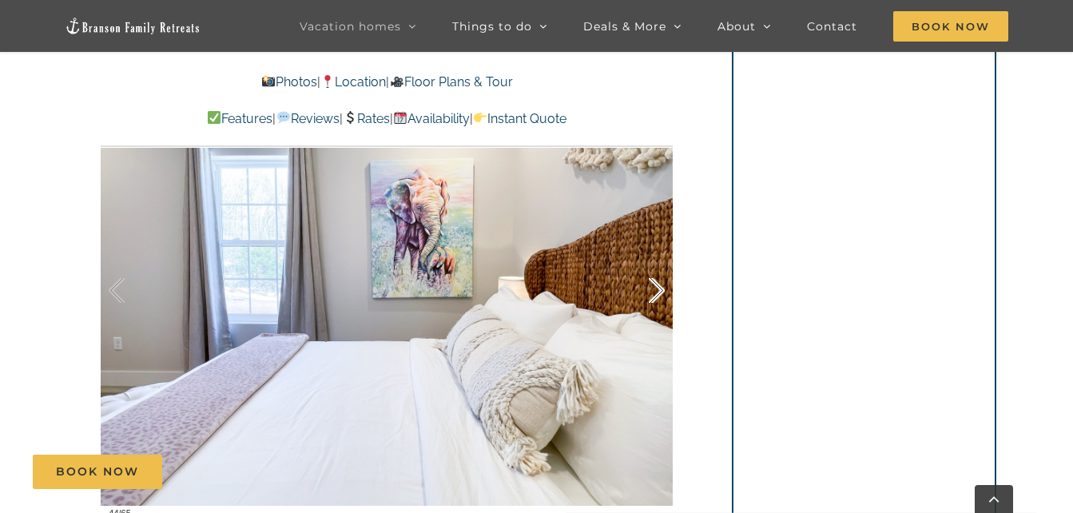
click at [655, 283] on div at bounding box center [640, 290] width 50 height 99
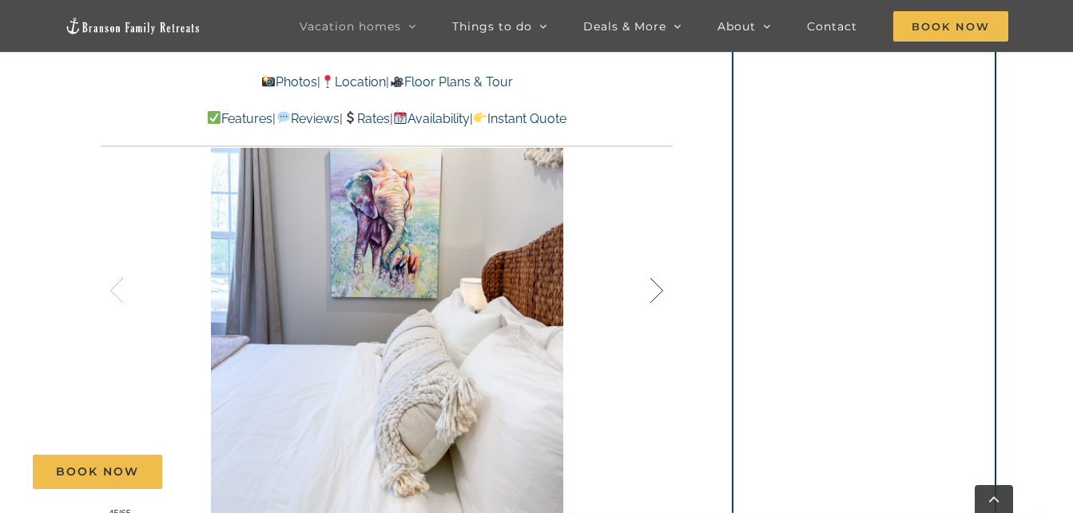
click at [655, 283] on div at bounding box center [640, 290] width 50 height 99
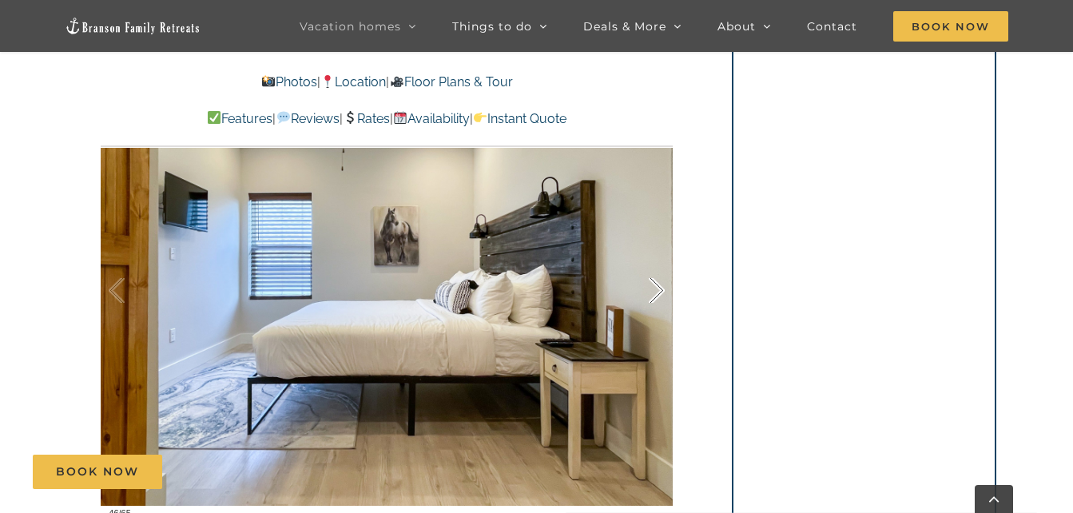
click at [655, 283] on div at bounding box center [640, 290] width 50 height 99
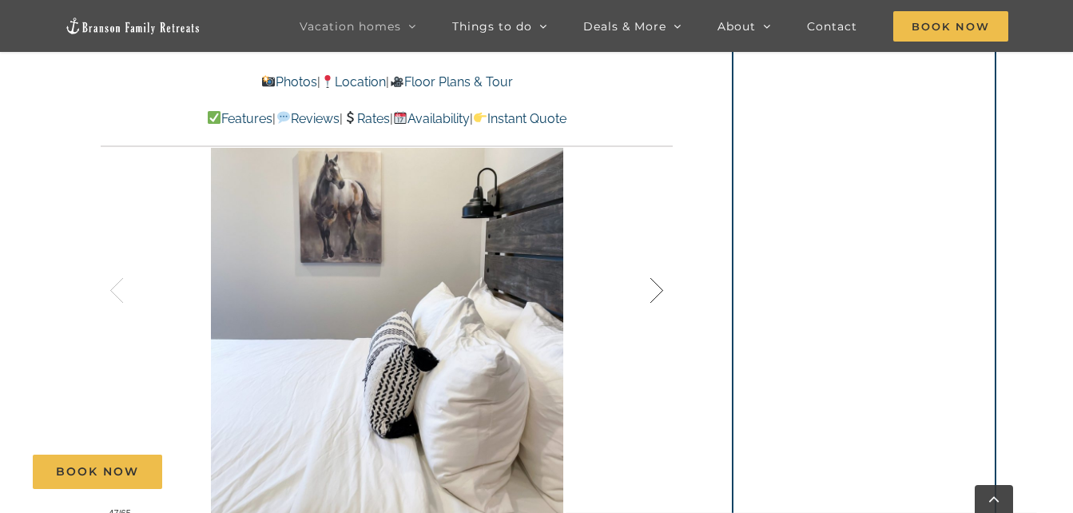
click at [655, 283] on div at bounding box center [640, 290] width 50 height 99
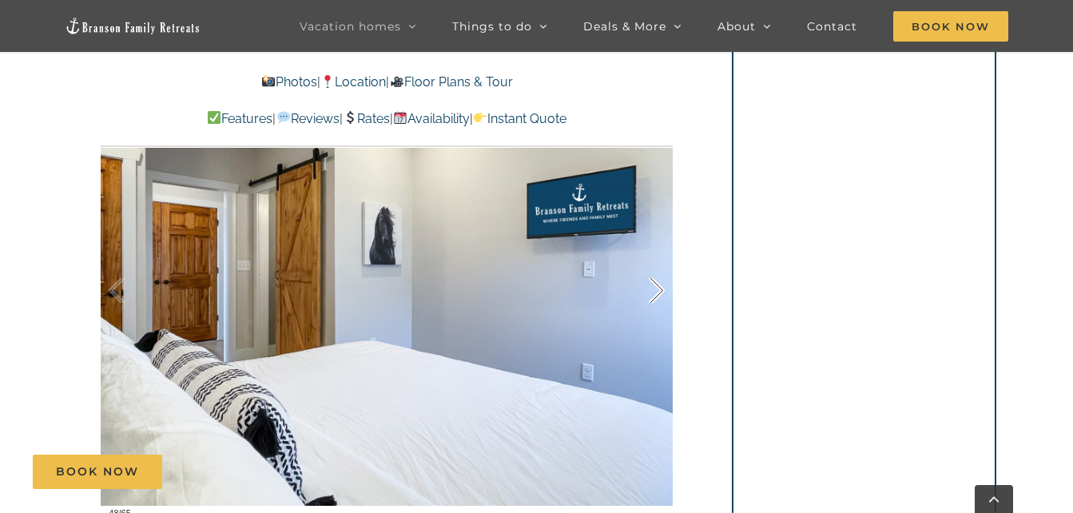
click at [655, 283] on div at bounding box center [640, 290] width 50 height 99
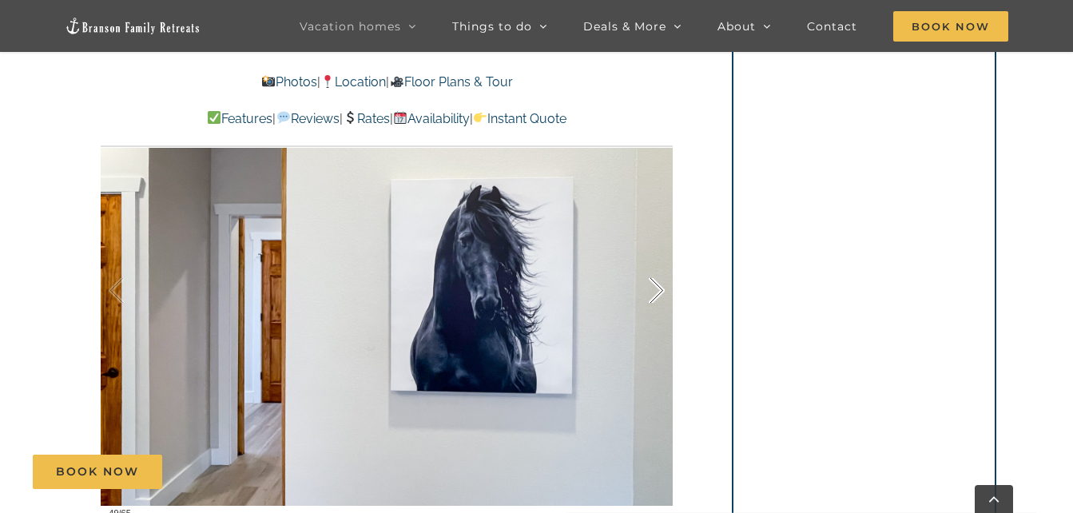
click at [655, 283] on div at bounding box center [640, 290] width 50 height 99
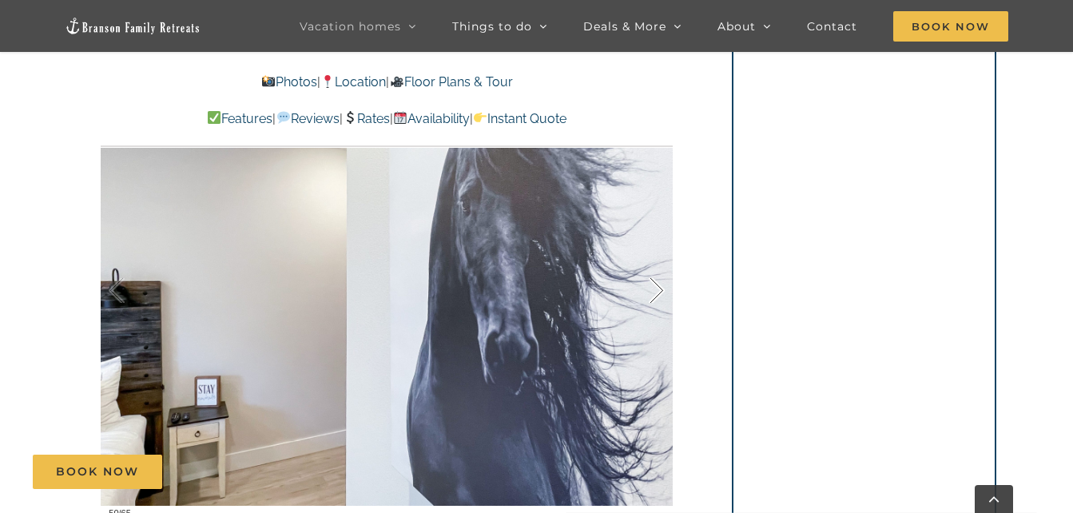
click at [655, 283] on div at bounding box center [640, 290] width 50 height 99
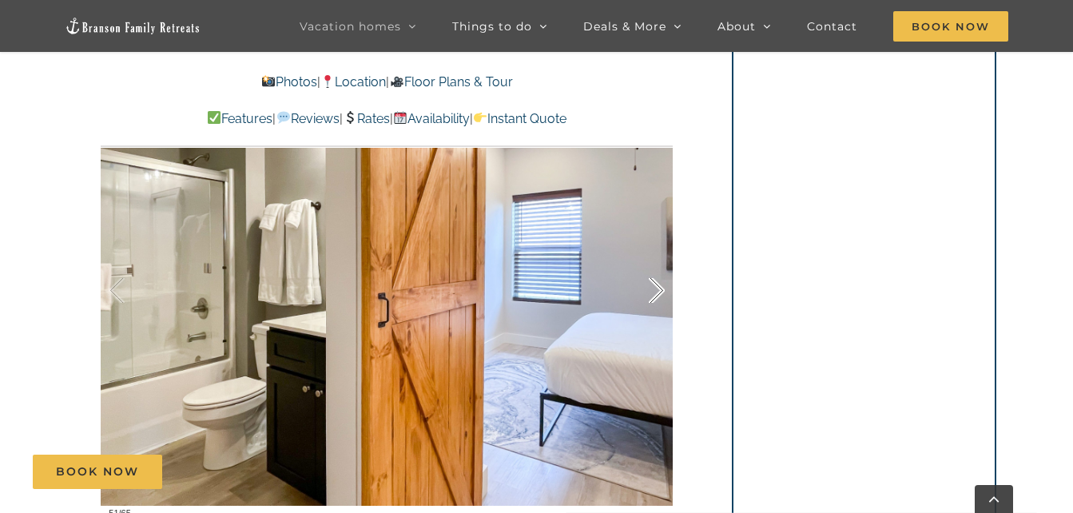
click at [655, 283] on div at bounding box center [640, 290] width 50 height 99
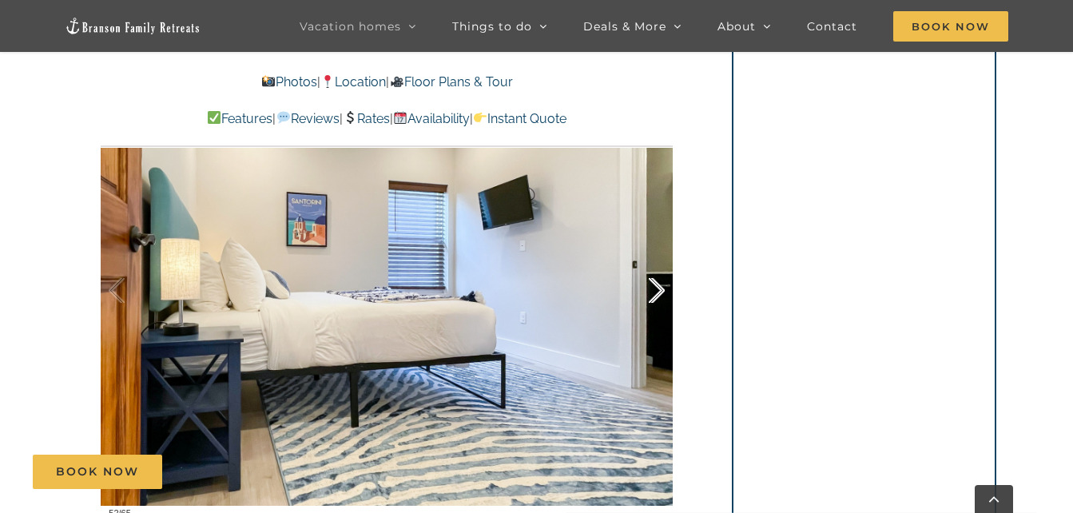
click at [655, 283] on div at bounding box center [640, 290] width 50 height 99
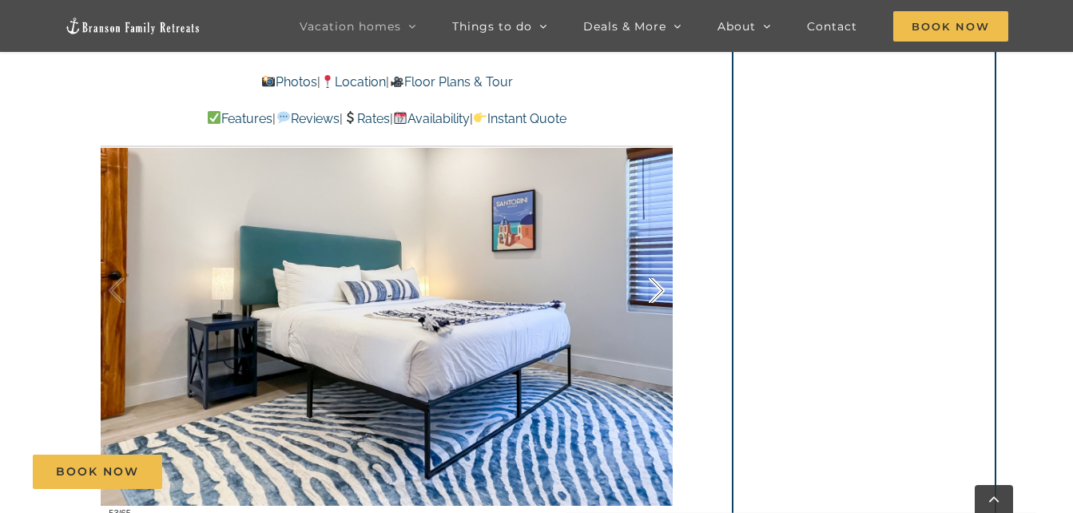
click at [655, 283] on div at bounding box center [640, 290] width 50 height 99
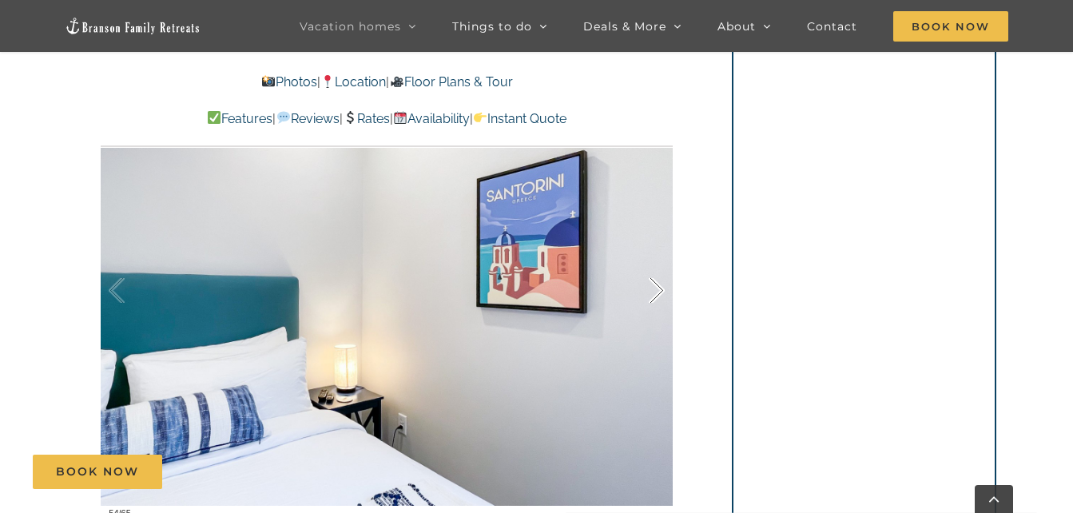
click at [655, 283] on div at bounding box center [640, 290] width 50 height 99
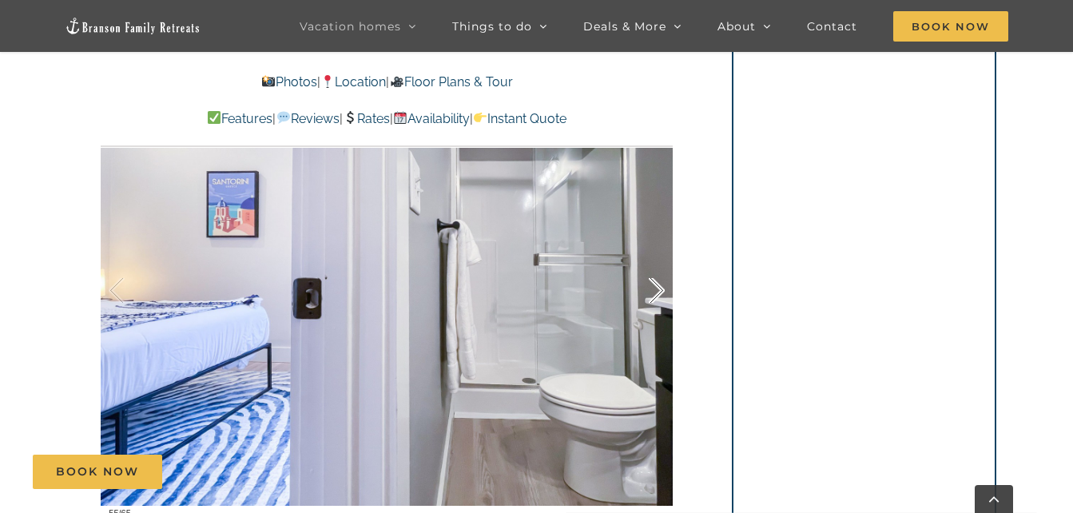
click at [655, 283] on div at bounding box center [640, 290] width 50 height 99
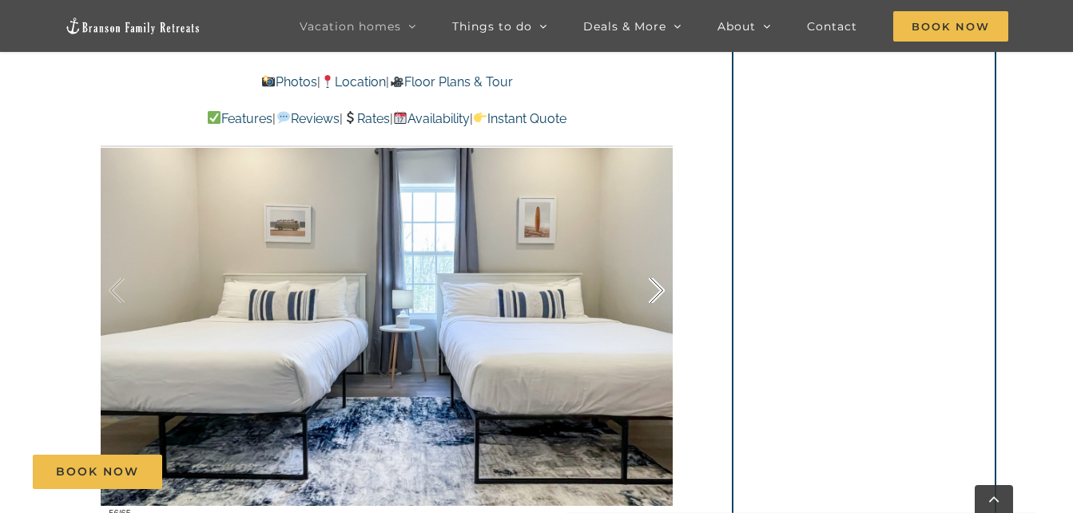
click at [655, 283] on div at bounding box center [640, 290] width 50 height 99
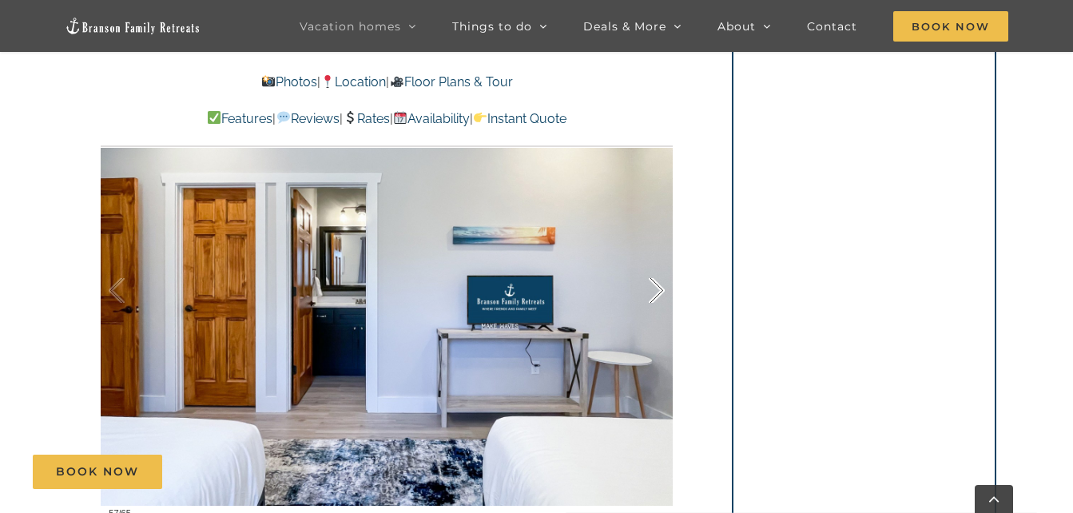
click at [655, 283] on div at bounding box center [640, 290] width 50 height 99
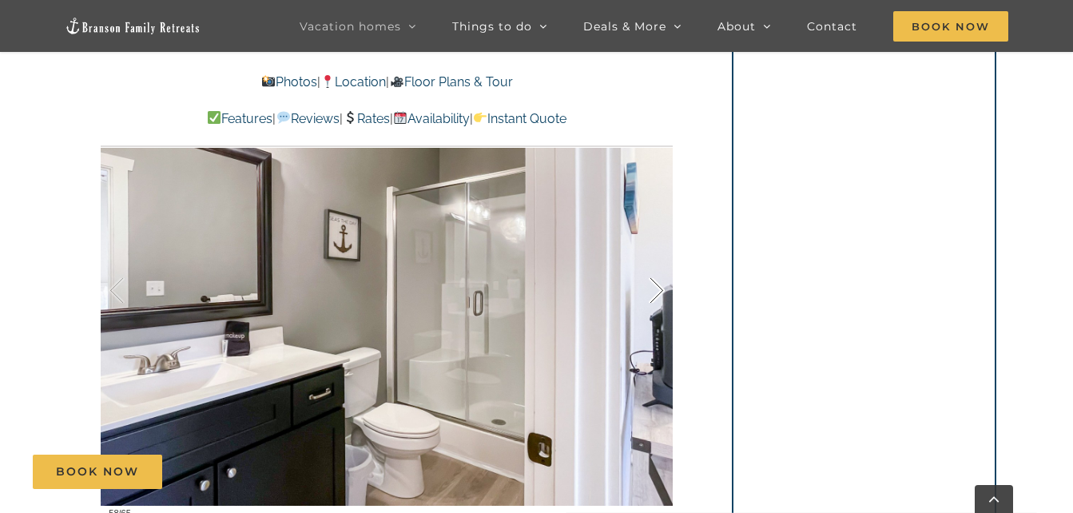
click at [655, 283] on div at bounding box center [640, 290] width 50 height 99
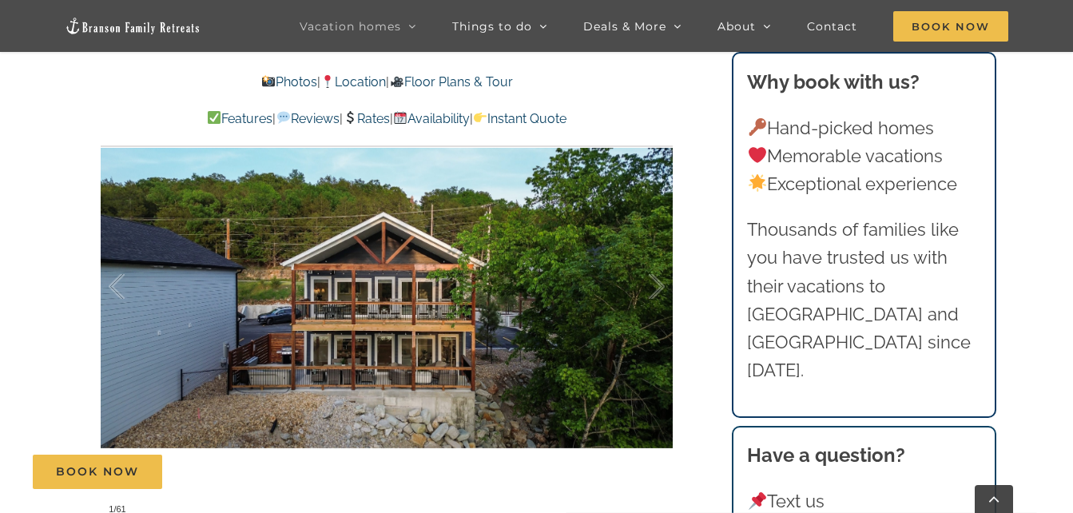
scroll to position [977, 0]
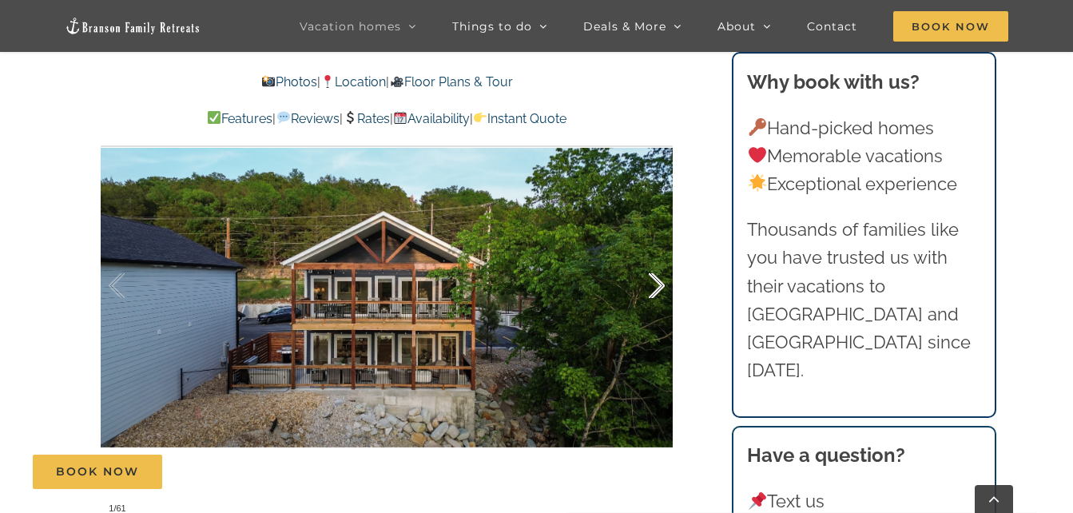
click at [653, 280] on div at bounding box center [640, 286] width 50 height 99
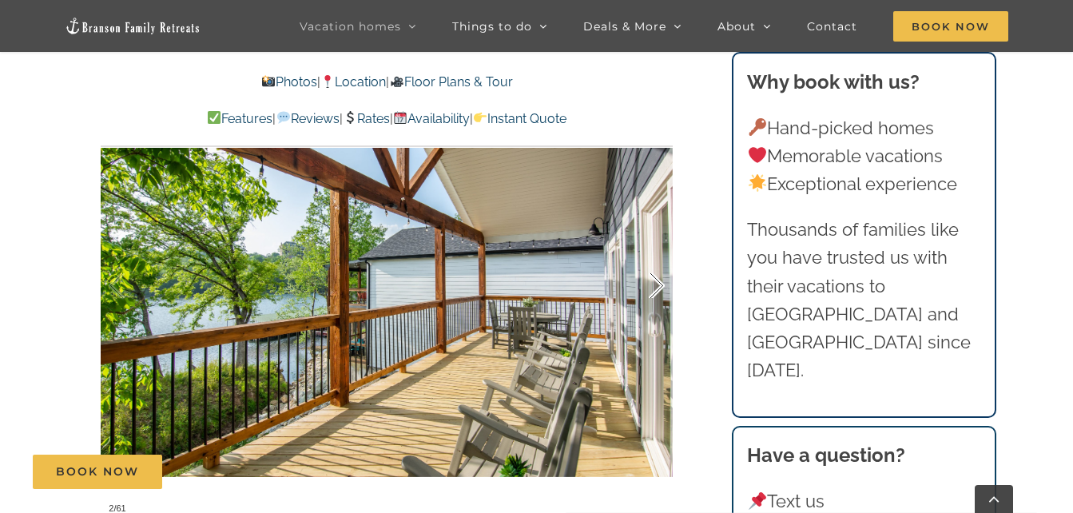
click at [653, 280] on div at bounding box center [640, 286] width 50 height 99
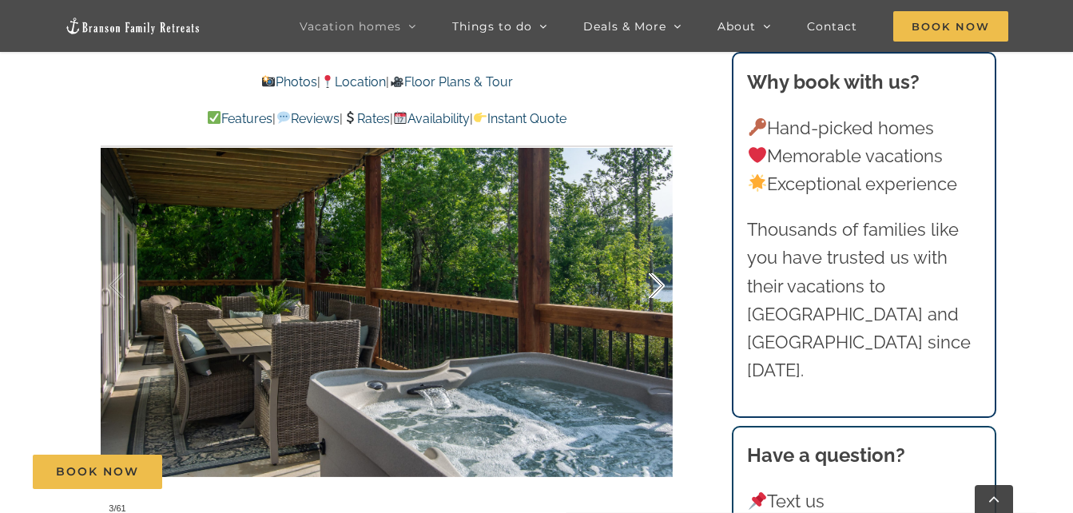
click at [653, 280] on div at bounding box center [640, 286] width 50 height 99
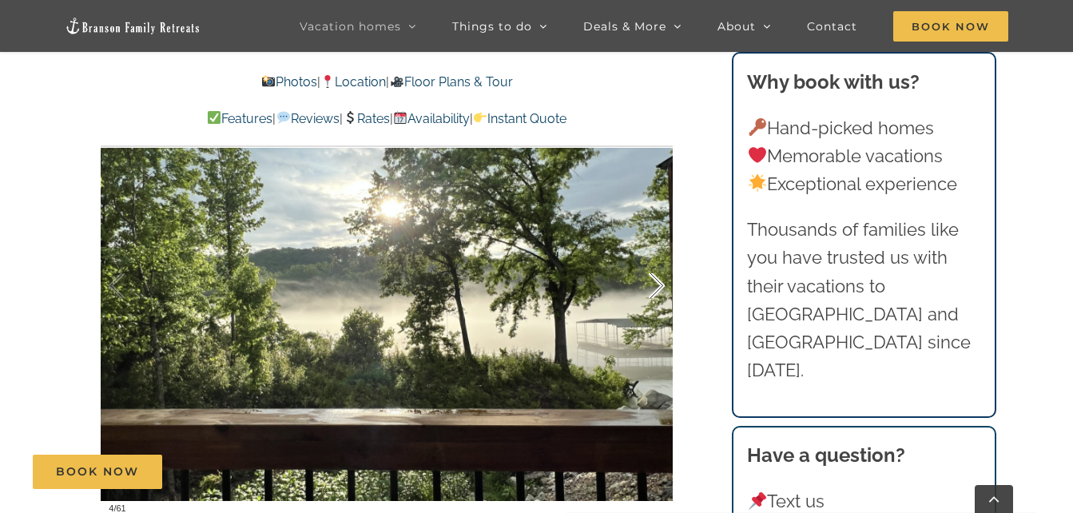
click at [653, 280] on div at bounding box center [640, 286] width 50 height 99
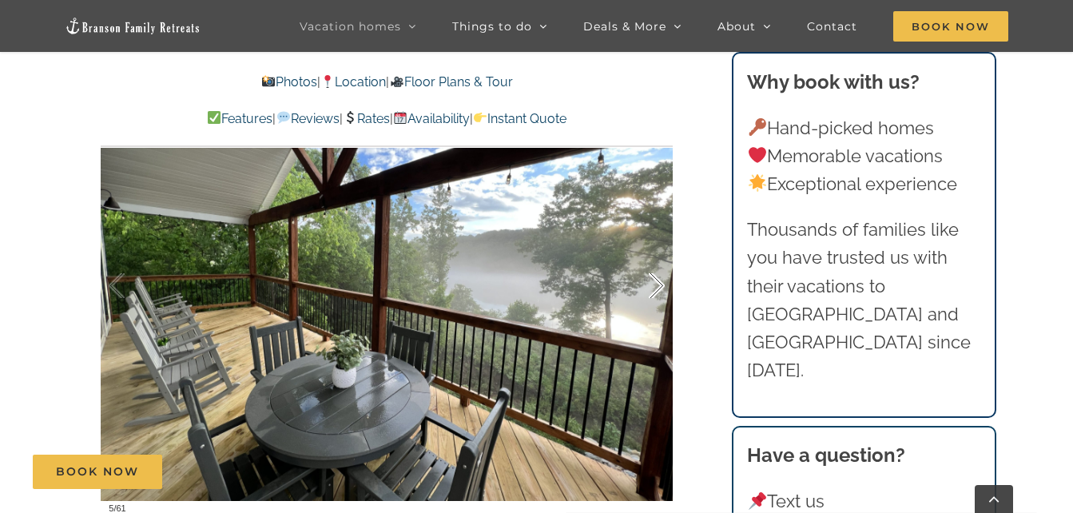
click at [653, 280] on div at bounding box center [640, 286] width 50 height 99
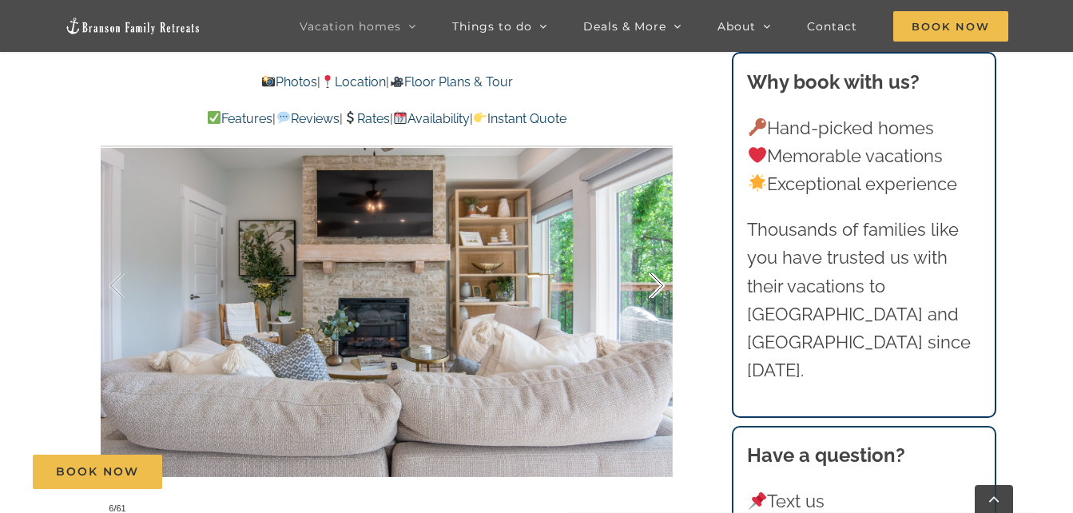
click at [653, 280] on div at bounding box center [640, 286] width 50 height 99
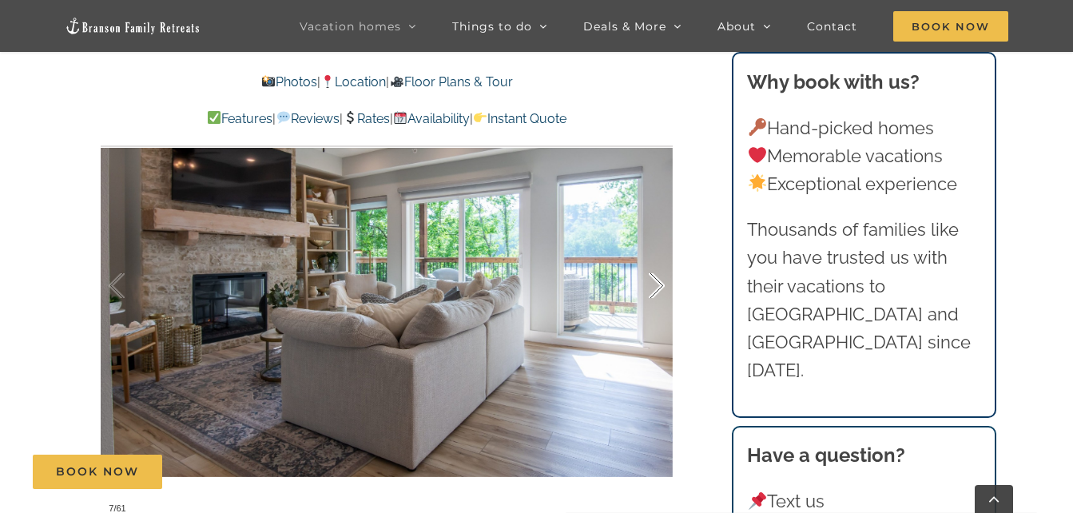
click at [653, 280] on div at bounding box center [640, 286] width 50 height 99
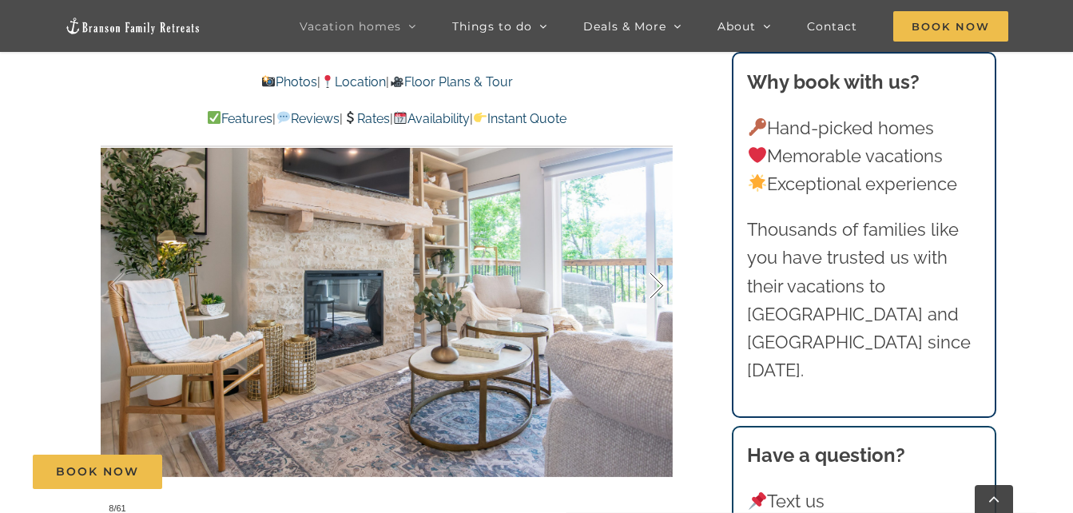
click at [653, 280] on div at bounding box center [640, 286] width 50 height 99
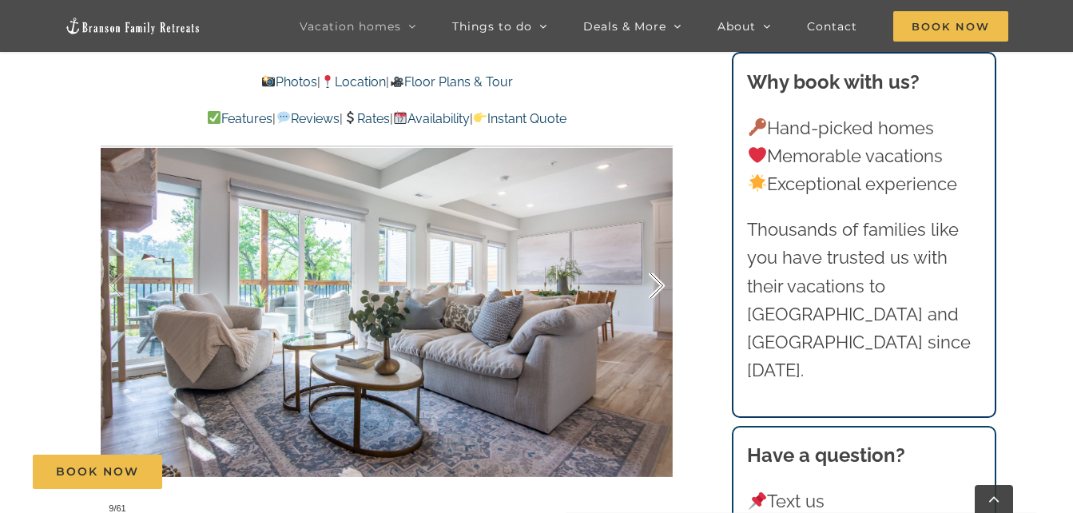
click at [653, 280] on div at bounding box center [640, 286] width 50 height 99
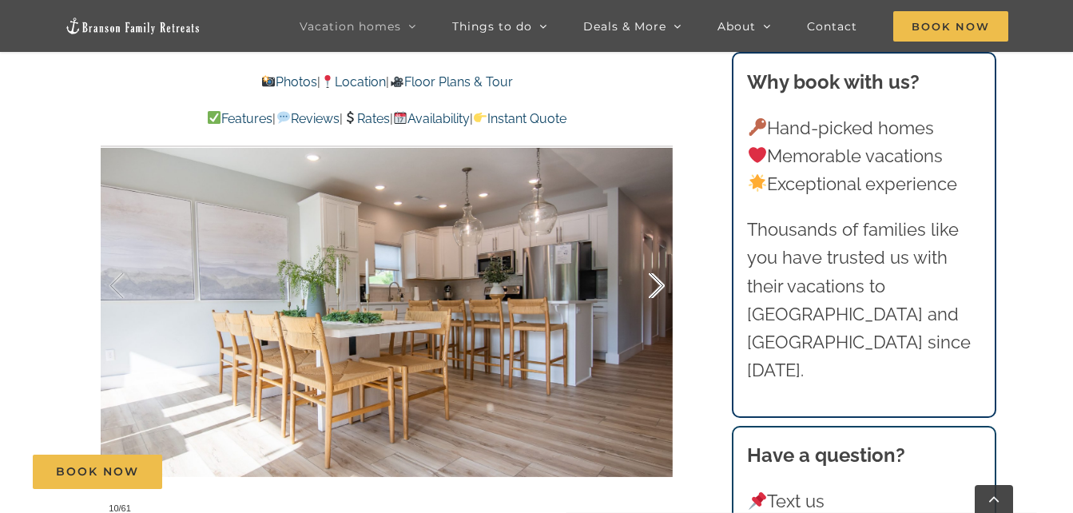
click at [654, 280] on div at bounding box center [640, 286] width 50 height 99
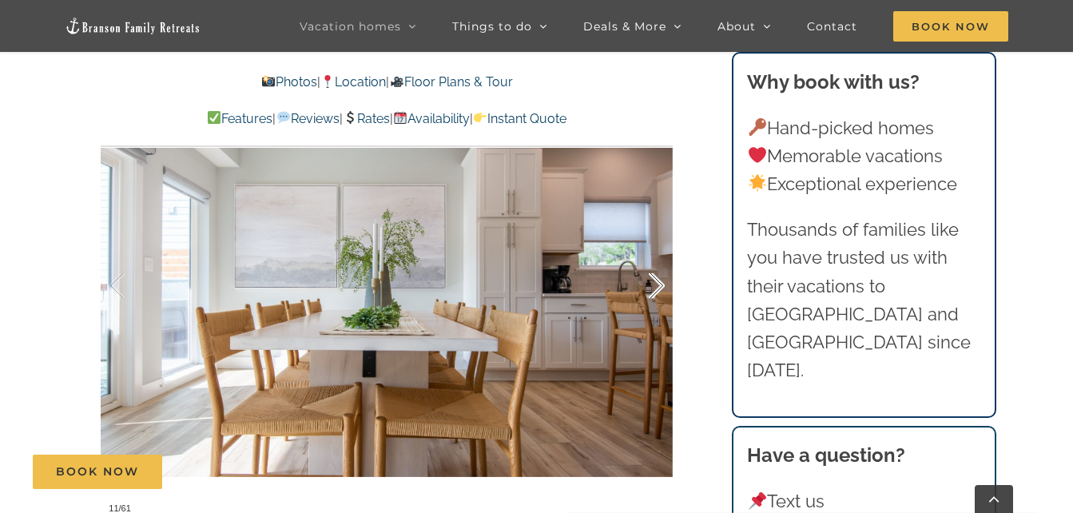
click at [654, 280] on div at bounding box center [640, 286] width 50 height 99
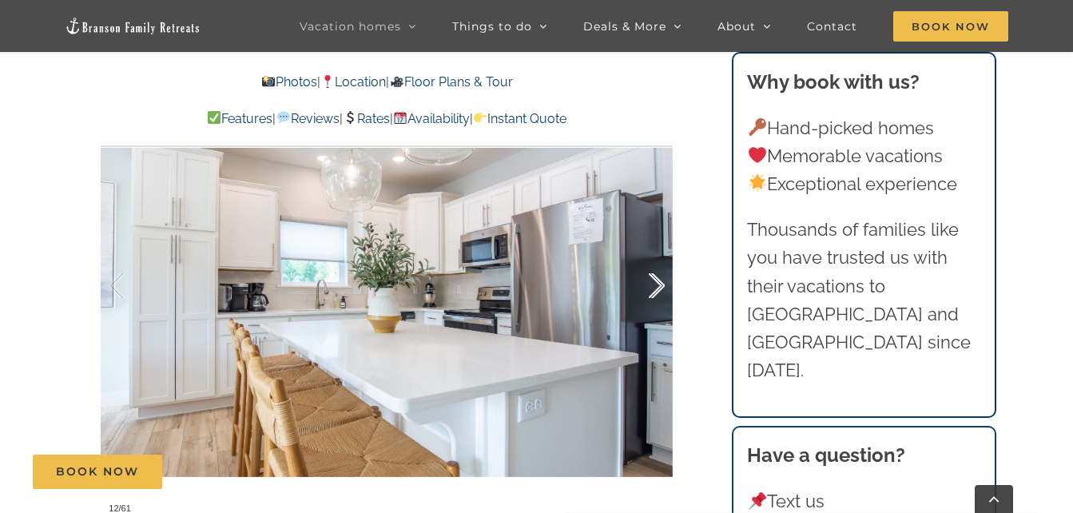
click at [654, 280] on div at bounding box center [640, 286] width 50 height 99
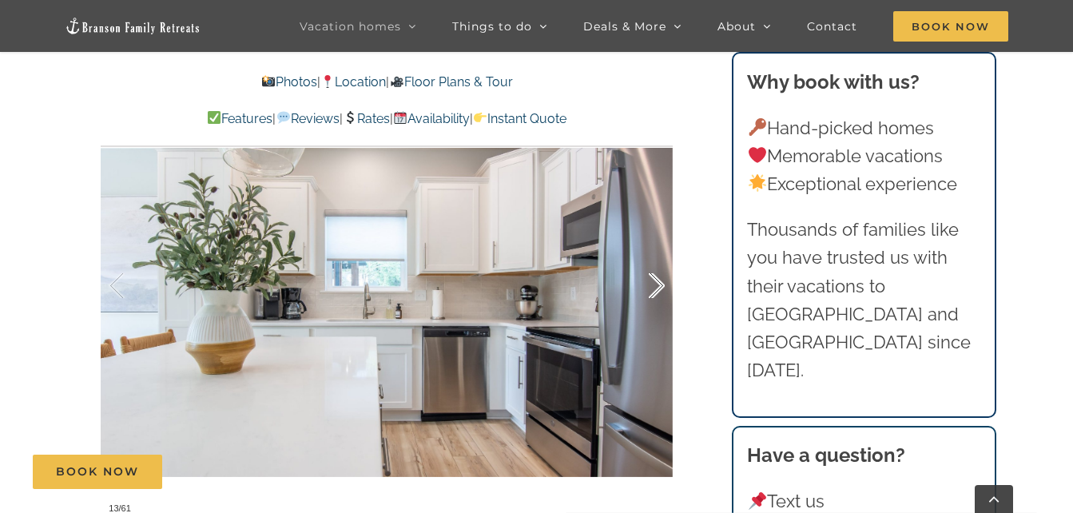
click at [644, 333] on div at bounding box center [640, 286] width 50 height 99
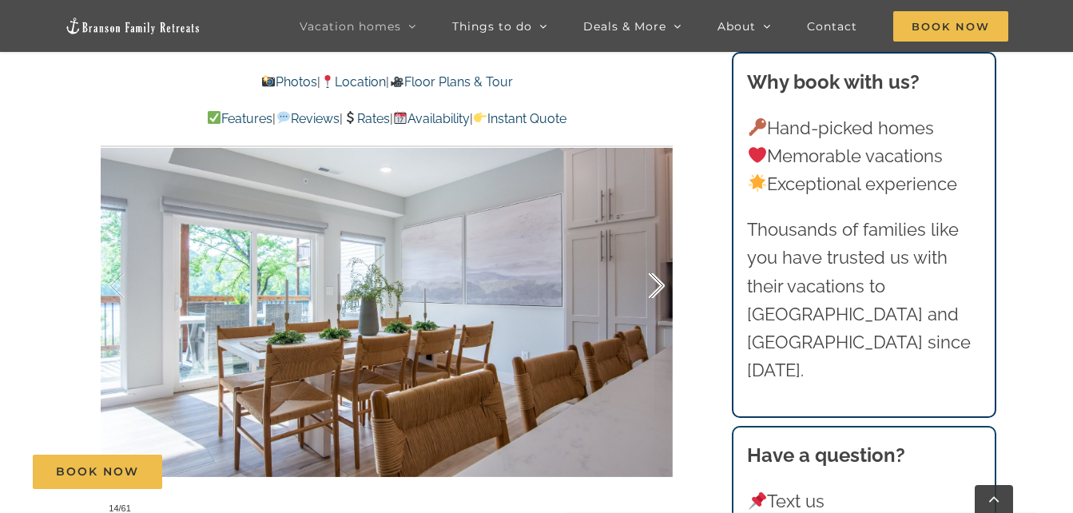
click at [660, 285] on div at bounding box center [640, 286] width 50 height 99
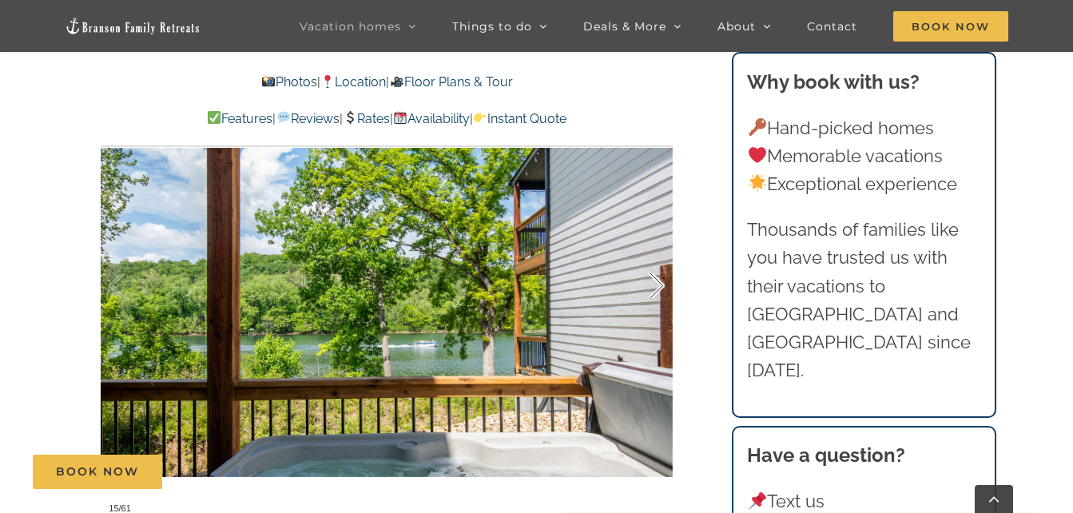
click at [660, 285] on div at bounding box center [640, 286] width 50 height 99
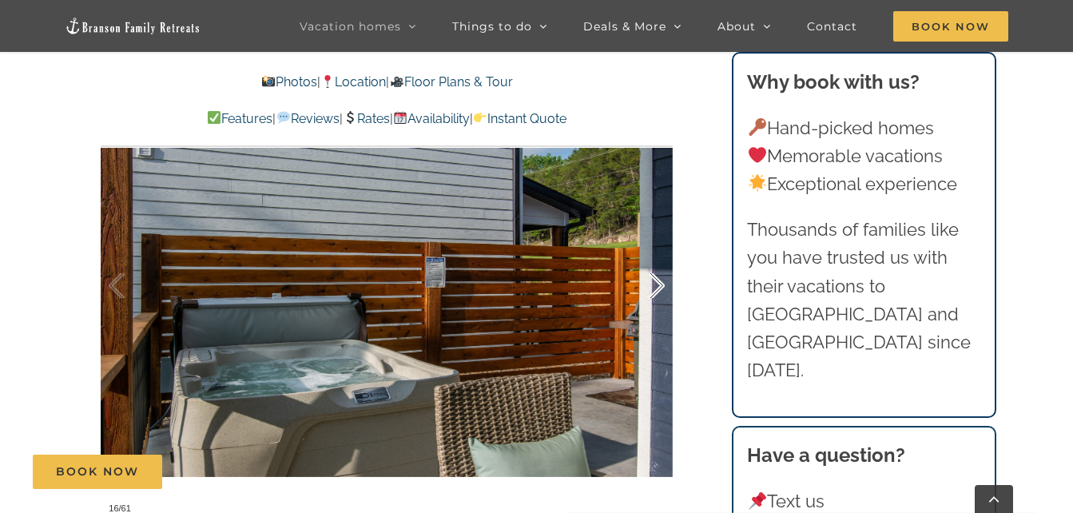
click at [660, 285] on div at bounding box center [640, 286] width 50 height 99
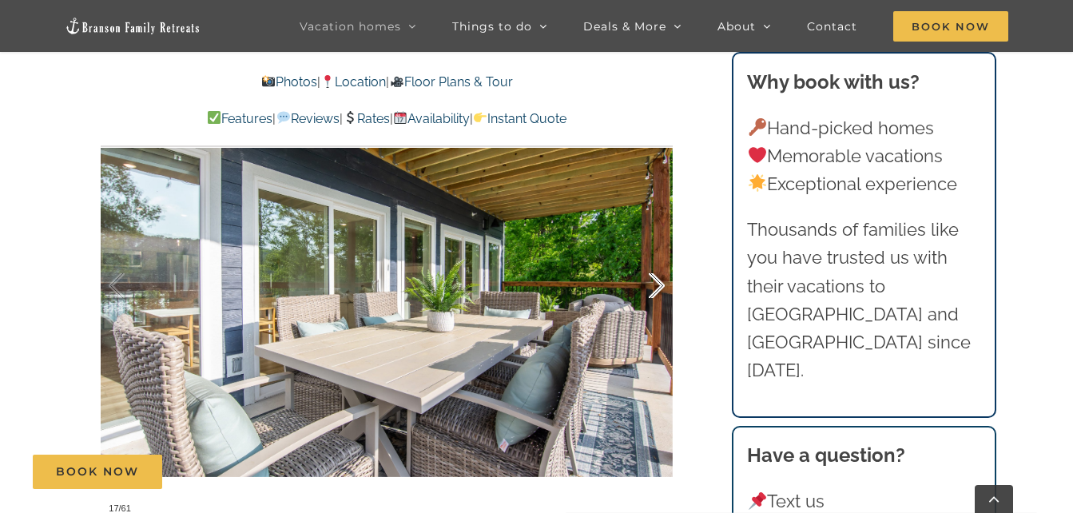
click at [660, 285] on div at bounding box center [640, 286] width 50 height 99
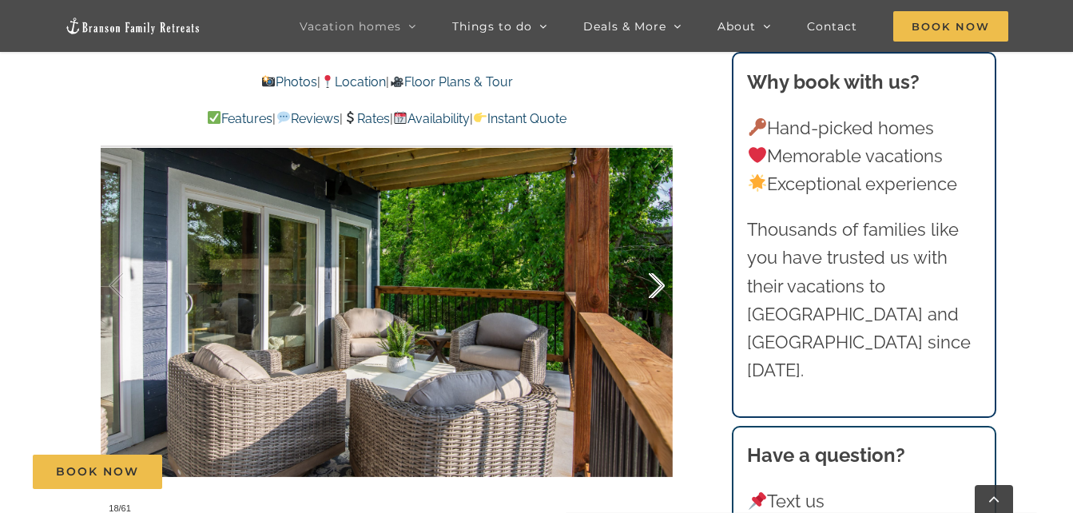
click at [660, 285] on div at bounding box center [640, 286] width 50 height 99
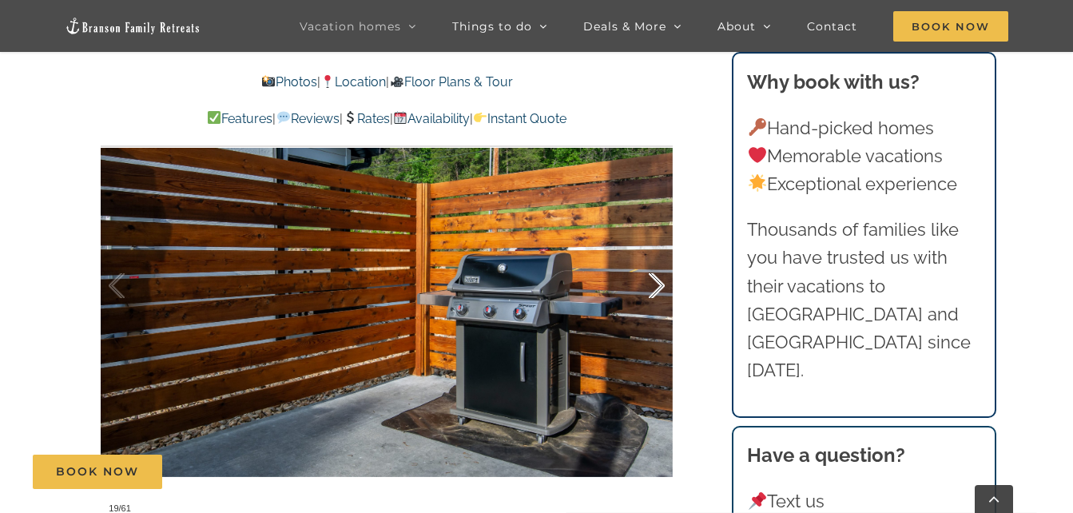
click at [660, 285] on div at bounding box center [640, 286] width 50 height 99
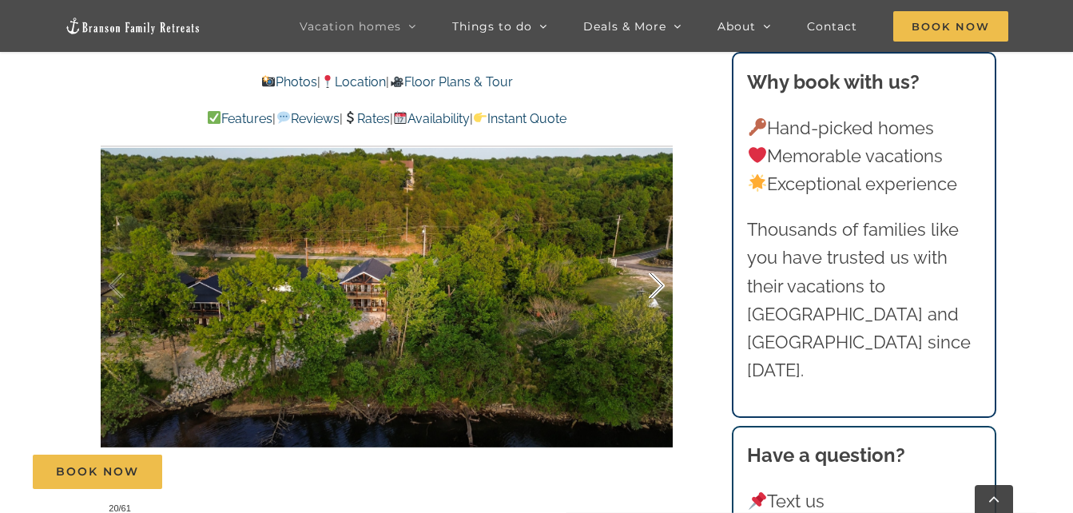
click at [660, 285] on div at bounding box center [640, 286] width 50 height 99
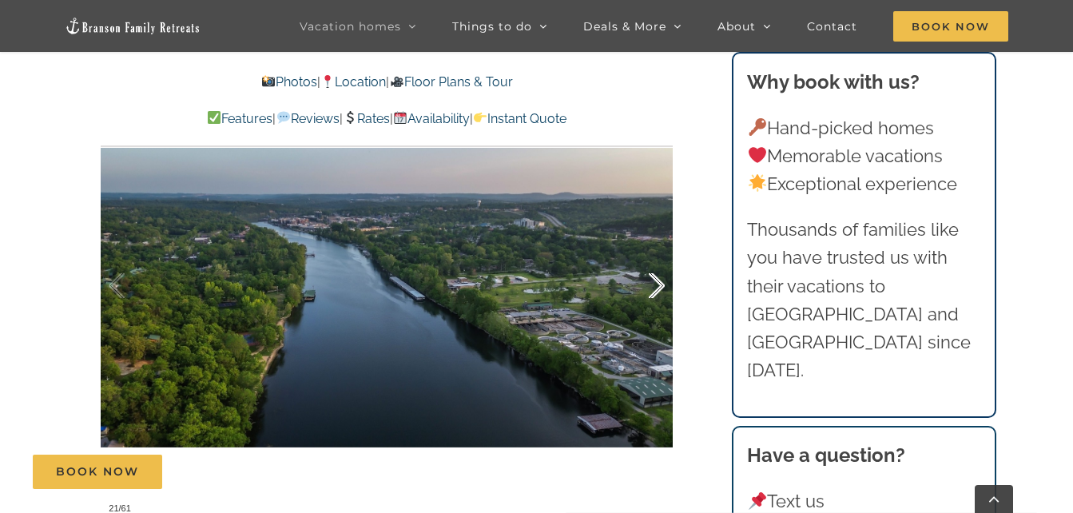
click at [660, 285] on div at bounding box center [640, 286] width 50 height 99
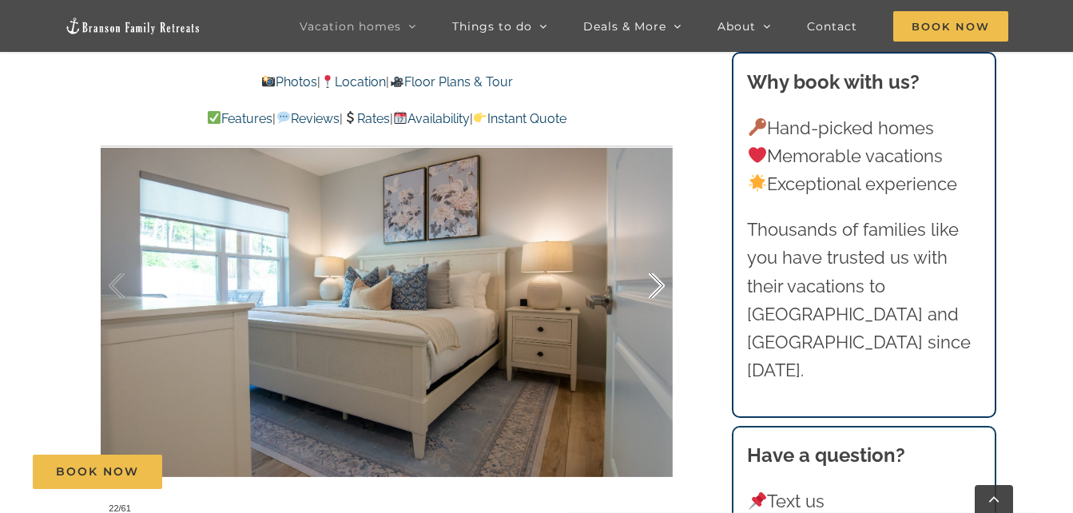
click at [660, 285] on div at bounding box center [640, 286] width 50 height 99
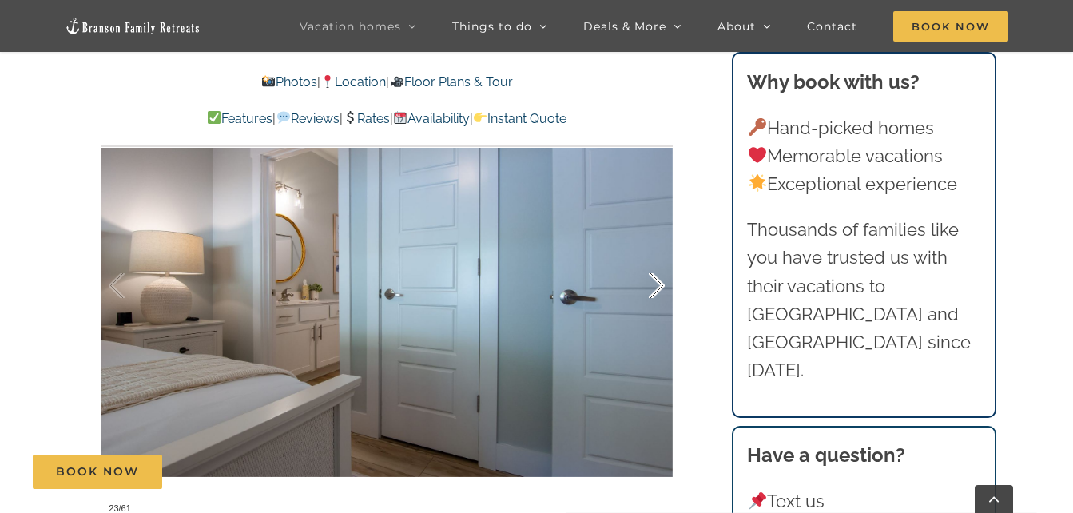
click at [660, 285] on div at bounding box center [640, 286] width 50 height 99
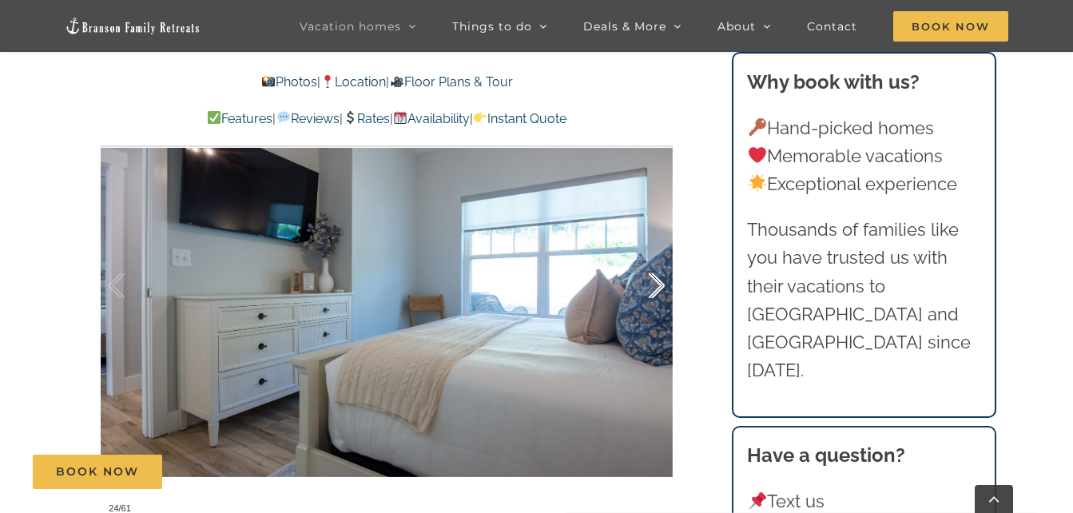
click at [660, 285] on div at bounding box center [640, 286] width 50 height 99
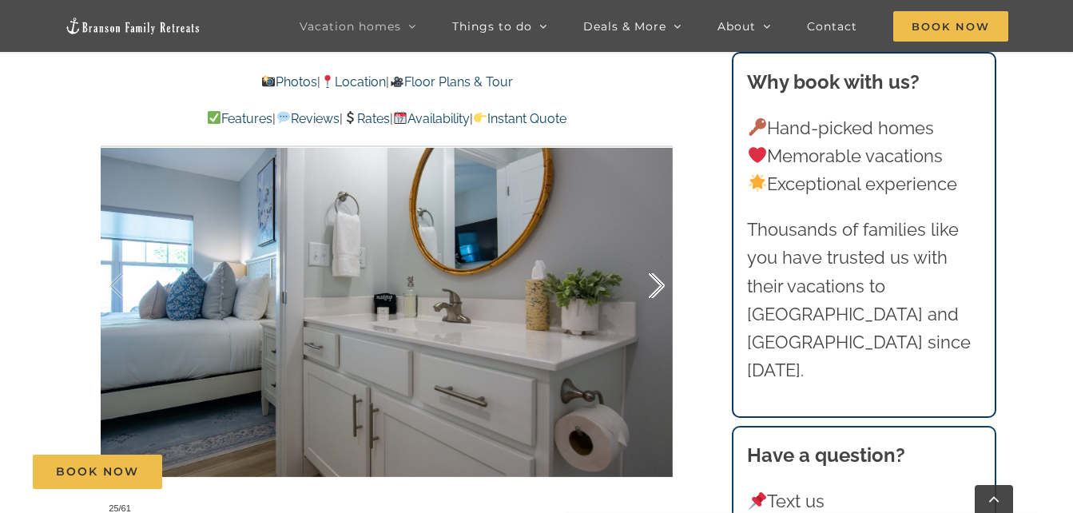
click at [660, 285] on div at bounding box center [640, 286] width 50 height 99
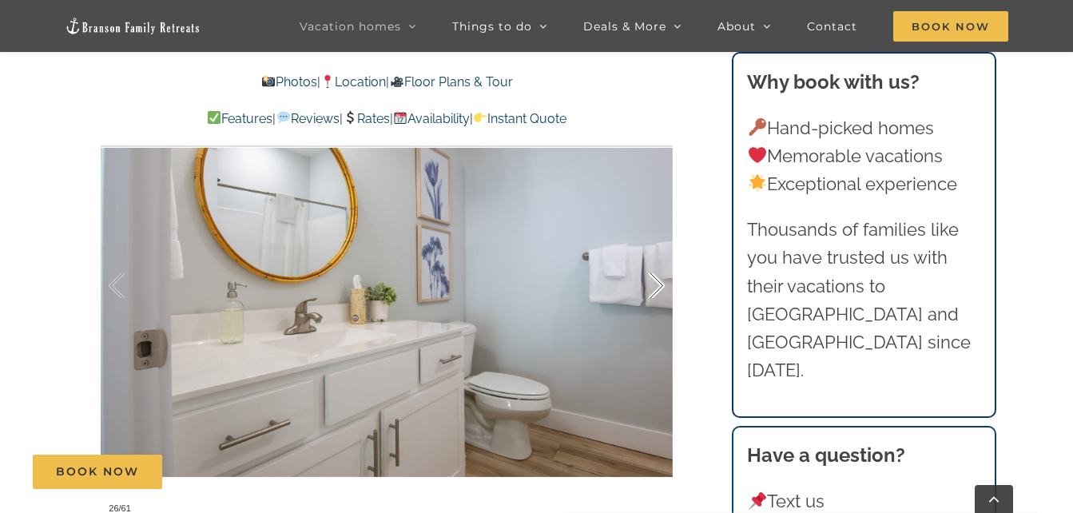
click at [660, 285] on div at bounding box center [640, 286] width 50 height 99
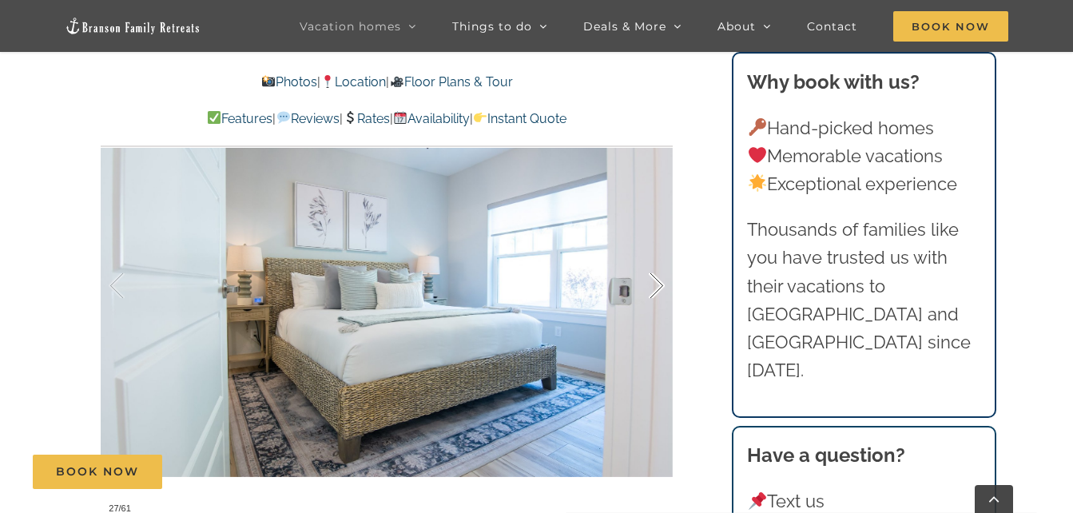
click at [660, 285] on div at bounding box center [640, 286] width 50 height 99
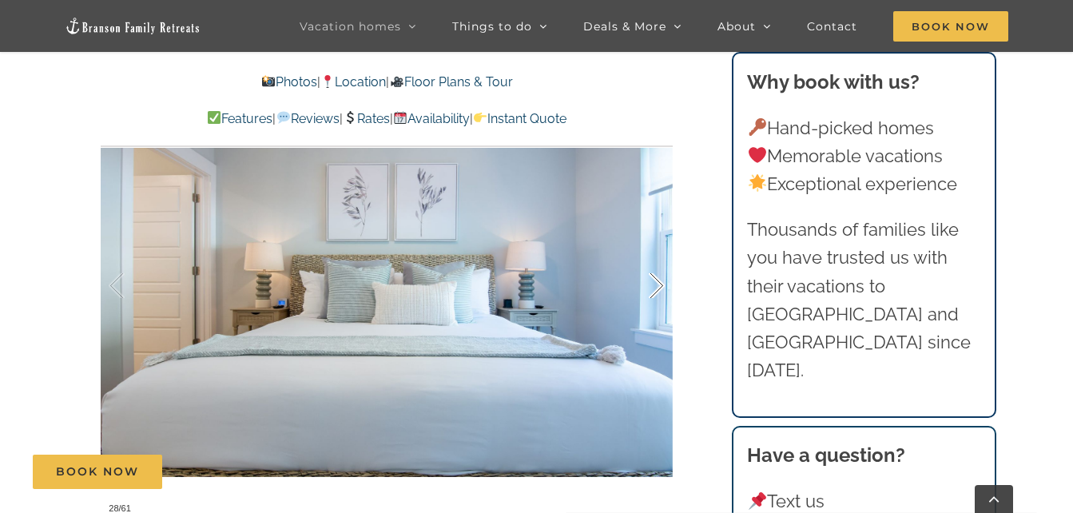
click at [660, 285] on div at bounding box center [640, 286] width 50 height 99
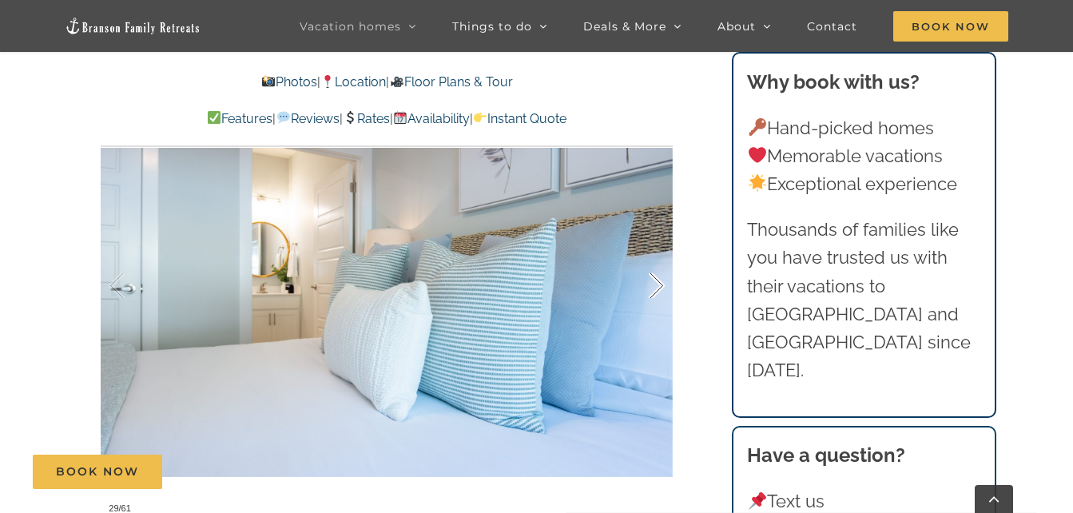
click at [660, 285] on div at bounding box center [640, 286] width 50 height 99
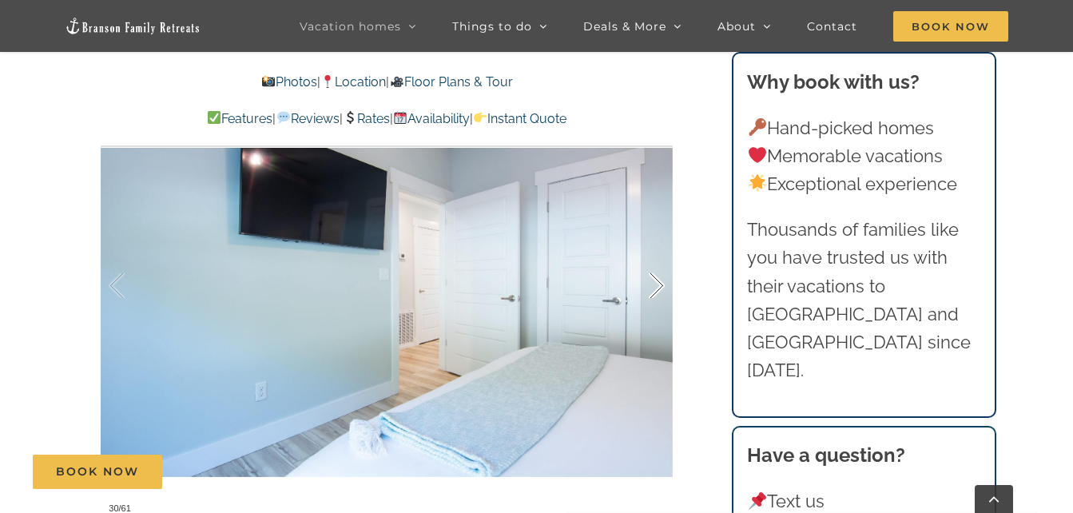
click at [660, 285] on div at bounding box center [640, 286] width 50 height 99
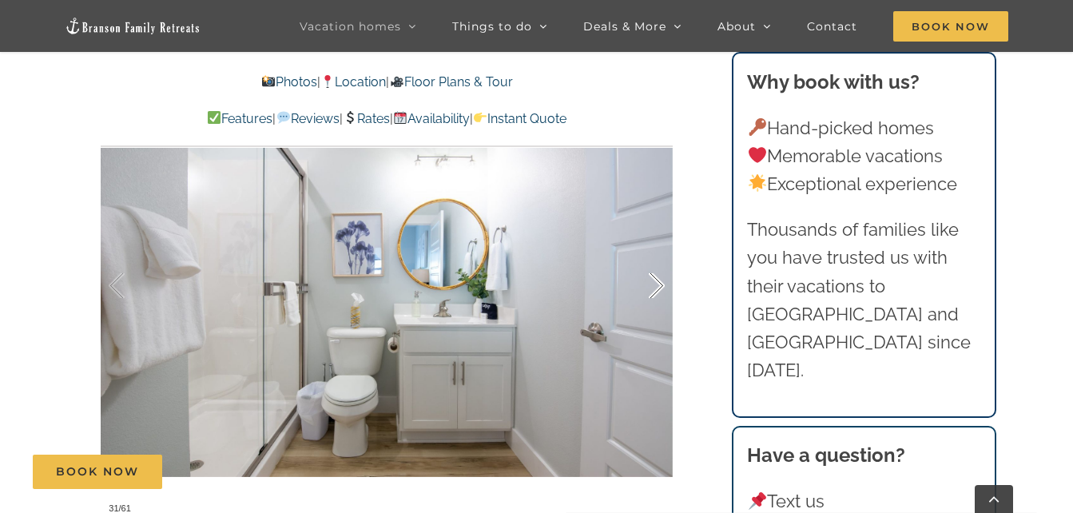
click at [660, 285] on div at bounding box center [640, 286] width 50 height 99
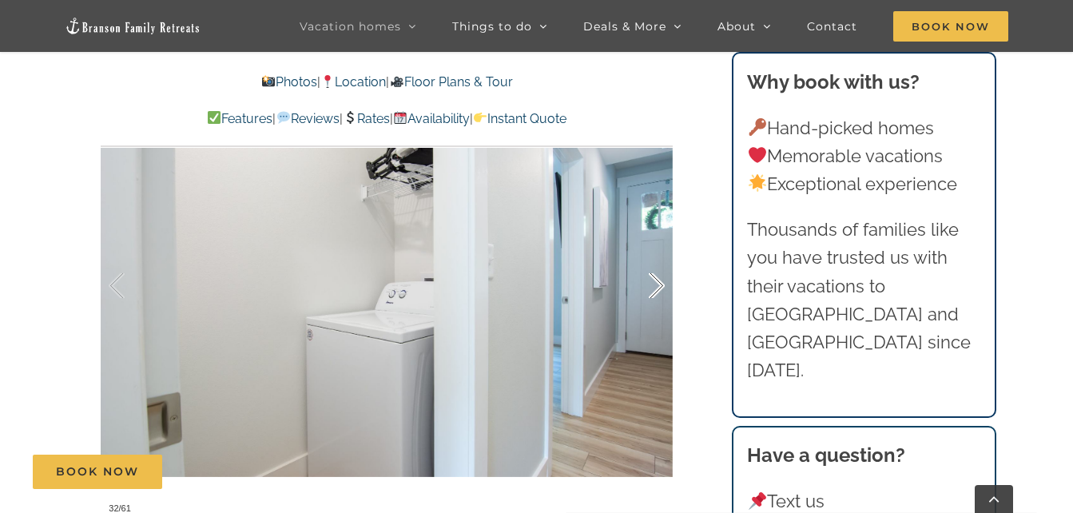
click at [660, 285] on div at bounding box center [640, 286] width 50 height 99
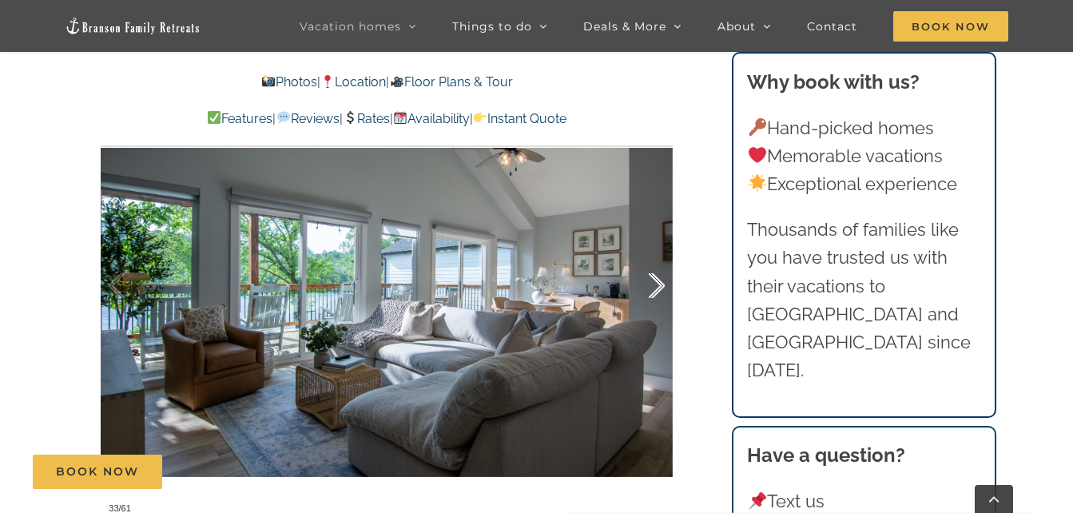
click at [660, 285] on div at bounding box center [640, 286] width 50 height 99
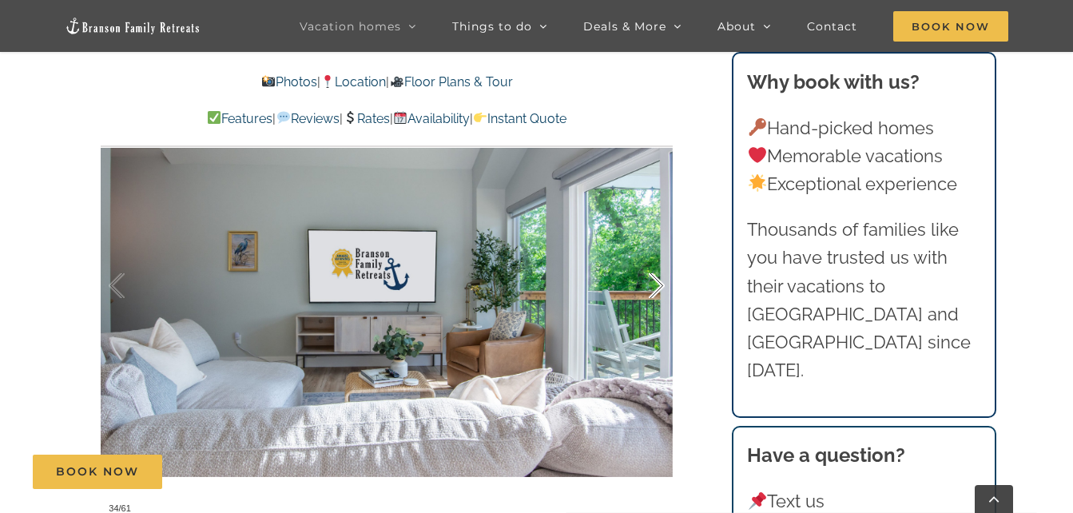
click at [660, 285] on div at bounding box center [640, 286] width 50 height 99
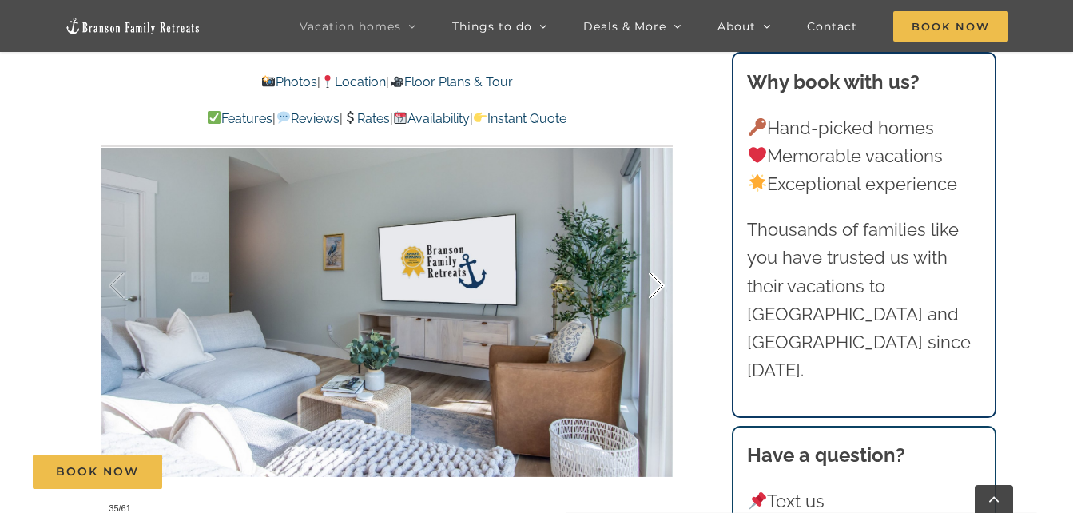
click at [660, 285] on div at bounding box center [640, 286] width 50 height 99
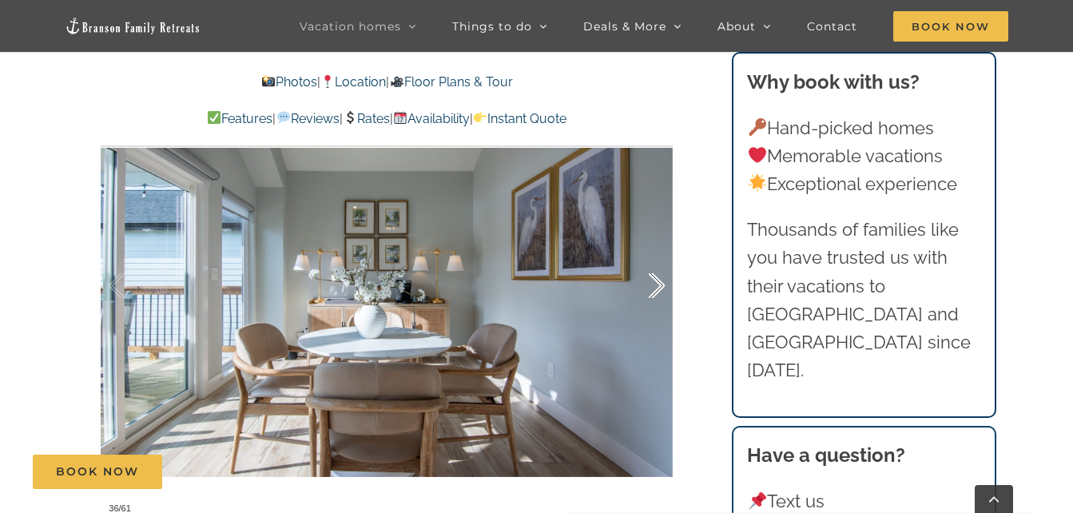
click at [660, 285] on div at bounding box center [640, 286] width 50 height 99
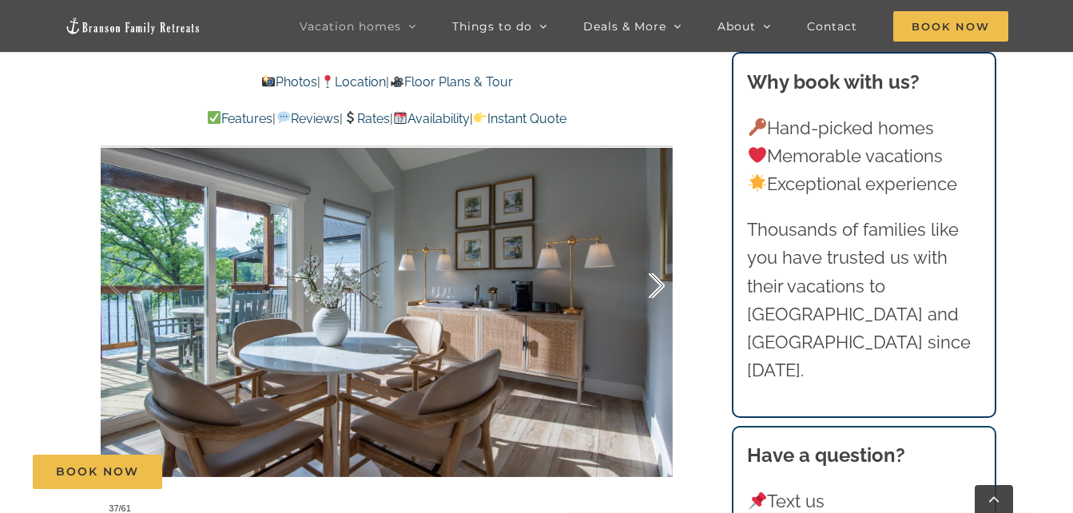
click at [660, 285] on div at bounding box center [640, 286] width 50 height 99
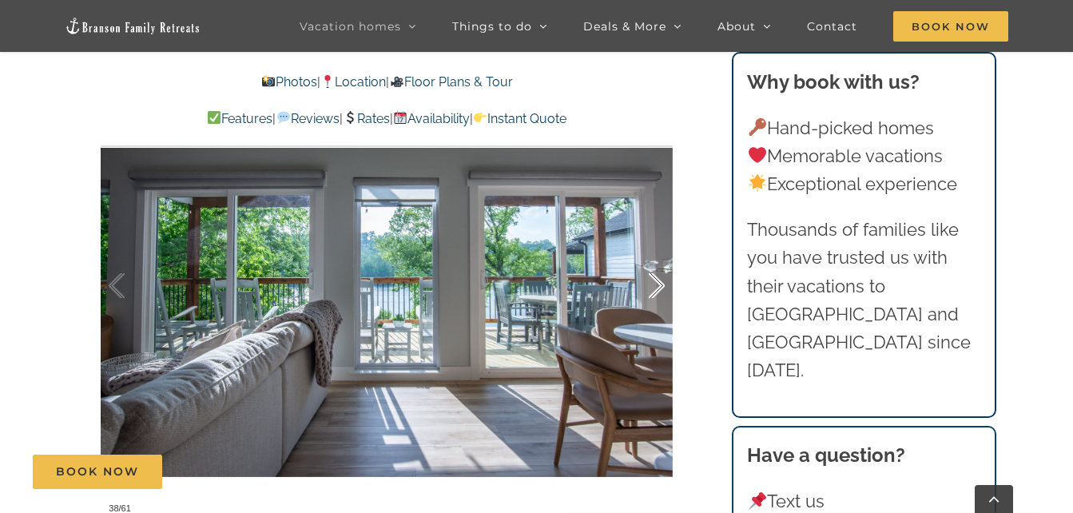
click at [660, 285] on div at bounding box center [640, 286] width 50 height 99
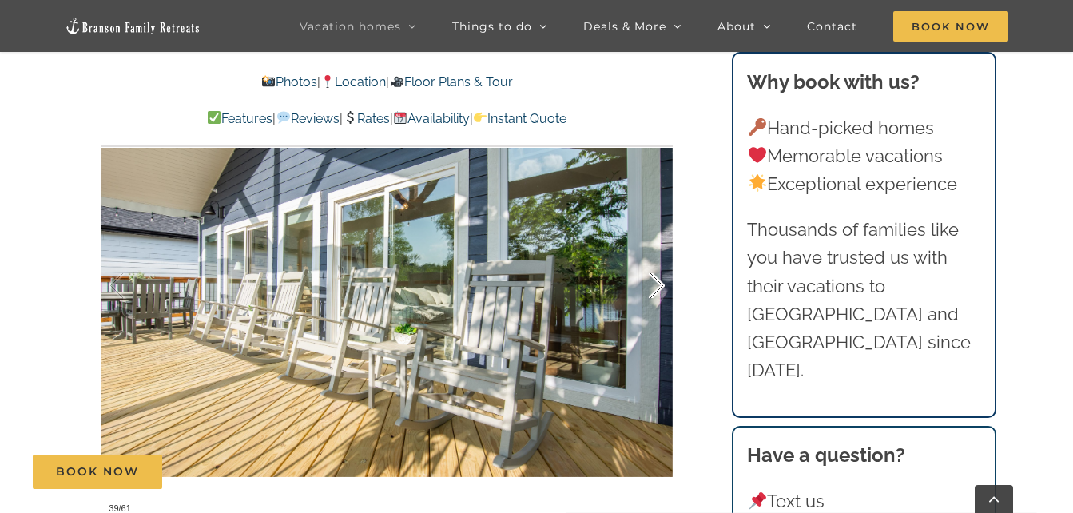
click at [660, 285] on div at bounding box center [640, 286] width 50 height 99
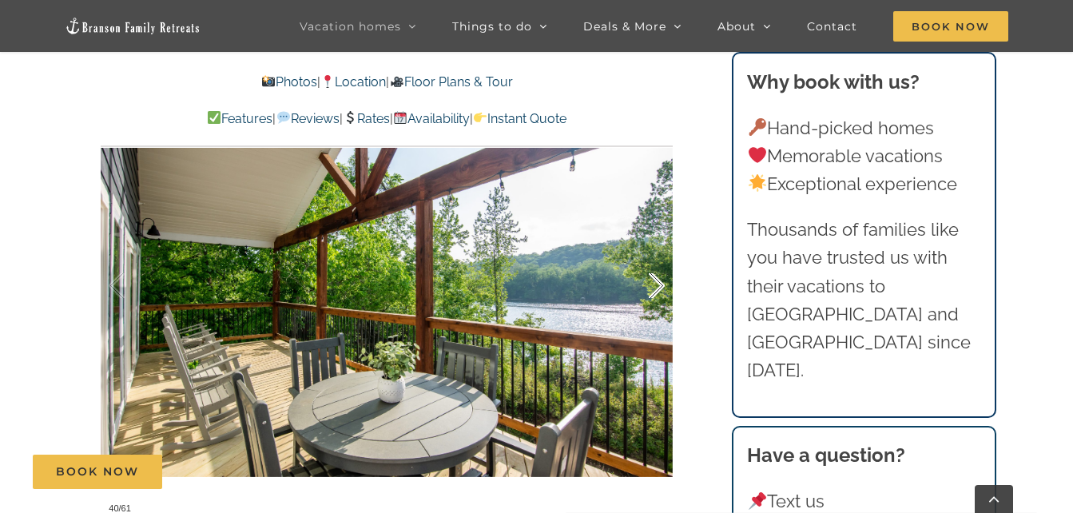
click at [660, 285] on div at bounding box center [640, 286] width 50 height 99
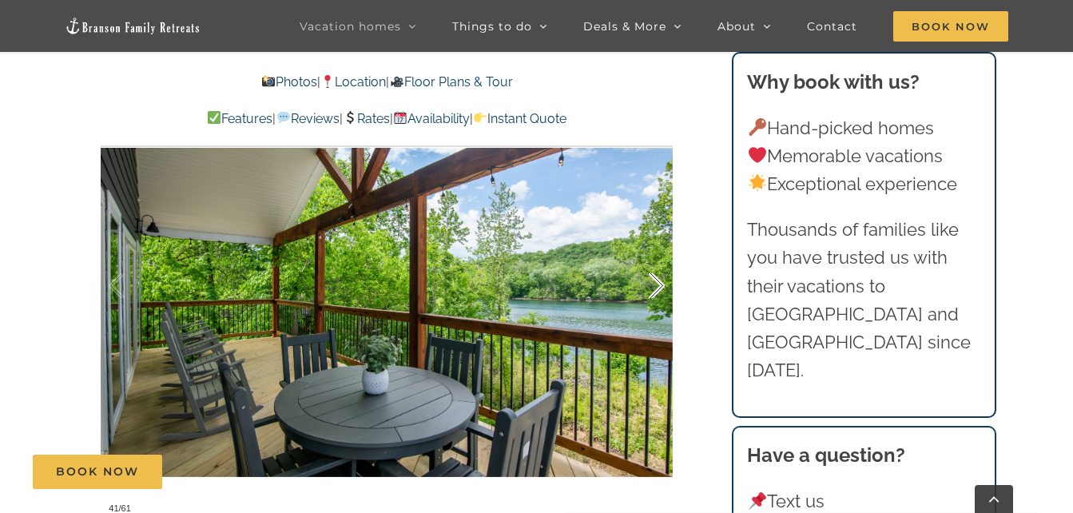
click at [660, 285] on div at bounding box center [640, 286] width 50 height 99
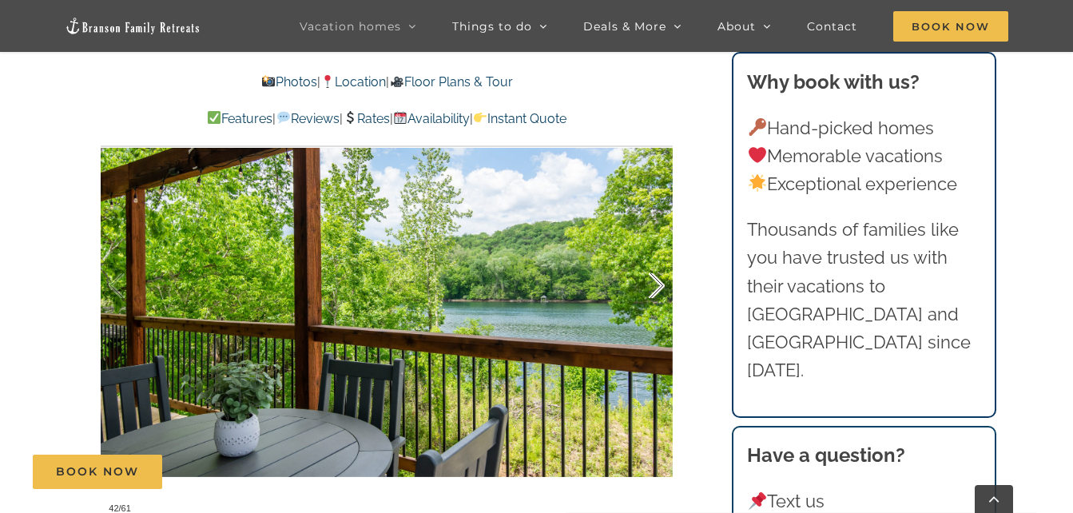
click at [660, 285] on div at bounding box center [640, 286] width 50 height 99
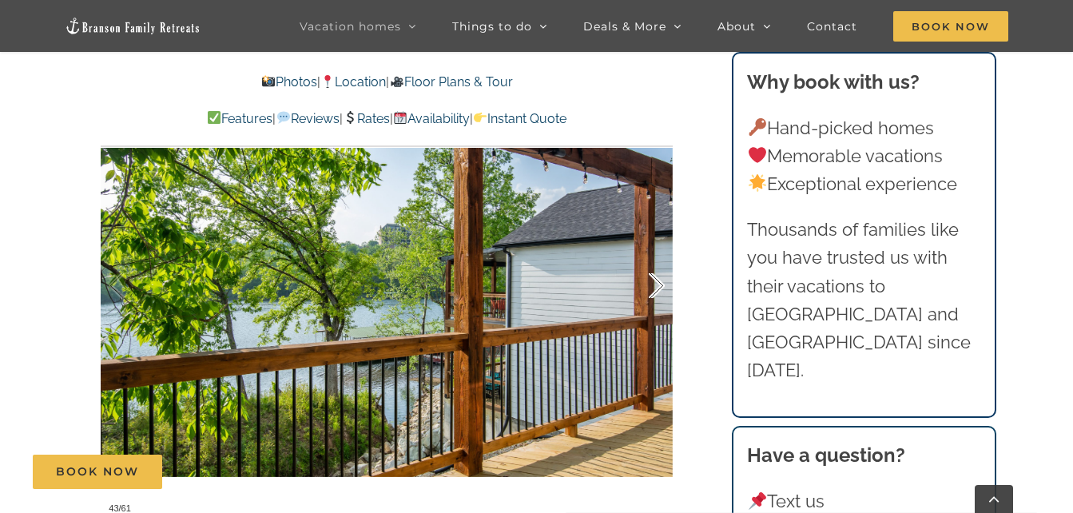
click at [660, 285] on div at bounding box center [640, 286] width 50 height 99
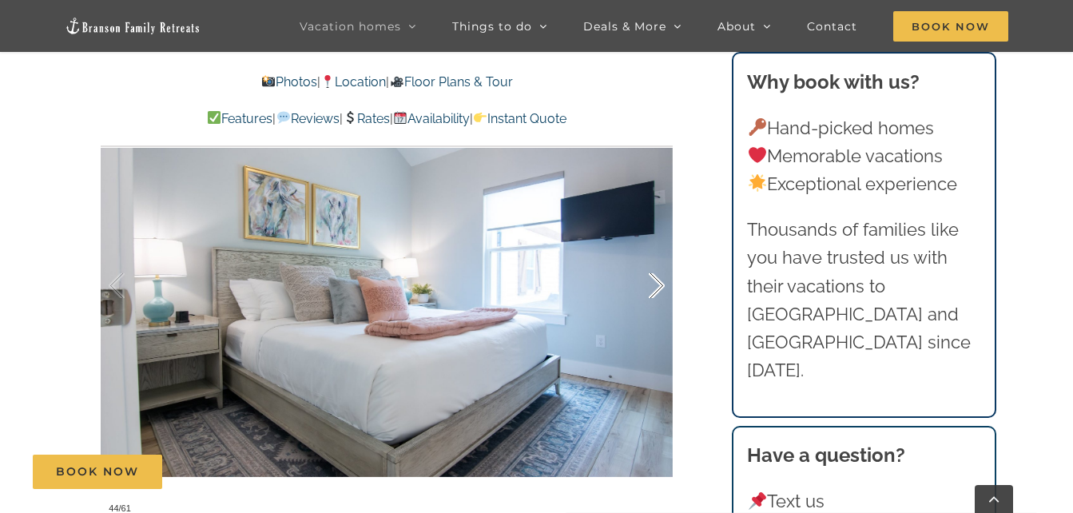
click at [660, 285] on div at bounding box center [640, 286] width 50 height 99
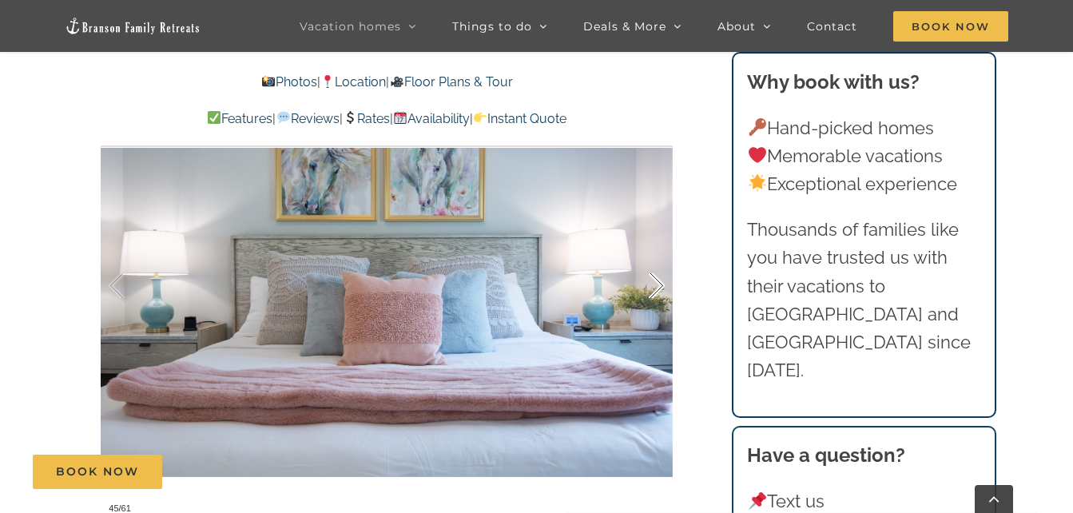
click at [660, 285] on div at bounding box center [640, 286] width 50 height 99
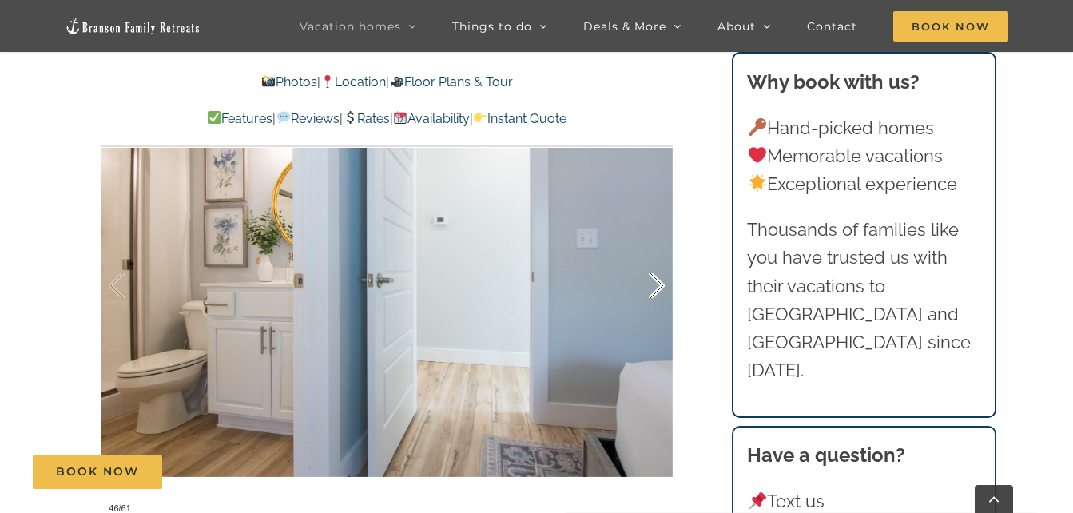
click at [660, 285] on div at bounding box center [640, 286] width 50 height 99
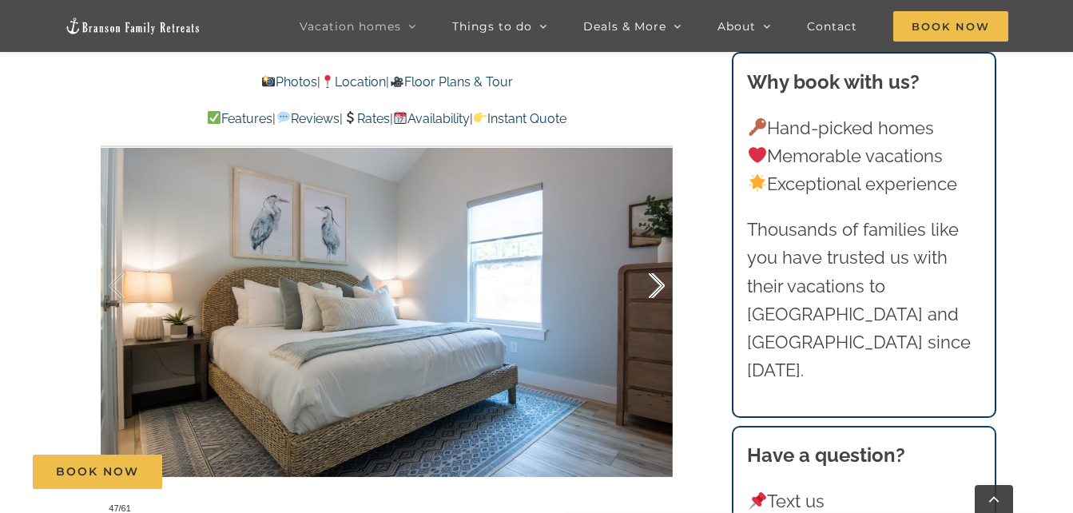
click at [660, 285] on div at bounding box center [640, 286] width 50 height 99
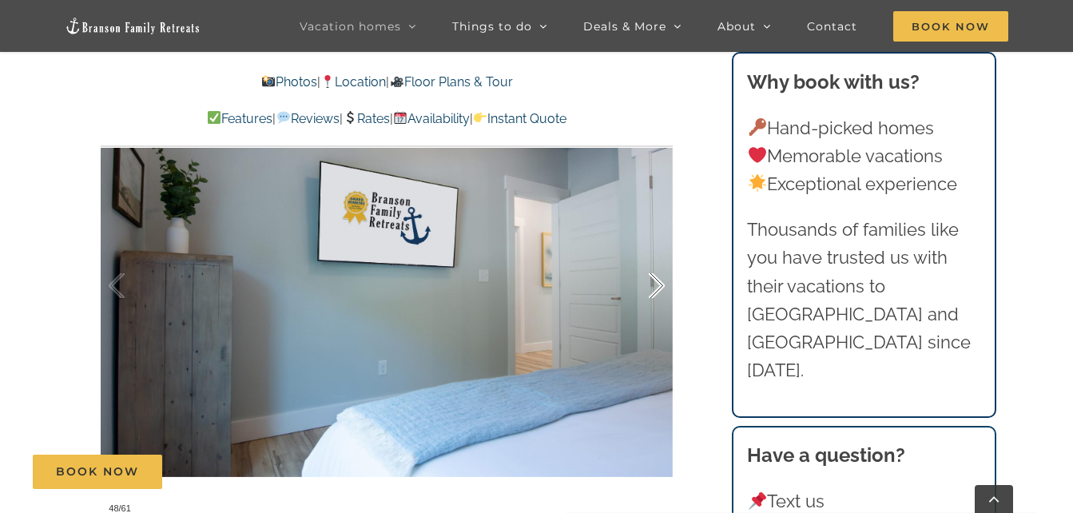
click at [660, 285] on div at bounding box center [640, 286] width 50 height 99
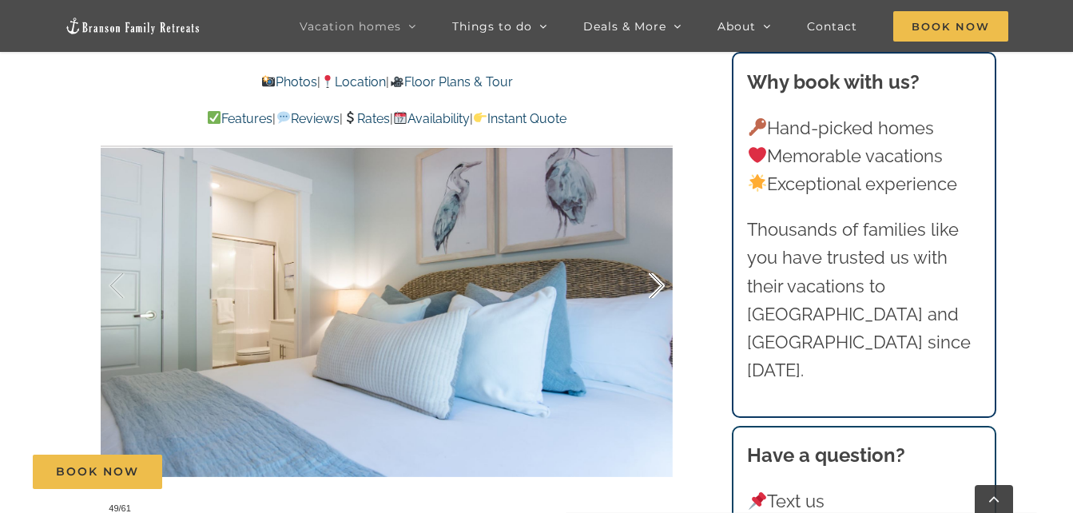
click at [660, 285] on div at bounding box center [640, 286] width 50 height 99
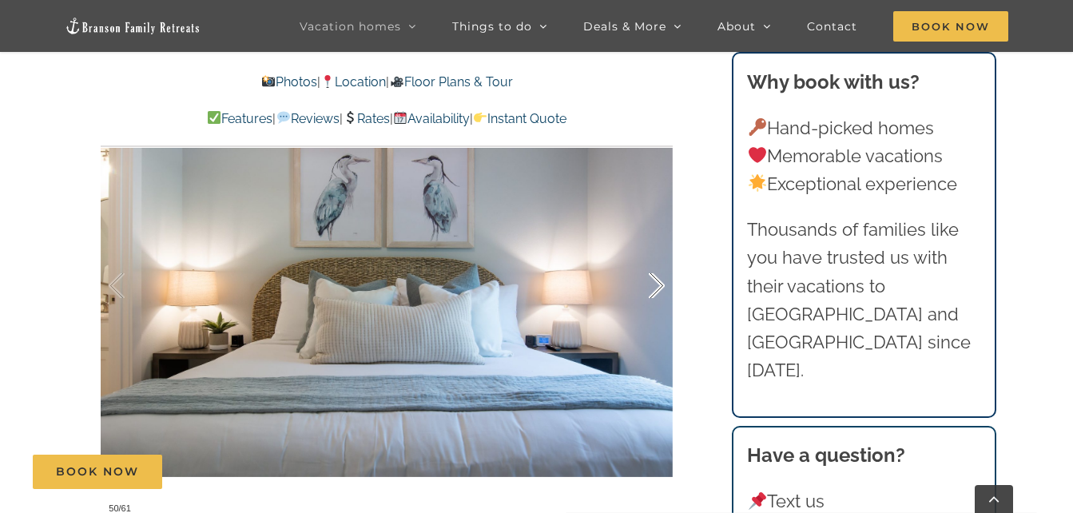
click at [660, 285] on div at bounding box center [640, 286] width 50 height 99
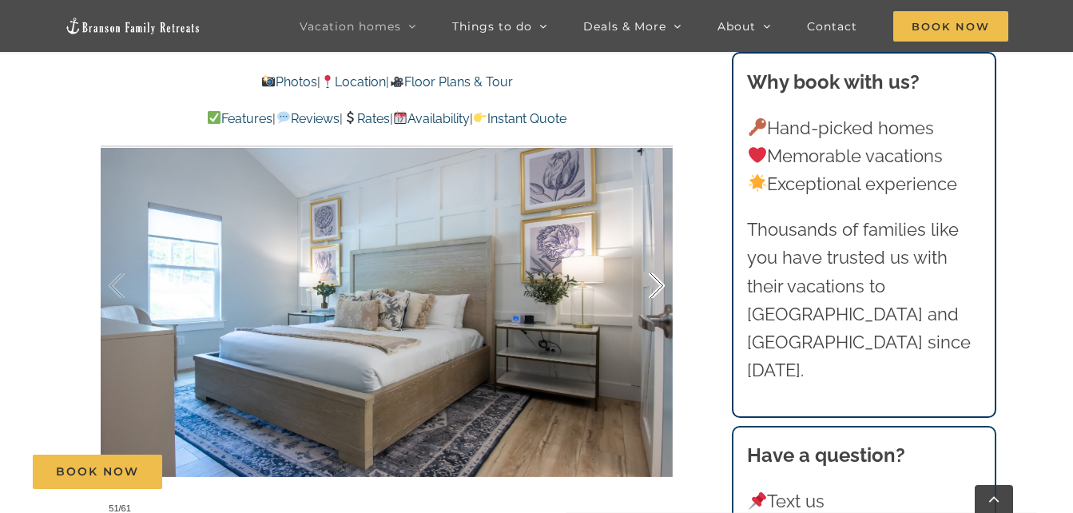
click at [660, 285] on div at bounding box center [640, 286] width 50 height 99
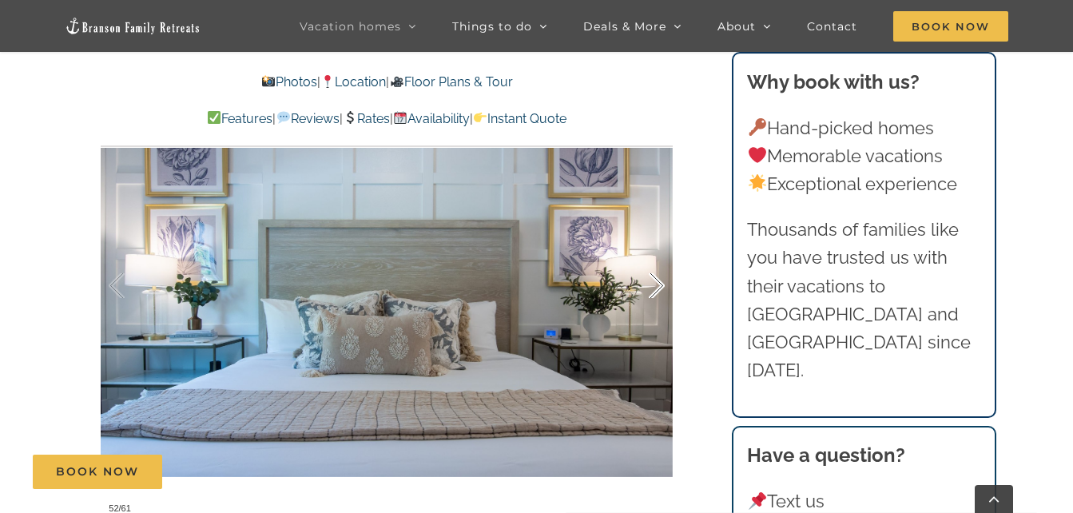
click at [660, 285] on div at bounding box center [640, 286] width 50 height 99
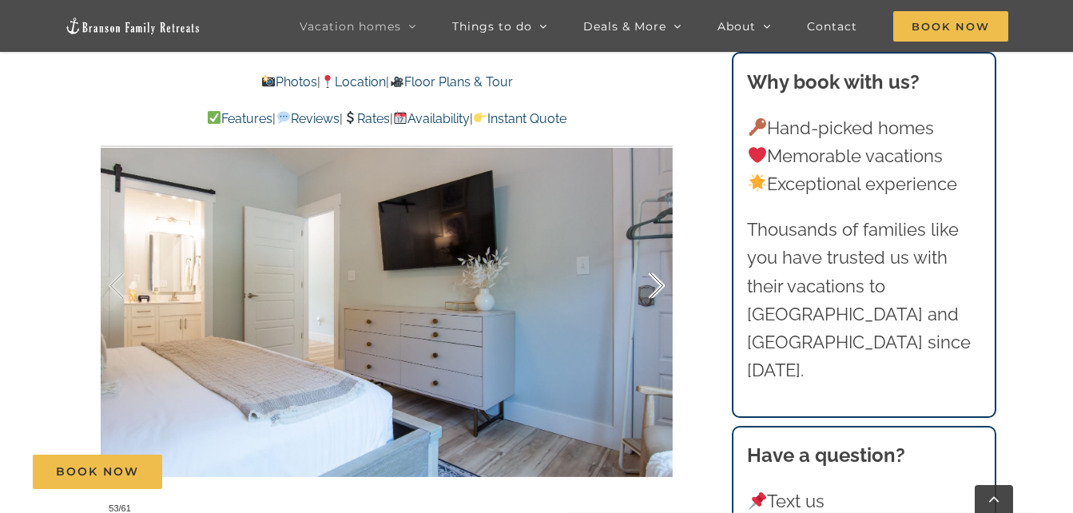
click at [660, 285] on div at bounding box center [640, 286] width 50 height 99
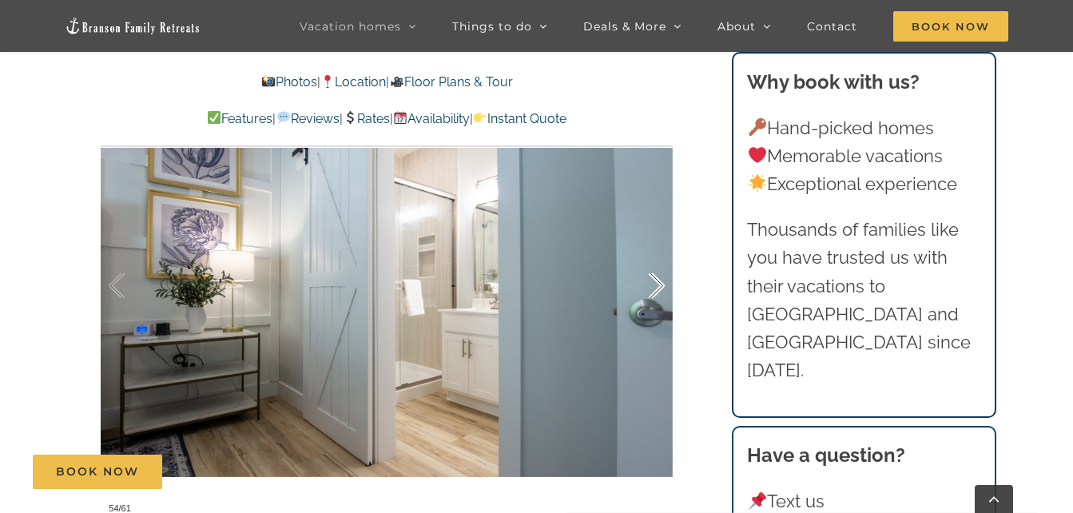
click at [660, 285] on div at bounding box center [640, 286] width 50 height 99
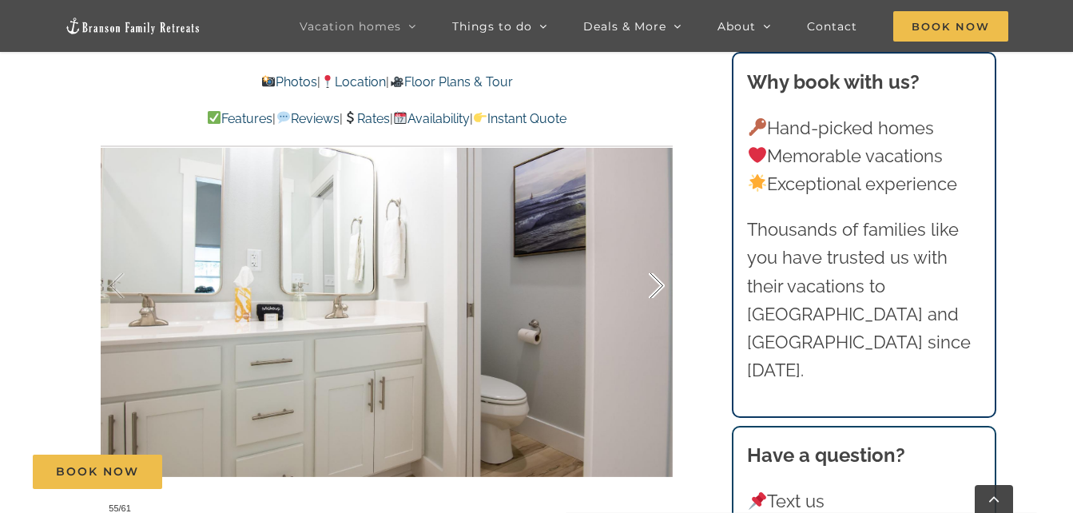
click at [660, 285] on div at bounding box center [640, 286] width 50 height 99
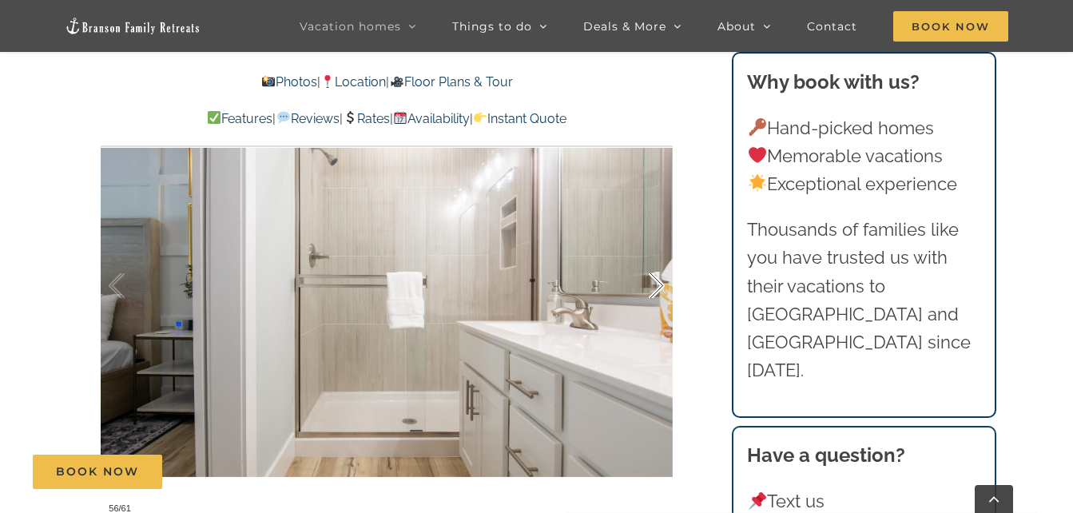
click at [660, 285] on div at bounding box center [640, 286] width 50 height 99
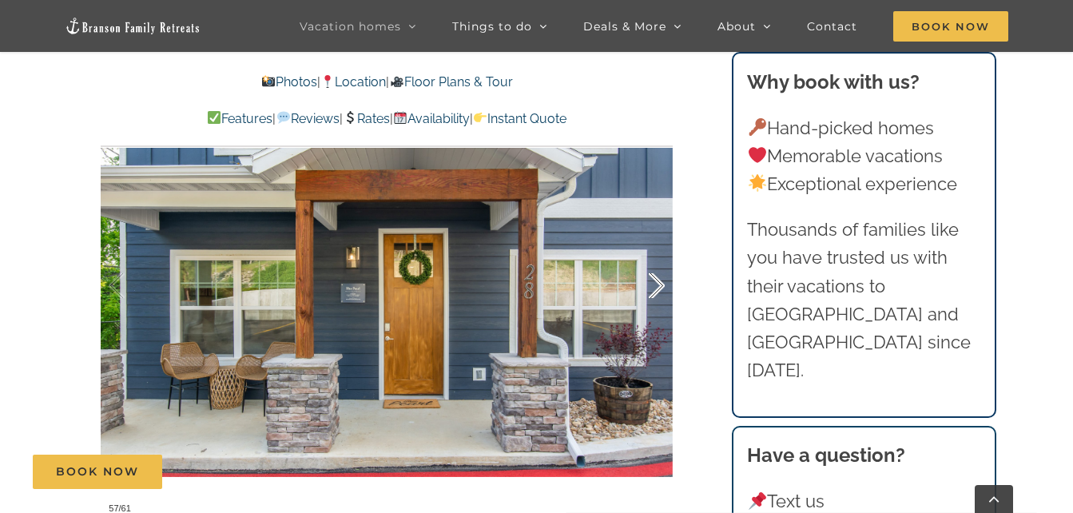
click at [660, 285] on div at bounding box center [640, 286] width 50 height 99
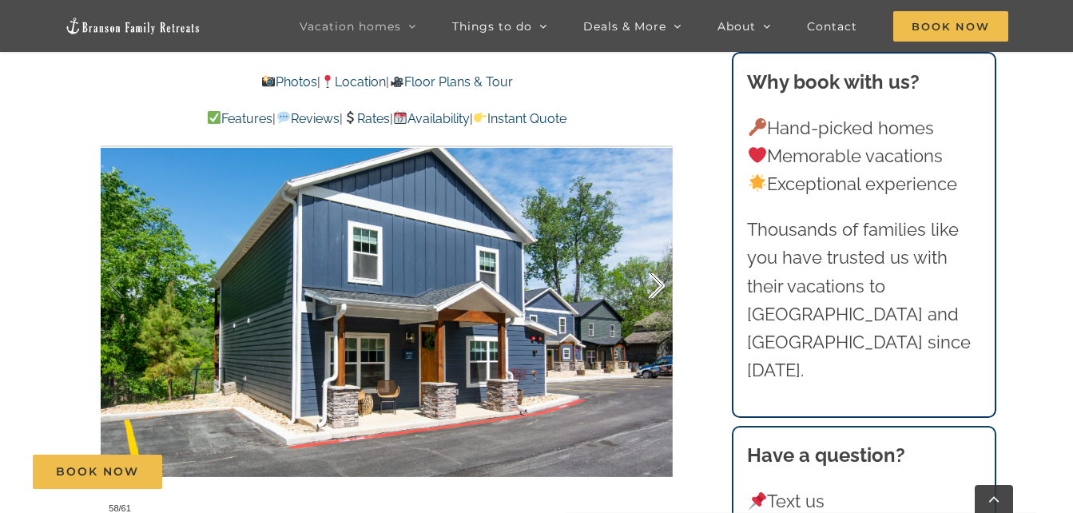
click at [660, 285] on div at bounding box center [640, 286] width 50 height 99
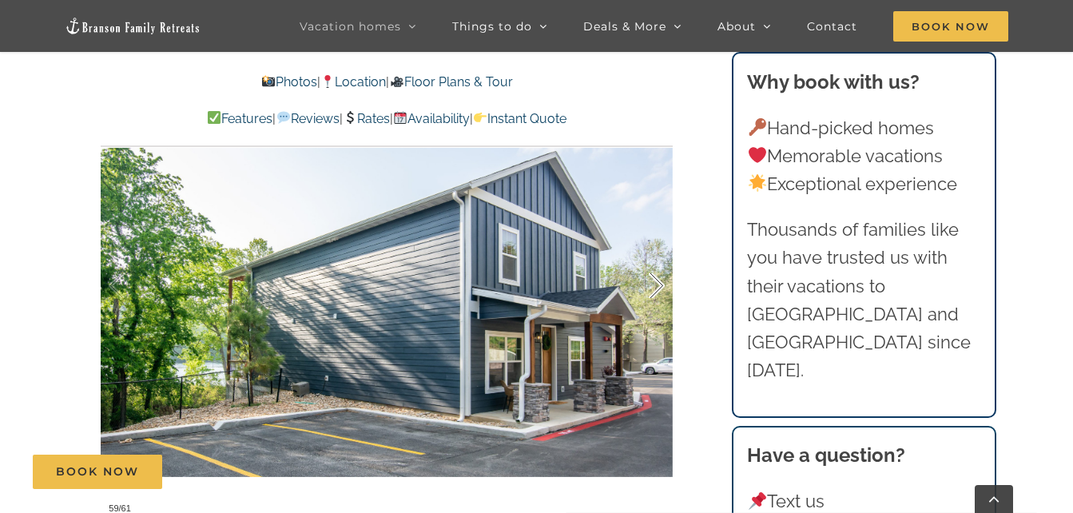
click at [660, 285] on div at bounding box center [640, 286] width 50 height 99
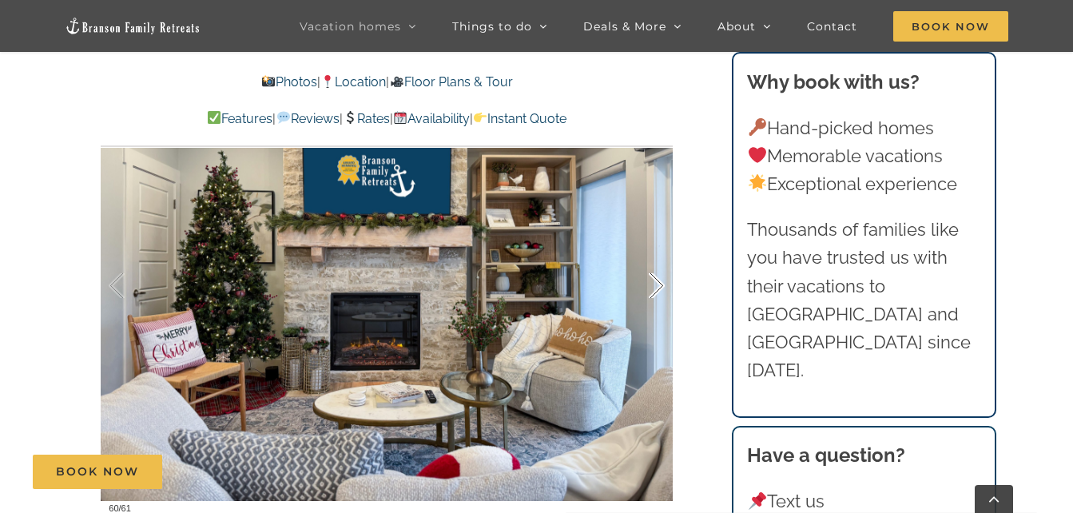
click at [660, 285] on div at bounding box center [640, 286] width 50 height 99
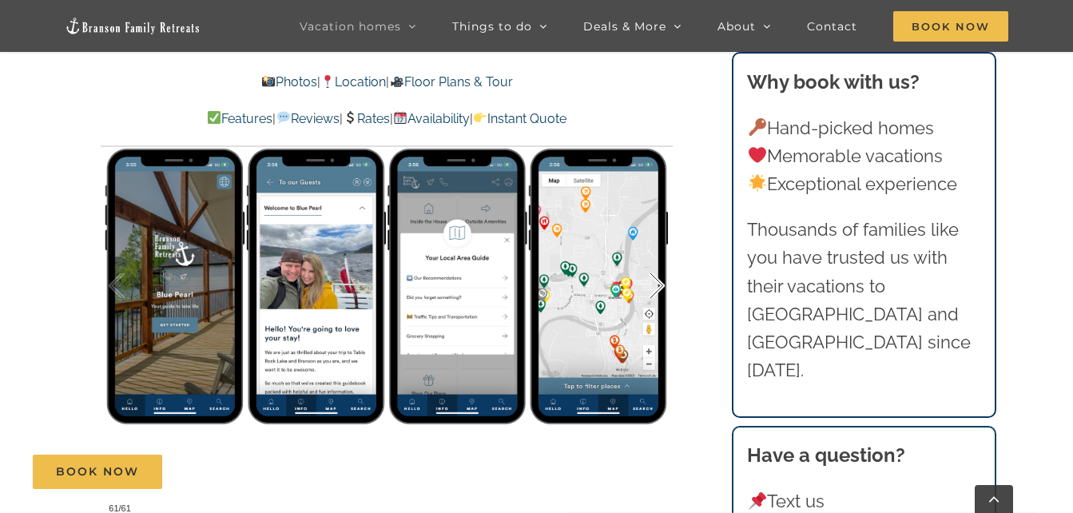
click at [660, 285] on div at bounding box center [640, 286] width 50 height 99
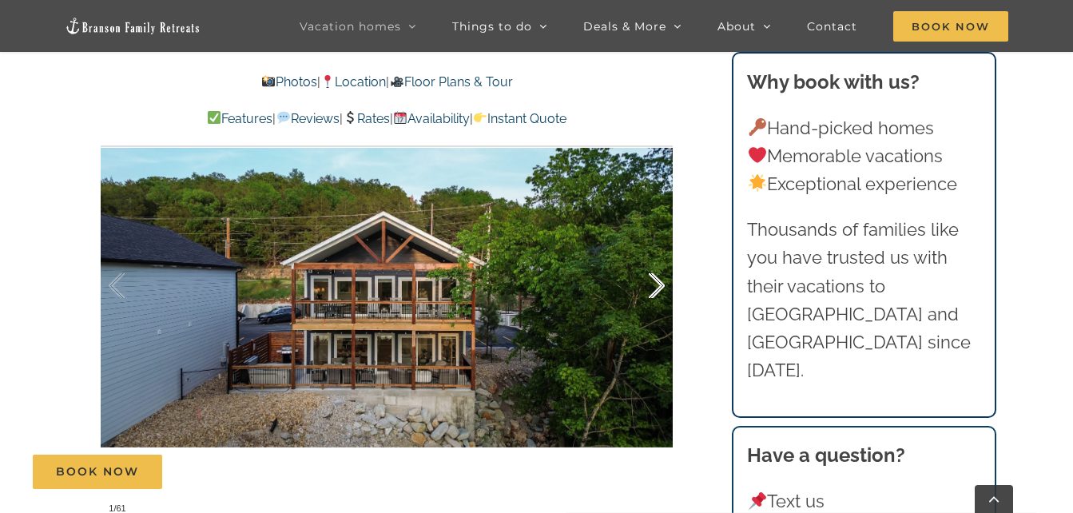
click at [660, 285] on div at bounding box center [640, 286] width 50 height 99
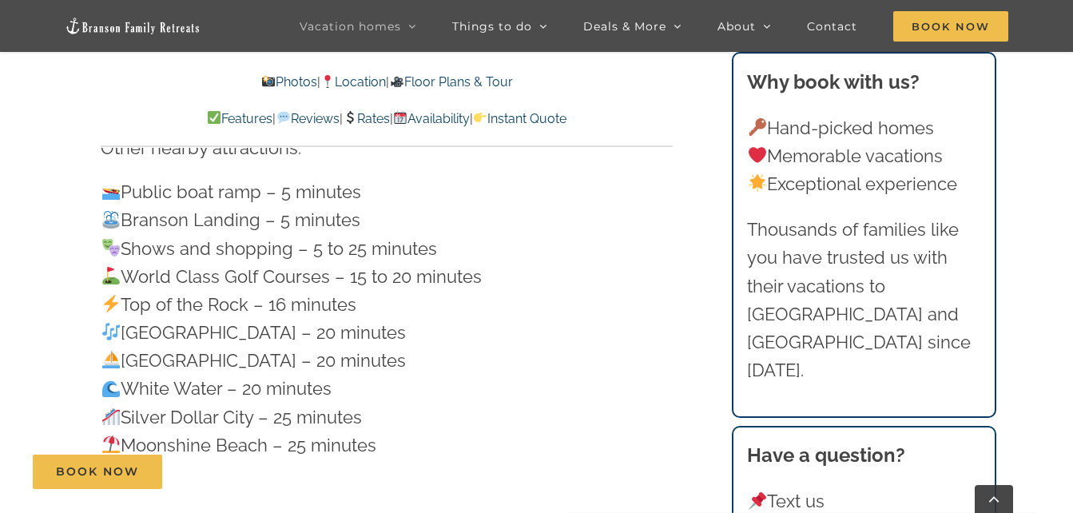
scroll to position [4492, 0]
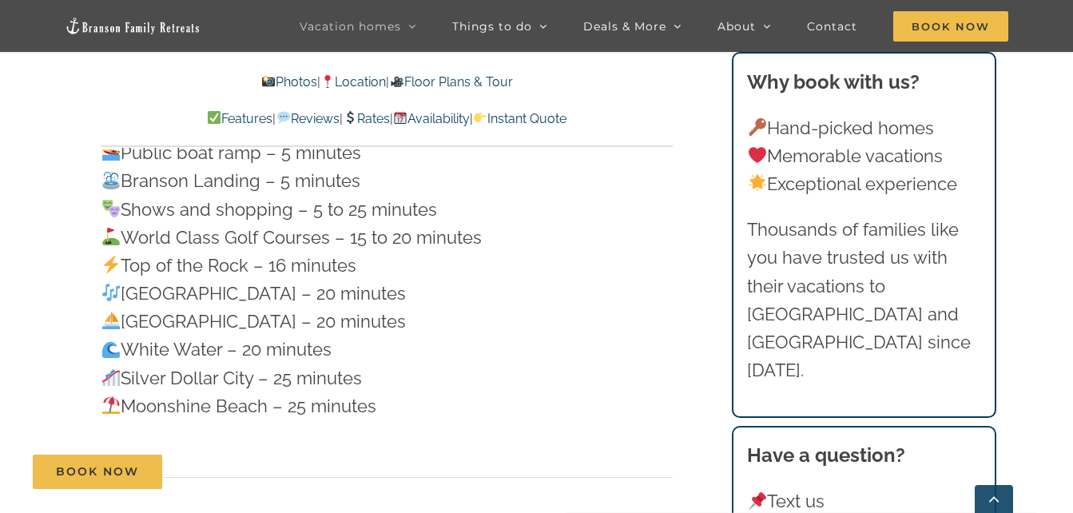
click at [995, 496] on link "Go to Top" at bounding box center [994, 499] width 38 height 28
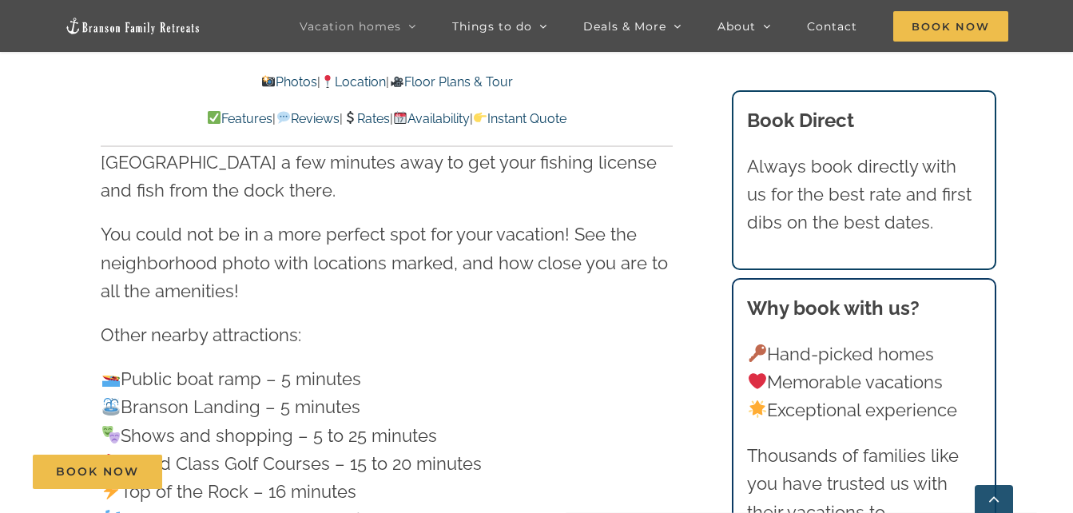
click at [995, 496] on link "Go to Top" at bounding box center [994, 499] width 38 height 28
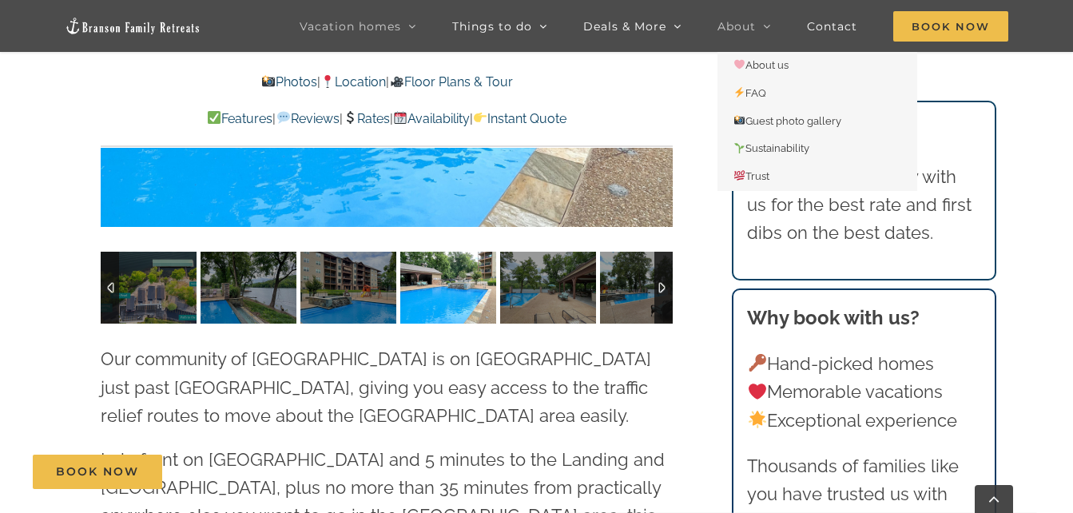
scroll to position [3783, 0]
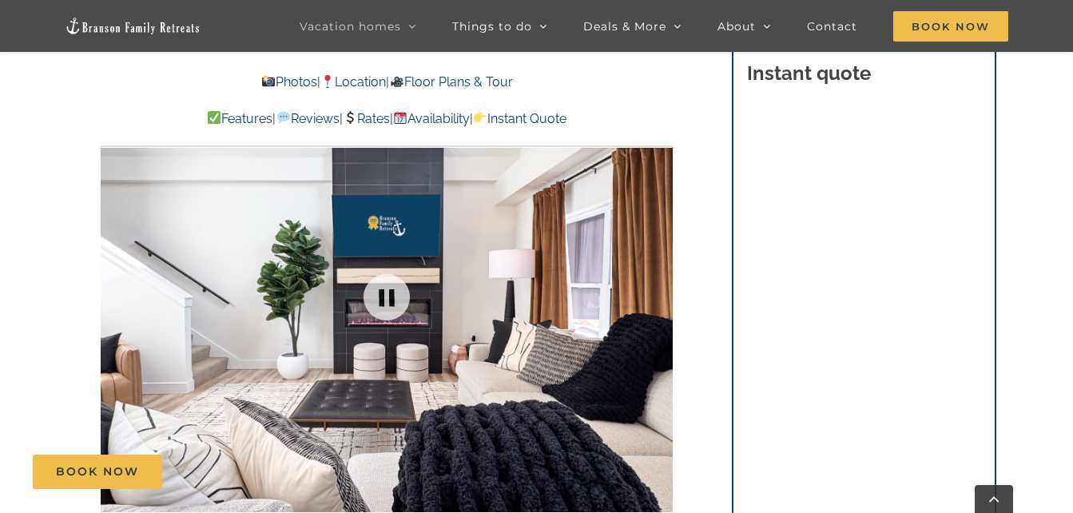
scroll to position [1086, 0]
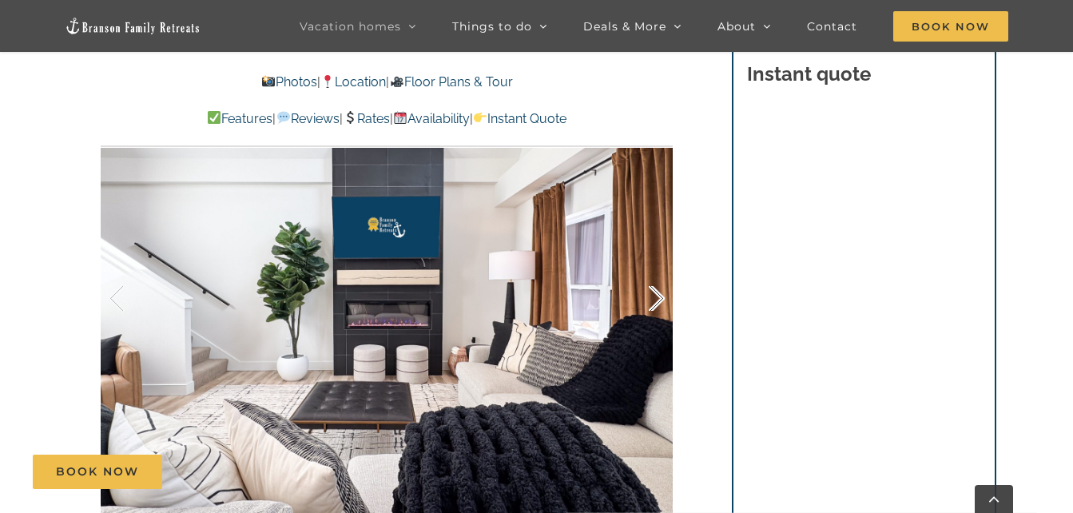
click at [659, 301] on div at bounding box center [640, 298] width 50 height 99
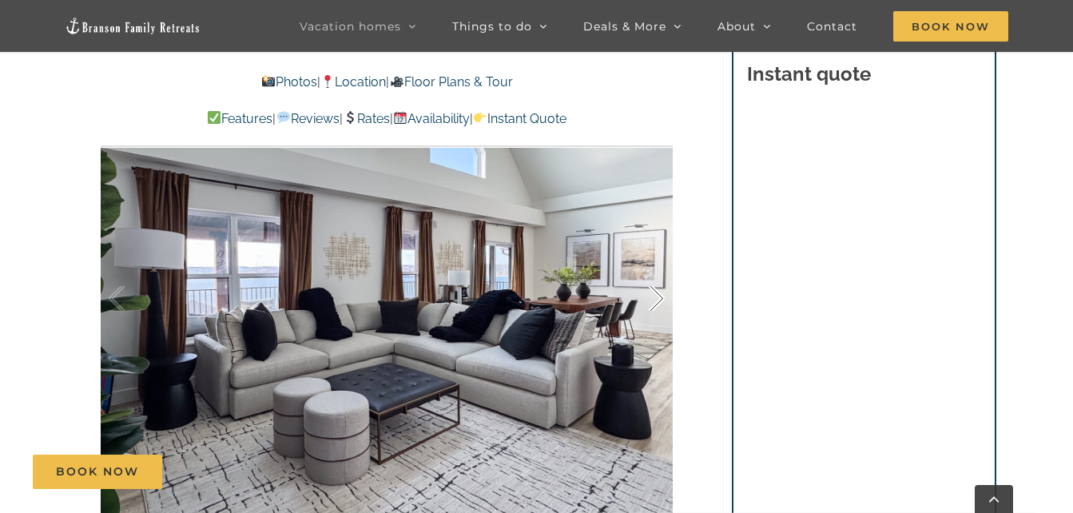
click at [659, 301] on div at bounding box center [640, 298] width 50 height 99
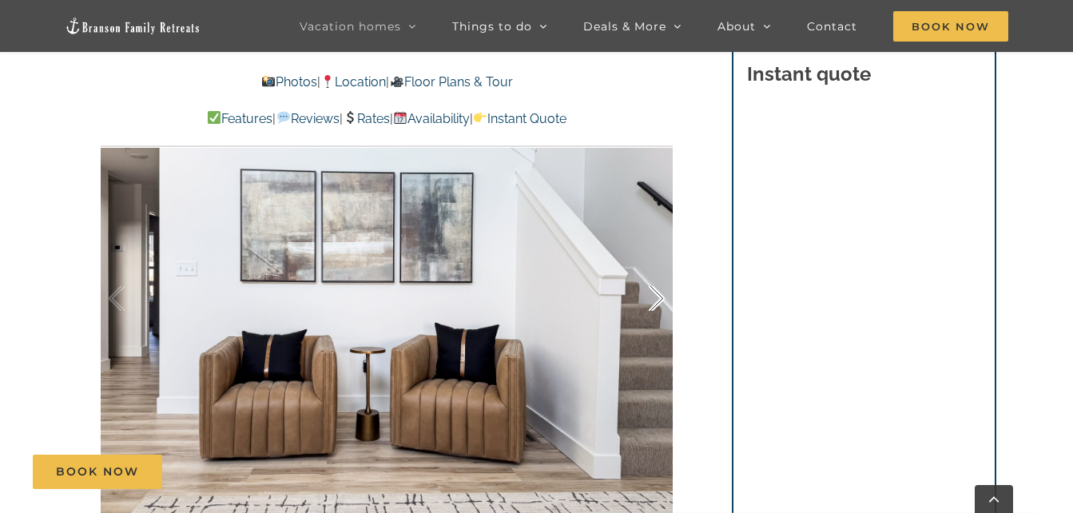
click at [659, 301] on div at bounding box center [640, 298] width 50 height 99
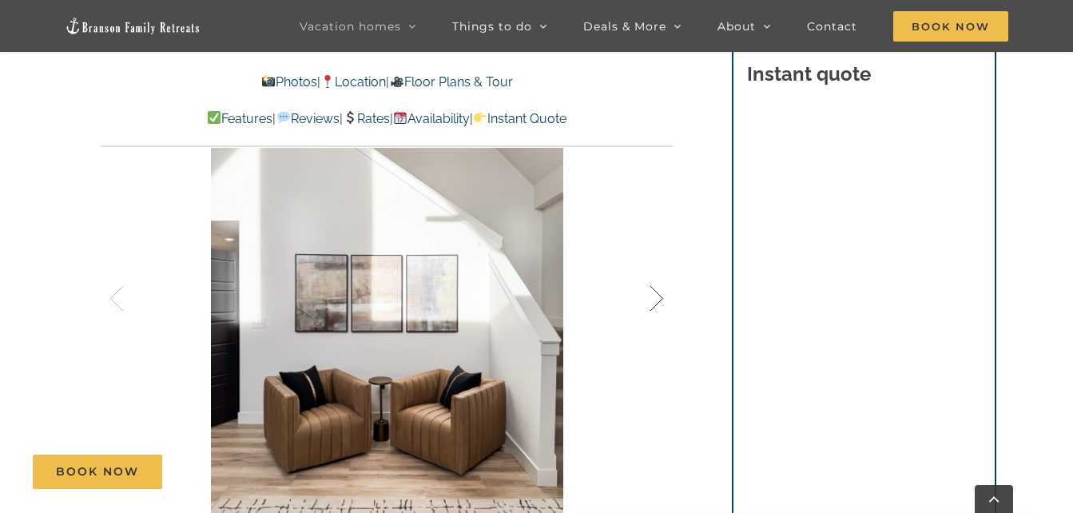
click at [659, 301] on div at bounding box center [640, 298] width 50 height 99
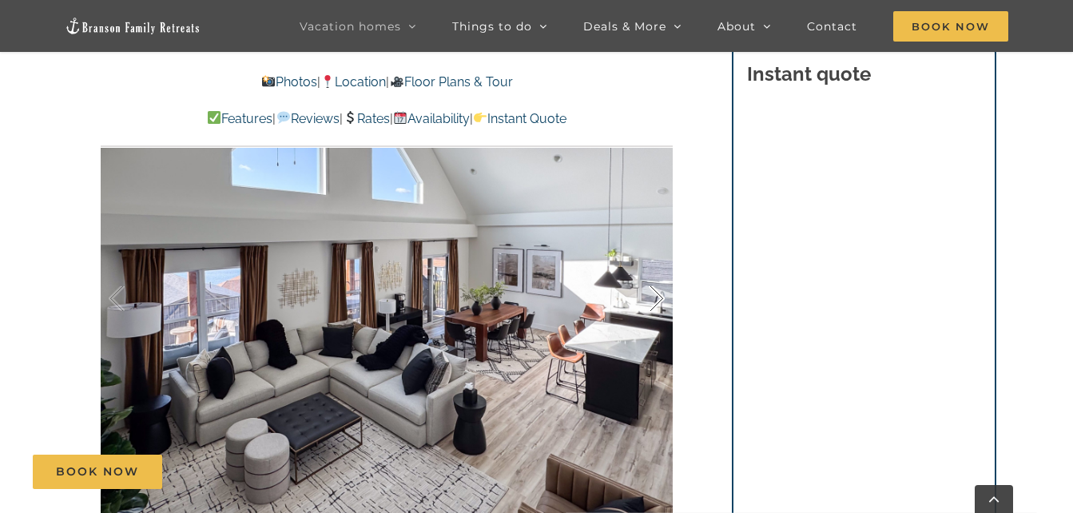
click at [659, 301] on div at bounding box center [640, 298] width 50 height 99
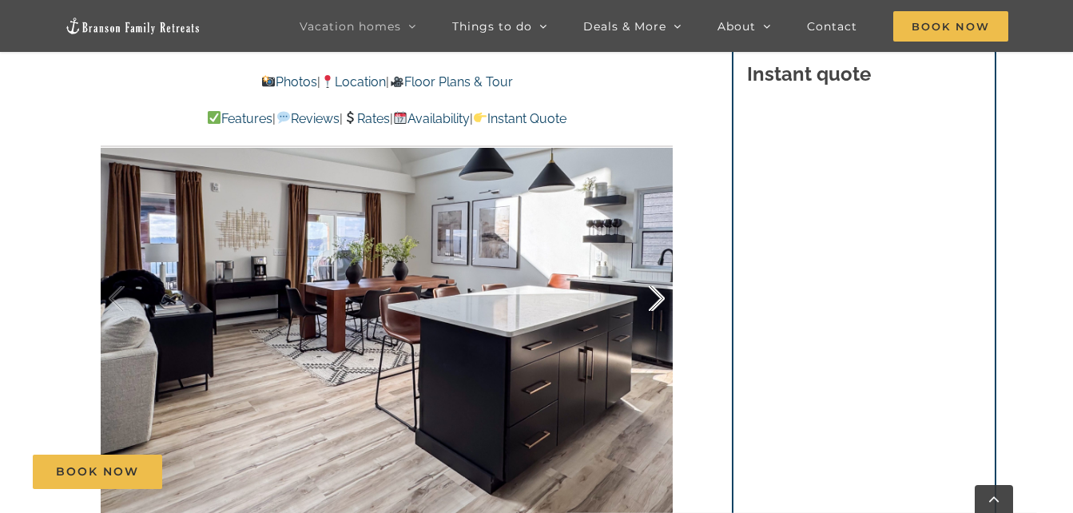
click at [659, 301] on div at bounding box center [640, 298] width 50 height 99
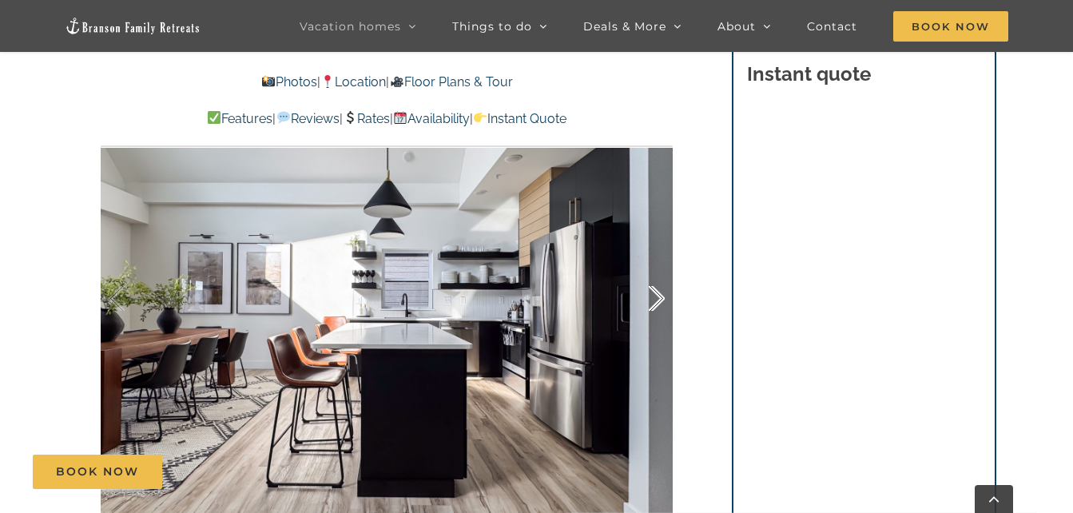
click at [659, 301] on div at bounding box center [640, 298] width 50 height 99
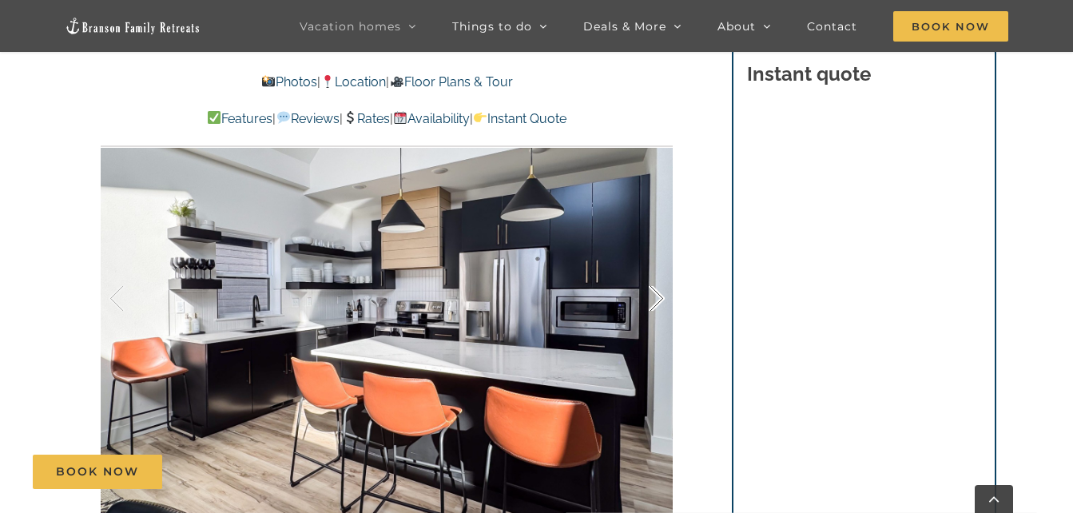
click at [659, 301] on div at bounding box center [640, 298] width 50 height 99
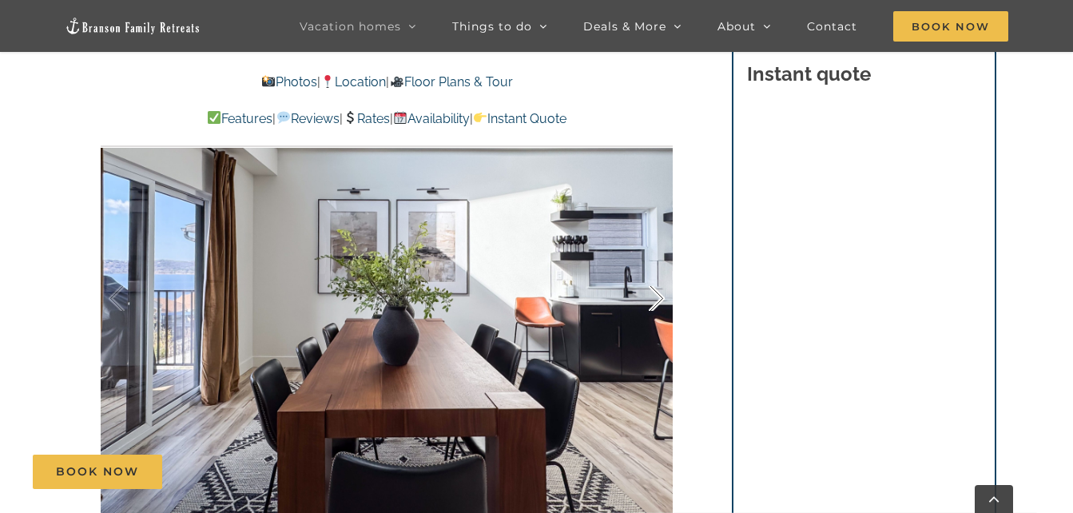
click at [659, 301] on div at bounding box center [640, 298] width 50 height 99
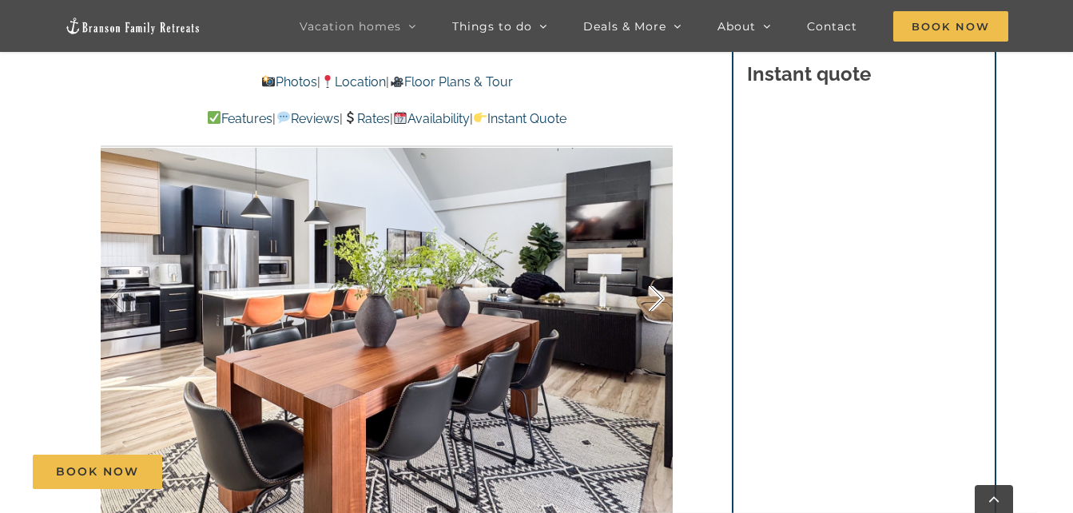
click at [659, 301] on div at bounding box center [640, 298] width 50 height 99
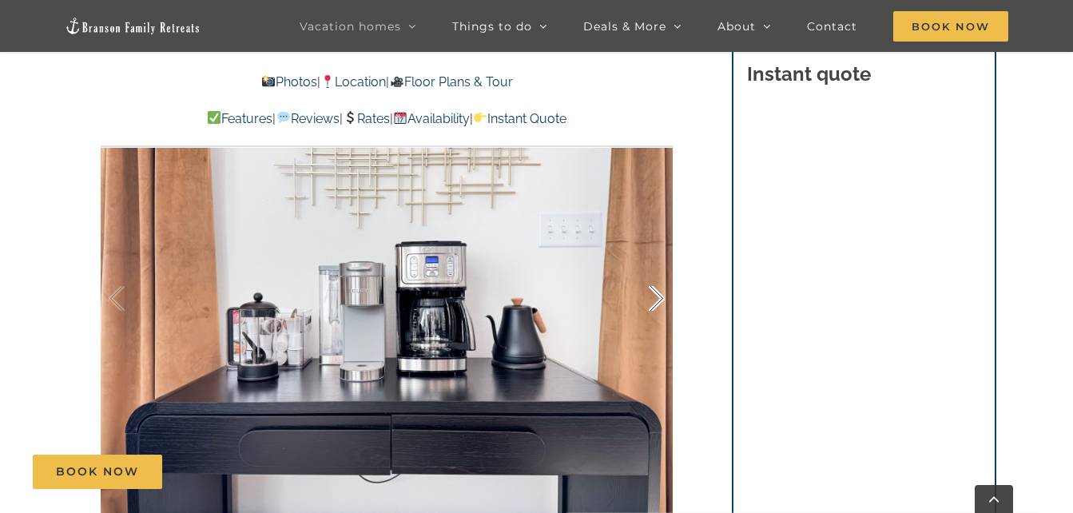
click at [659, 301] on div at bounding box center [640, 298] width 50 height 99
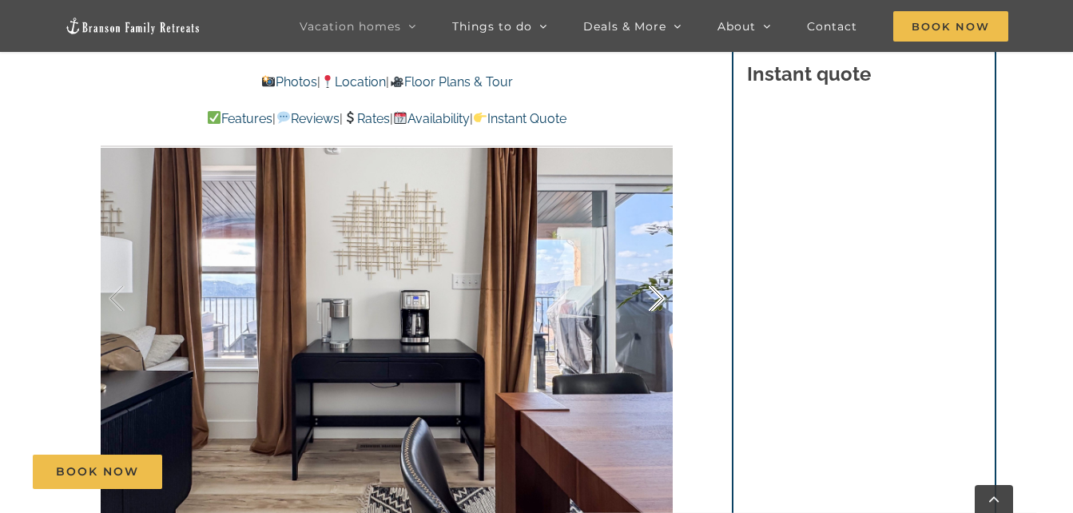
click at [659, 301] on div at bounding box center [640, 298] width 50 height 99
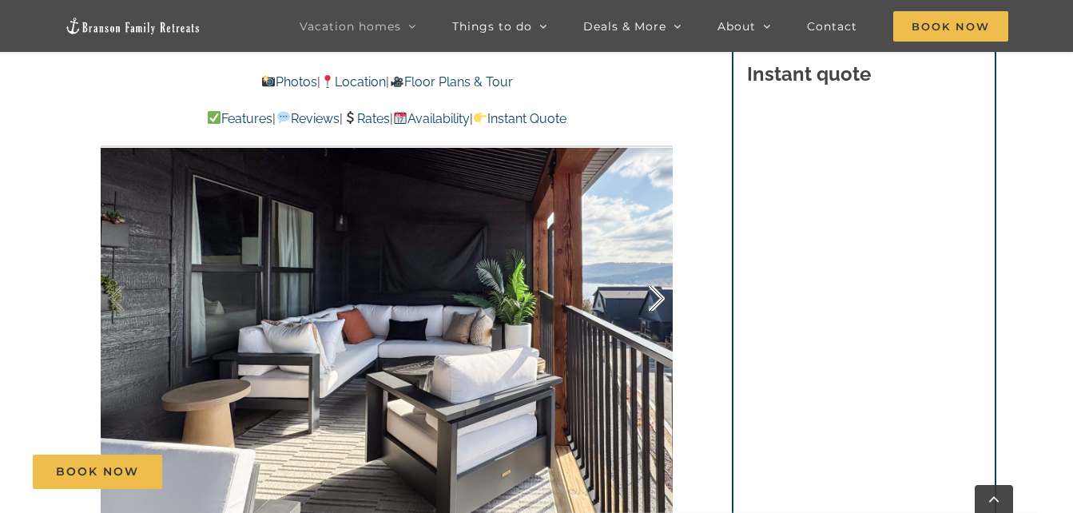
click at [659, 301] on div at bounding box center [640, 298] width 50 height 99
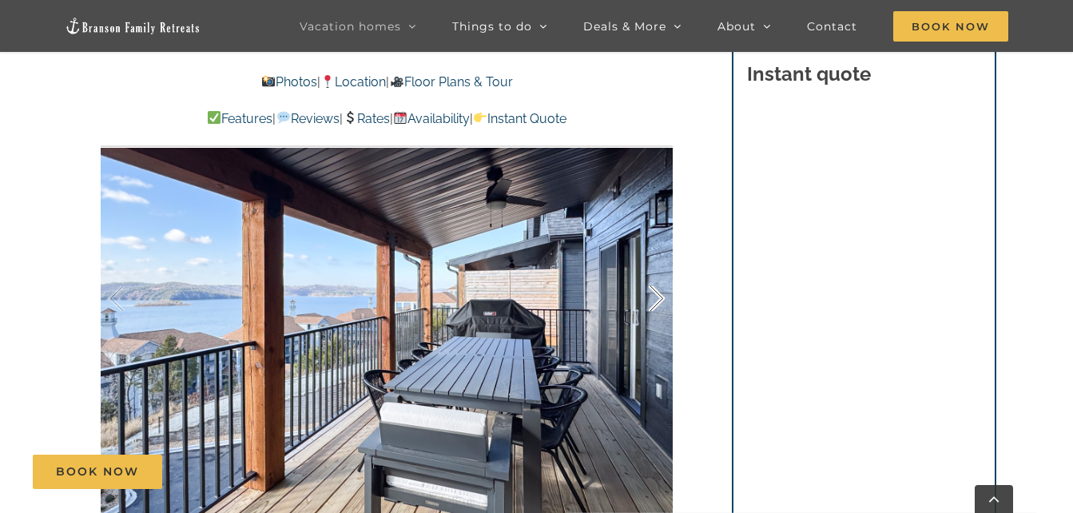
click at [659, 301] on div at bounding box center [640, 298] width 50 height 99
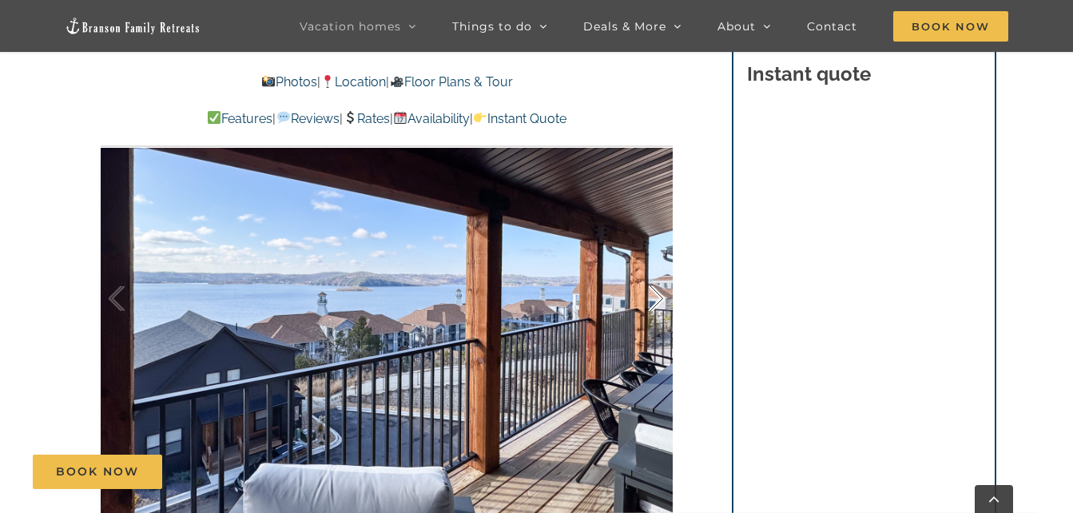
click at [659, 301] on div at bounding box center [640, 298] width 50 height 99
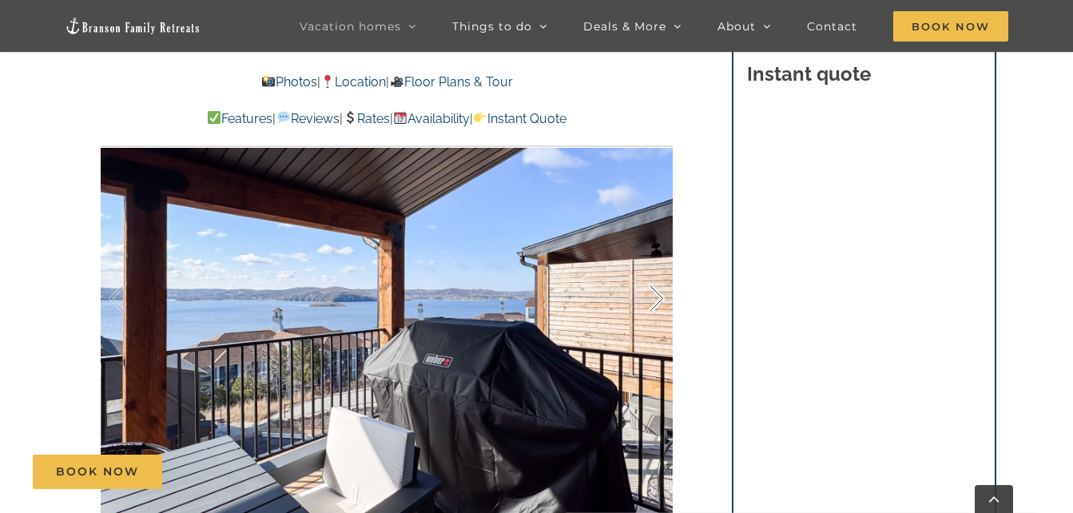
click at [659, 301] on div at bounding box center [640, 298] width 50 height 99
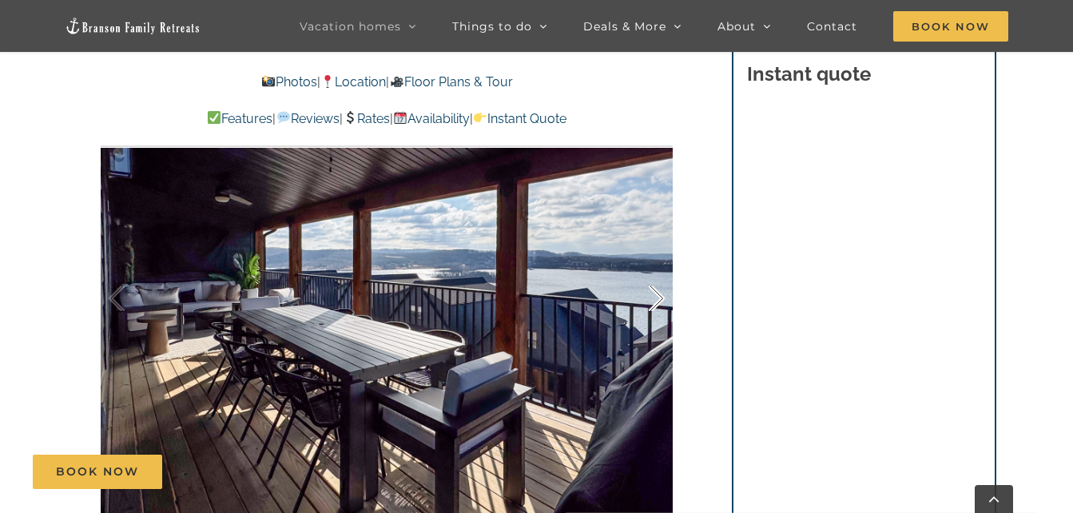
click at [659, 301] on div at bounding box center [640, 298] width 50 height 99
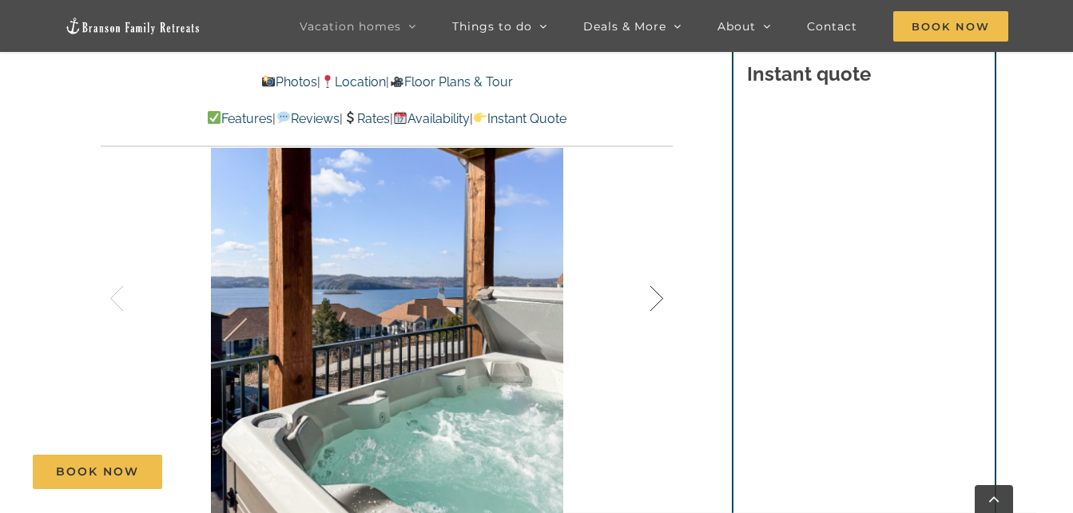
click at [659, 301] on div at bounding box center [640, 298] width 50 height 99
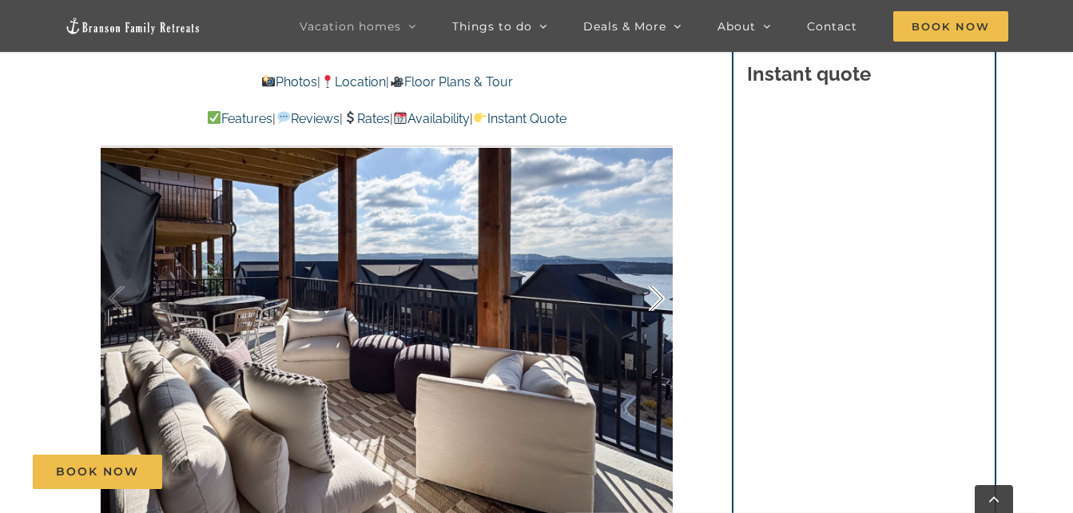
click at [659, 301] on div at bounding box center [640, 298] width 50 height 99
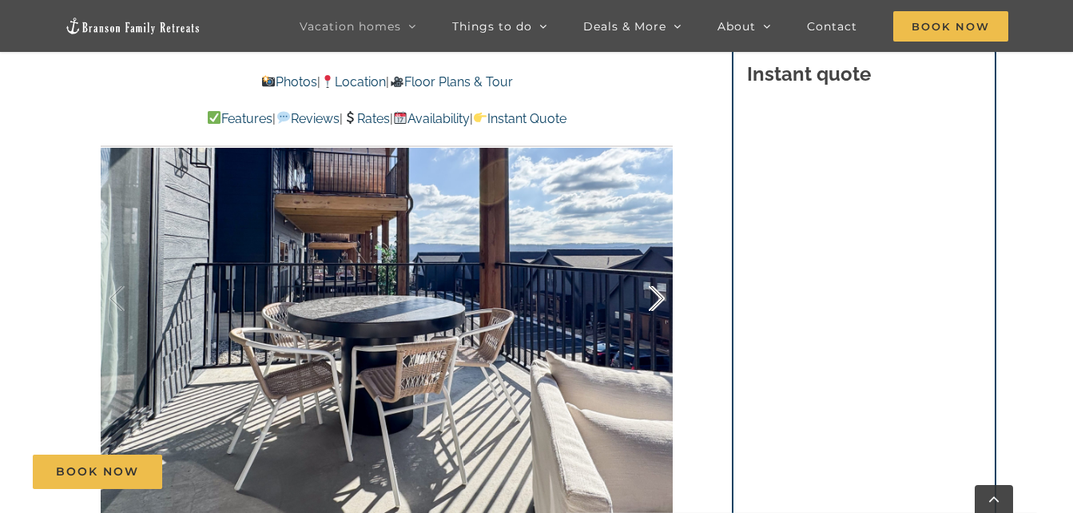
click at [659, 301] on div at bounding box center [640, 298] width 50 height 99
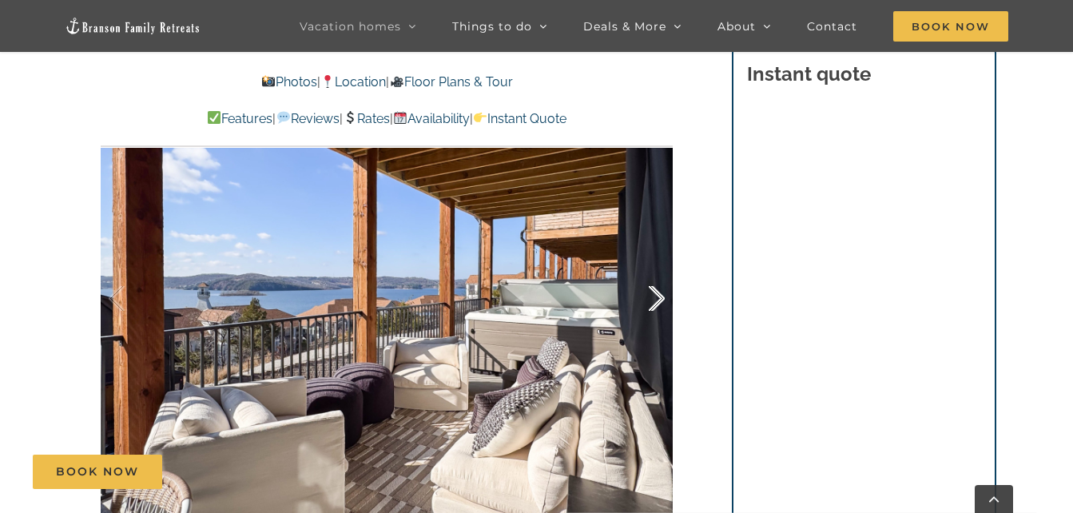
click at [659, 301] on div at bounding box center [640, 298] width 50 height 99
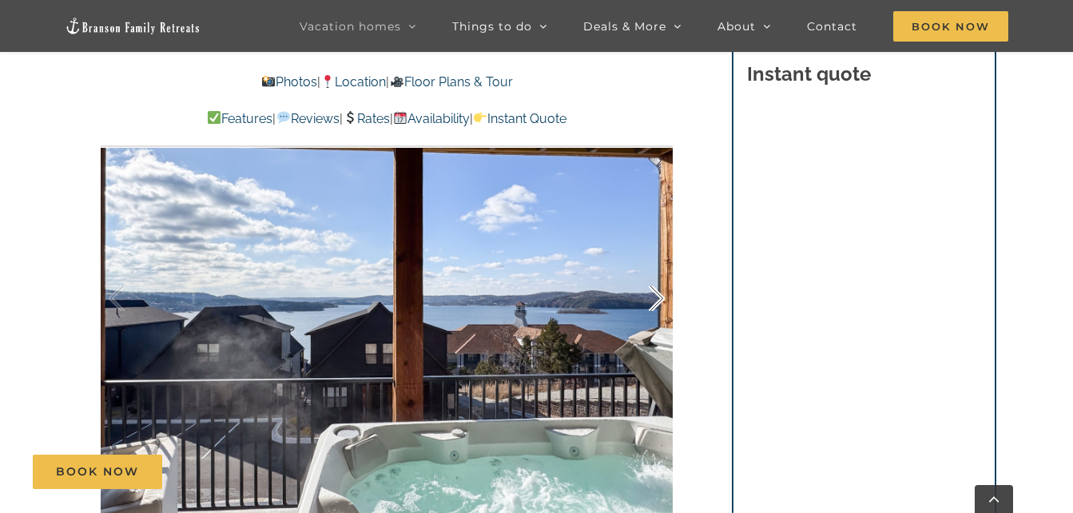
click at [659, 301] on div at bounding box center [640, 298] width 50 height 99
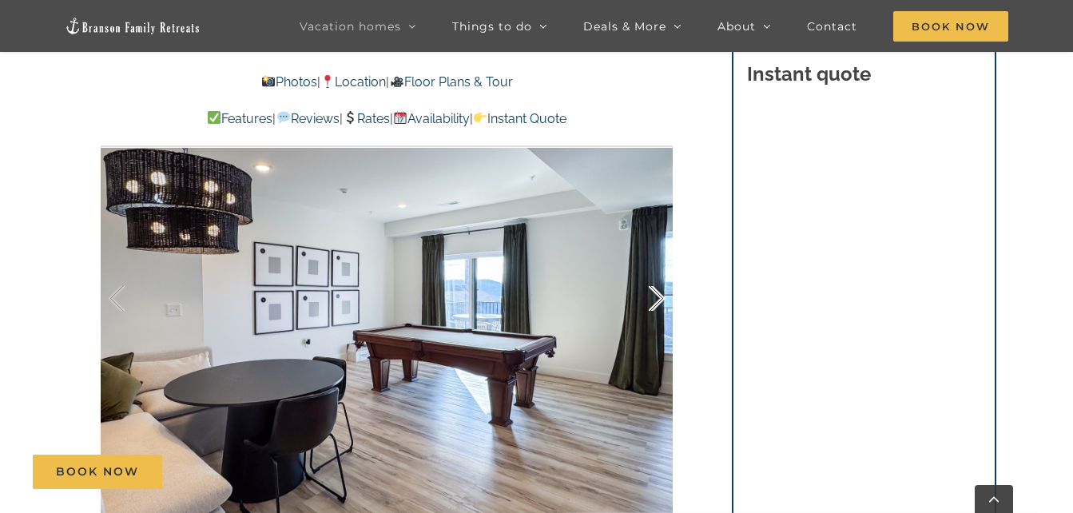
click at [659, 301] on div at bounding box center [640, 298] width 50 height 99
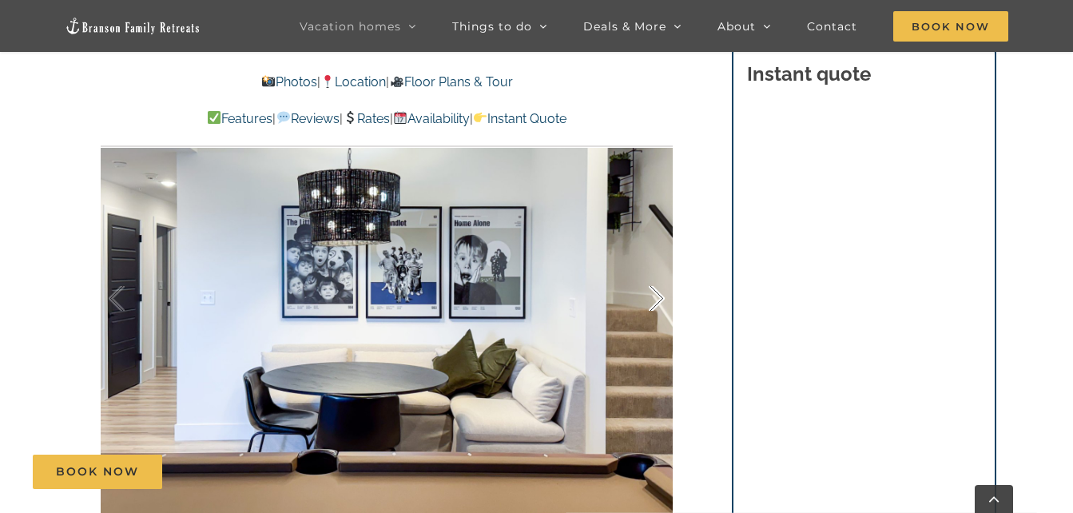
click at [659, 301] on div at bounding box center [640, 298] width 50 height 99
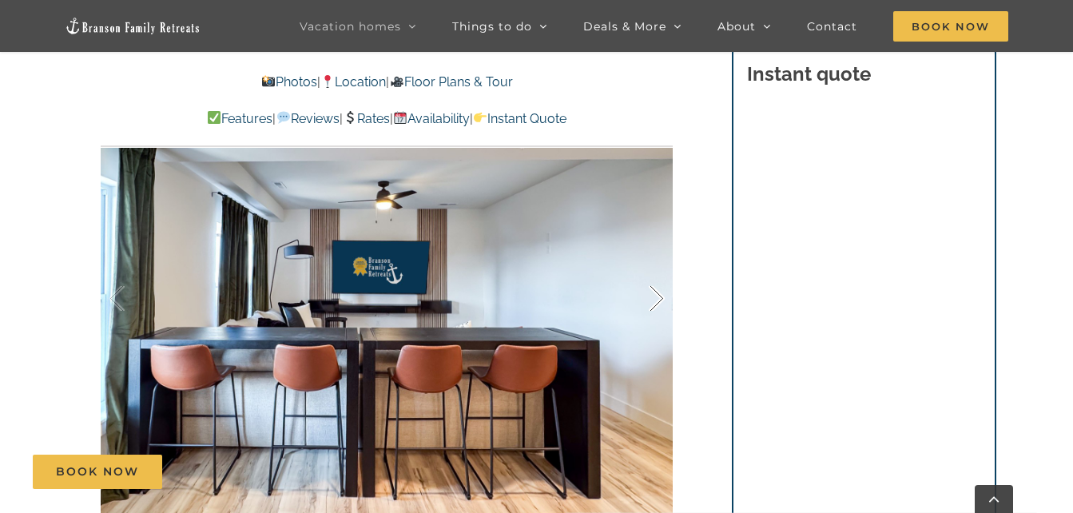
click at [659, 301] on div at bounding box center [640, 298] width 50 height 99
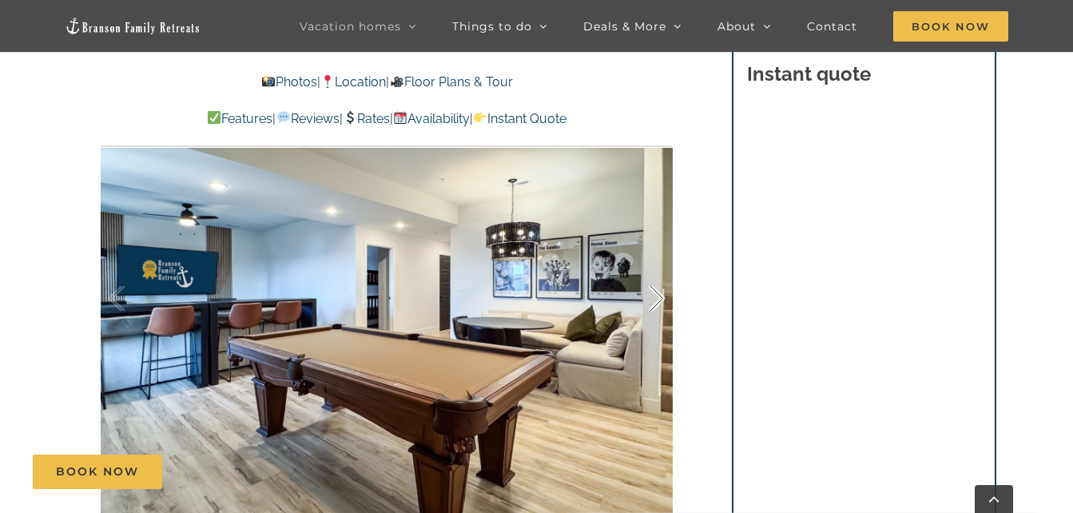
click at [659, 301] on div at bounding box center [640, 298] width 50 height 99
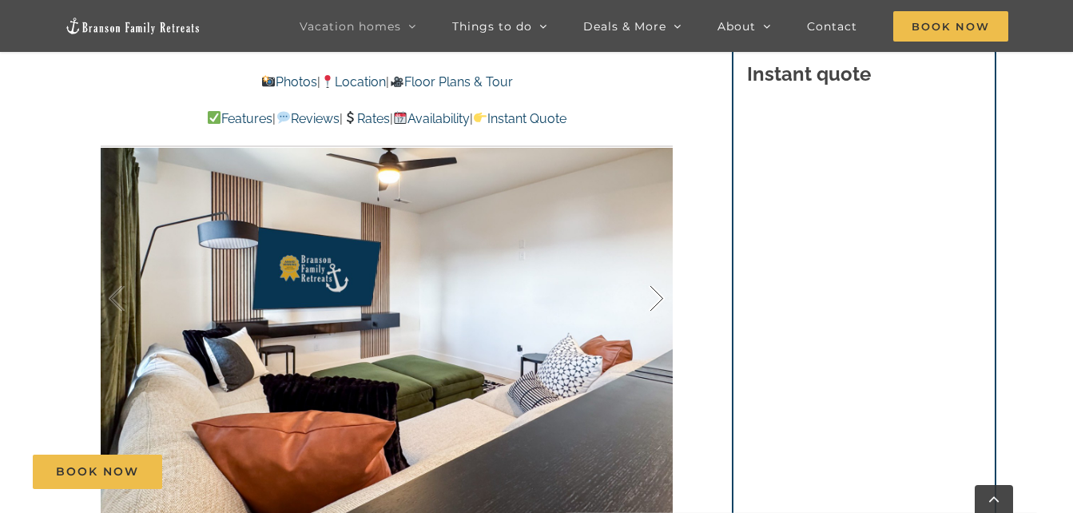
click at [659, 301] on div at bounding box center [640, 298] width 50 height 99
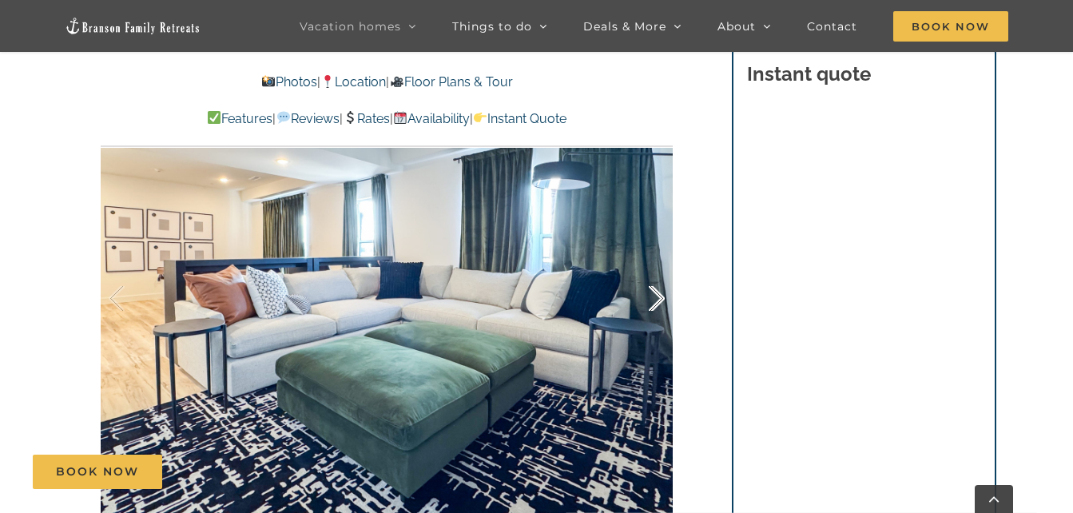
click at [659, 301] on div at bounding box center [640, 298] width 50 height 99
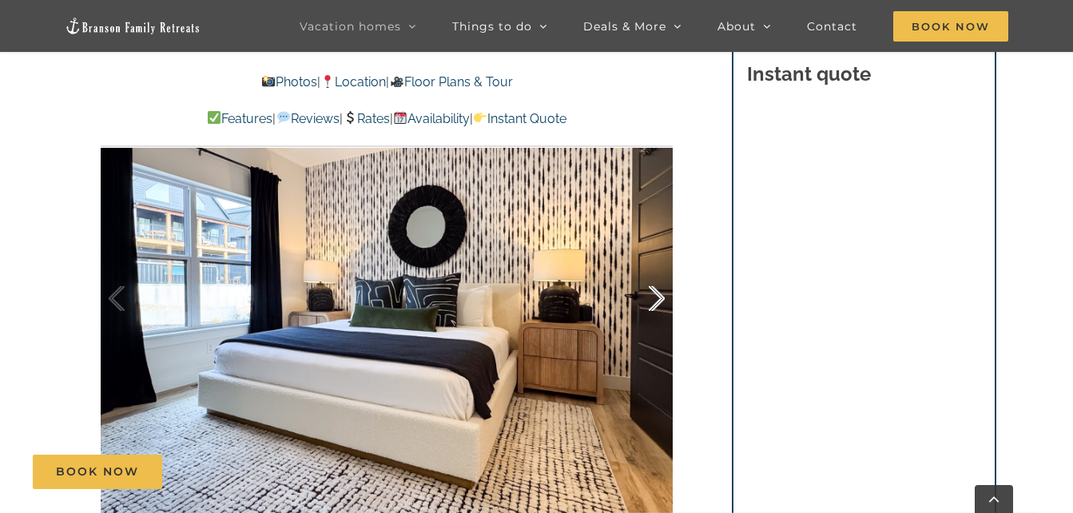
click at [659, 301] on div at bounding box center [640, 298] width 50 height 99
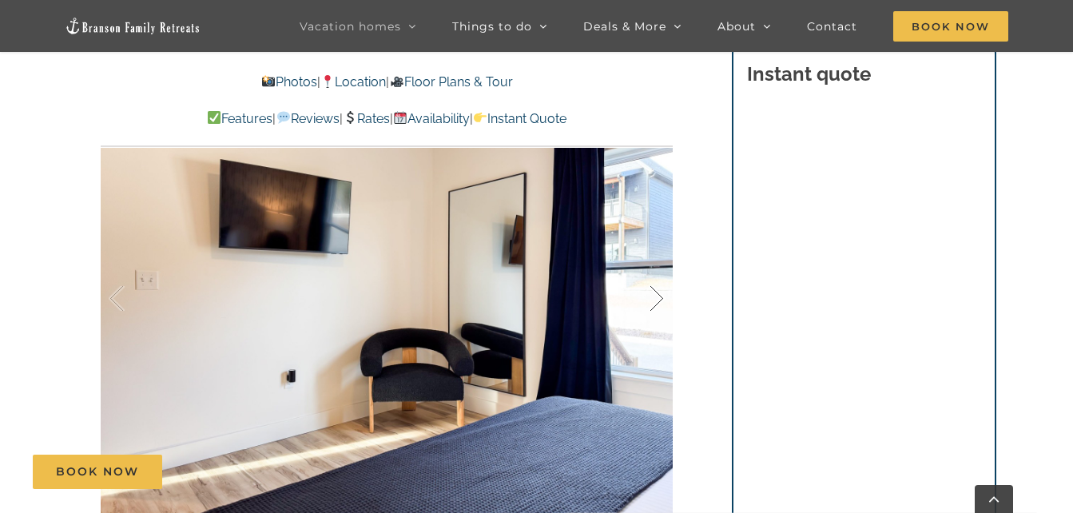
click at [659, 301] on div at bounding box center [640, 298] width 50 height 99
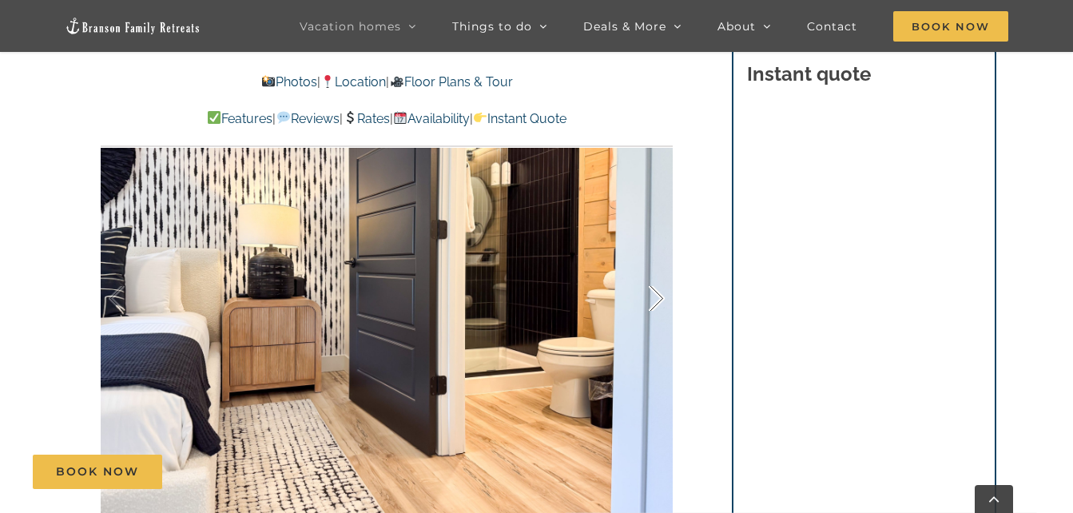
click at [659, 301] on div at bounding box center [640, 298] width 50 height 99
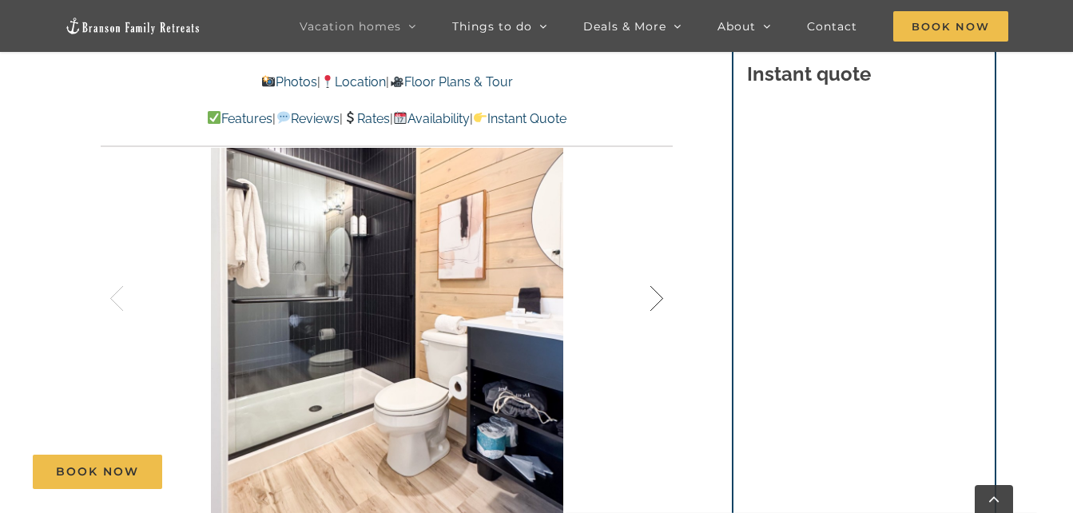
click at [659, 301] on div at bounding box center [640, 298] width 50 height 99
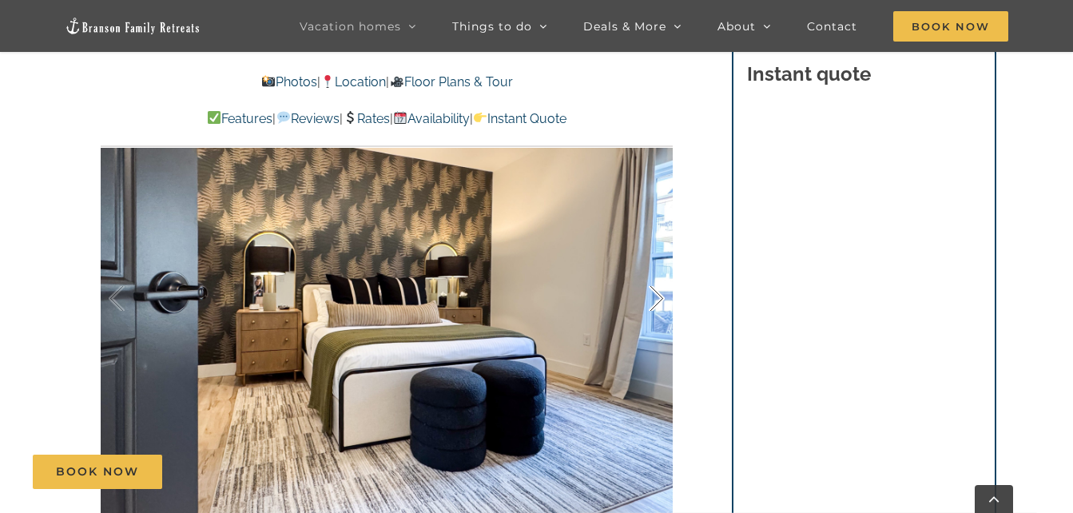
click at [659, 301] on div at bounding box center [640, 298] width 50 height 99
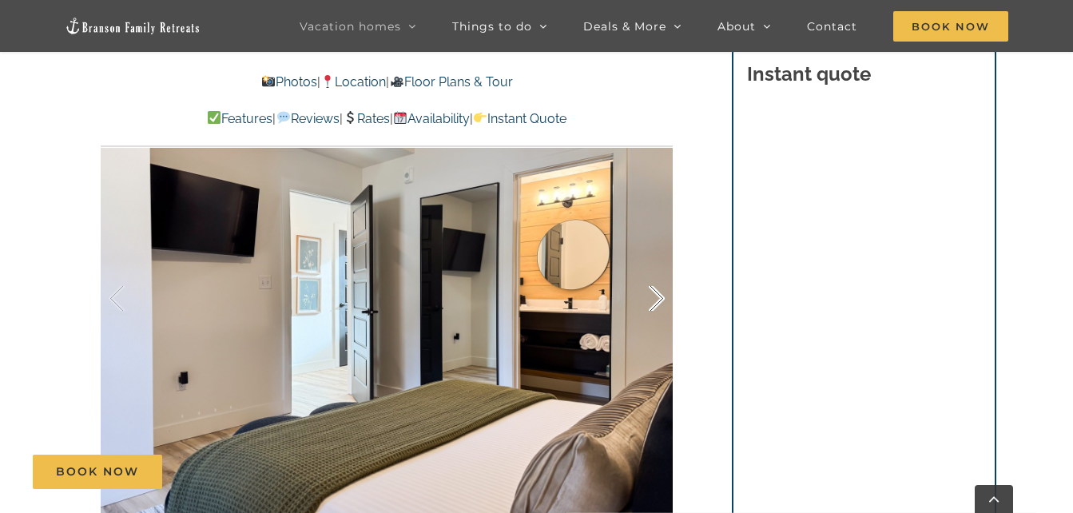
click at [659, 301] on div at bounding box center [640, 298] width 50 height 99
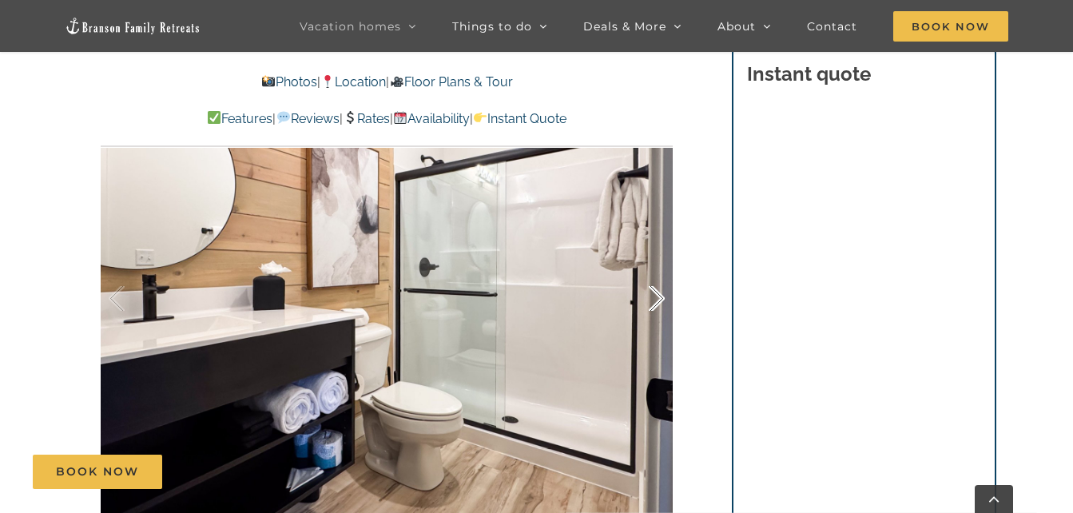
click at [659, 301] on div at bounding box center [640, 298] width 50 height 99
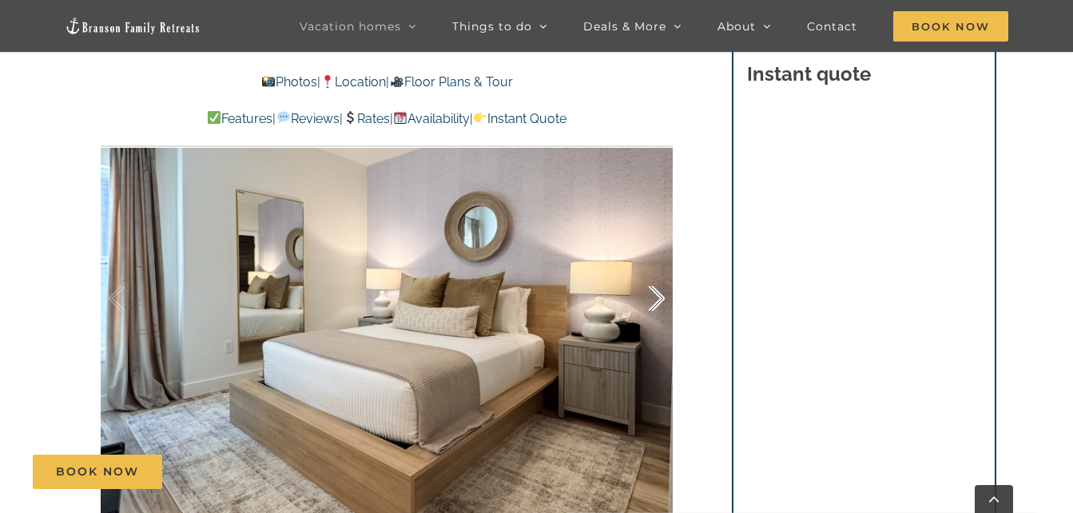
click at [659, 301] on div at bounding box center [640, 298] width 50 height 99
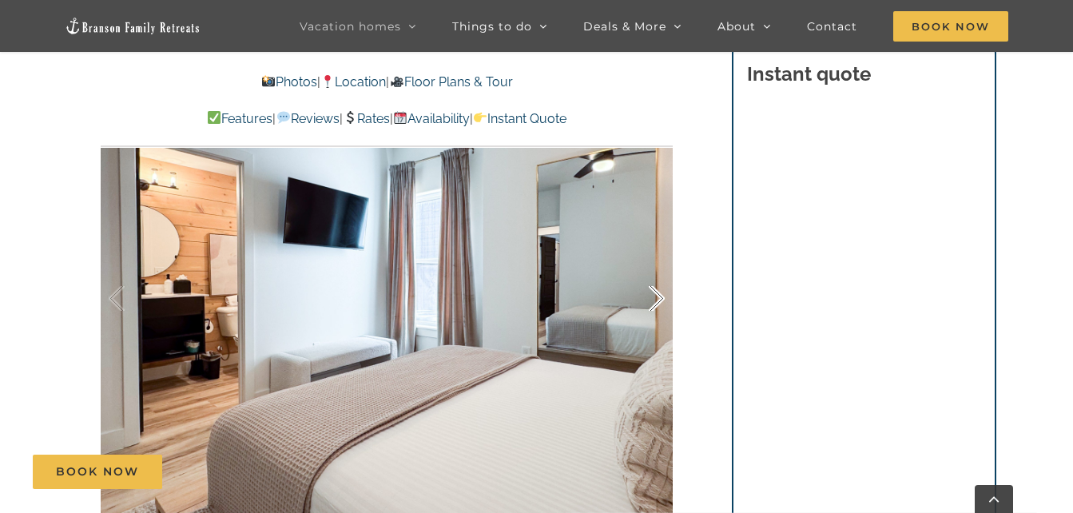
click at [659, 301] on div at bounding box center [640, 298] width 50 height 99
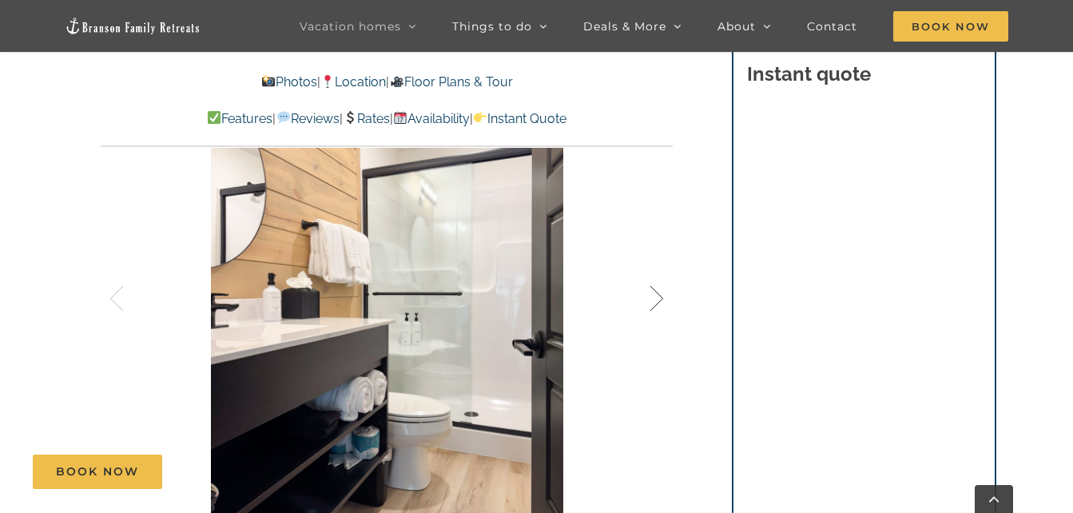
click at [659, 301] on div at bounding box center [640, 298] width 50 height 99
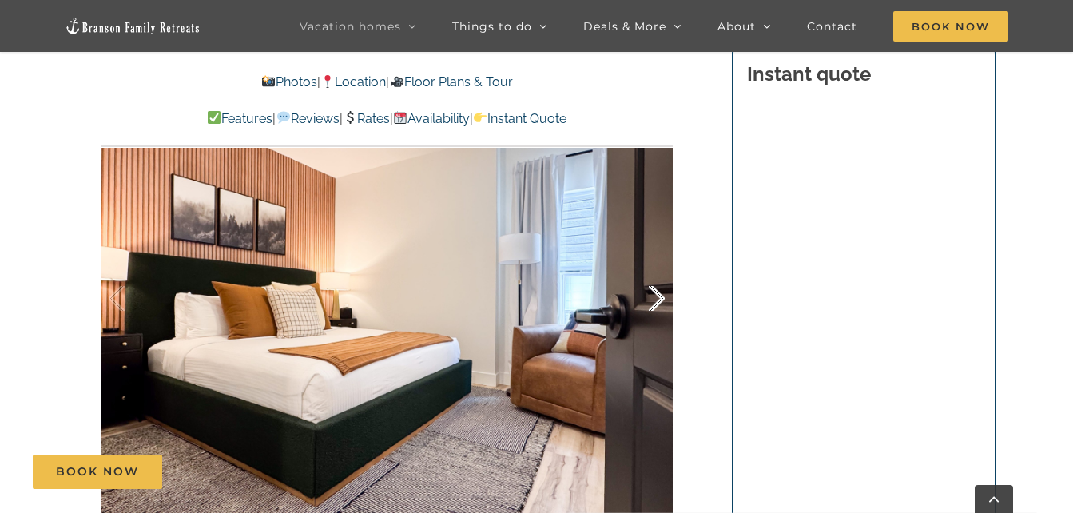
click at [659, 301] on div at bounding box center [640, 298] width 50 height 99
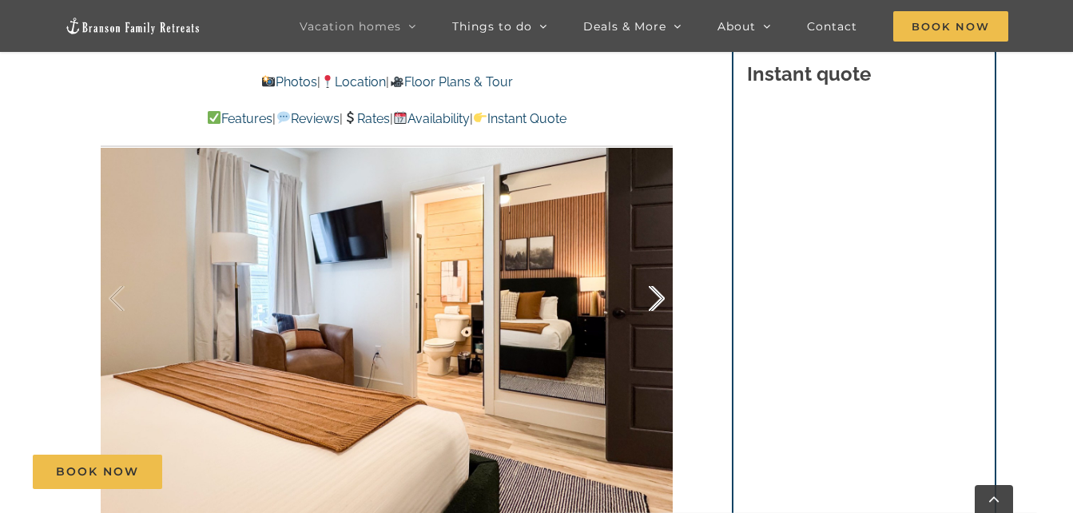
click at [659, 301] on div at bounding box center [640, 298] width 50 height 99
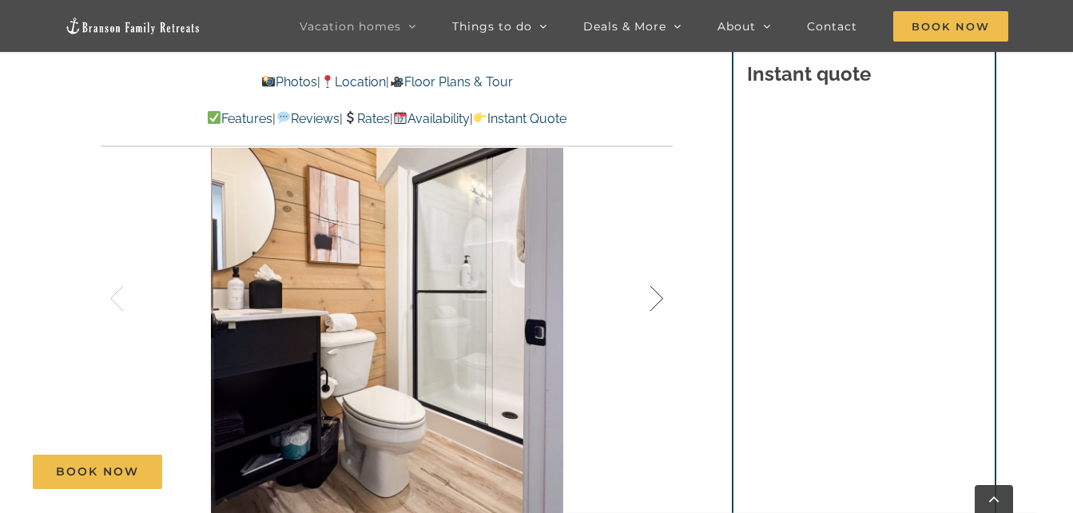
click at [659, 301] on div at bounding box center [640, 298] width 50 height 99
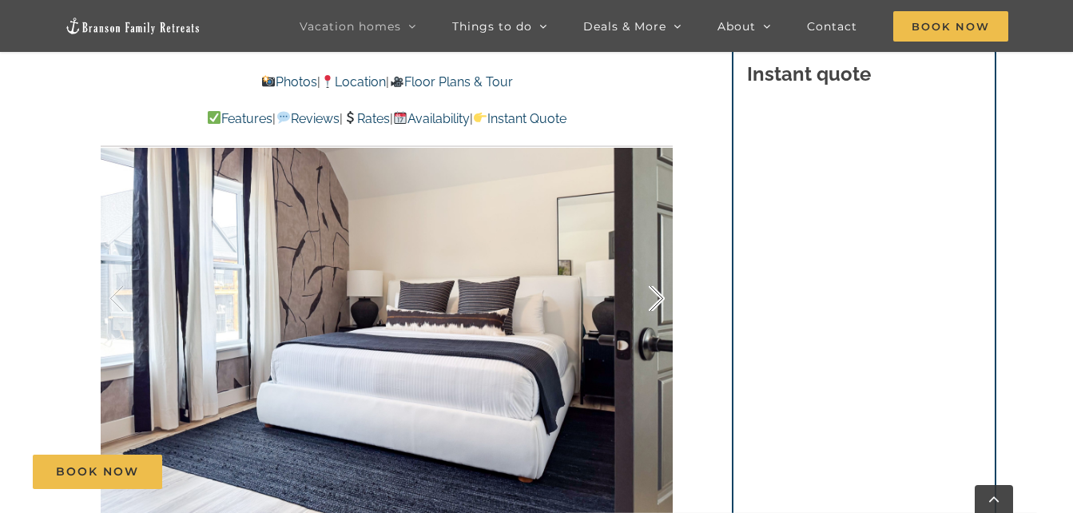
click at [659, 301] on div at bounding box center [640, 298] width 50 height 99
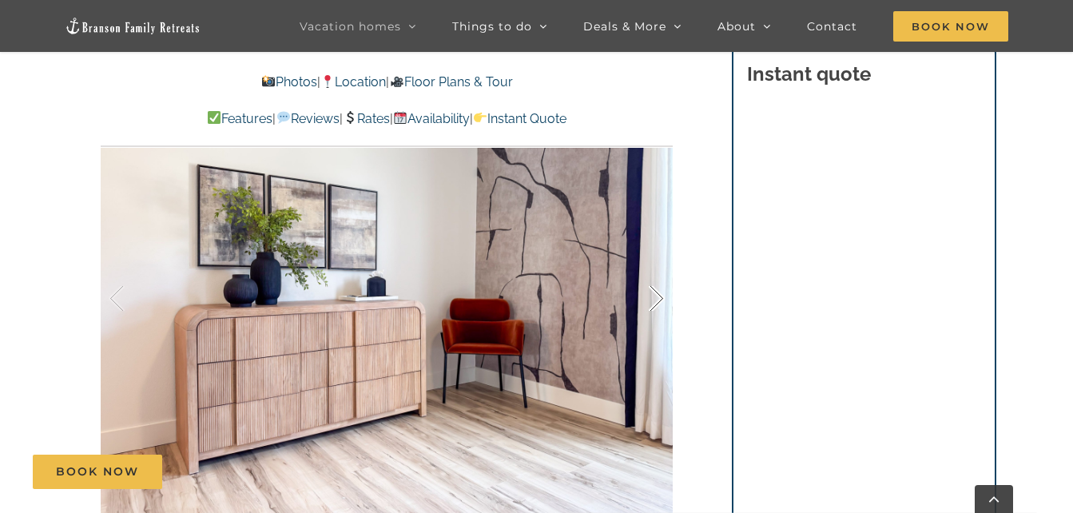
click at [659, 301] on div at bounding box center [640, 298] width 50 height 99
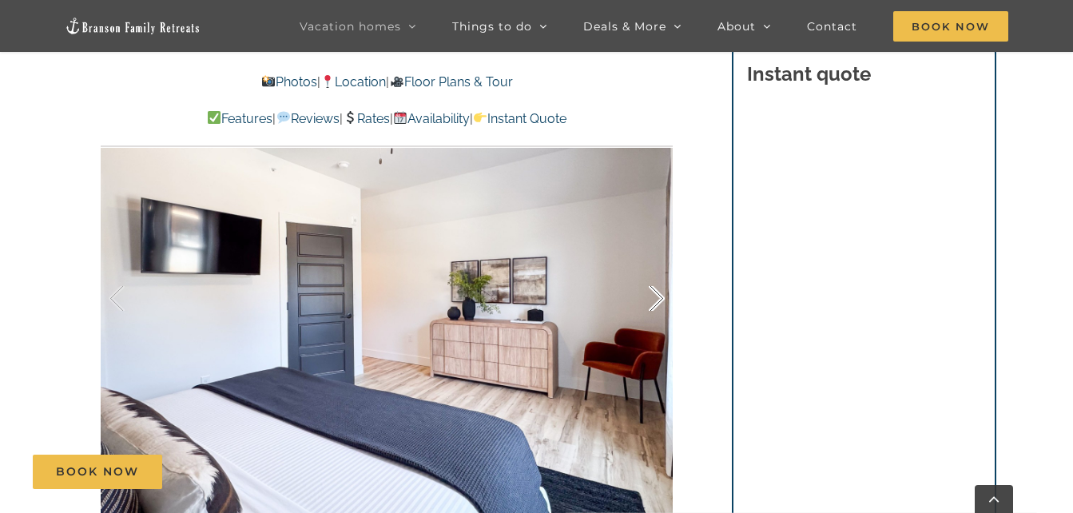
click at [659, 301] on div at bounding box center [640, 298] width 50 height 99
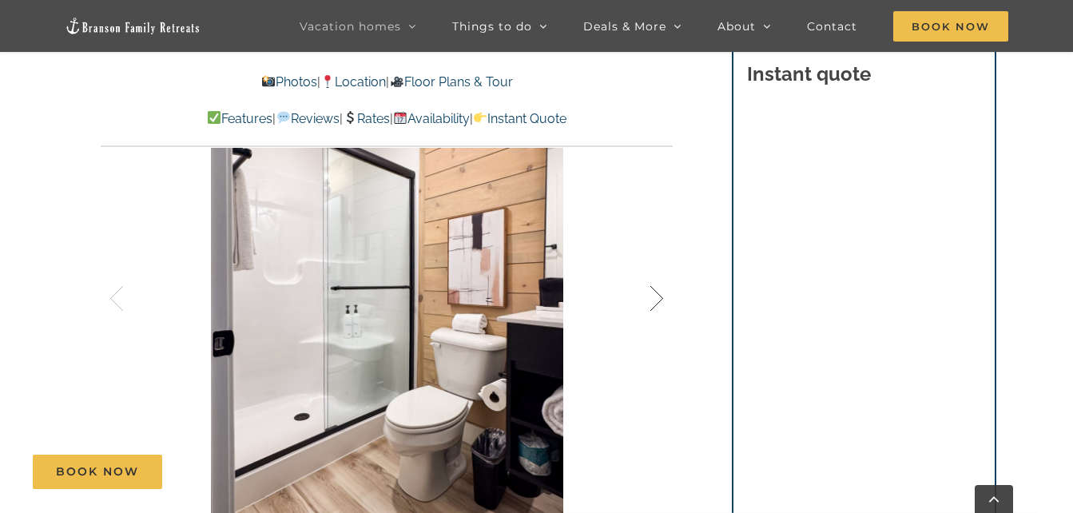
click at [659, 301] on div at bounding box center [640, 298] width 50 height 99
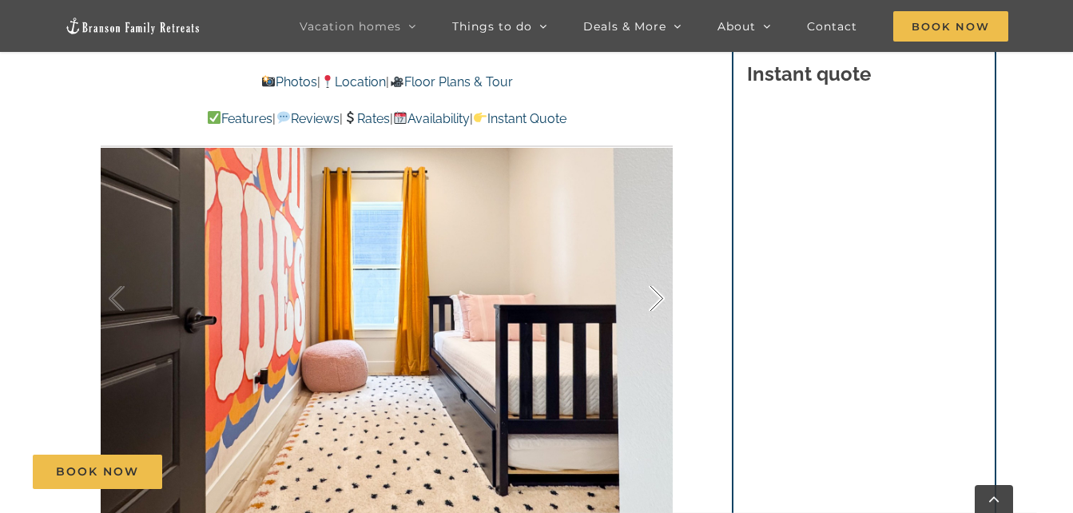
click at [659, 301] on div at bounding box center [640, 298] width 50 height 99
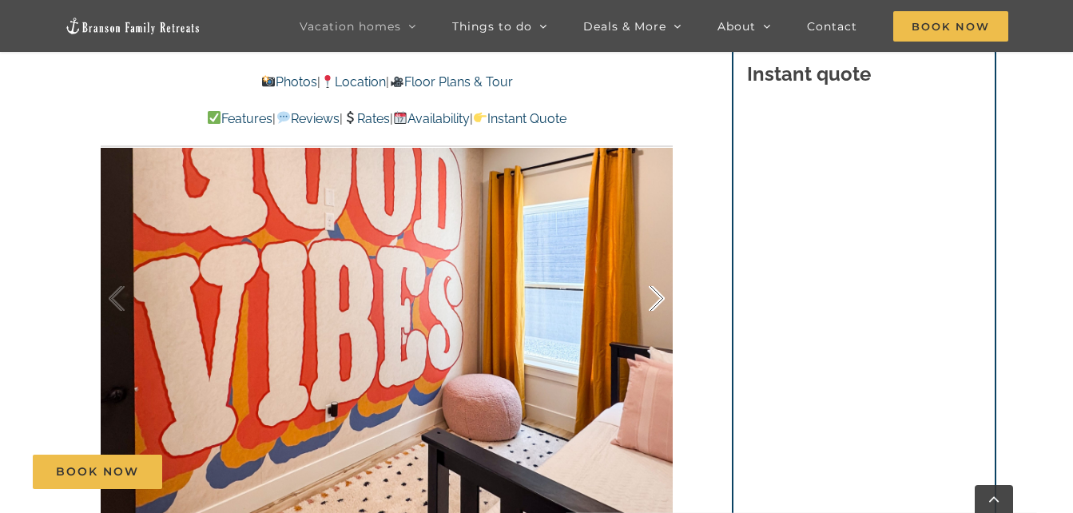
click at [659, 301] on div at bounding box center [640, 298] width 50 height 99
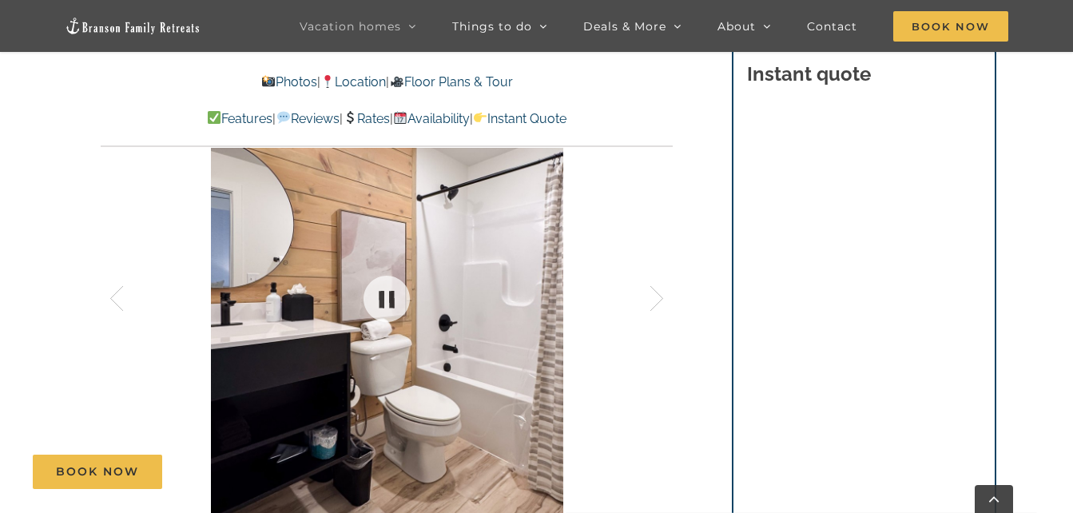
click at [243, 307] on div at bounding box center [387, 299] width 572 height 470
click at [124, 298] on div at bounding box center [134, 298] width 50 height 99
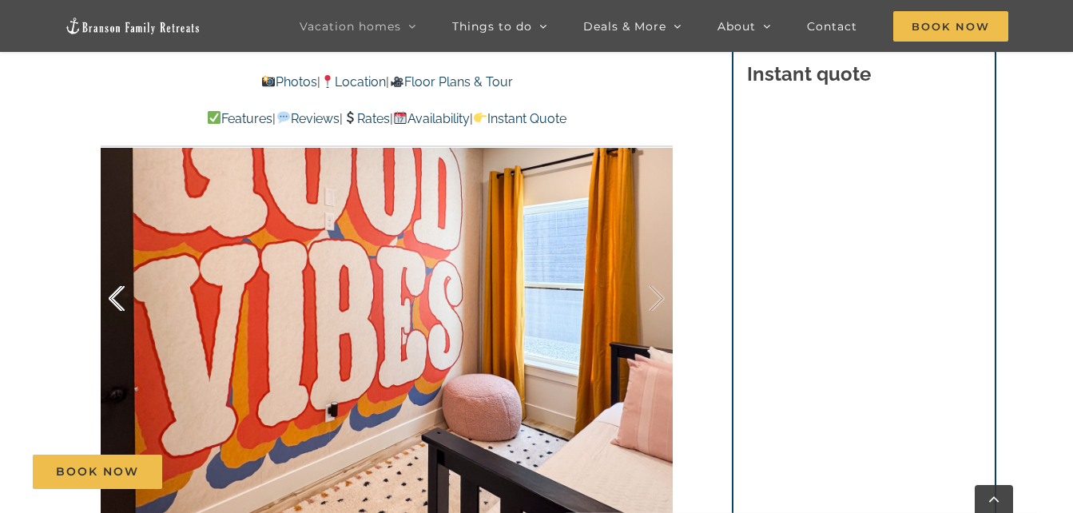
click at [124, 298] on div at bounding box center [134, 298] width 50 height 99
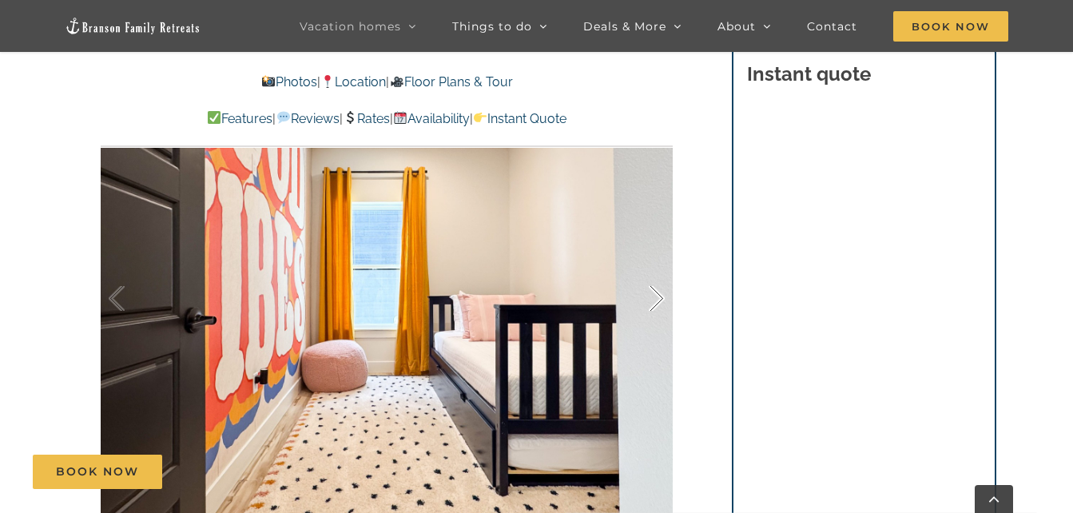
click at [653, 305] on div at bounding box center [640, 298] width 50 height 99
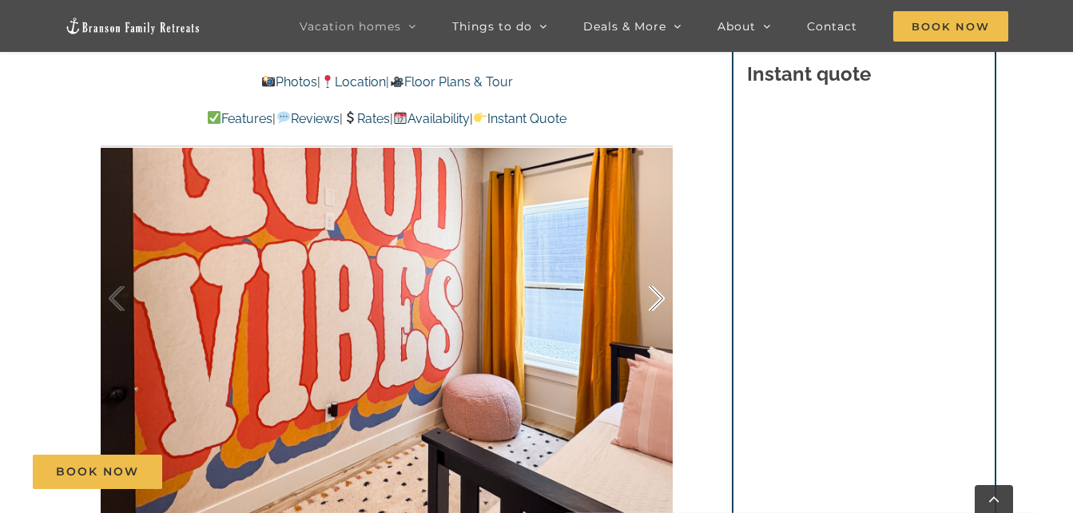
click at [653, 305] on div at bounding box center [640, 298] width 50 height 99
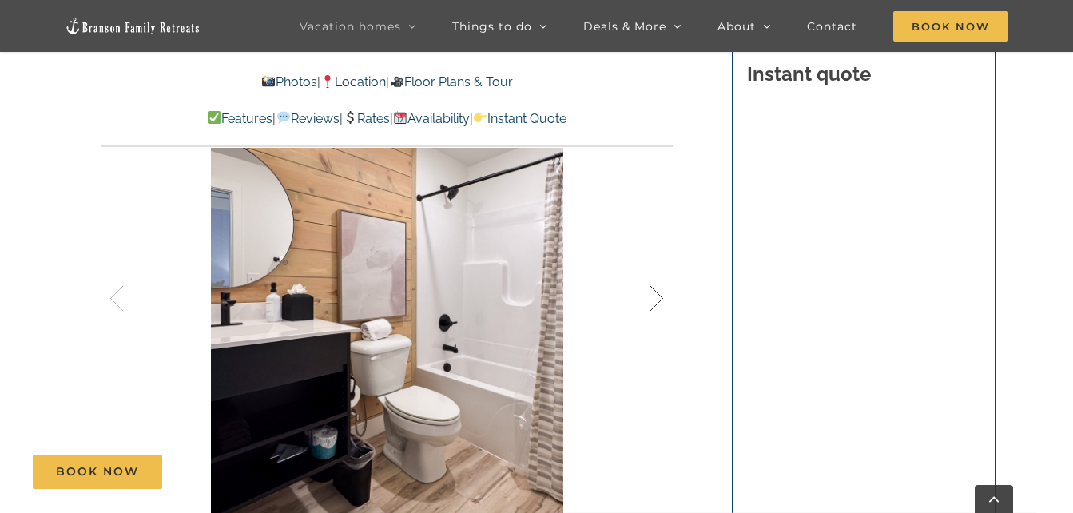
click at [653, 305] on div at bounding box center [640, 298] width 50 height 99
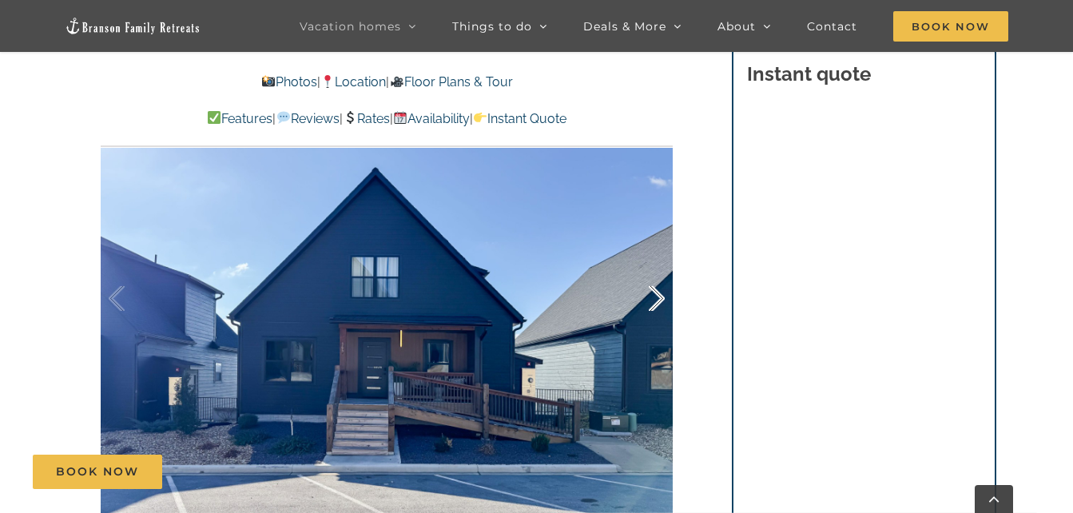
click at [653, 305] on div at bounding box center [640, 298] width 50 height 99
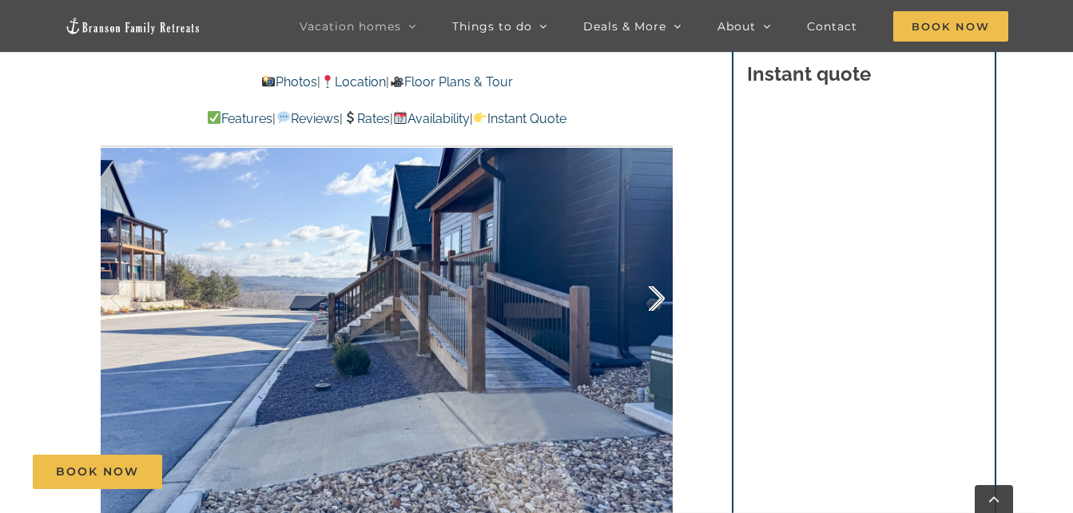
click at [653, 305] on div at bounding box center [640, 298] width 50 height 99
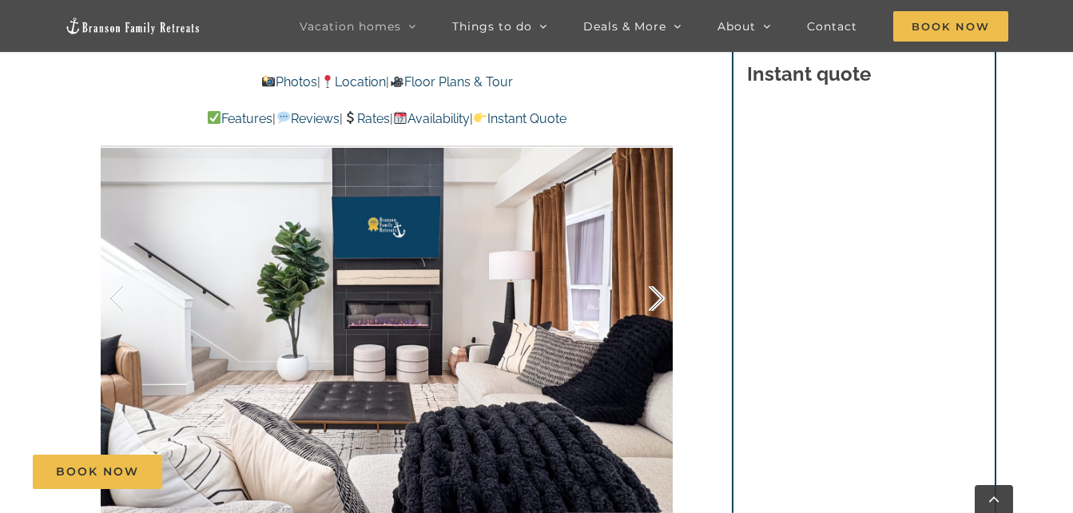
click at [653, 305] on div at bounding box center [640, 298] width 50 height 99
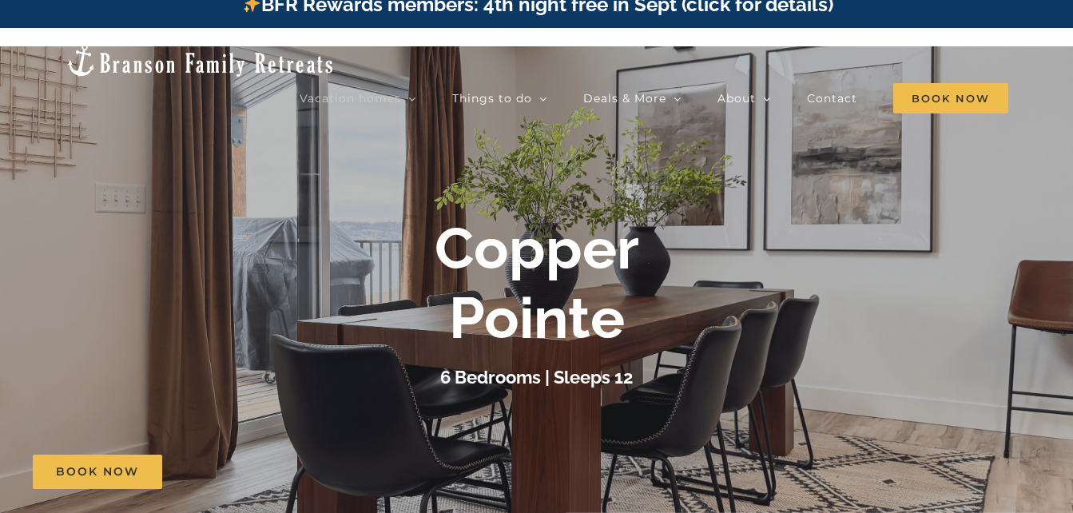
scroll to position [0, 0]
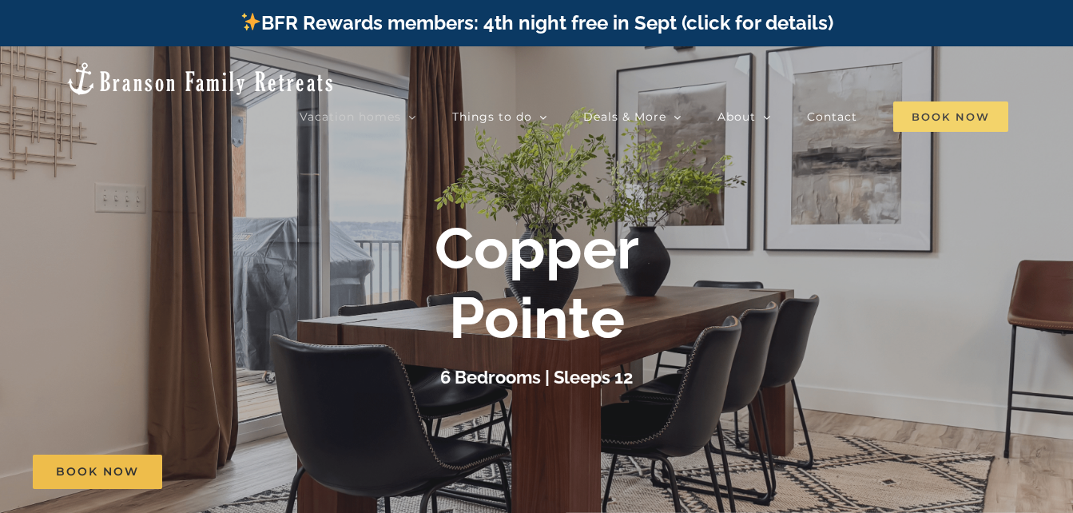
click at [911, 101] on span "Book Now" at bounding box center [950, 116] width 115 height 30
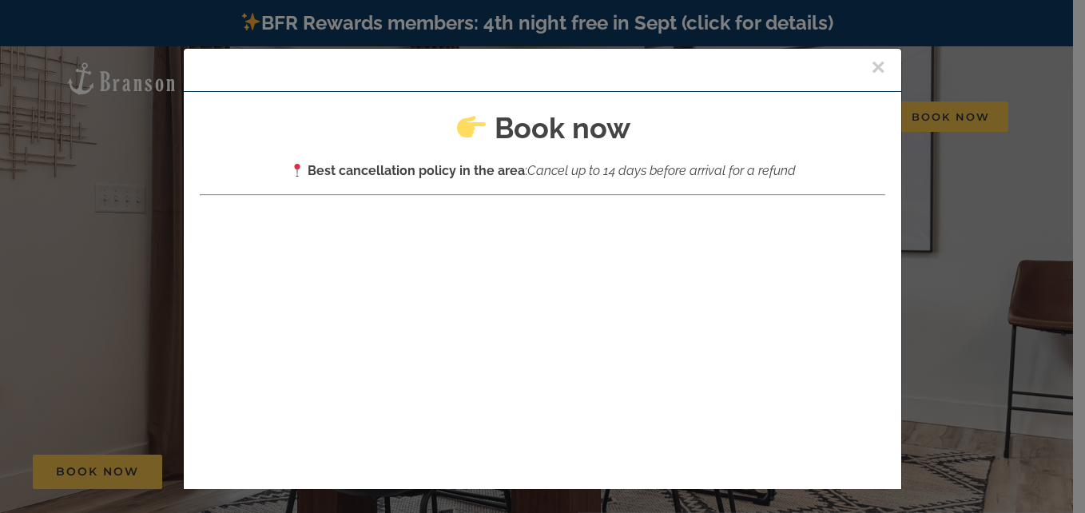
click at [24, 69] on div "× Book now Best cancellation policy in the area : Cancel up to 14 days before a…" at bounding box center [542, 256] width 1085 height 513
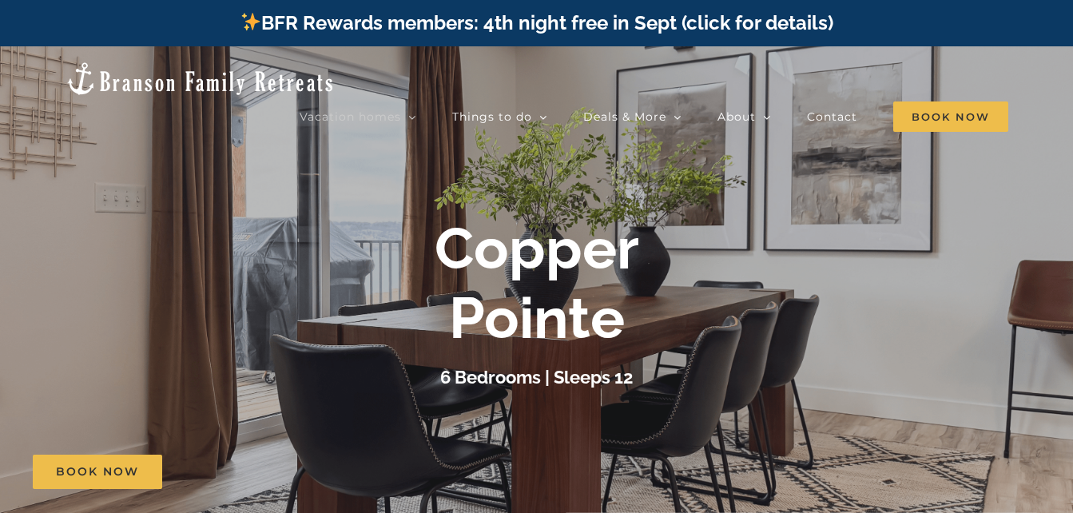
click at [102, 69] on img at bounding box center [200, 79] width 271 height 36
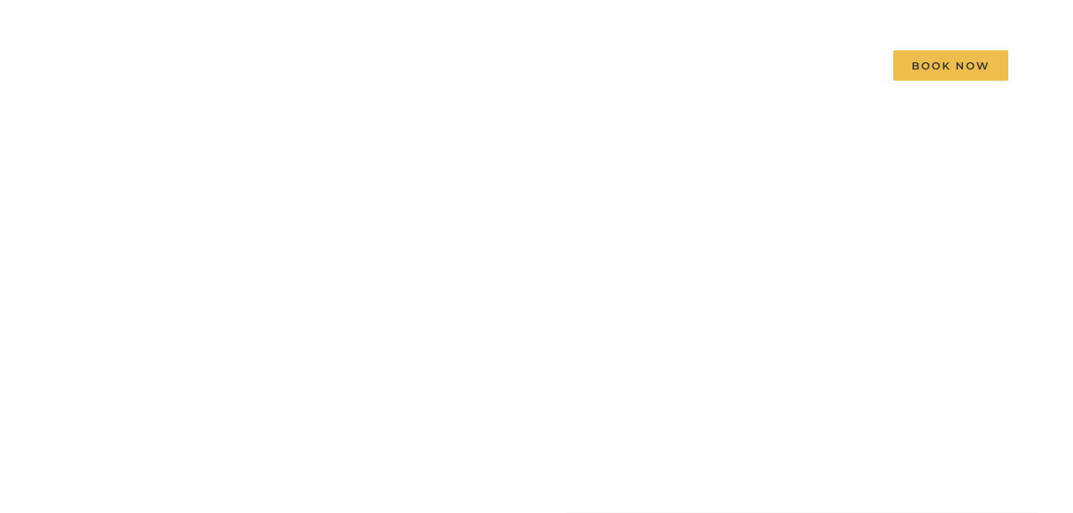
scroll to position [21, 0]
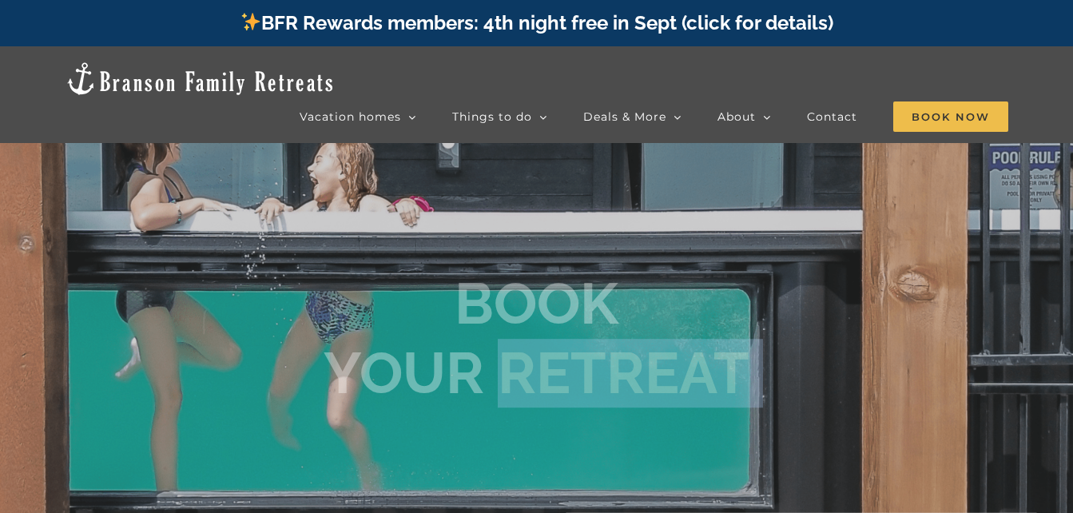
click at [534, 416] on div at bounding box center [536, 302] width 1073 height 513
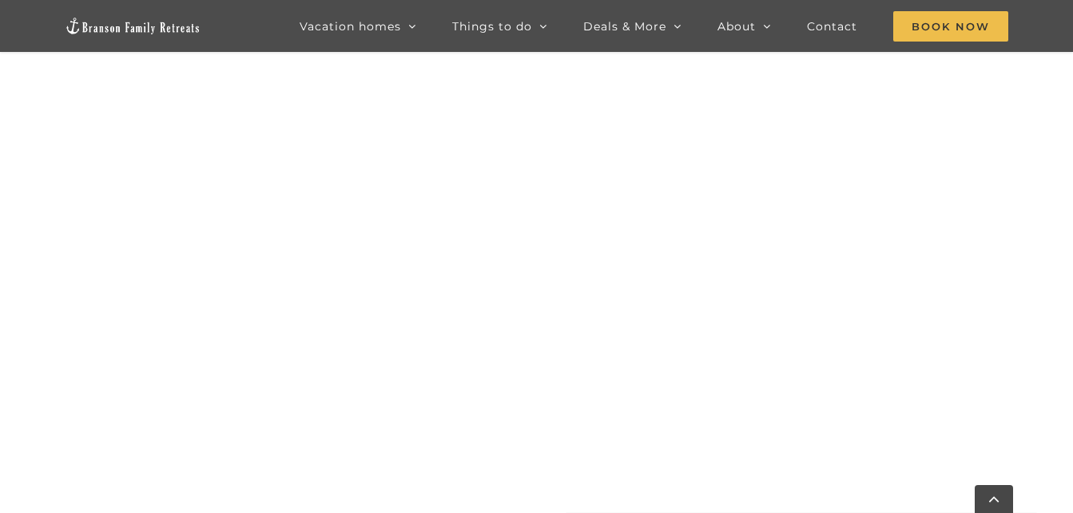
scroll to position [784, 0]
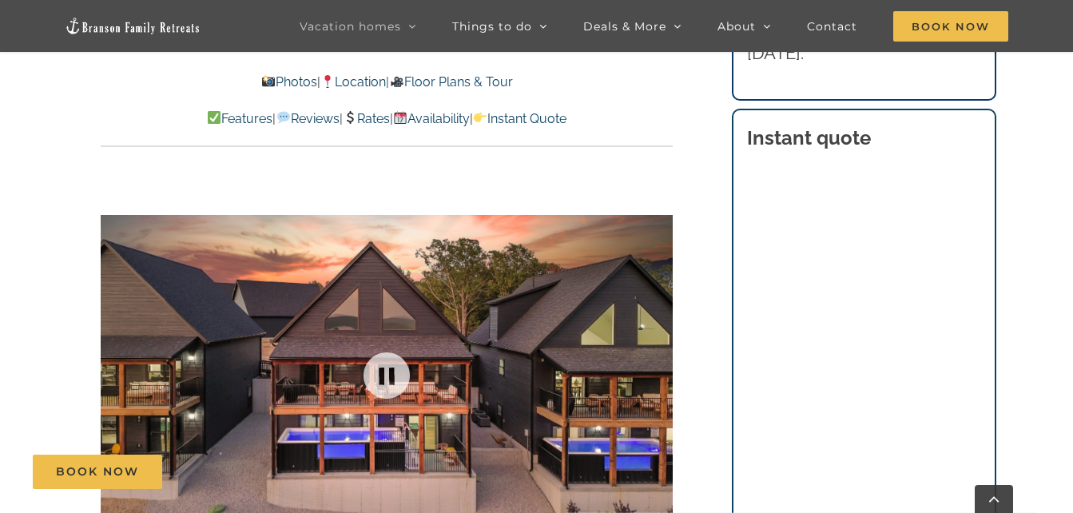
scroll to position [945, 0]
